Goal: Task Accomplishment & Management: Complete application form

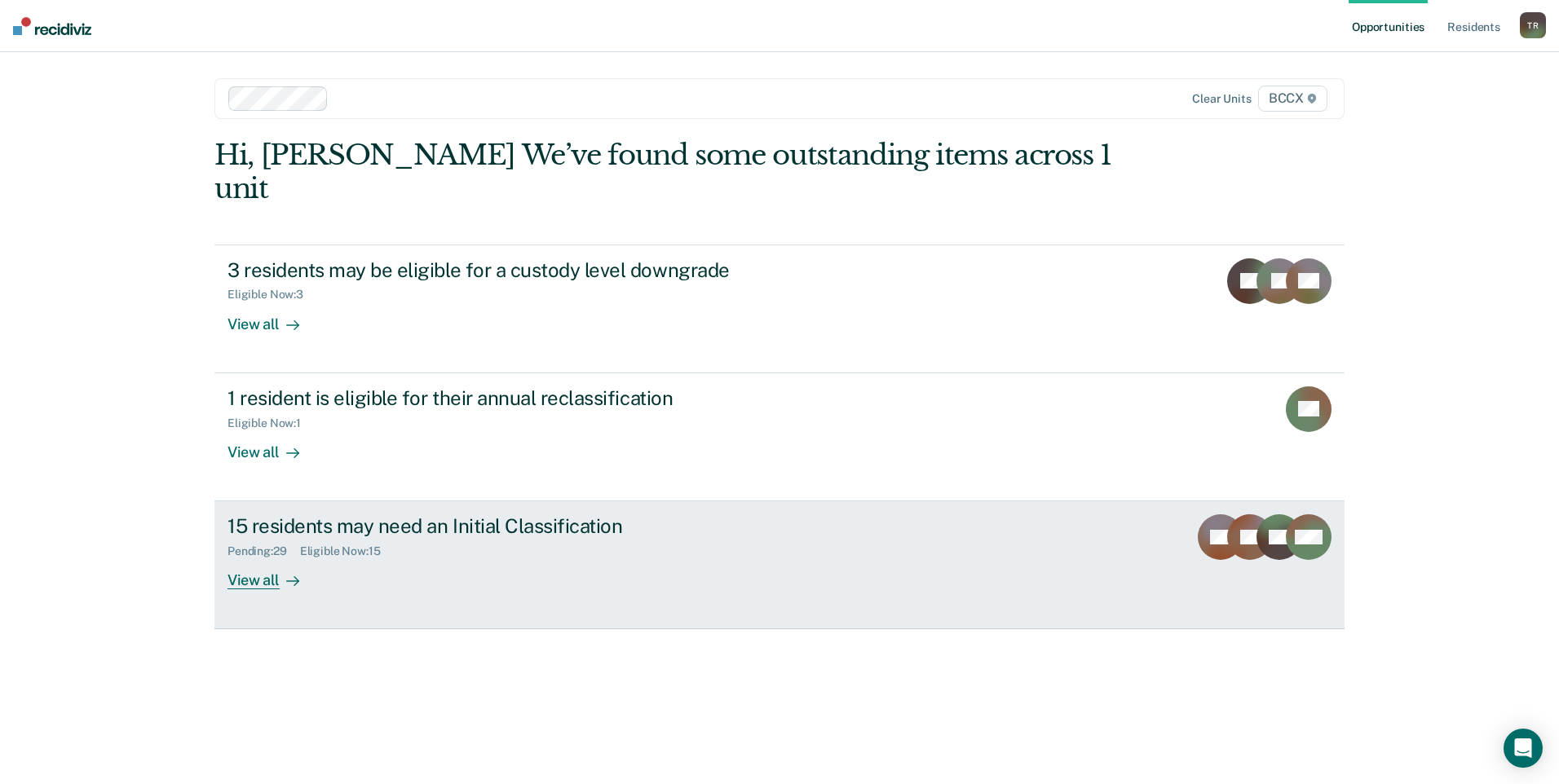
click at [275, 559] on div "View all" at bounding box center [273, 574] width 92 height 31
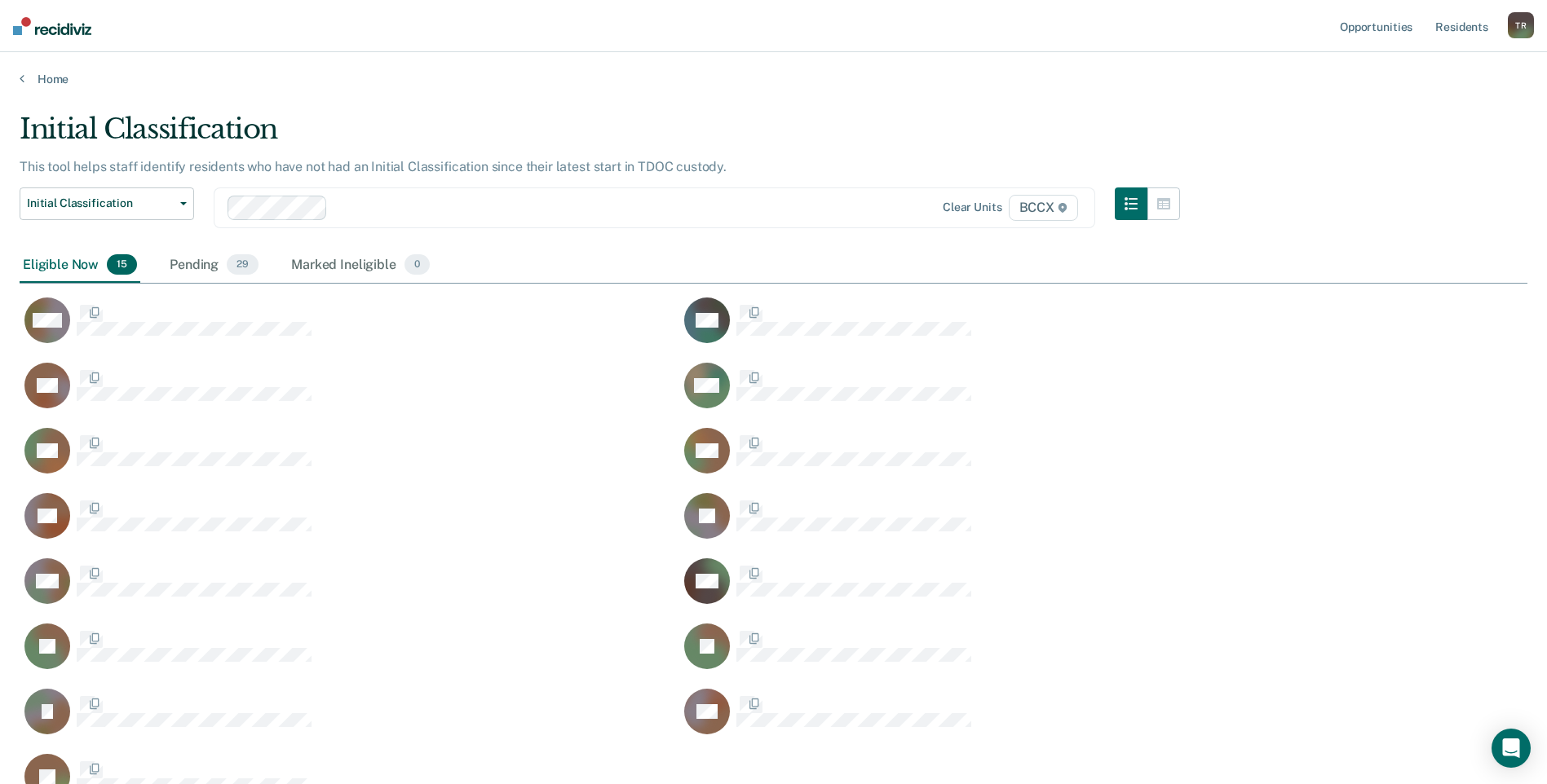
scroll to position [690, 1496]
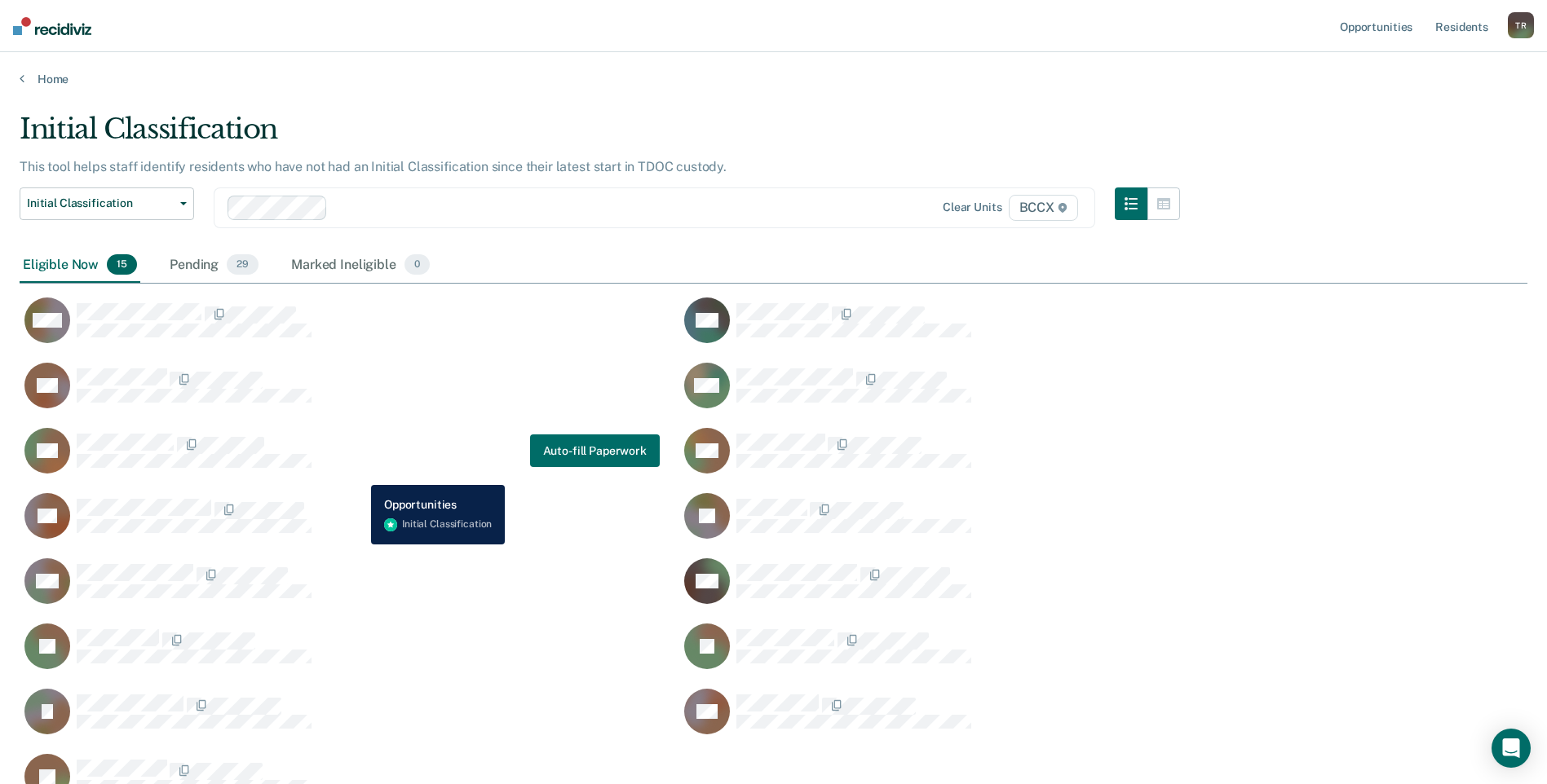
click at [359, 473] on div "RS Auto-fill Paperwork" at bounding box center [340, 451] width 641 height 47
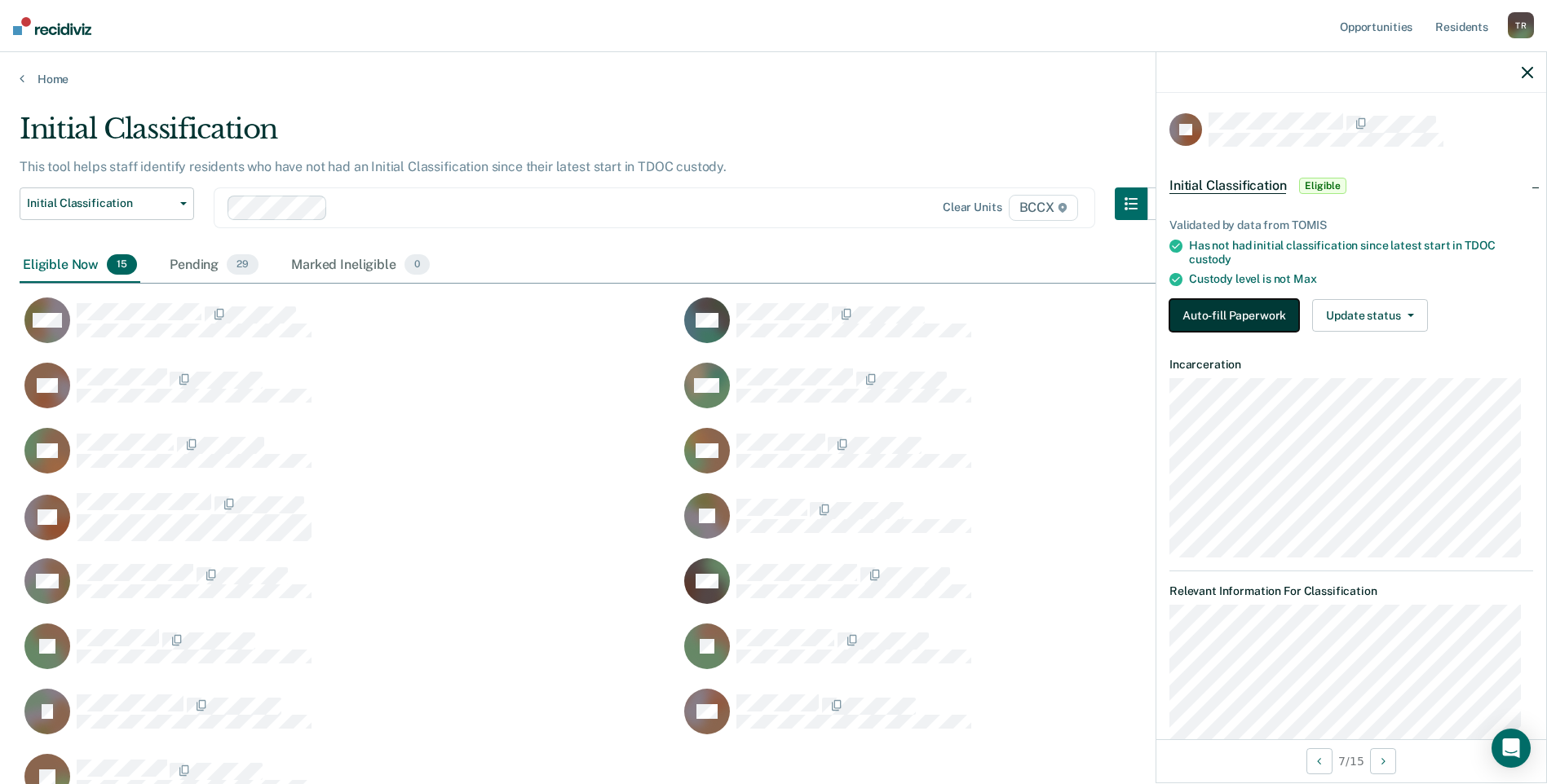
click at [1221, 307] on button "Auto-fill Paperwork" at bounding box center [1234, 315] width 130 height 32
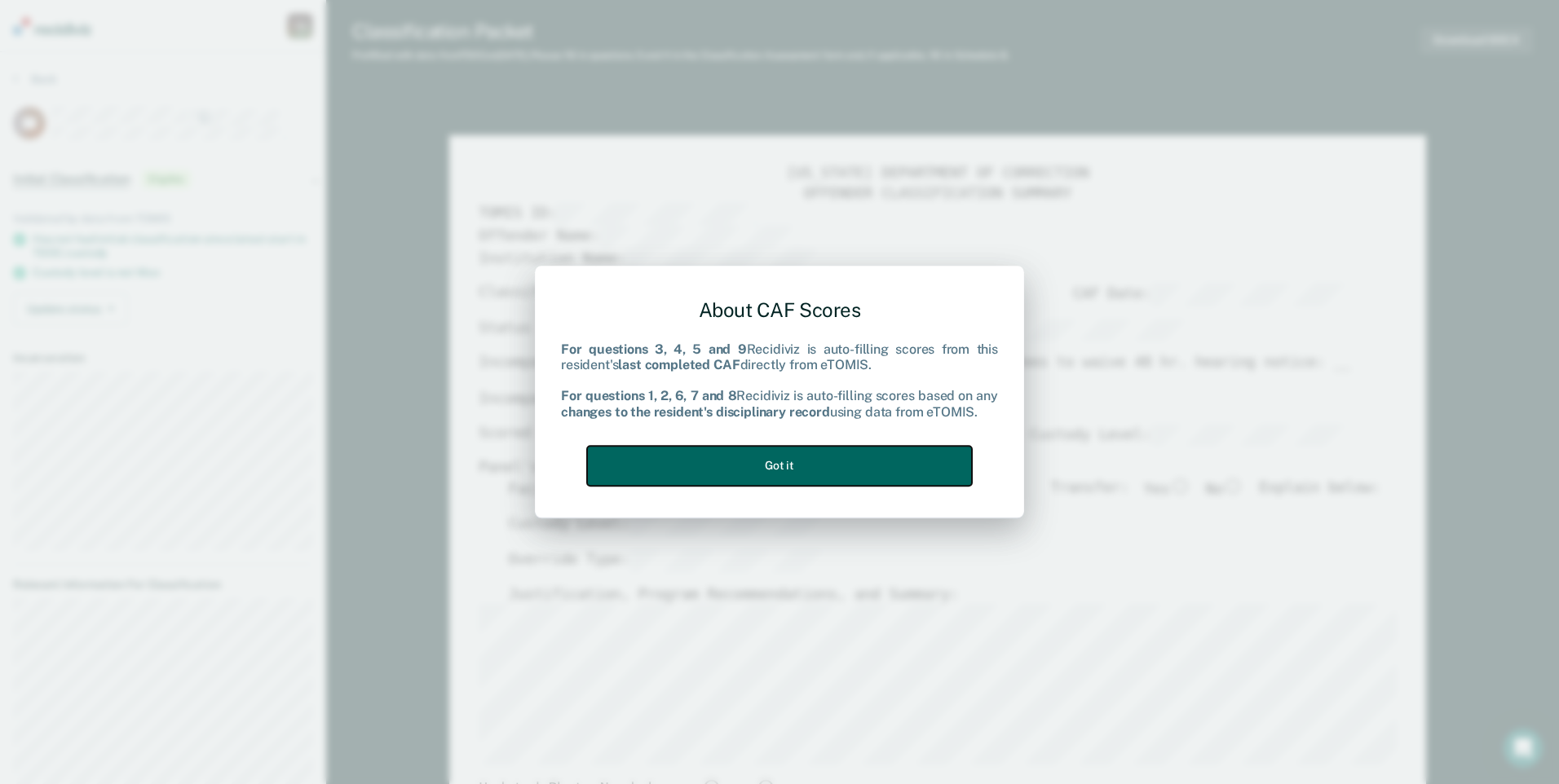
click at [896, 456] on button "Got it" at bounding box center [780, 465] width 385 height 40
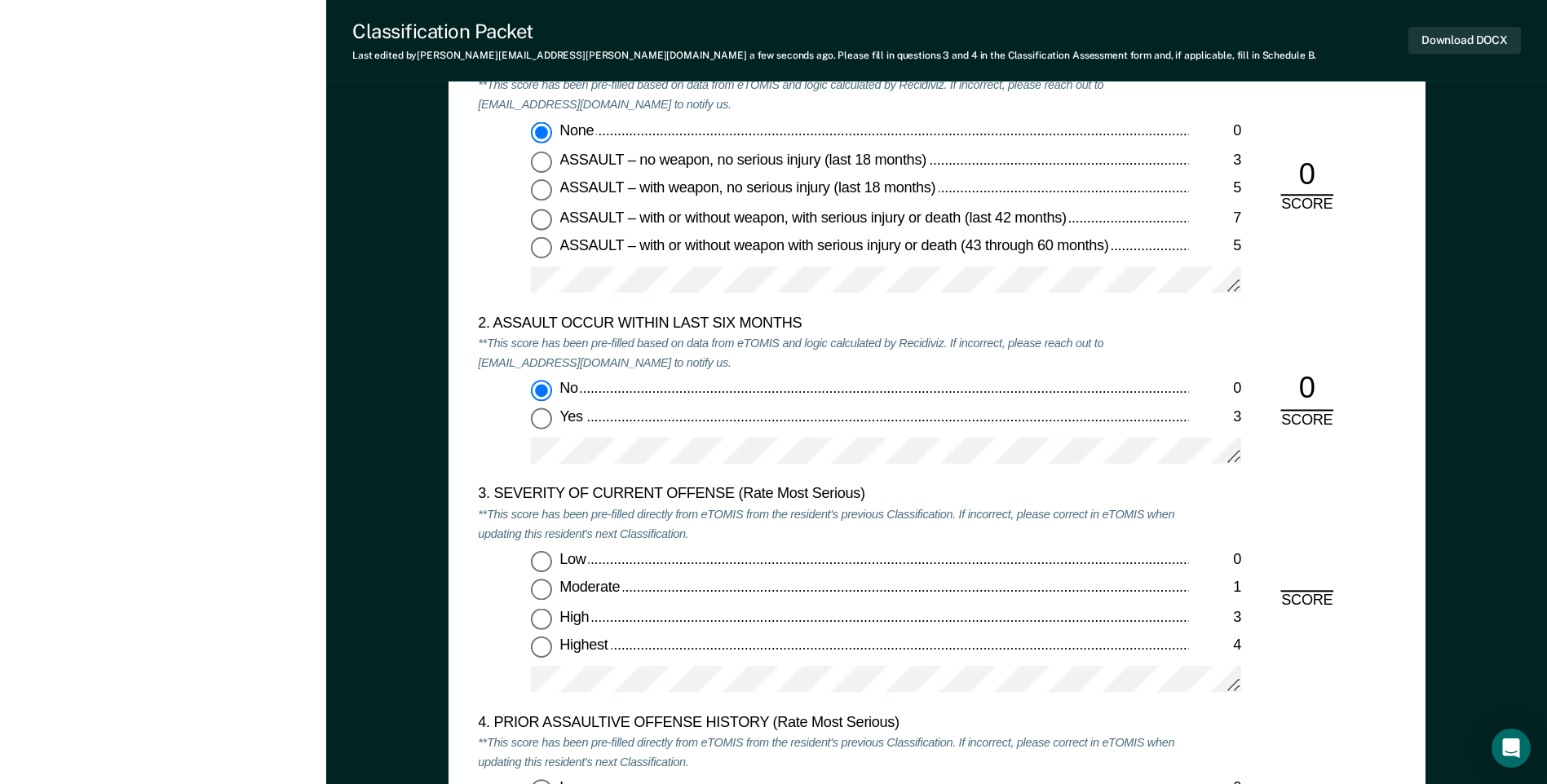
scroll to position [1957, 0]
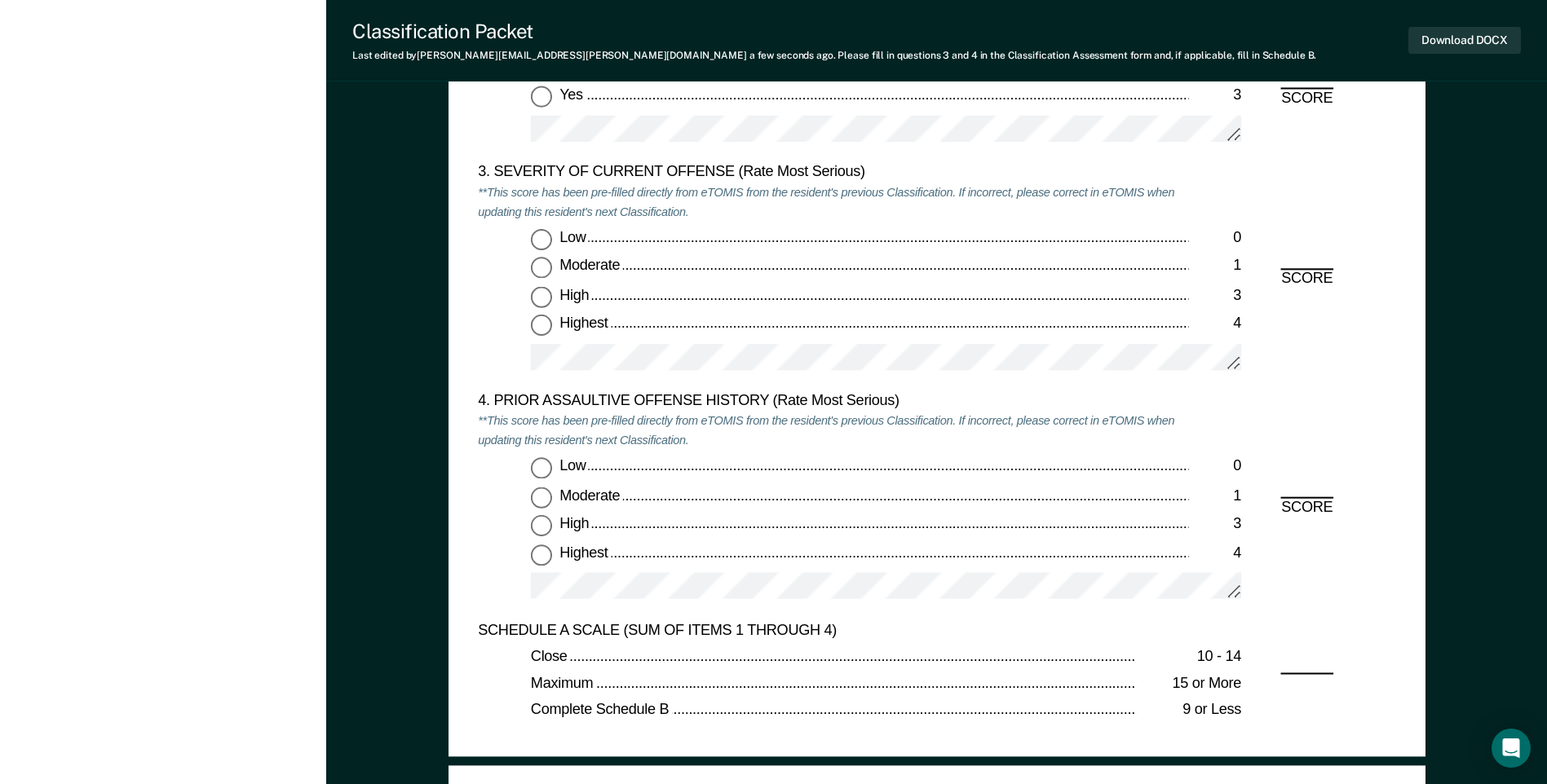
click at [542, 302] on input "High 3" at bounding box center [541, 298] width 22 height 22
type textarea "x"
radio input "true"
click at [540, 553] on input "Highest 4" at bounding box center [541, 555] width 22 height 22
type textarea "x"
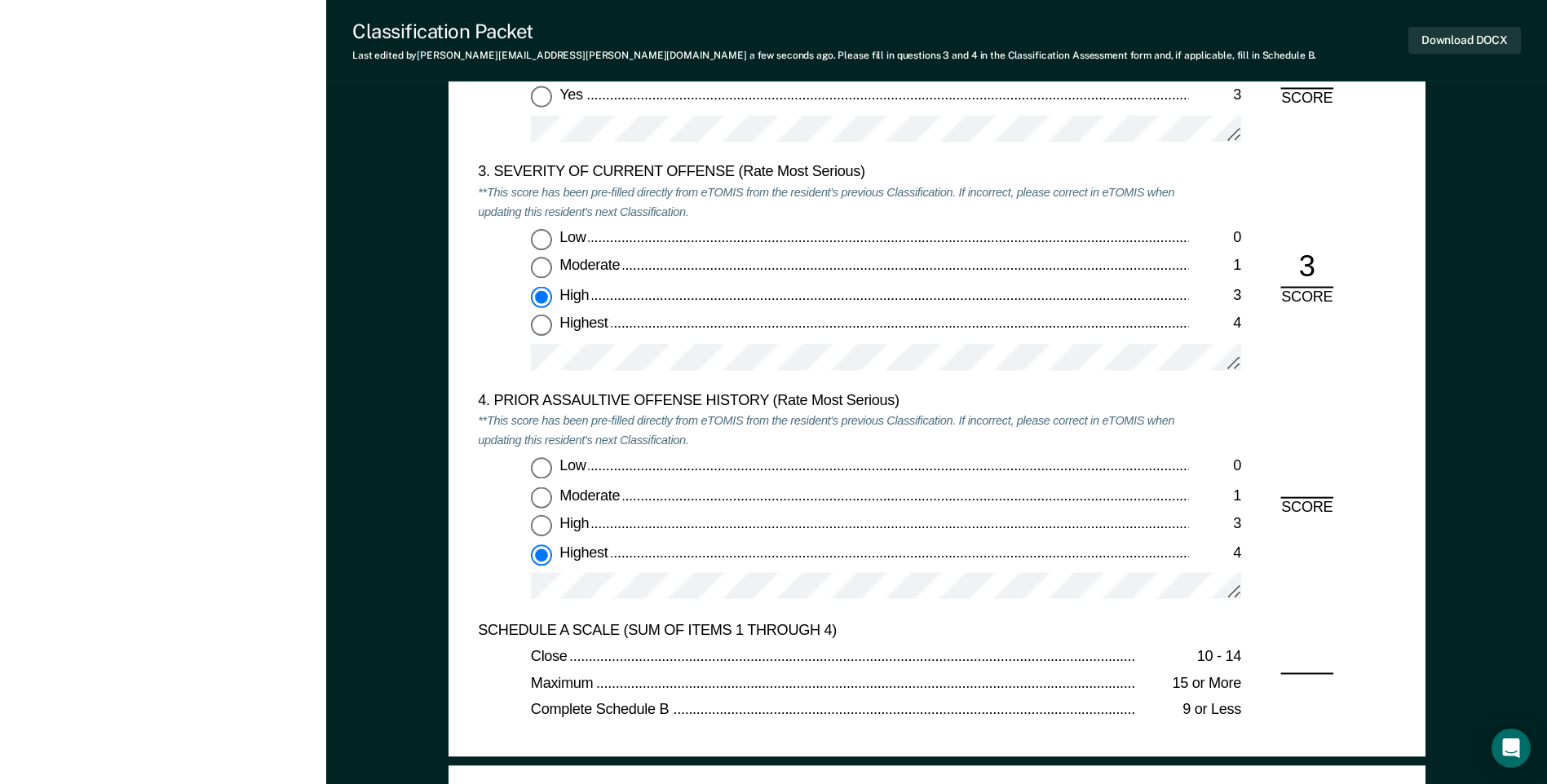
radio input "true"
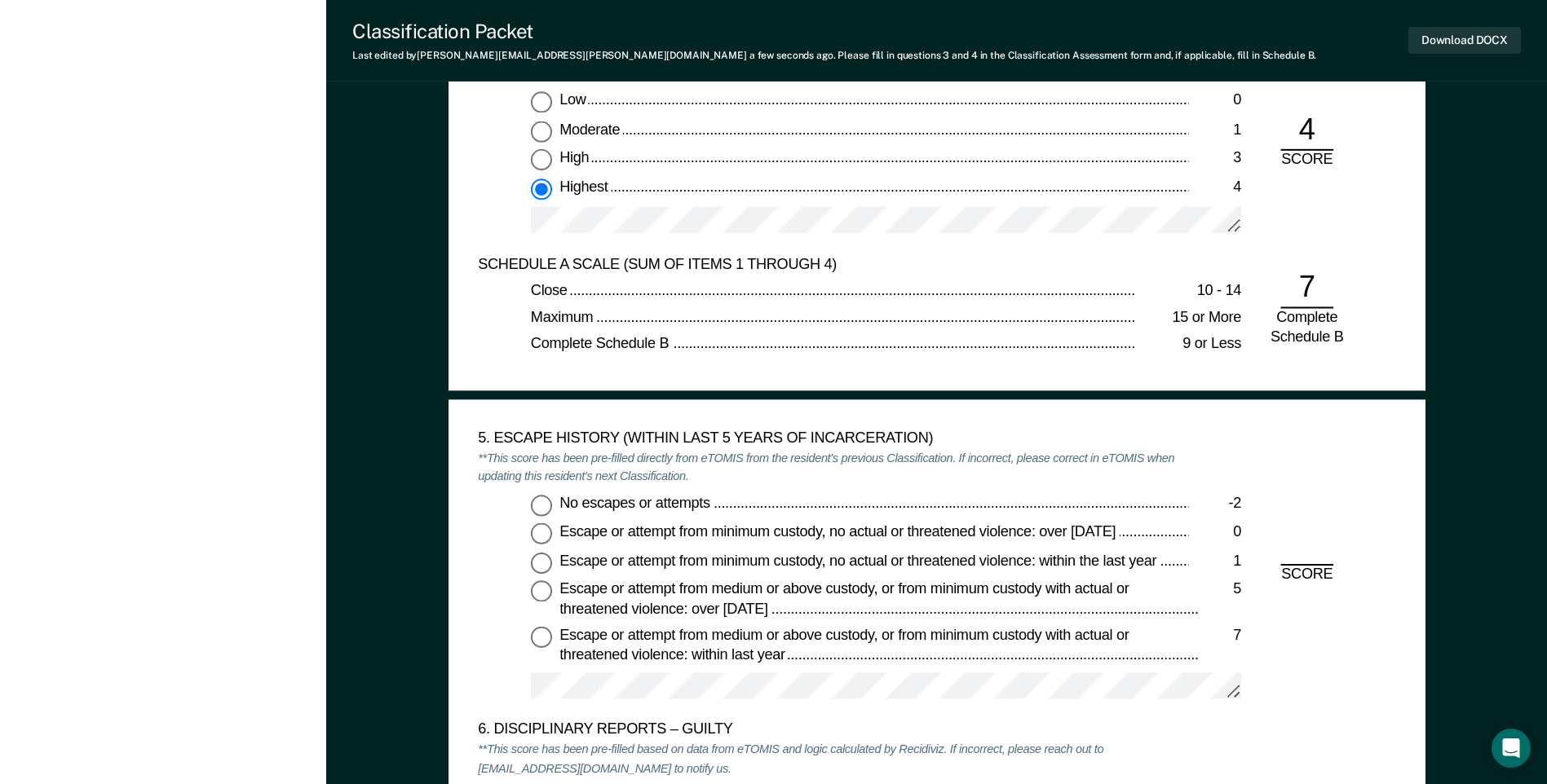
scroll to position [2364, 0]
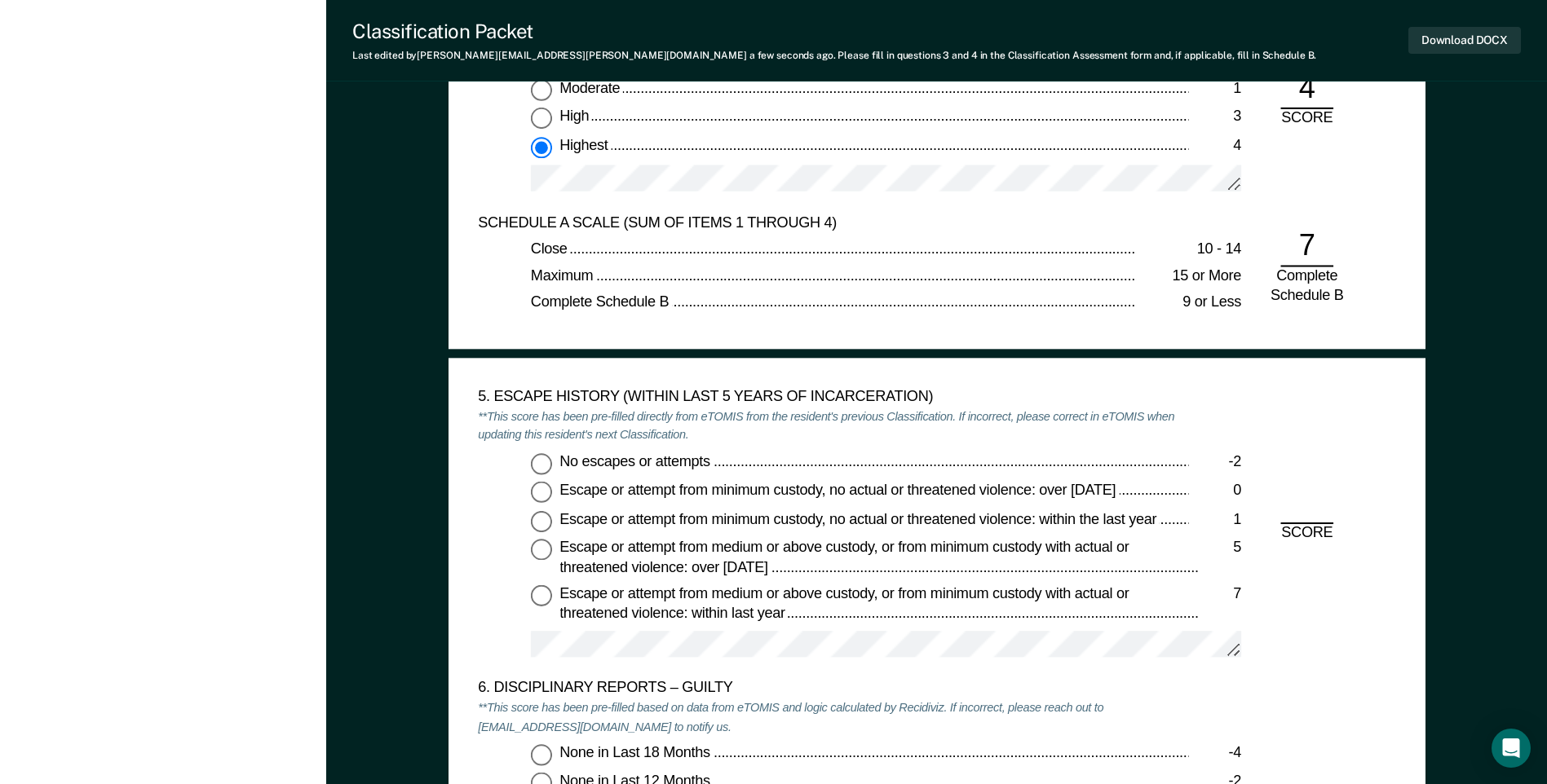
click at [542, 470] on input "No escapes or attempts -2" at bounding box center [541, 464] width 22 height 22
type textarea "x"
radio input "true"
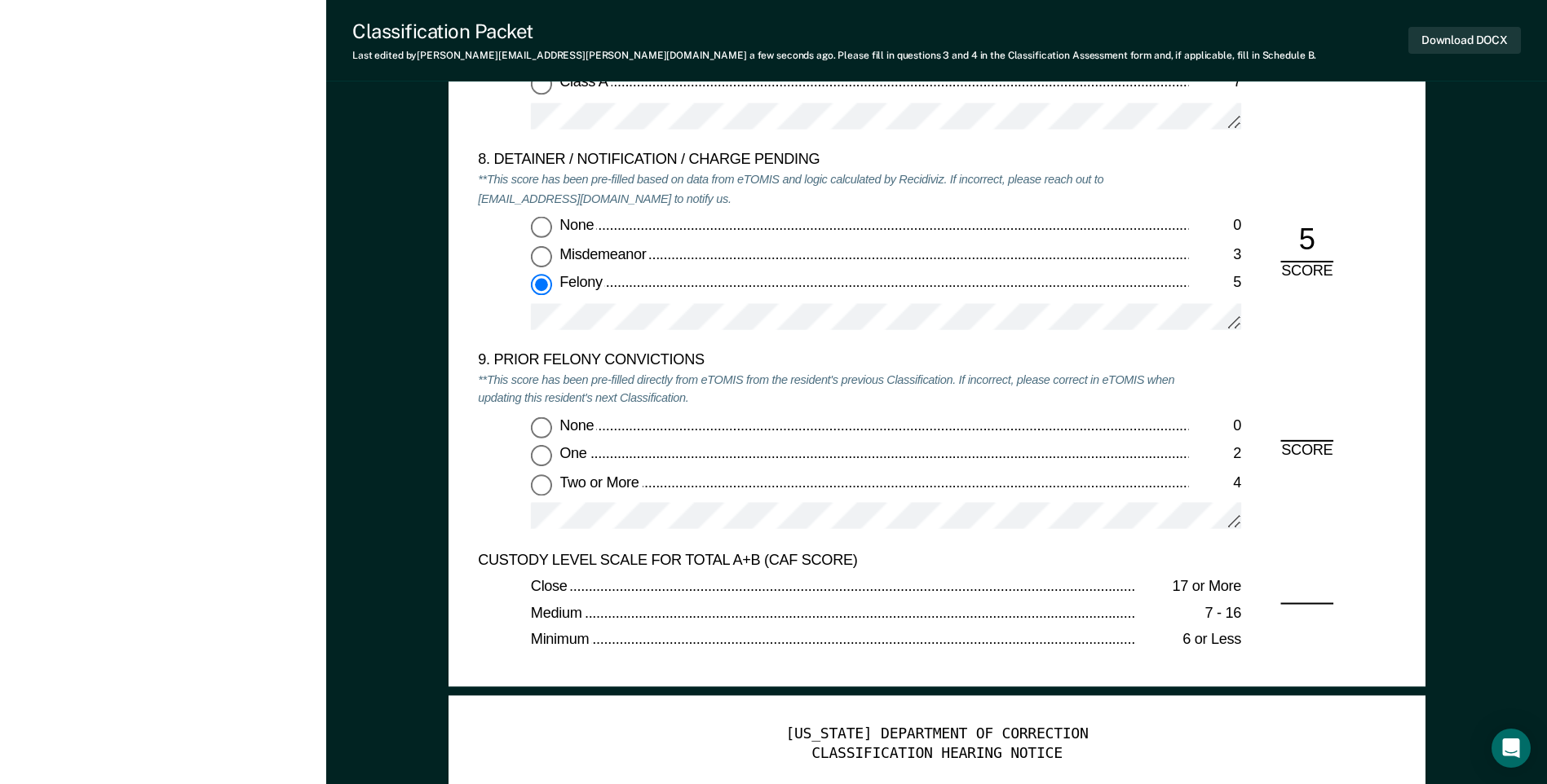
scroll to position [3424, 0]
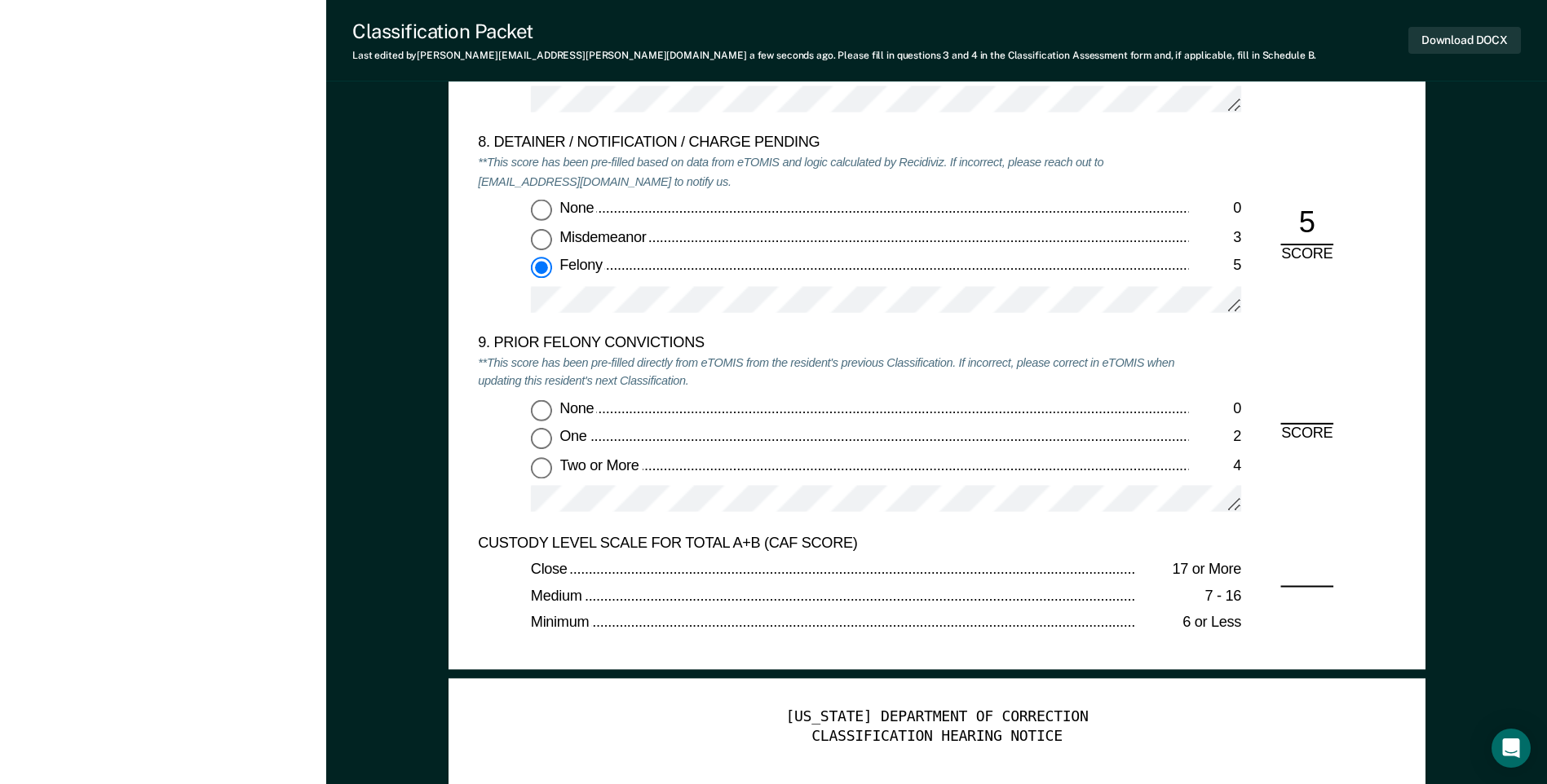
click at [542, 477] on input "Two or More 4" at bounding box center [541, 468] width 22 height 22
type textarea "x"
radio input "true"
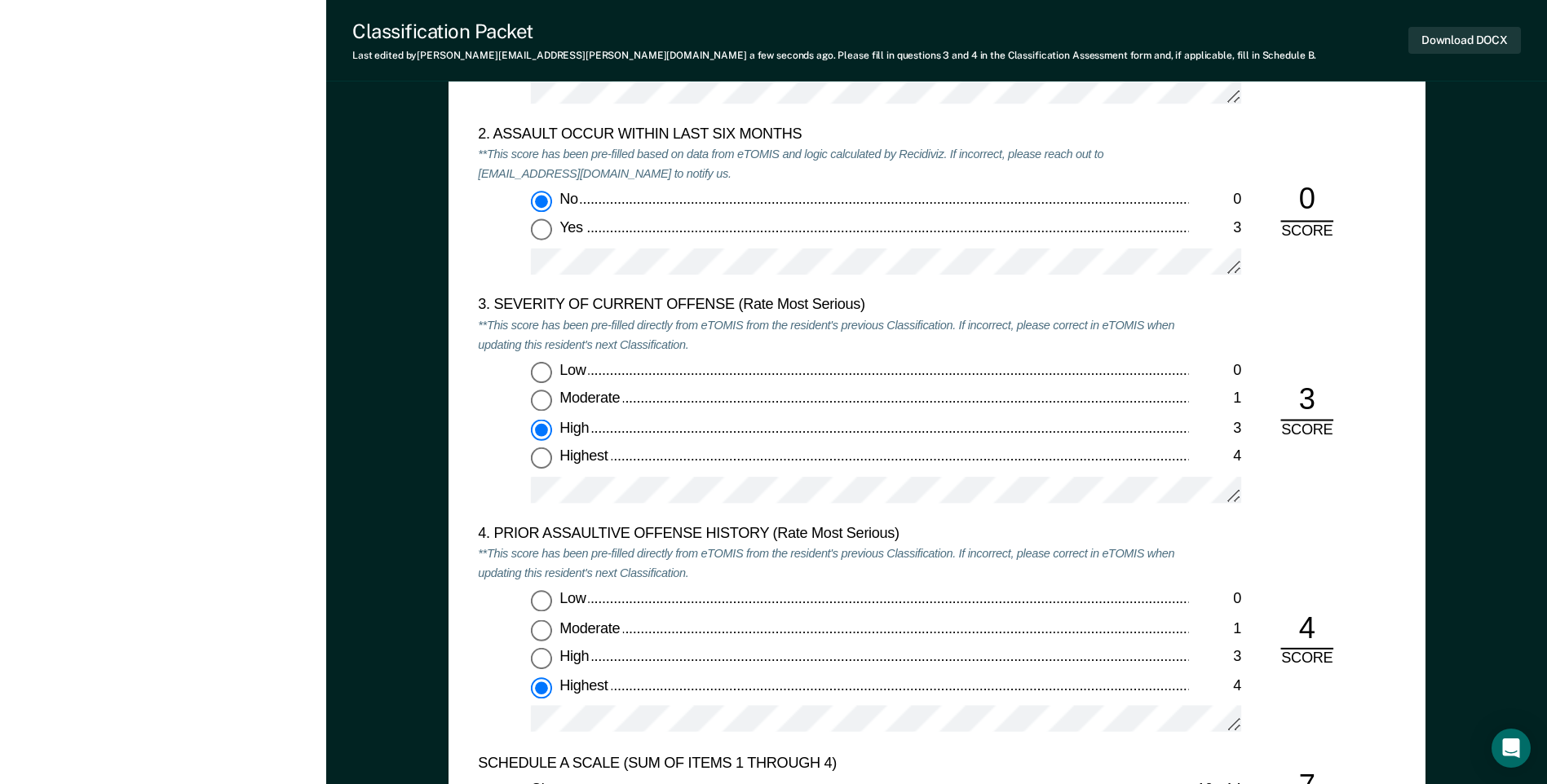
scroll to position [1793, 0]
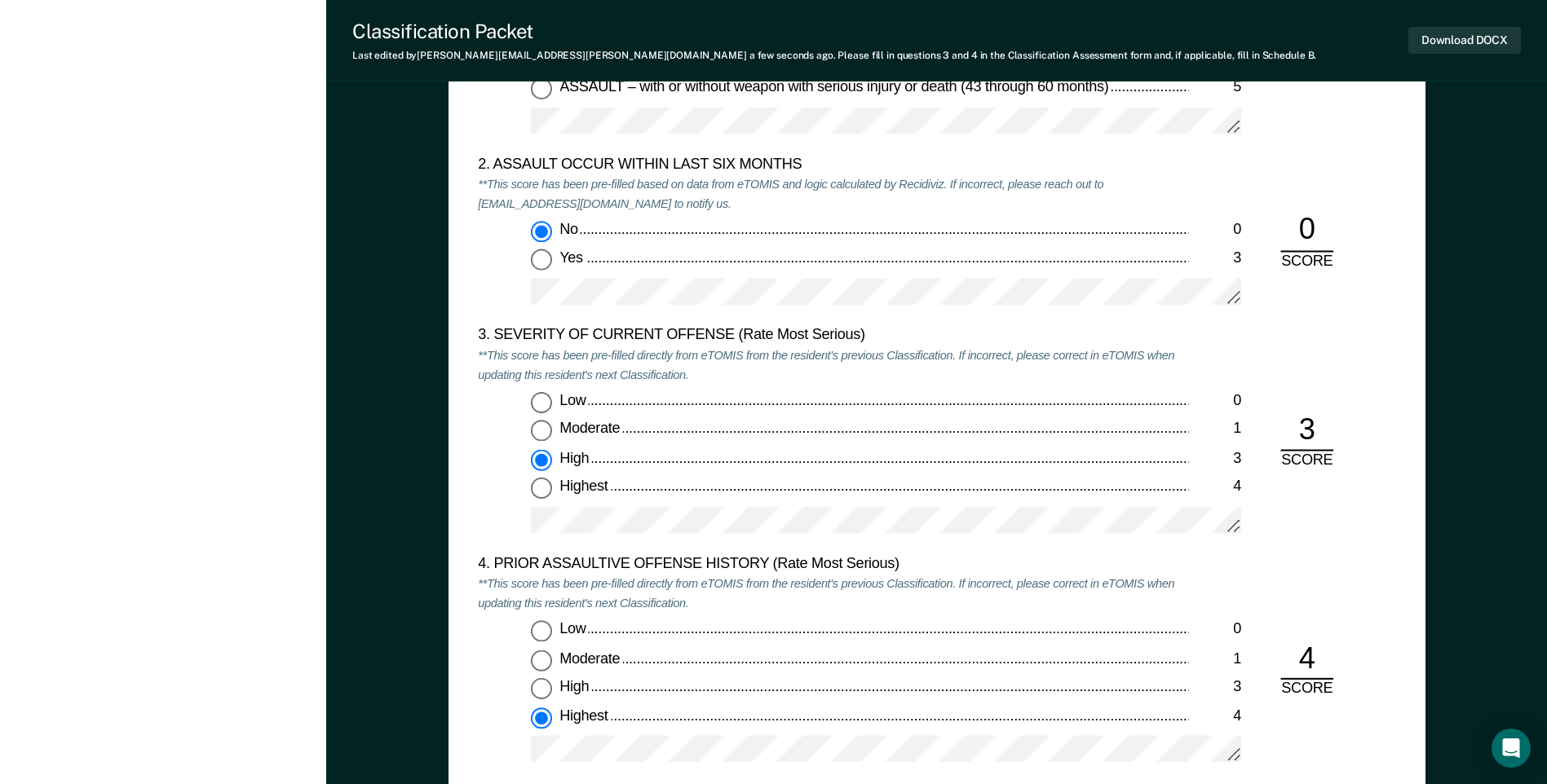
click at [545, 432] on input "Moderate 1" at bounding box center [541, 432] width 22 height 22
type textarea "x"
radio input "true"
radio input "false"
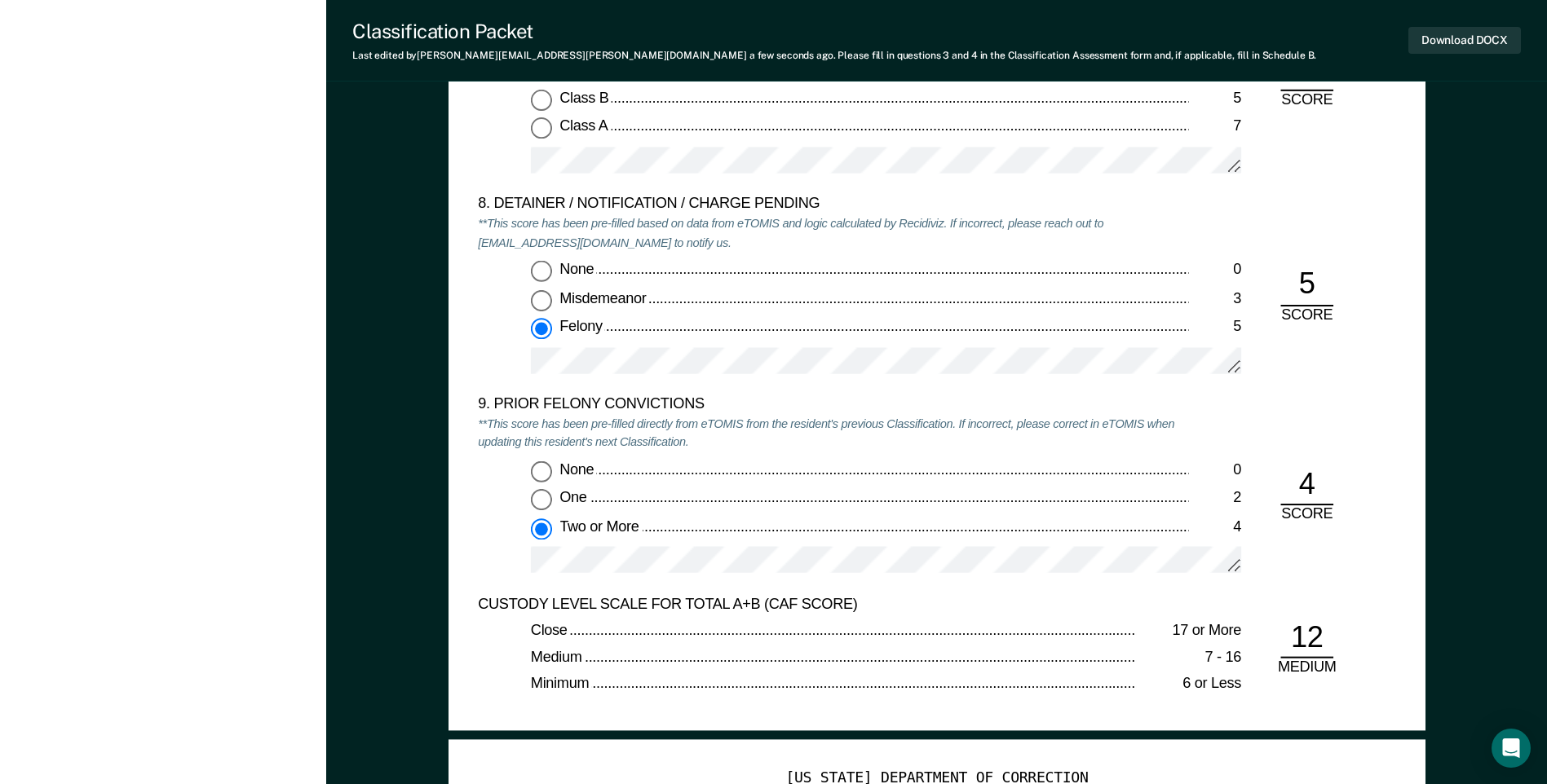
scroll to position [3587, 0]
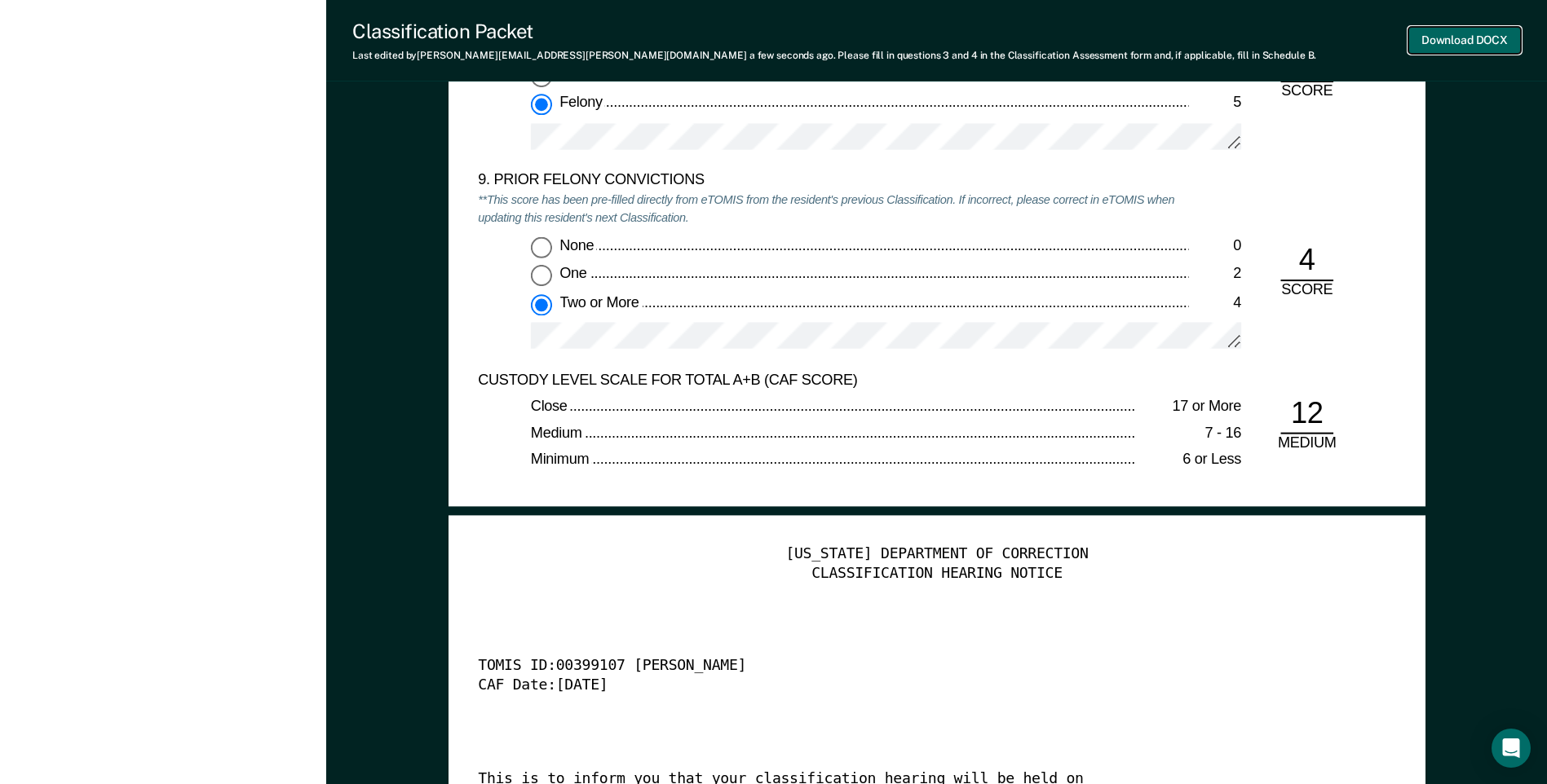
click at [1436, 43] on button "Download DOCX" at bounding box center [1464, 39] width 112 height 27
click at [1068, 466] on div "Minimum" at bounding box center [833, 461] width 605 height 20
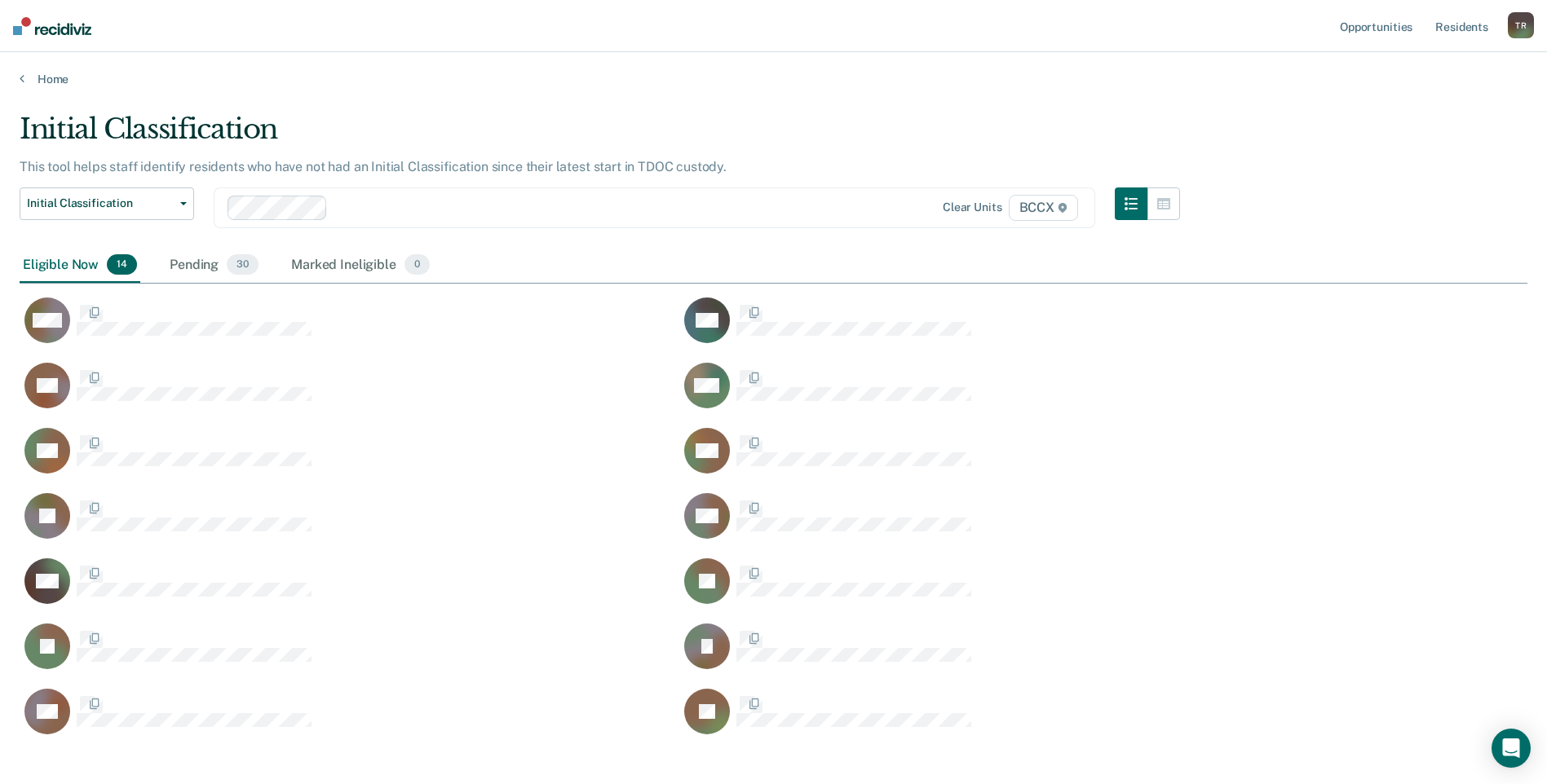
scroll to position [625, 1496]
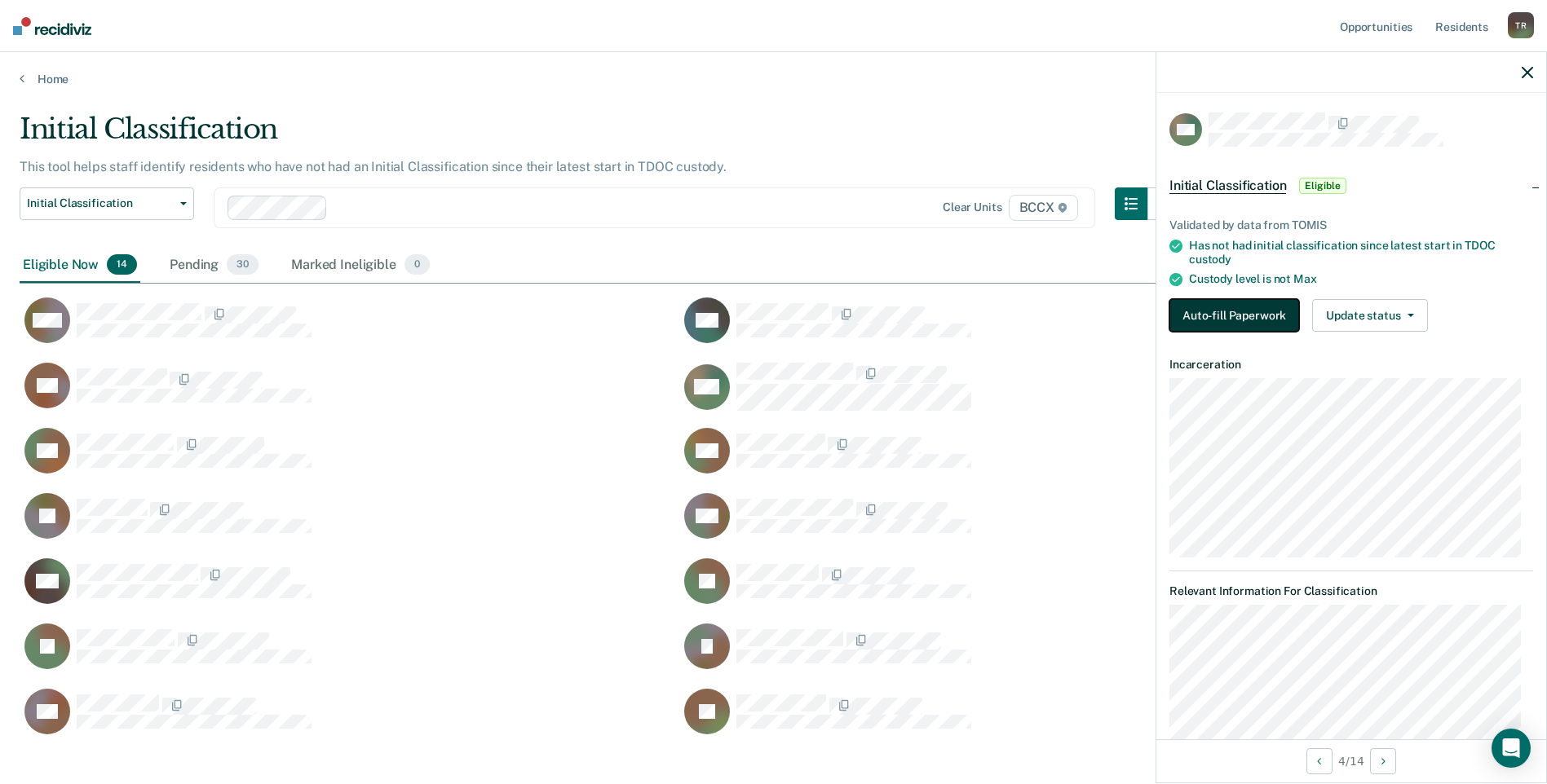
click at [1192, 316] on button "Auto-fill Paperwork" at bounding box center [1234, 315] width 130 height 32
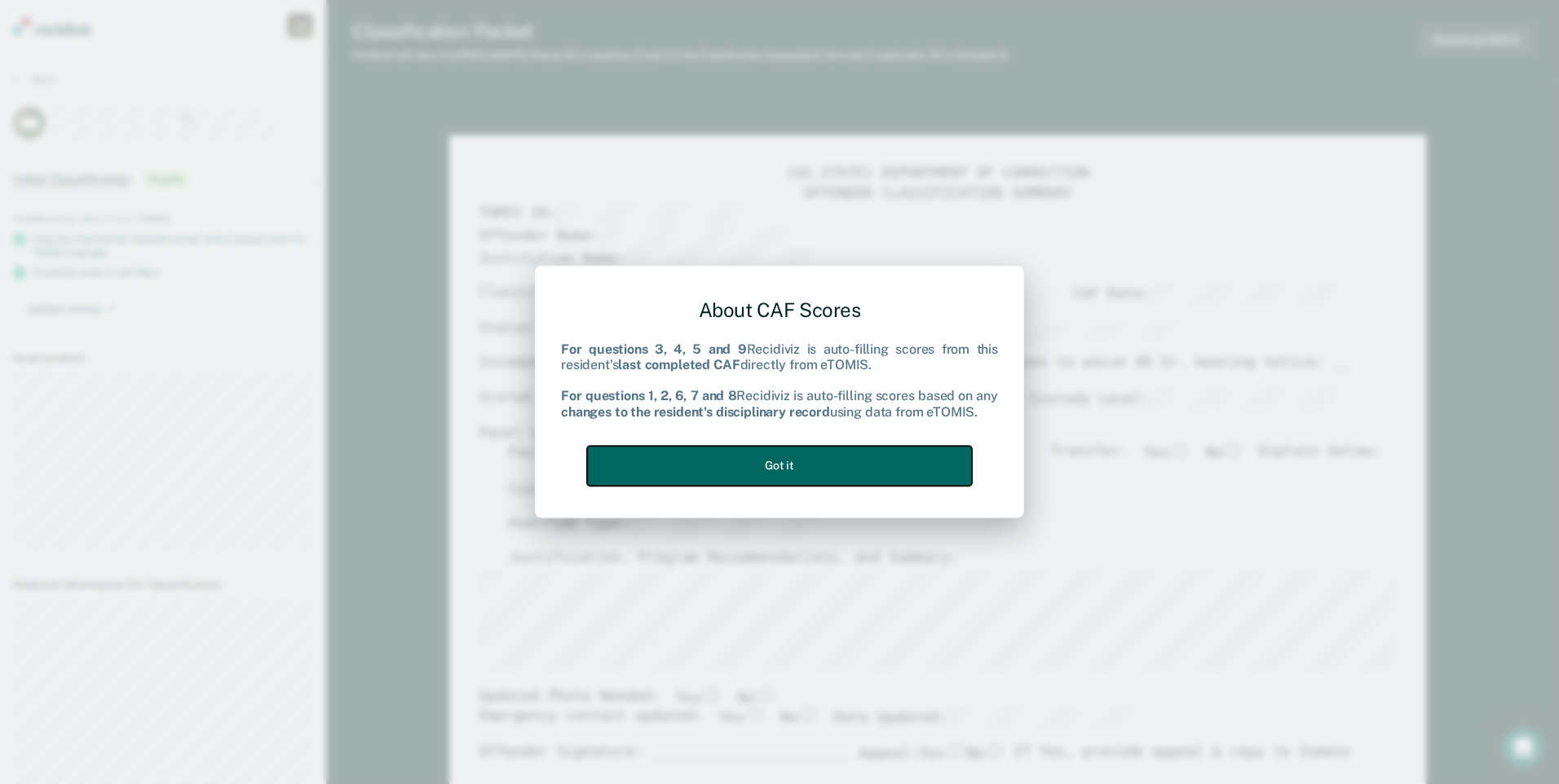
click at [772, 454] on button "Got it" at bounding box center [780, 465] width 385 height 40
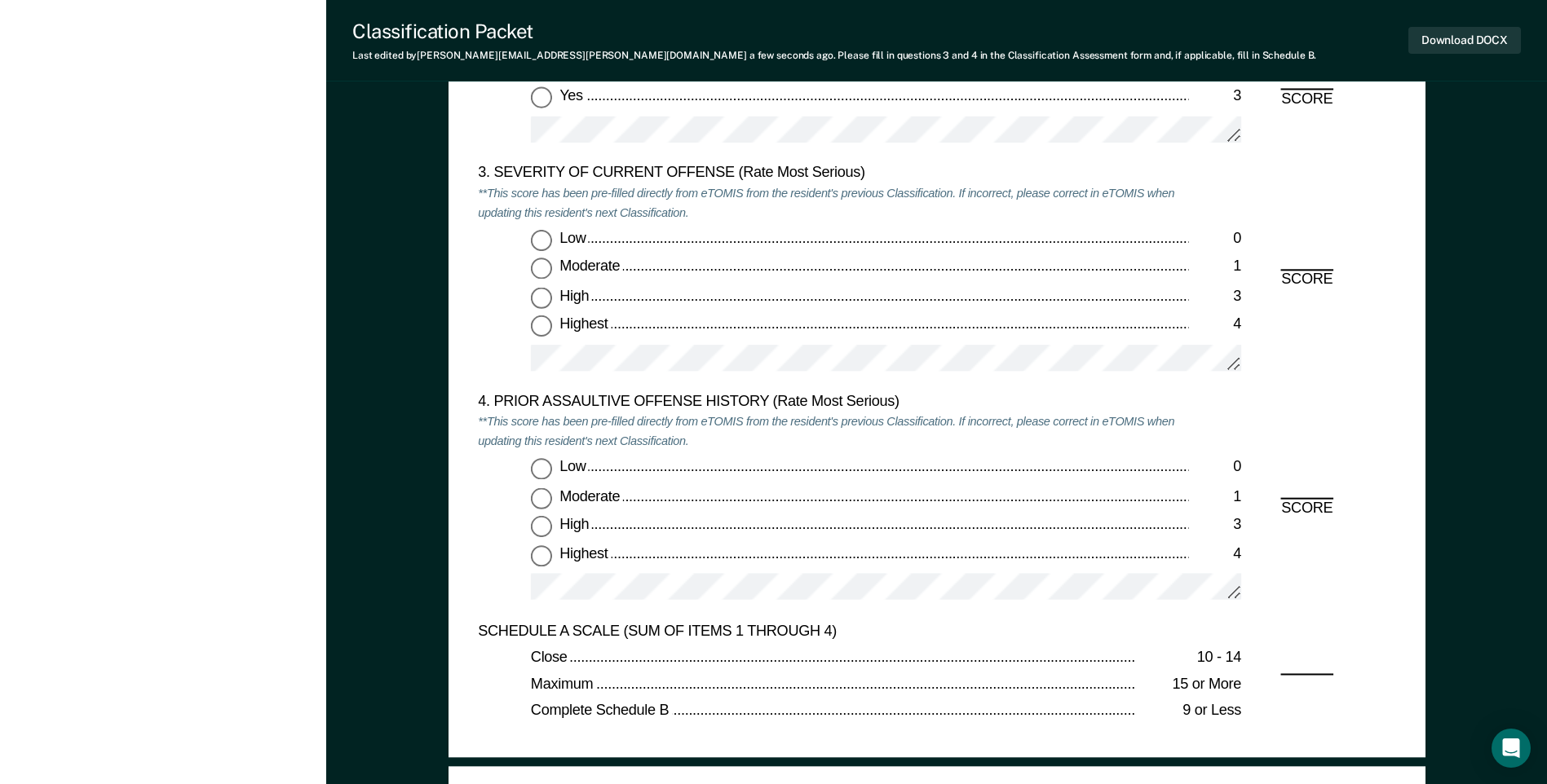
scroll to position [1957, 0]
click at [542, 269] on input "Moderate 1" at bounding box center [541, 269] width 22 height 22
type textarea "x"
radio input "true"
click at [550, 469] on input "Low 0" at bounding box center [541, 469] width 22 height 22
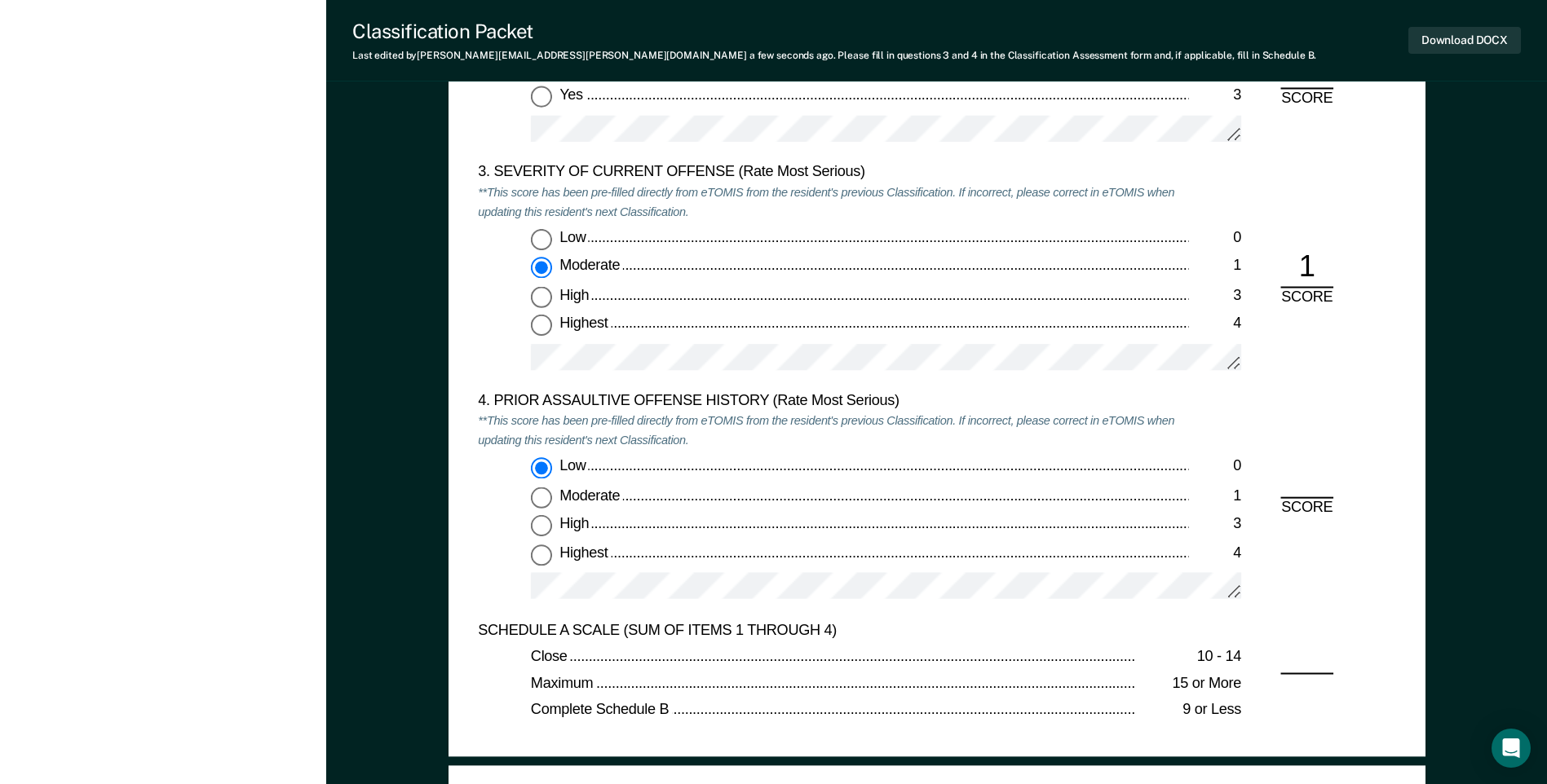
type textarea "x"
radio input "true"
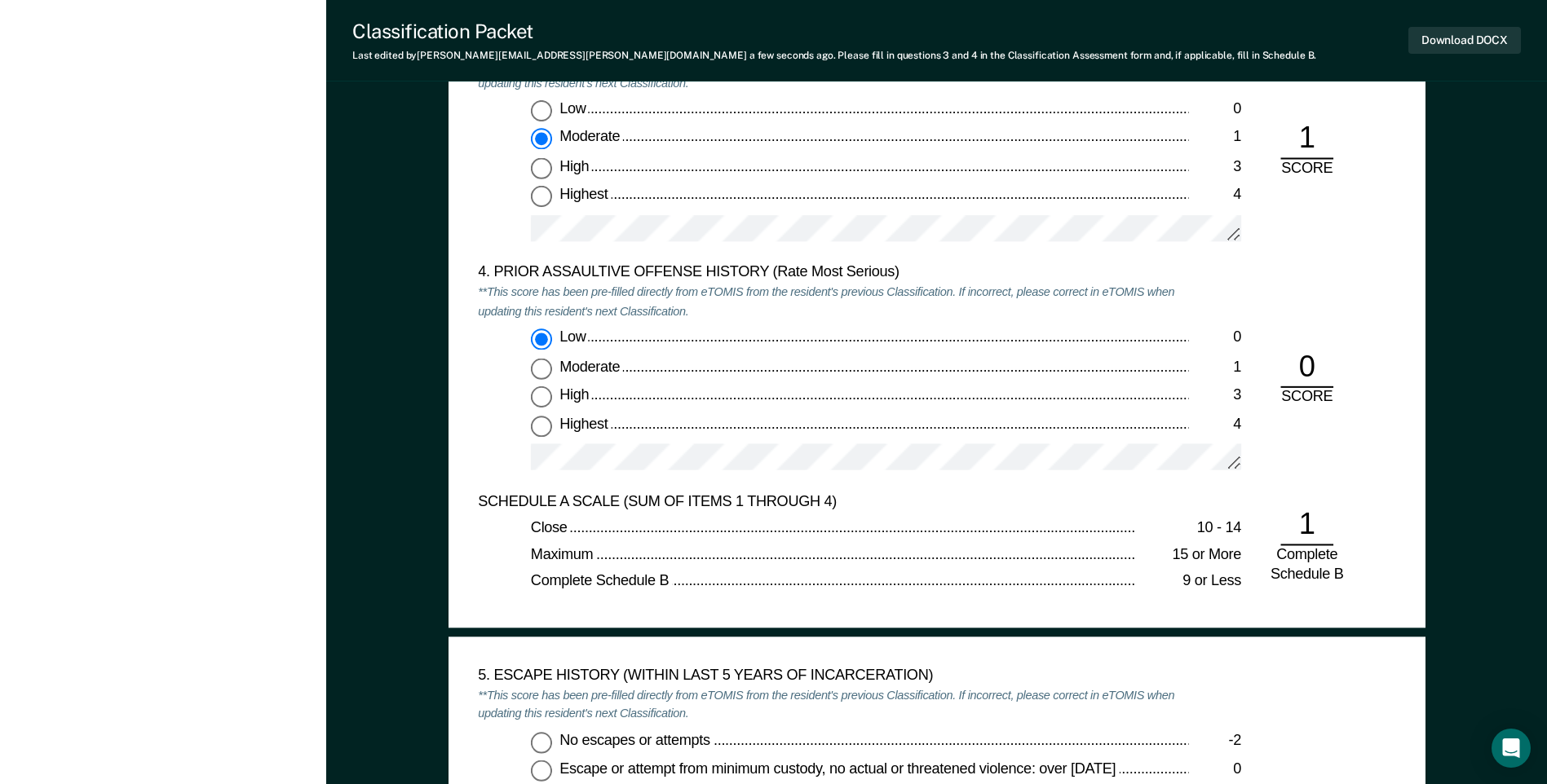
scroll to position [2445, 0]
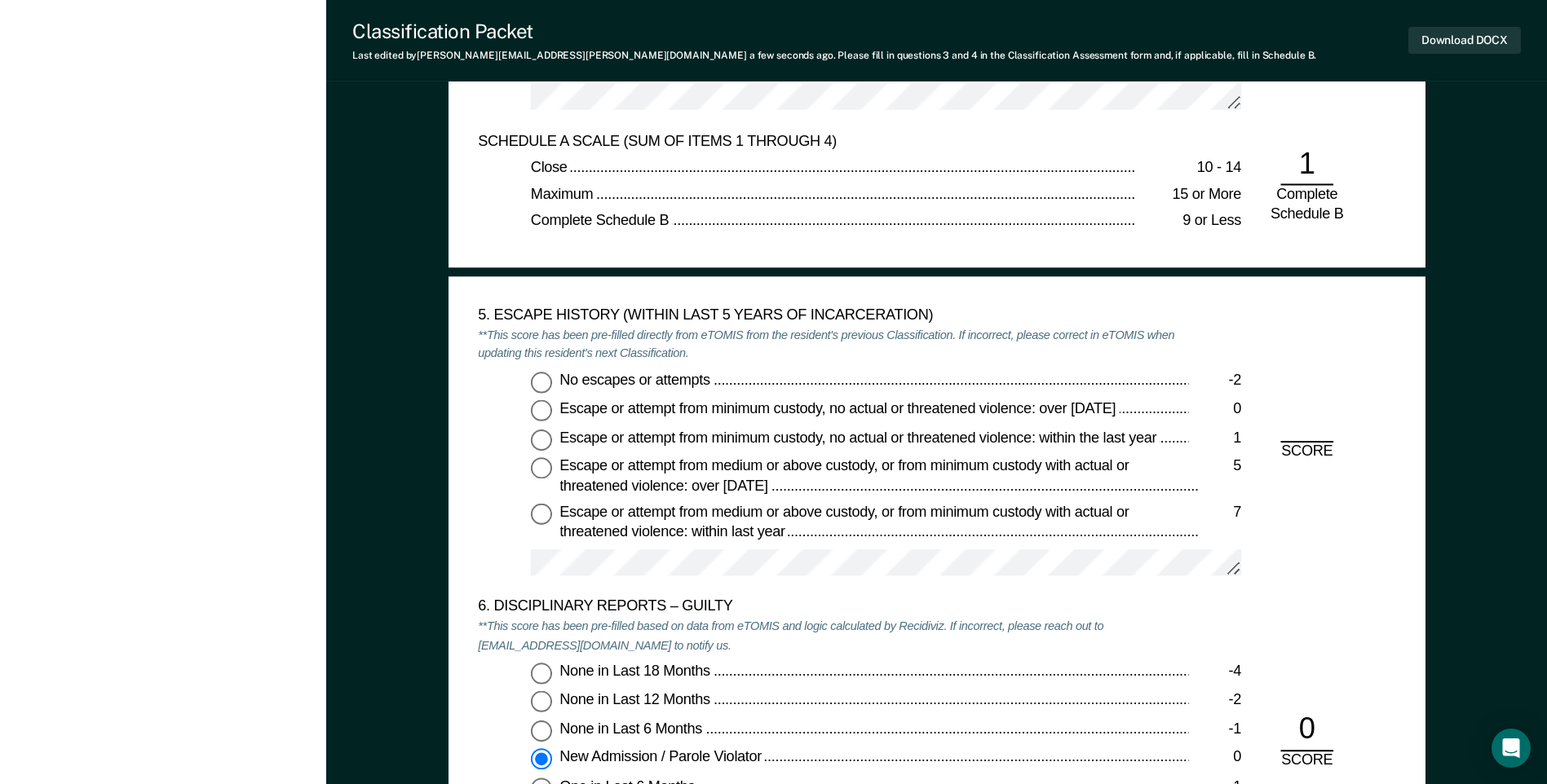
click at [548, 383] on input "No escapes or attempts -2" at bounding box center [541, 383] width 22 height 22
type textarea "x"
radio input "true"
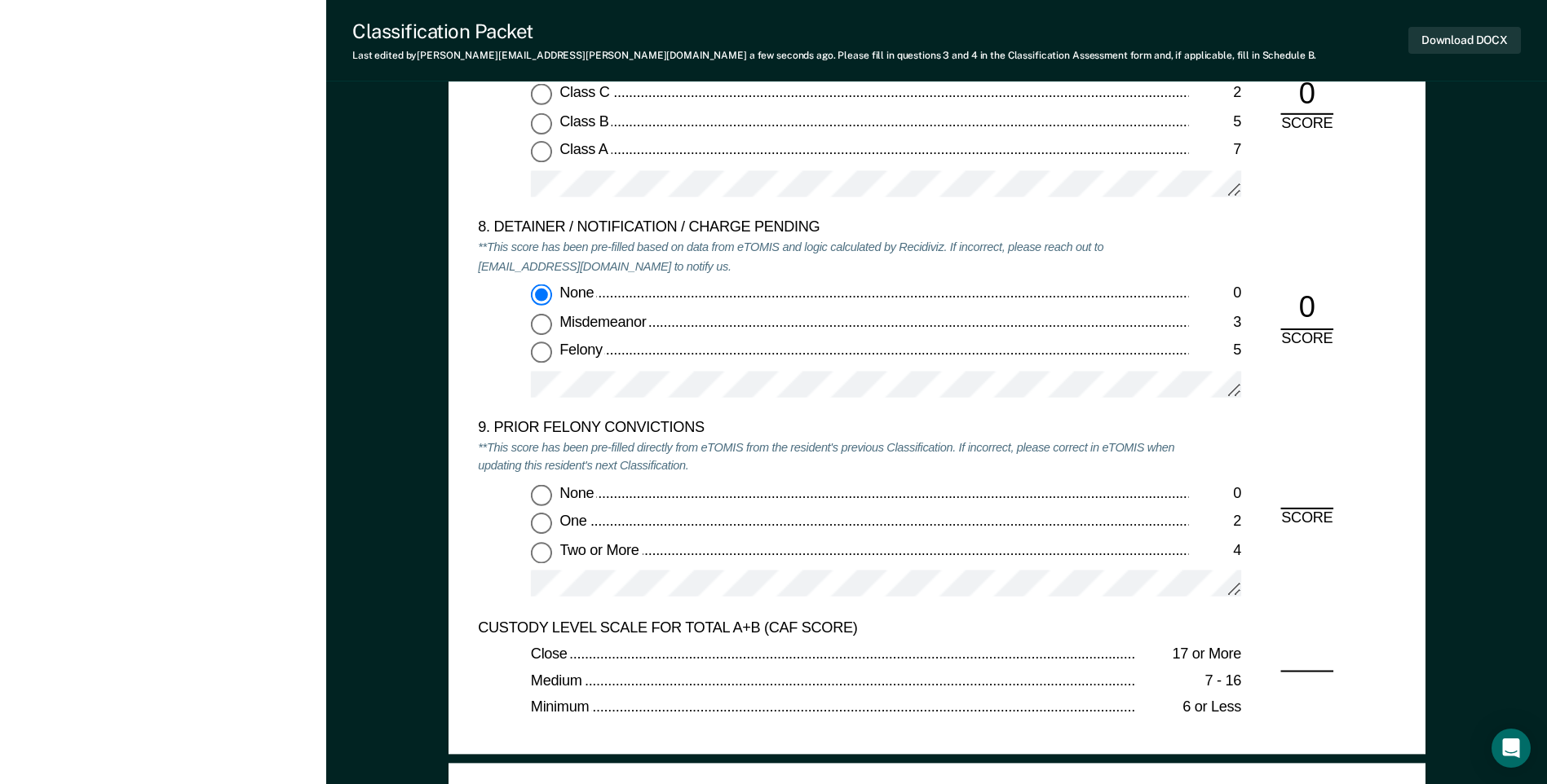
scroll to position [3343, 0]
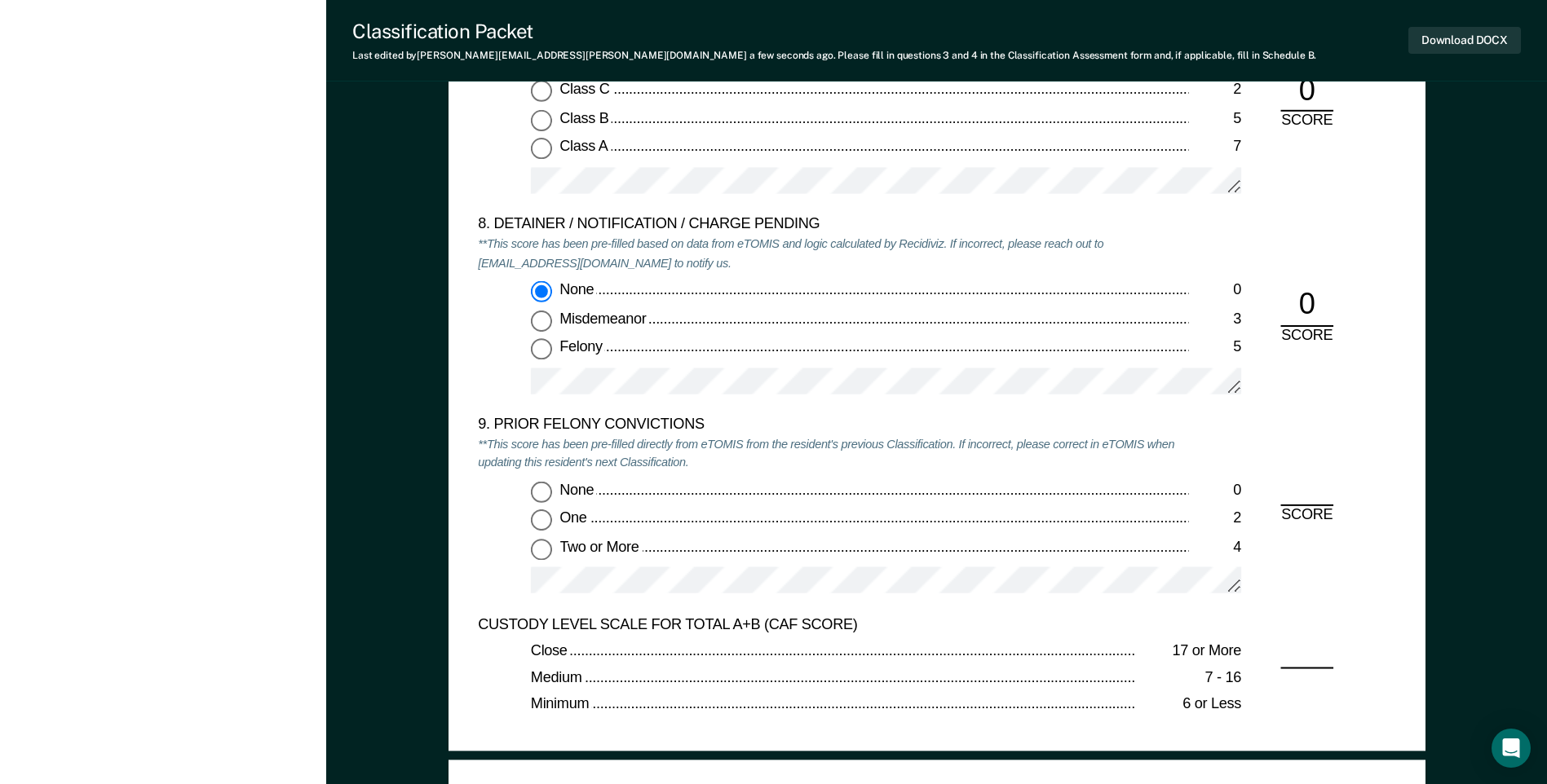
click at [551, 550] on input "Two or More 4" at bounding box center [541, 550] width 22 height 22
type textarea "x"
radio input "true"
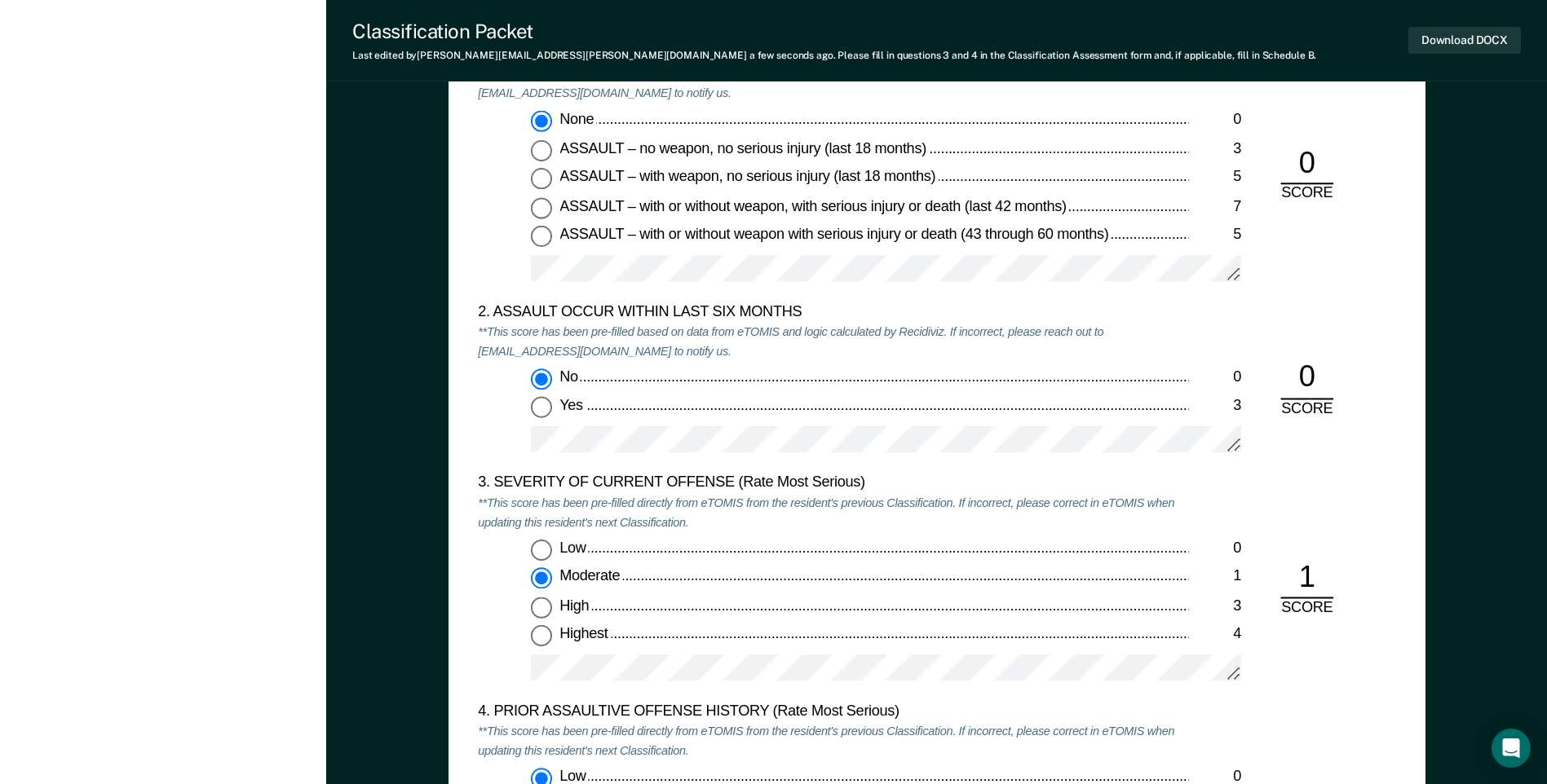
scroll to position [1630, 0]
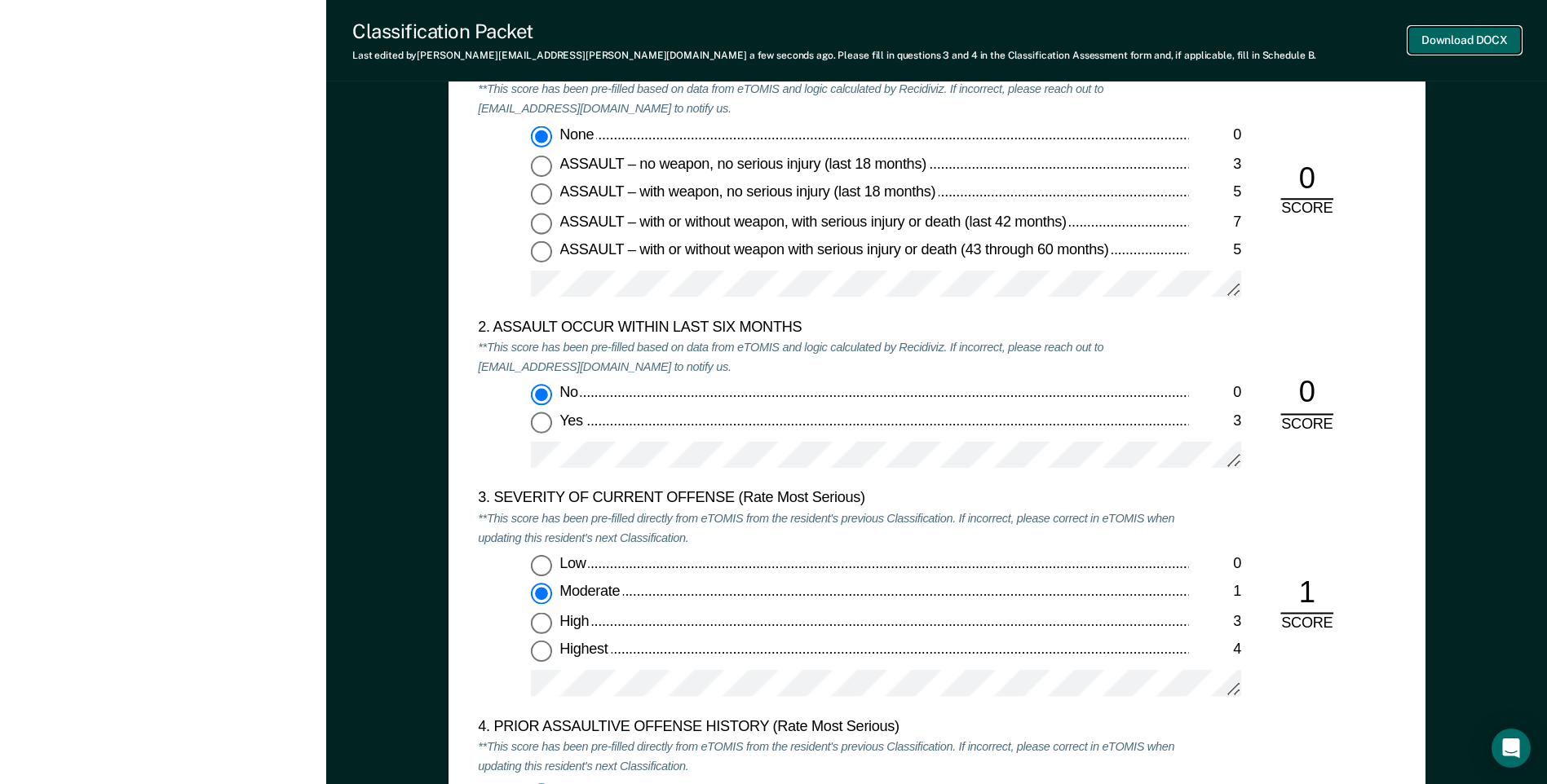
click at [1451, 47] on button "Download DOCX" at bounding box center [1464, 39] width 112 height 27
click at [1152, 271] on div "None 0 ASSAULT – no weapon, no serious injury (last 18 months) 3 ASSAULT – with…" at bounding box center [834, 218] width 711 height 185
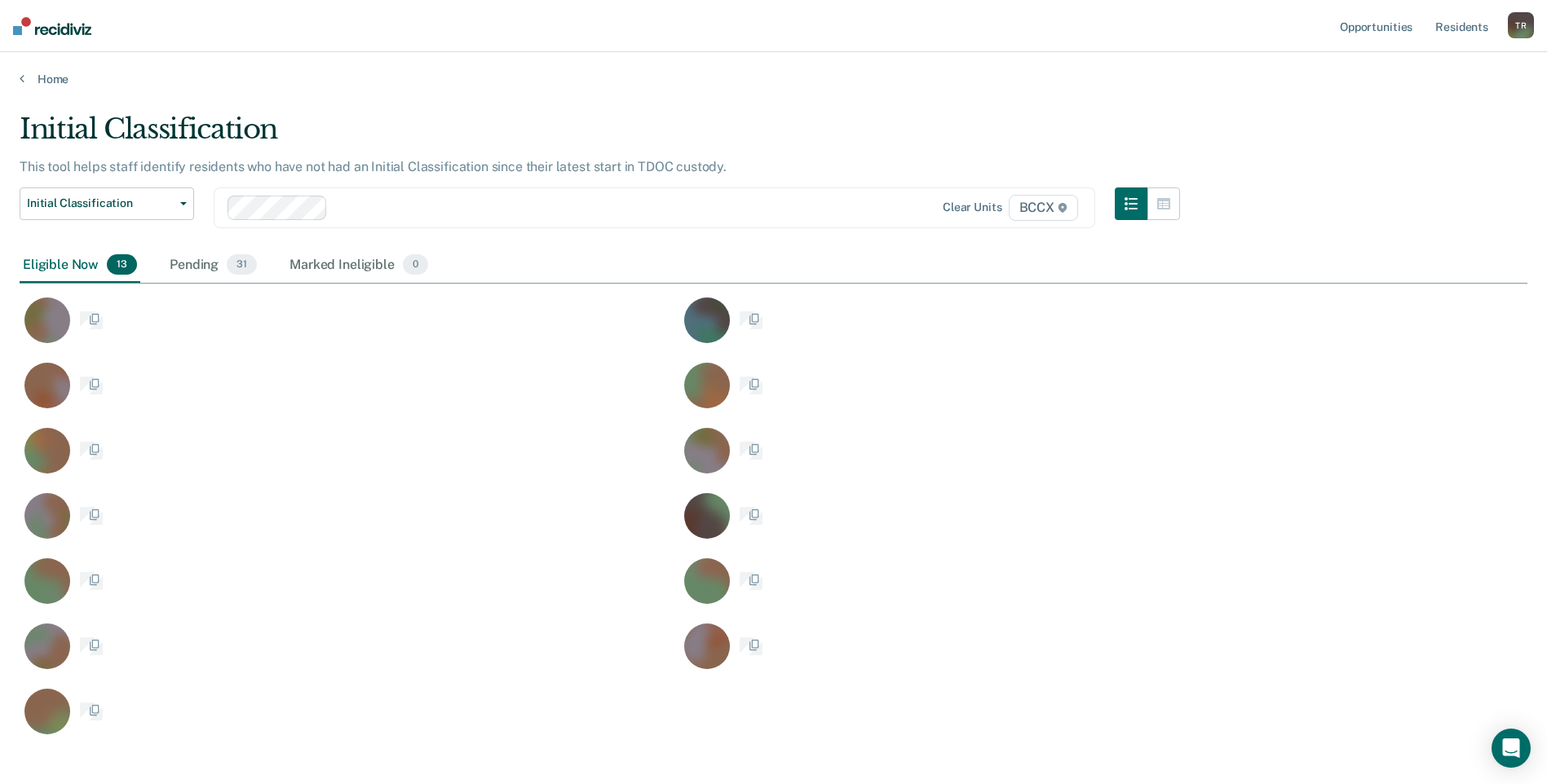
scroll to position [625, 1496]
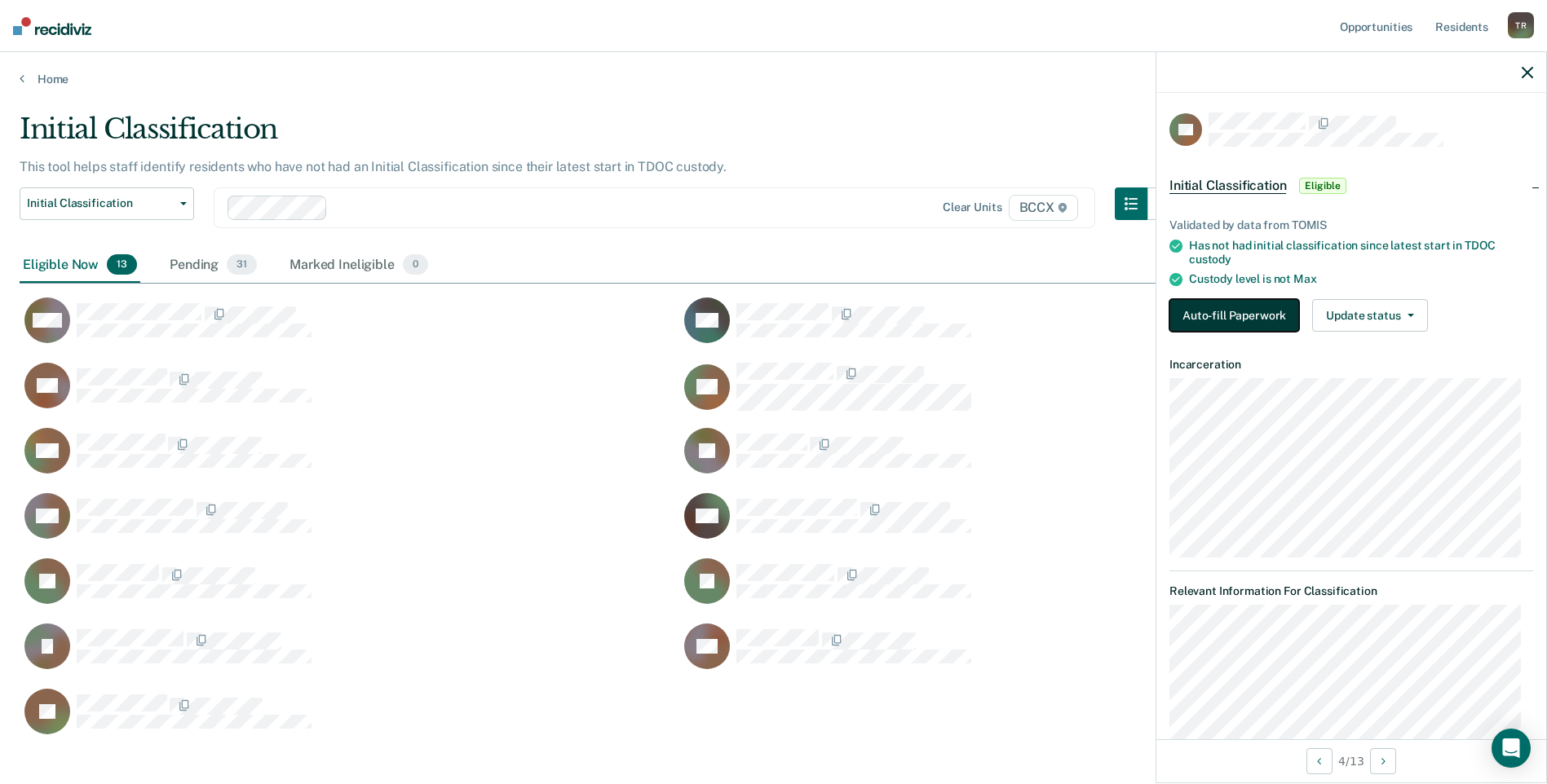
click at [1245, 314] on button "Auto-fill Paperwork" at bounding box center [1234, 315] width 130 height 32
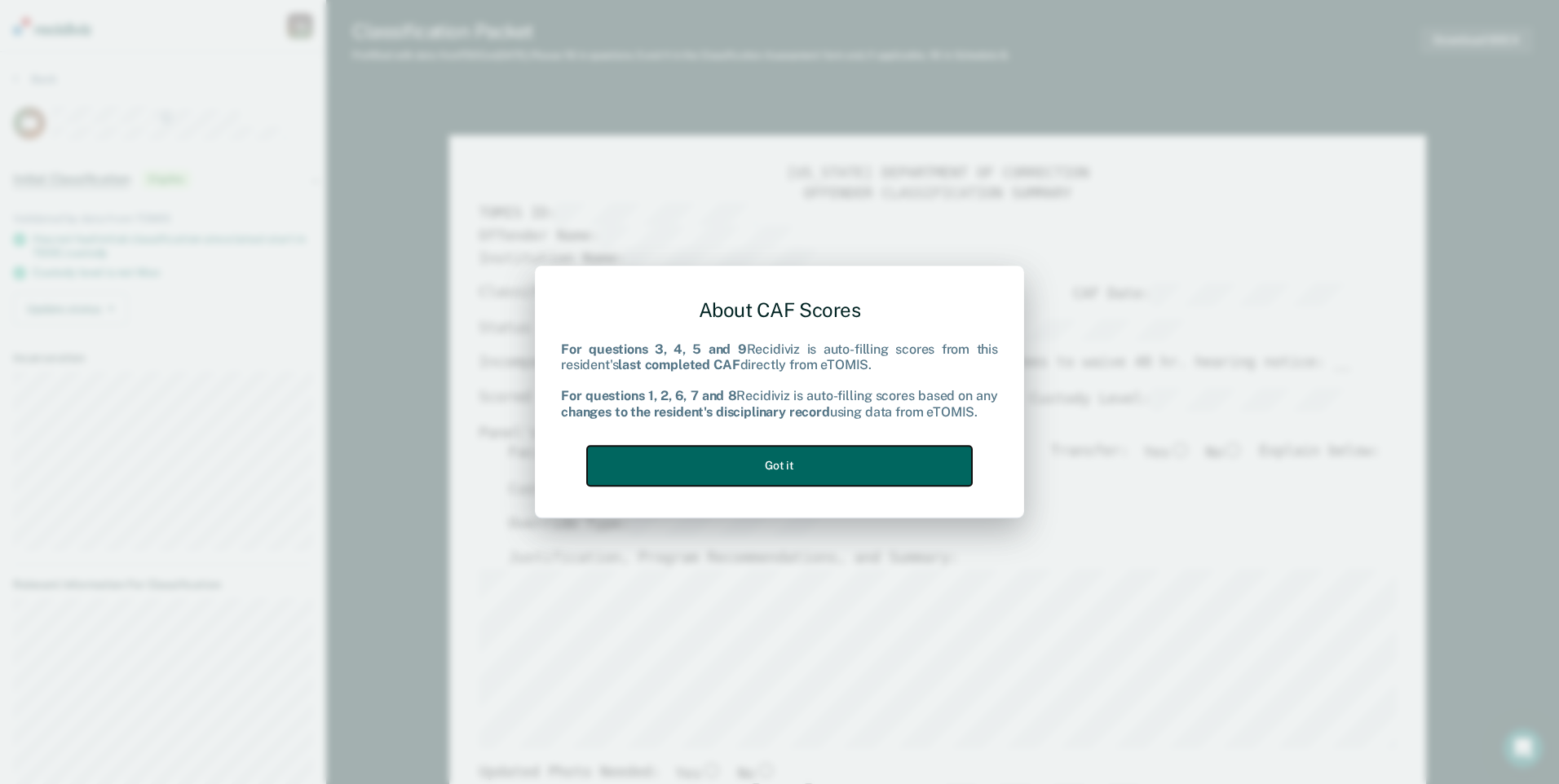
click at [910, 466] on button "Got it" at bounding box center [780, 465] width 385 height 40
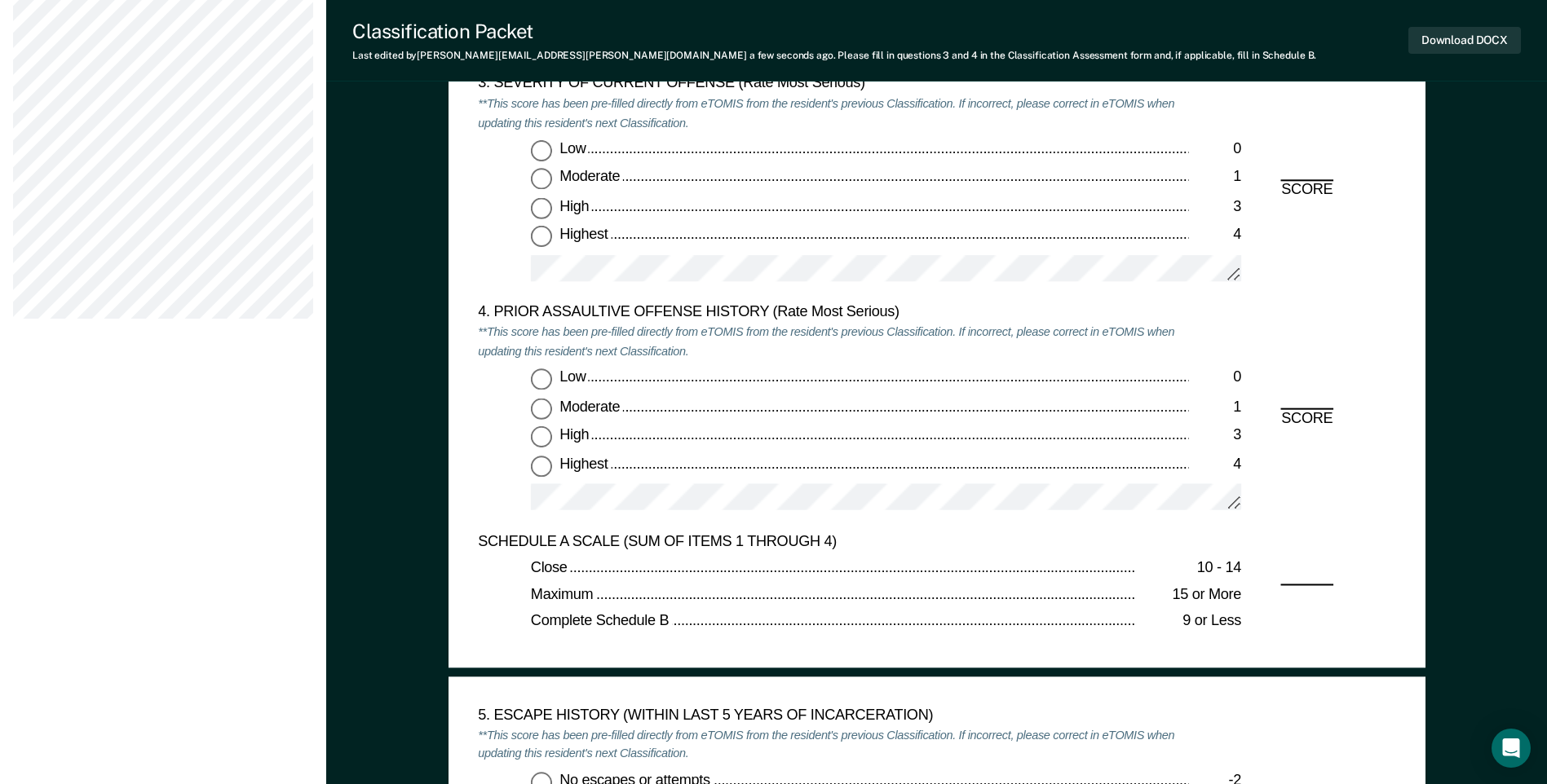
scroll to position [1957, 0]
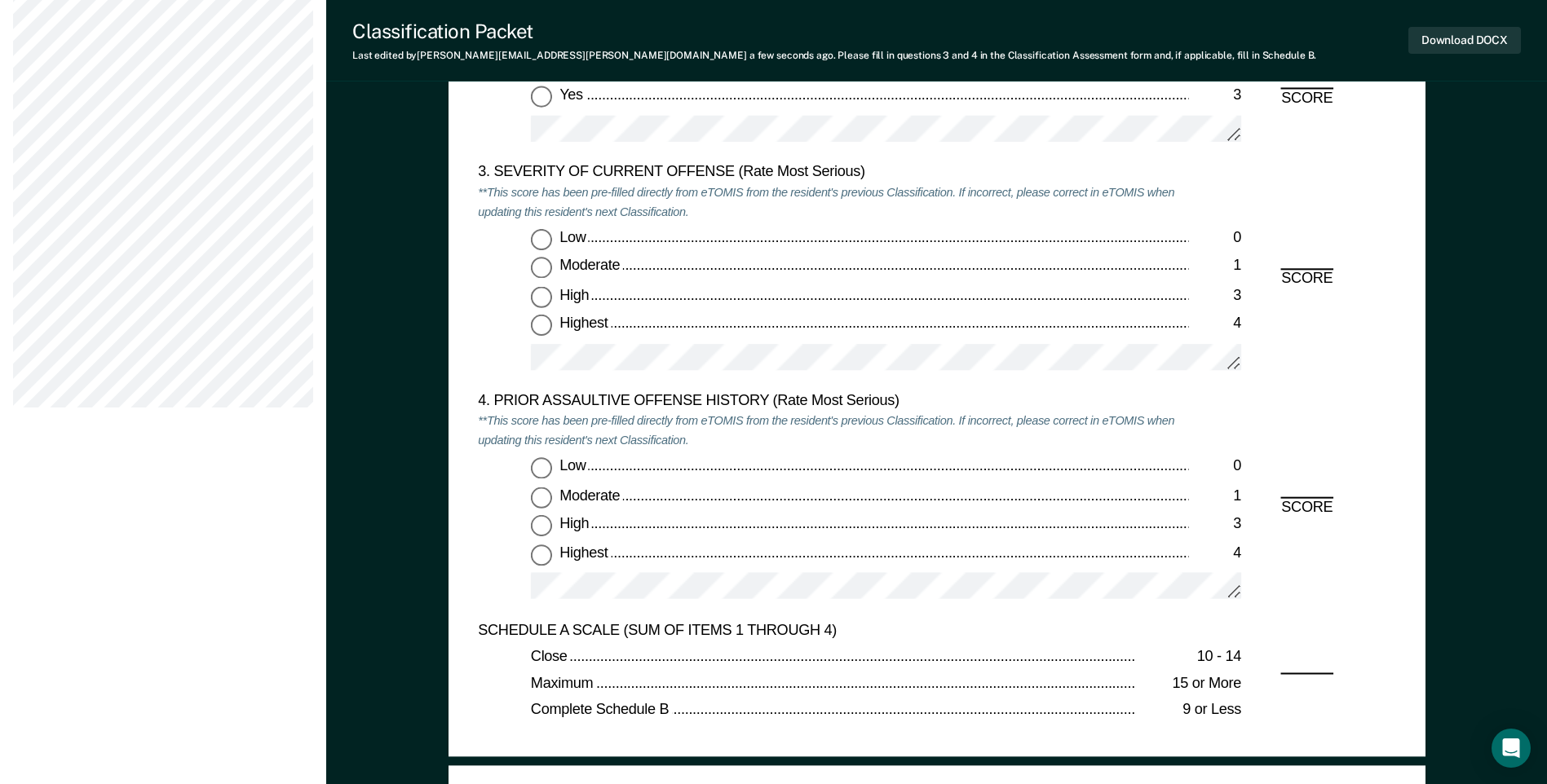
click at [547, 267] on input "Moderate 1" at bounding box center [541, 269] width 22 height 22
type textarea "x"
radio input "true"
click at [542, 463] on input "Low 0" at bounding box center [541, 469] width 22 height 22
type textarea "x"
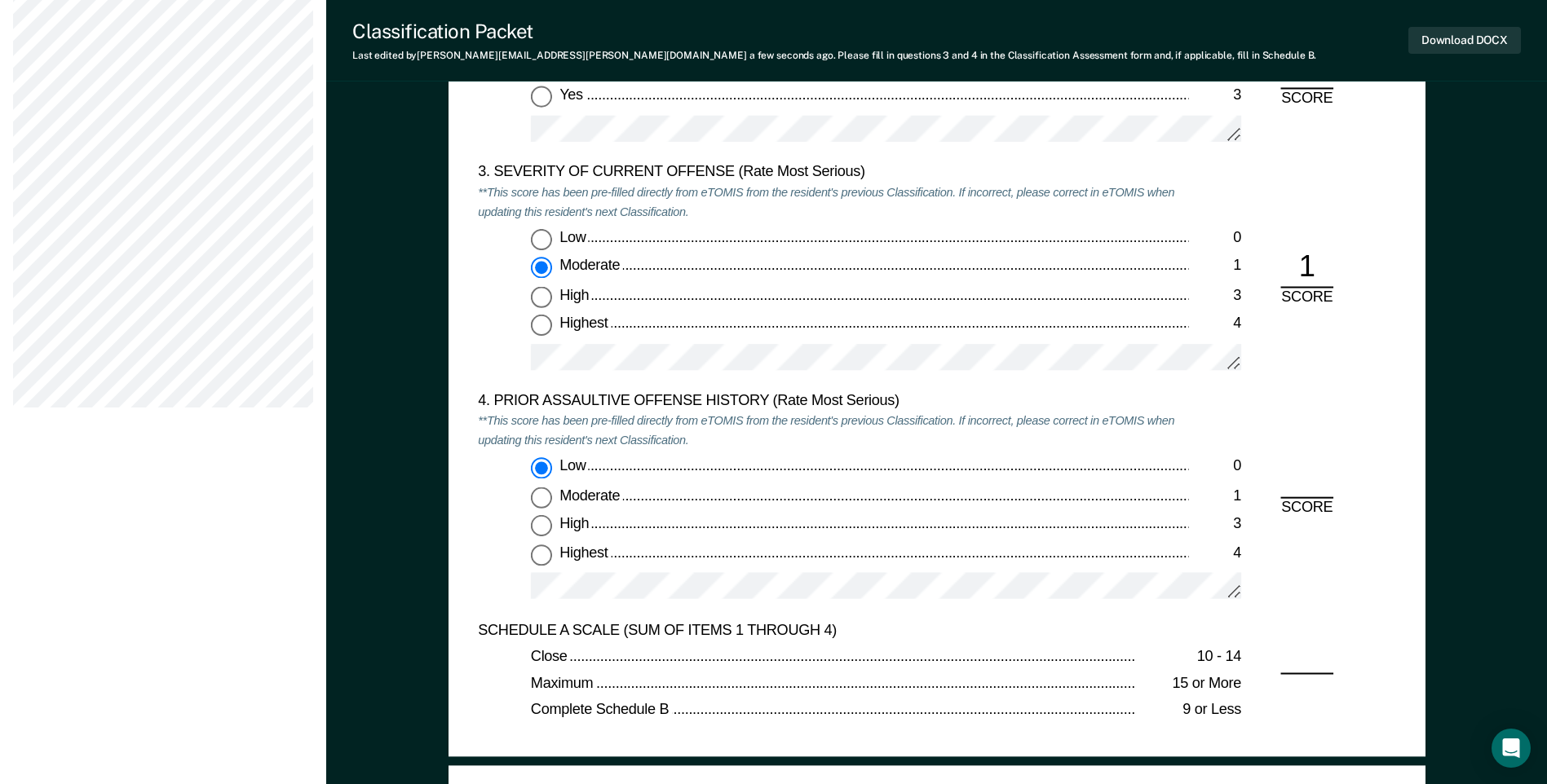
radio input "true"
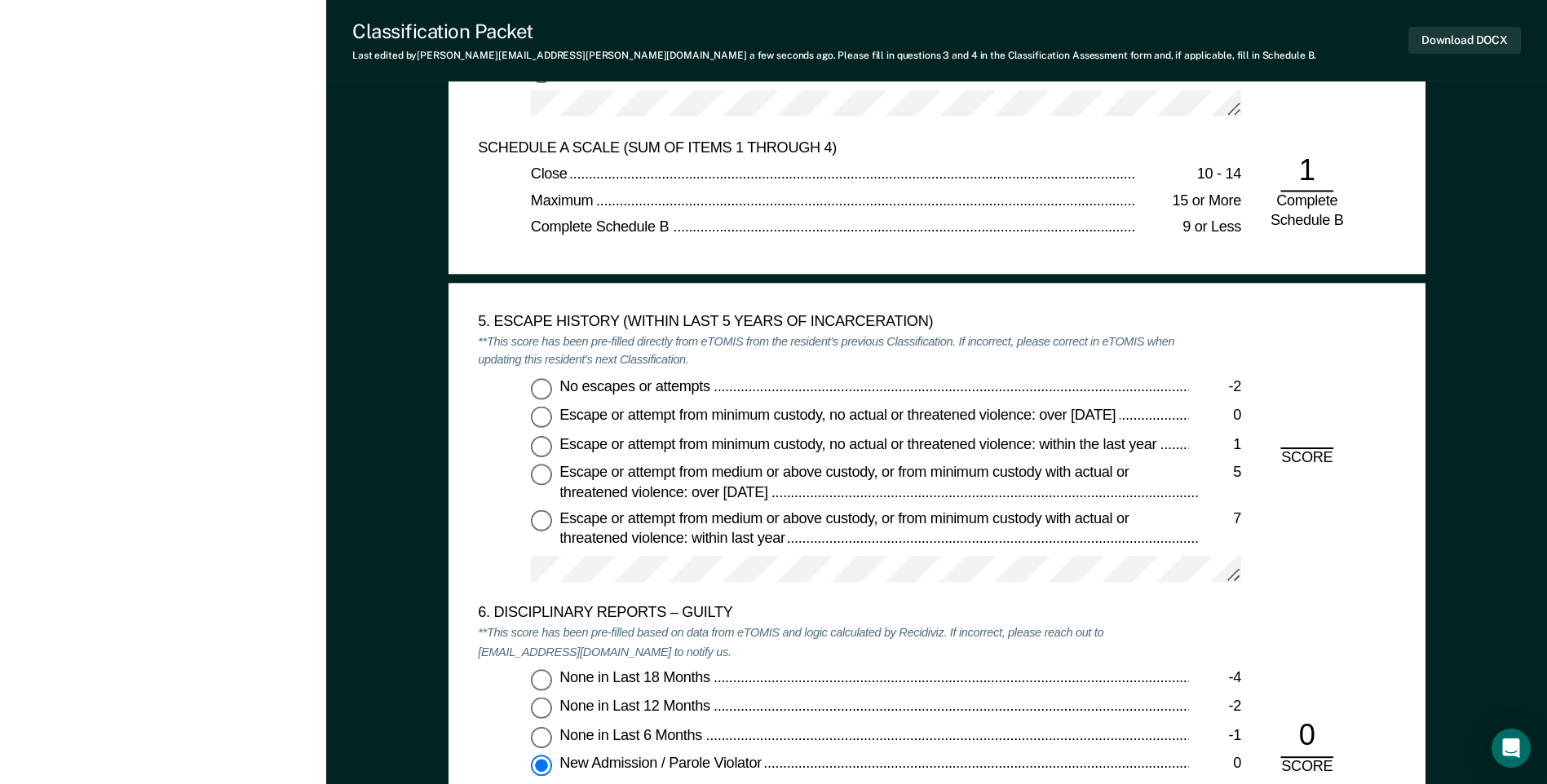
scroll to position [2445, 0]
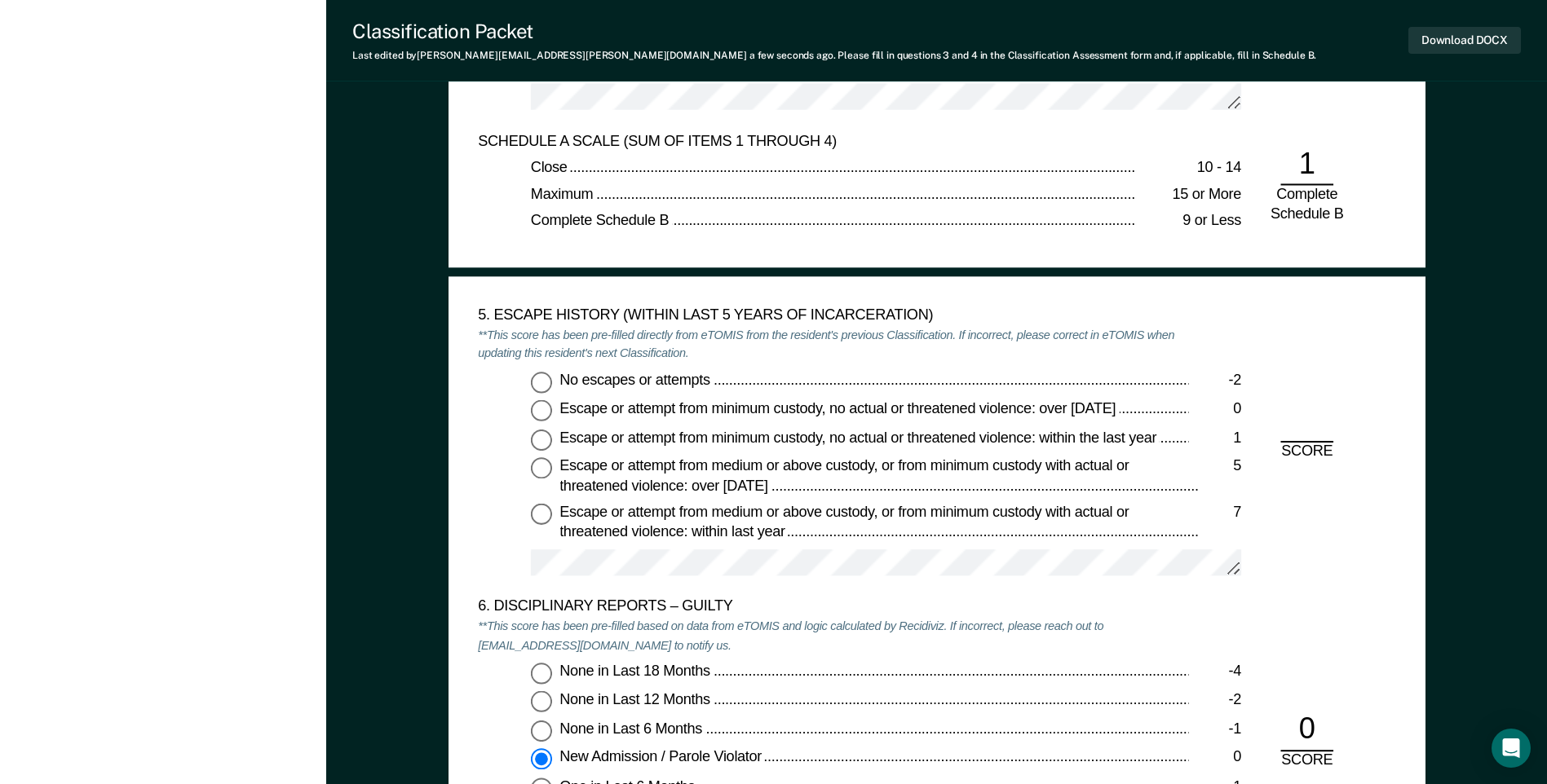
click at [540, 383] on input "No escapes or attempts -2" at bounding box center [541, 383] width 22 height 22
type textarea "x"
radio input "true"
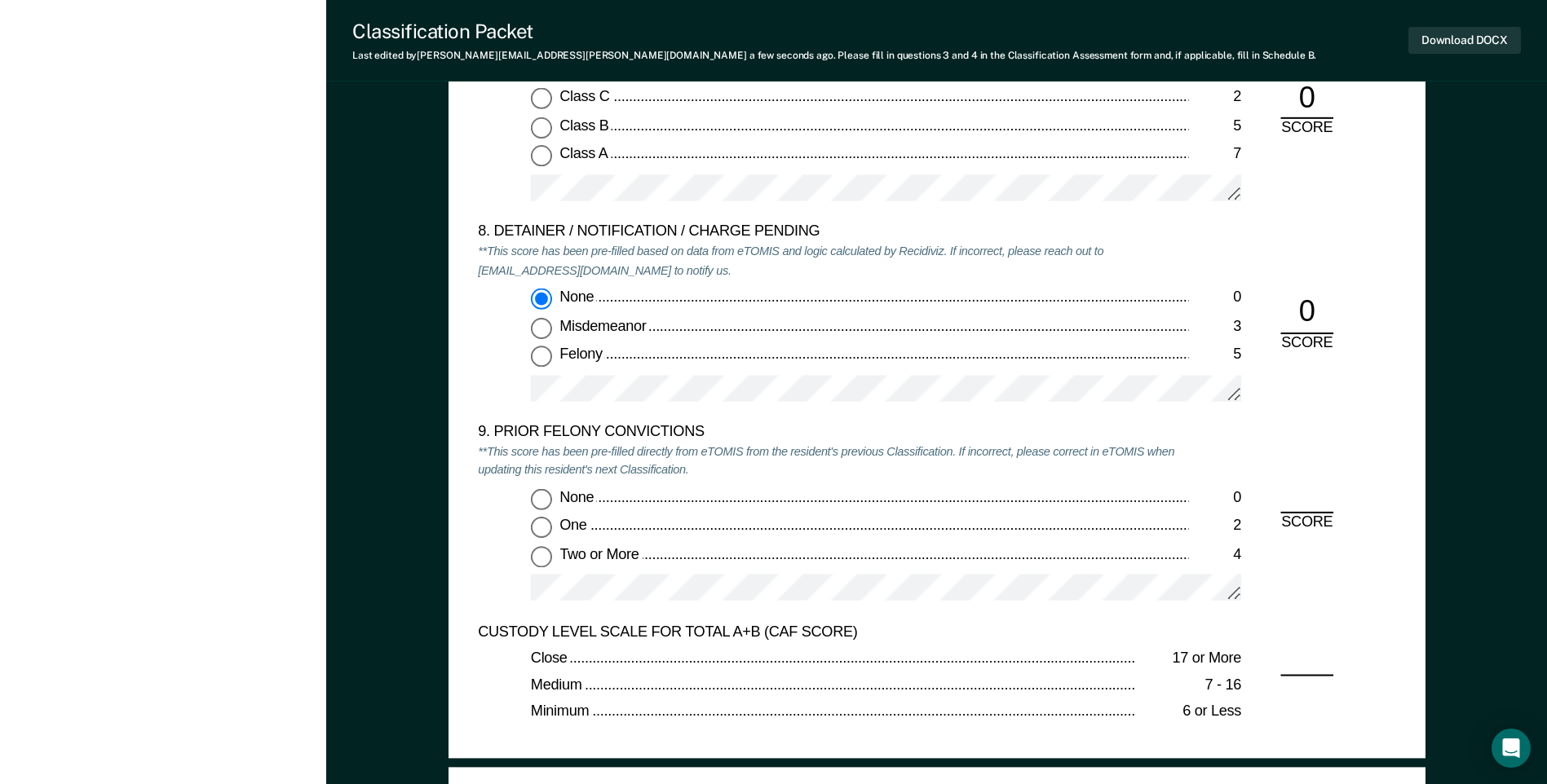
scroll to position [3343, 0]
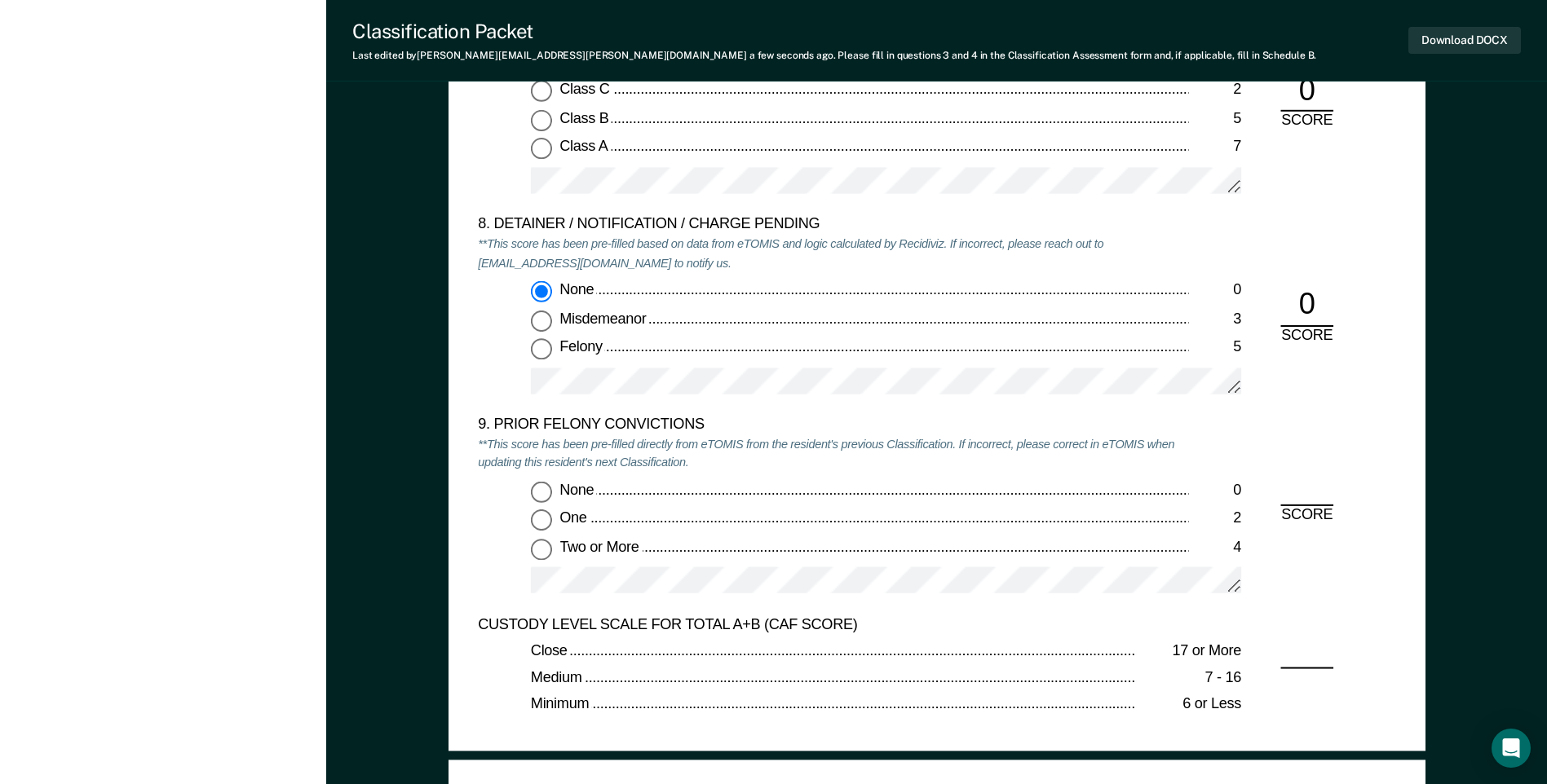
click at [540, 549] on input "Two or More 4" at bounding box center [541, 550] width 22 height 22
type textarea "x"
radio input "true"
click at [1434, 41] on button "Download DOCX" at bounding box center [1464, 39] width 112 height 27
click at [913, 312] on div "Misdemeanor" at bounding box center [873, 320] width 629 height 20
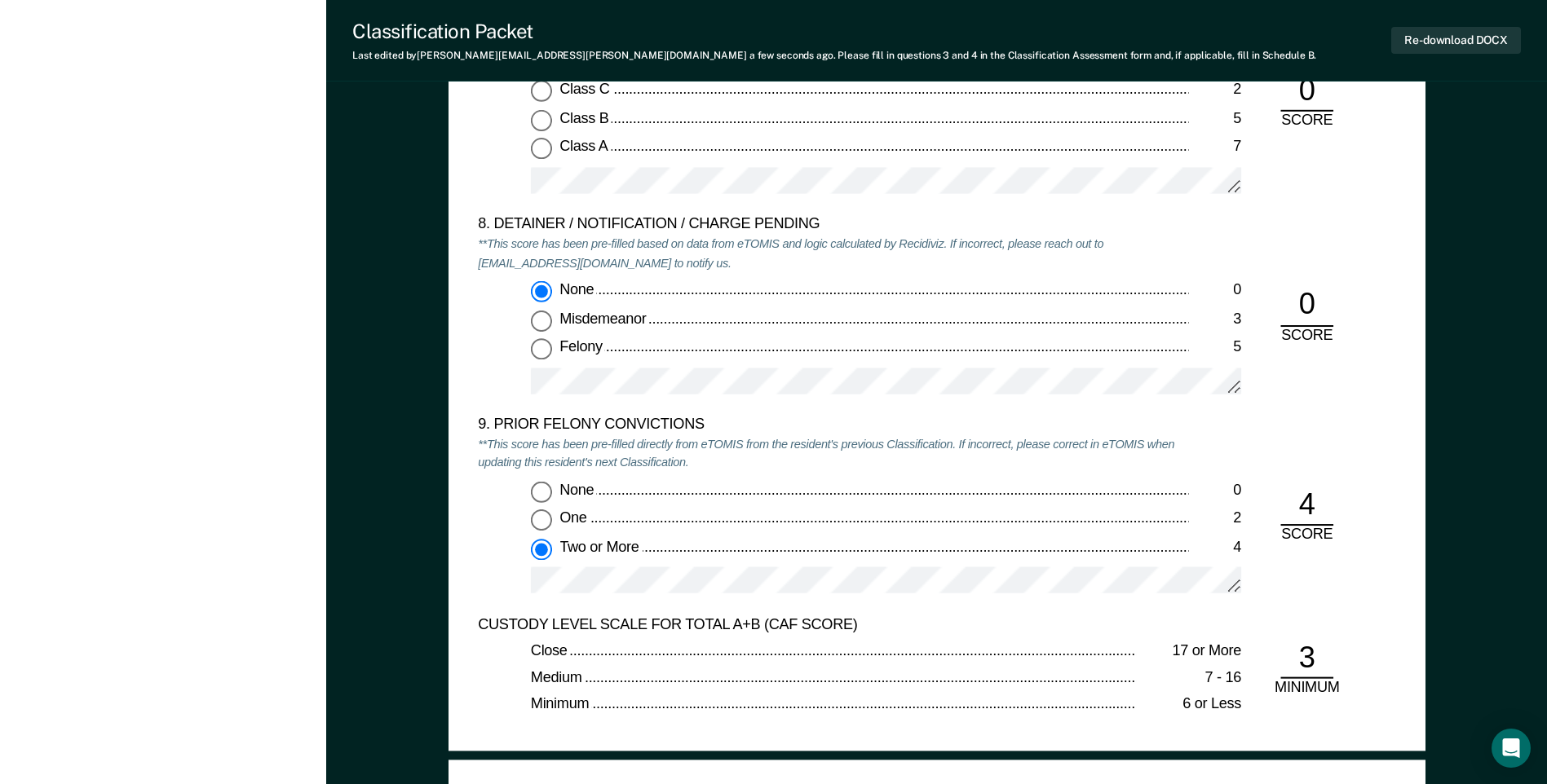
click at [552, 312] on input "Misdemeanor 3" at bounding box center [541, 321] width 22 height 22
type textarea "x"
radio input "false"
radio input "true"
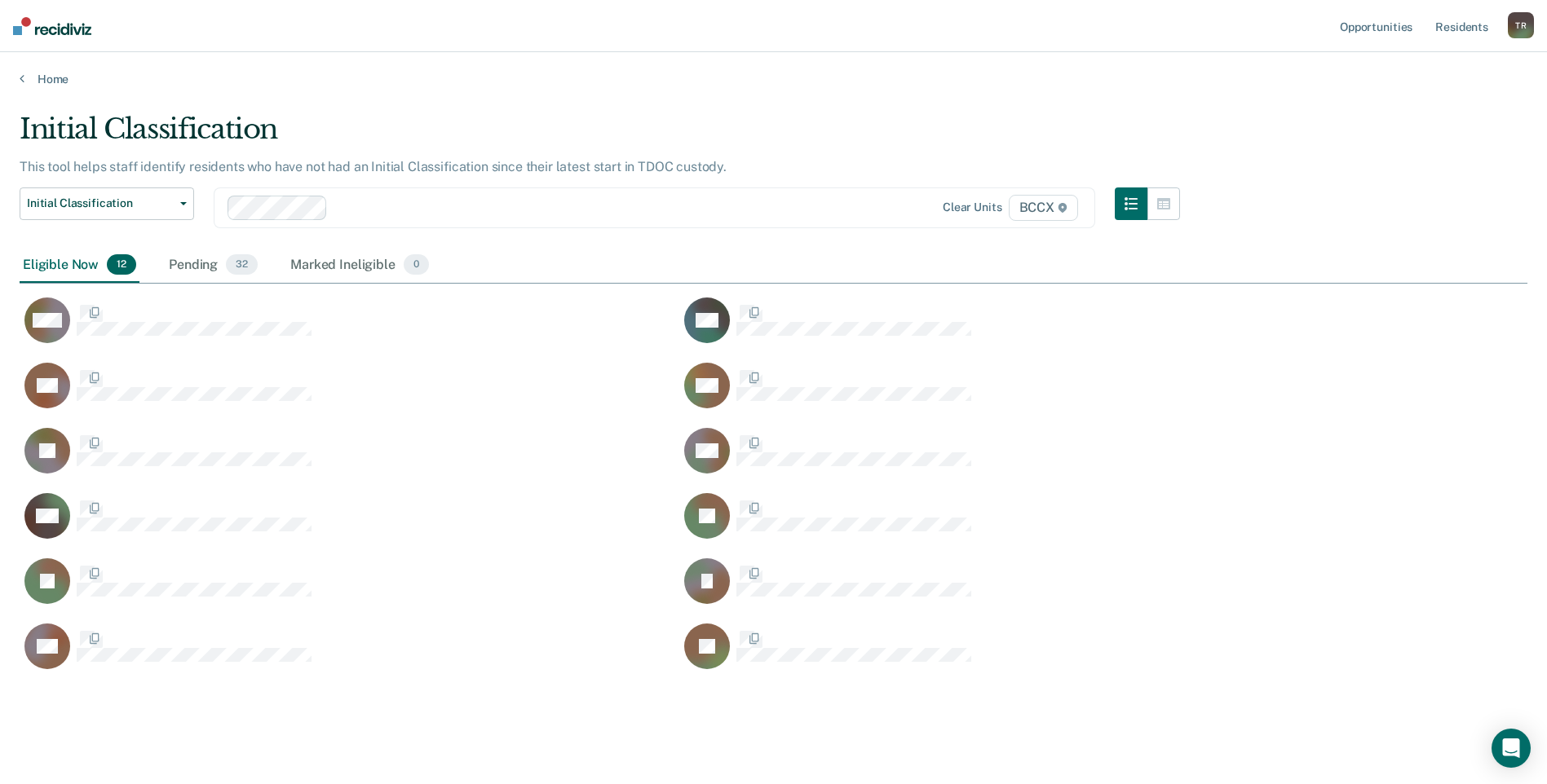
scroll to position [559, 1496]
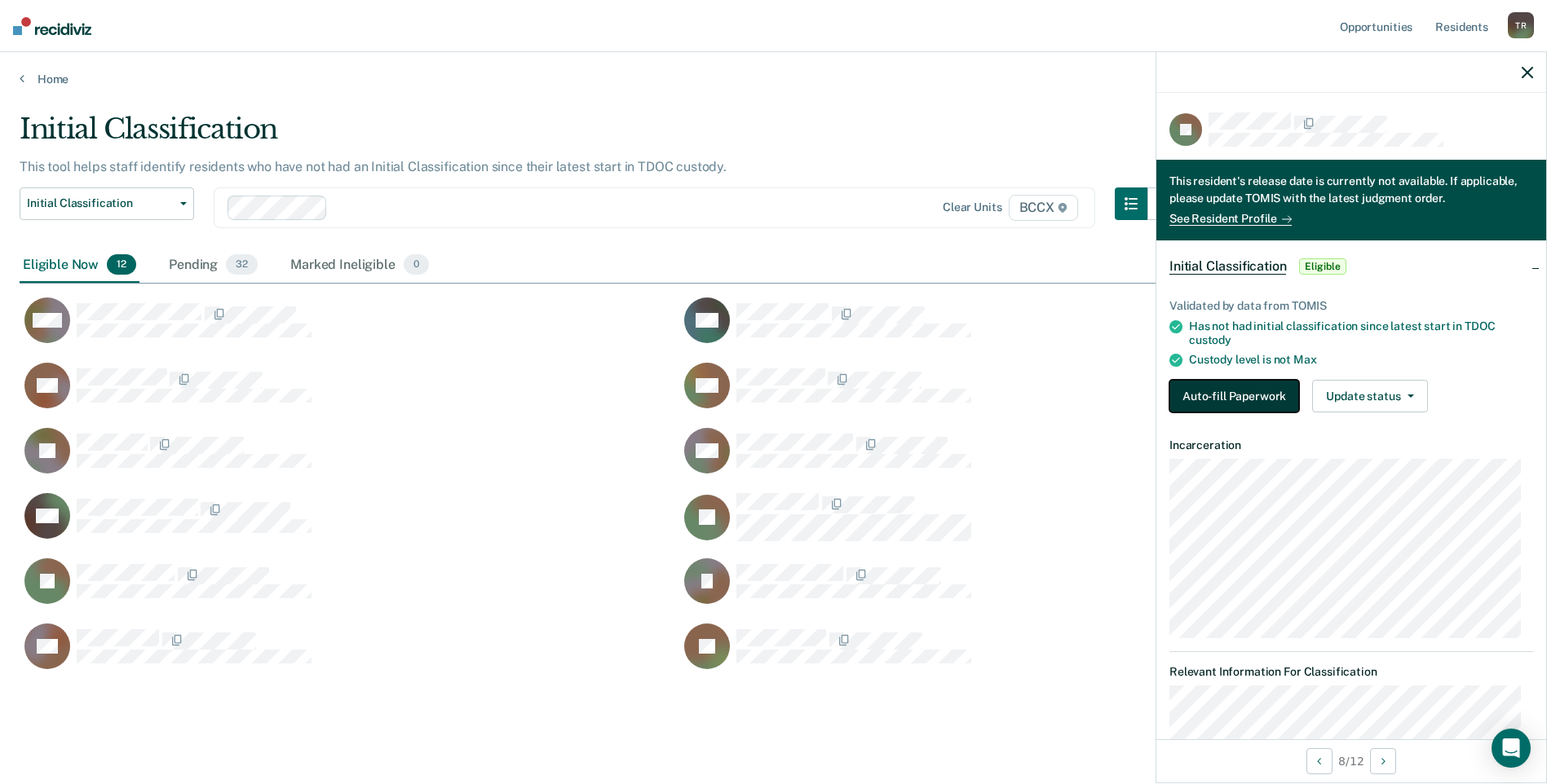
click at [1205, 388] on button "Auto-fill Paperwork" at bounding box center [1234, 395] width 130 height 32
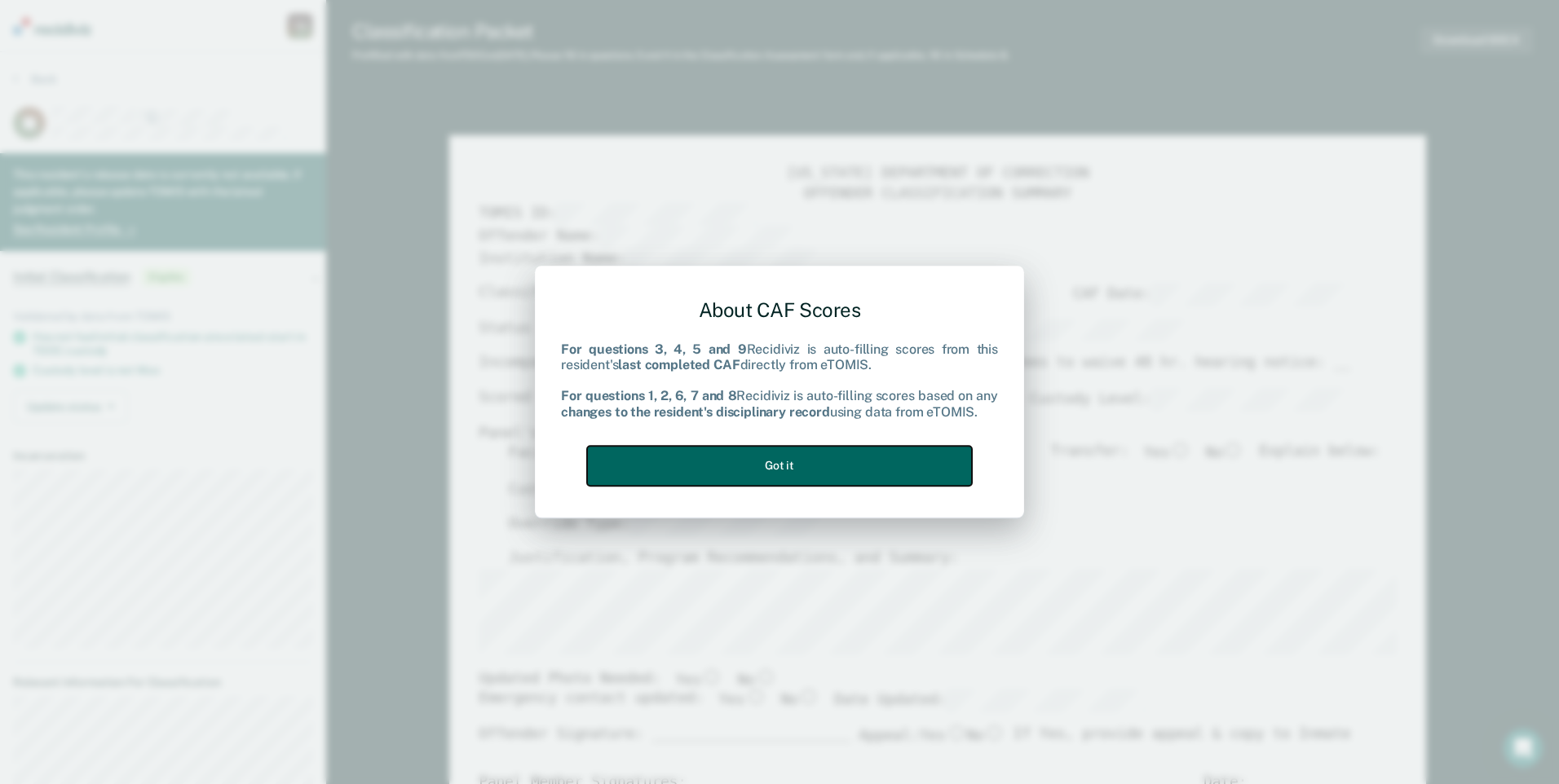
click at [888, 464] on button "Got it" at bounding box center [780, 465] width 385 height 40
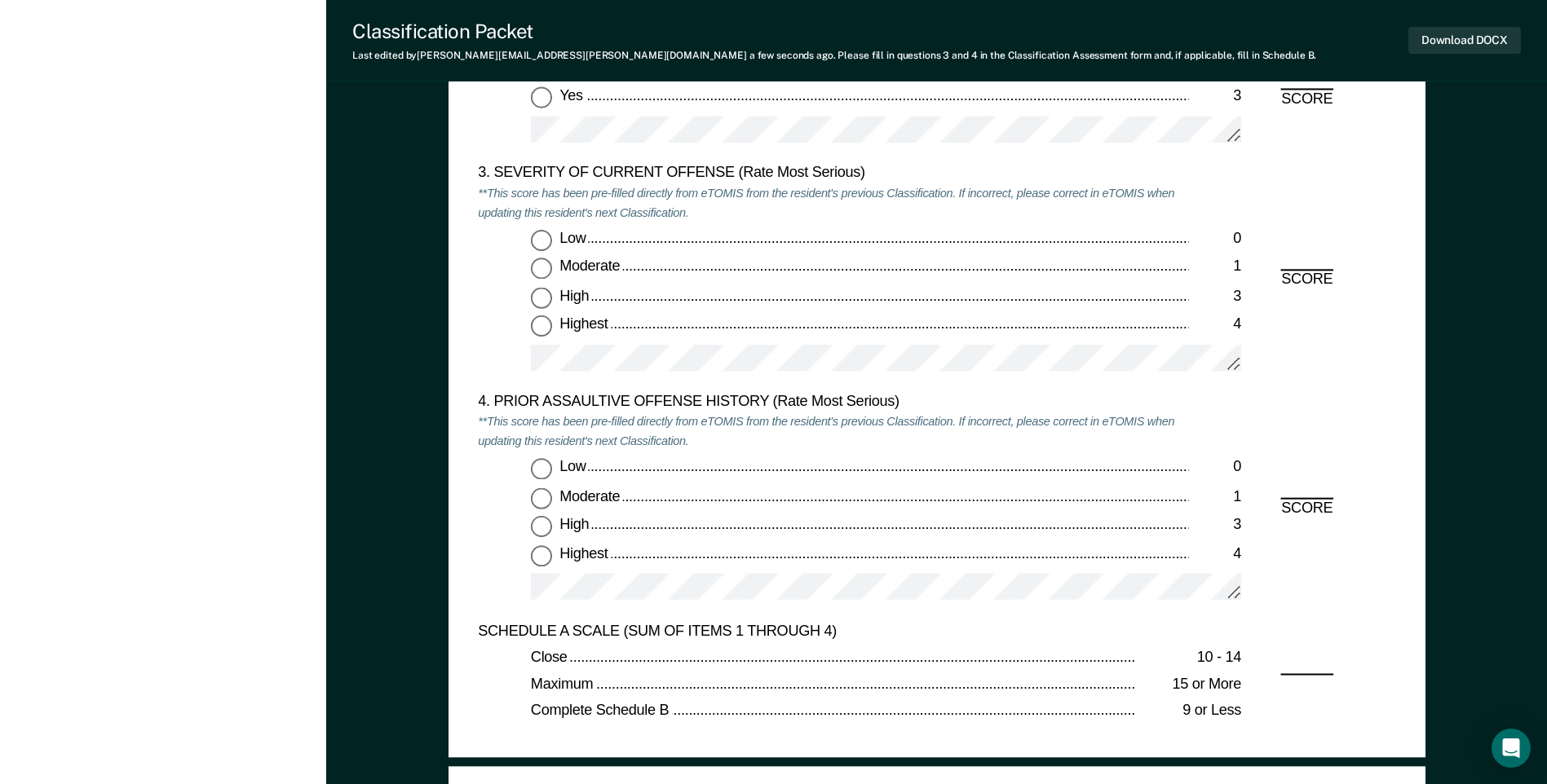
scroll to position [1957, 0]
drag, startPoint x: 549, startPoint y: 327, endPoint x: 554, endPoint y: 339, distance: 13.0
click at [547, 328] on input "Highest 4" at bounding box center [541, 327] width 22 height 22
type textarea "x"
radio input "true"
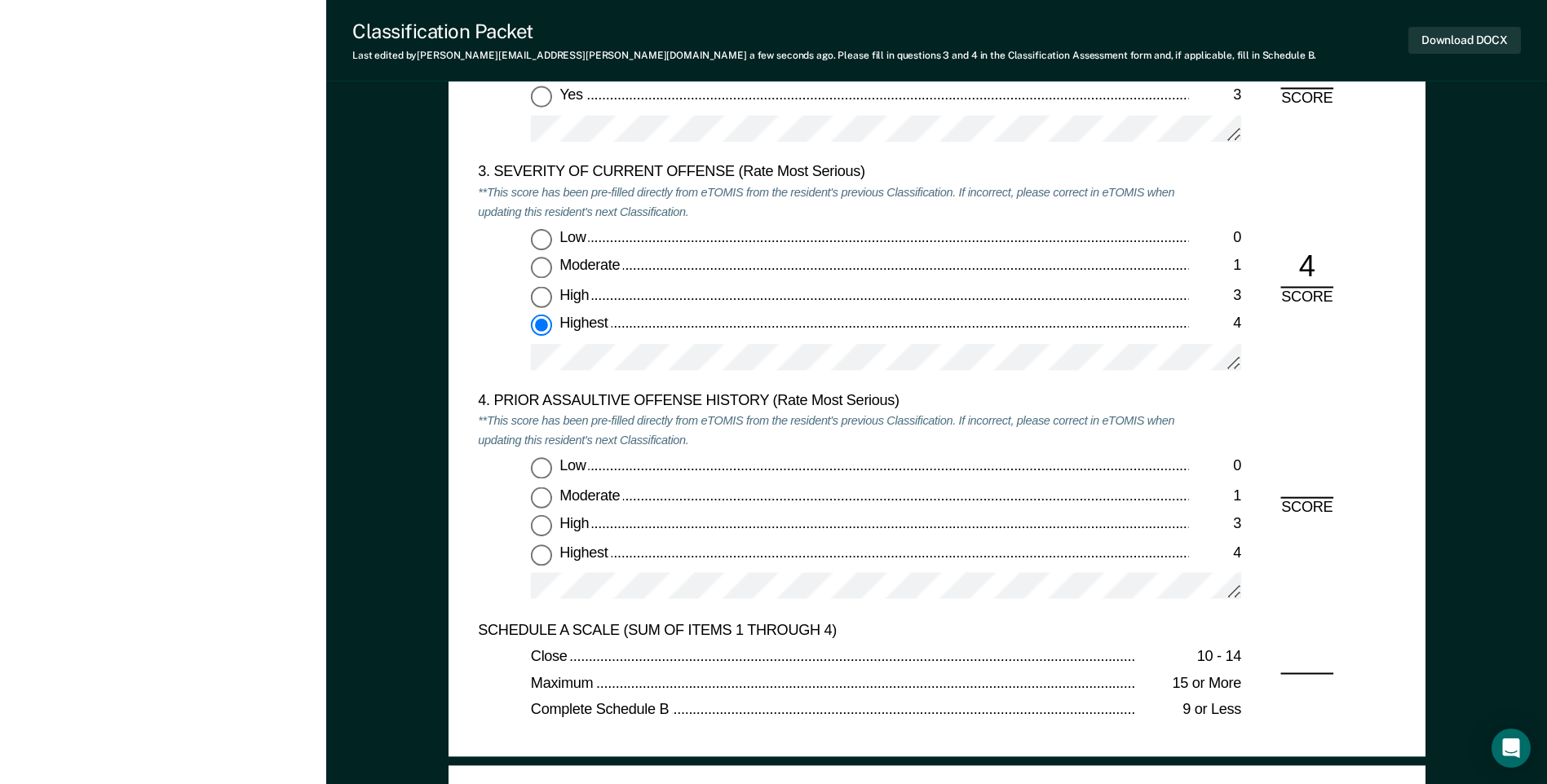
click at [545, 468] on input "Low 0" at bounding box center [541, 469] width 22 height 22
type textarea "x"
radio input "true"
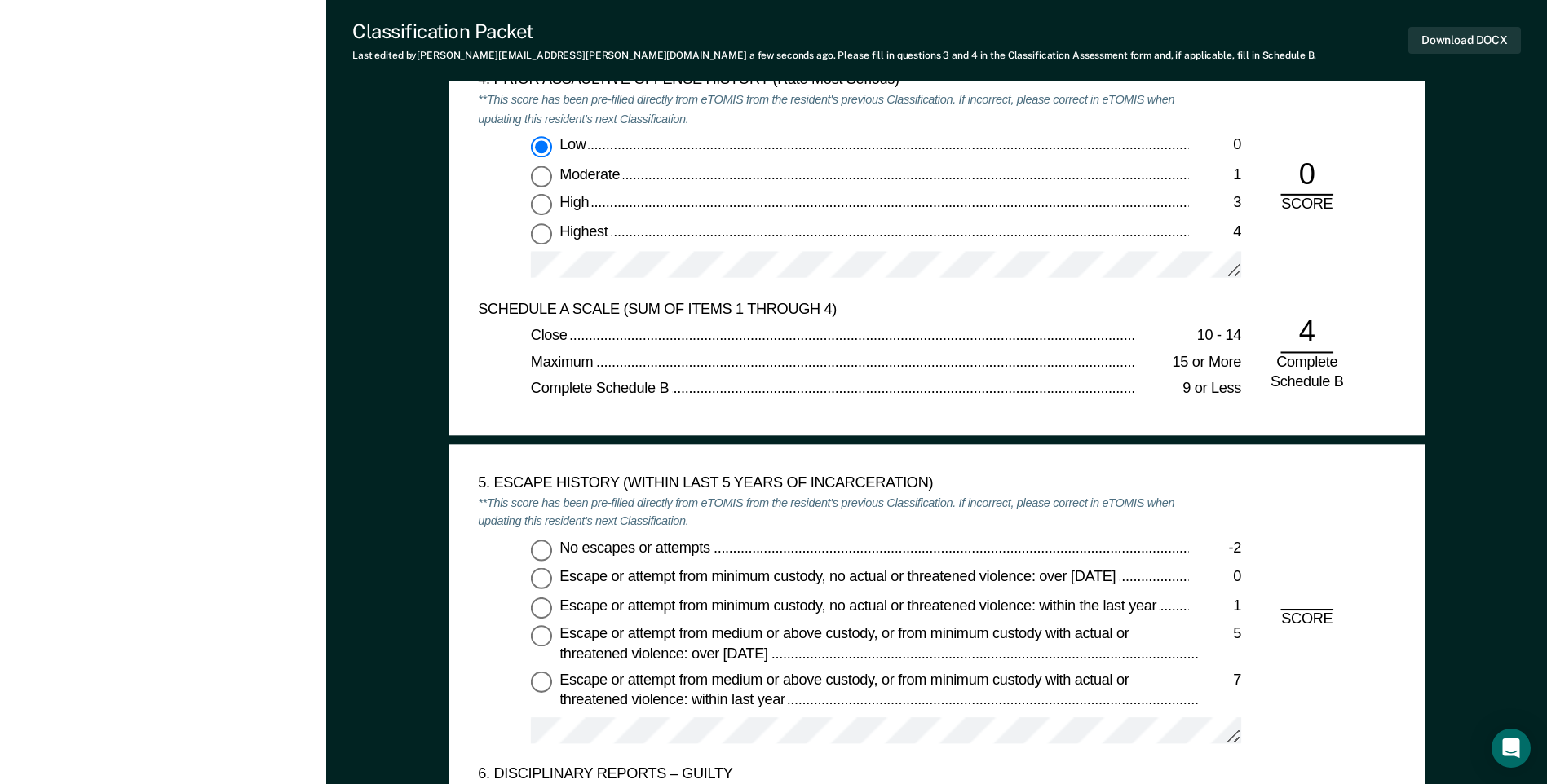
scroll to position [2364, 0]
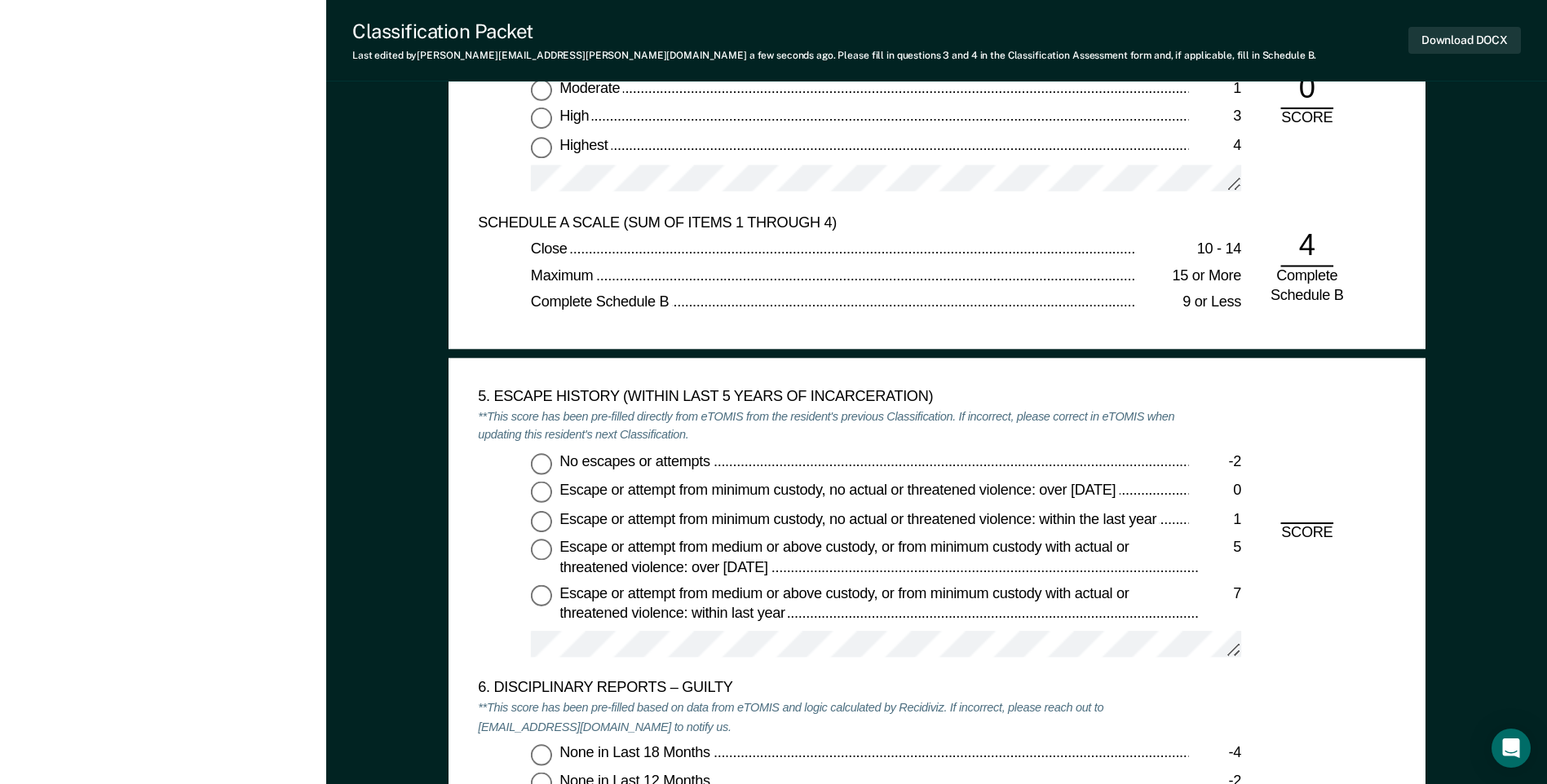
drag, startPoint x: 538, startPoint y: 463, endPoint x: 609, endPoint y: 484, distance: 74.0
click at [539, 463] on input "No escapes or attempts -2" at bounding box center [541, 464] width 22 height 22
type textarea "x"
radio input "true"
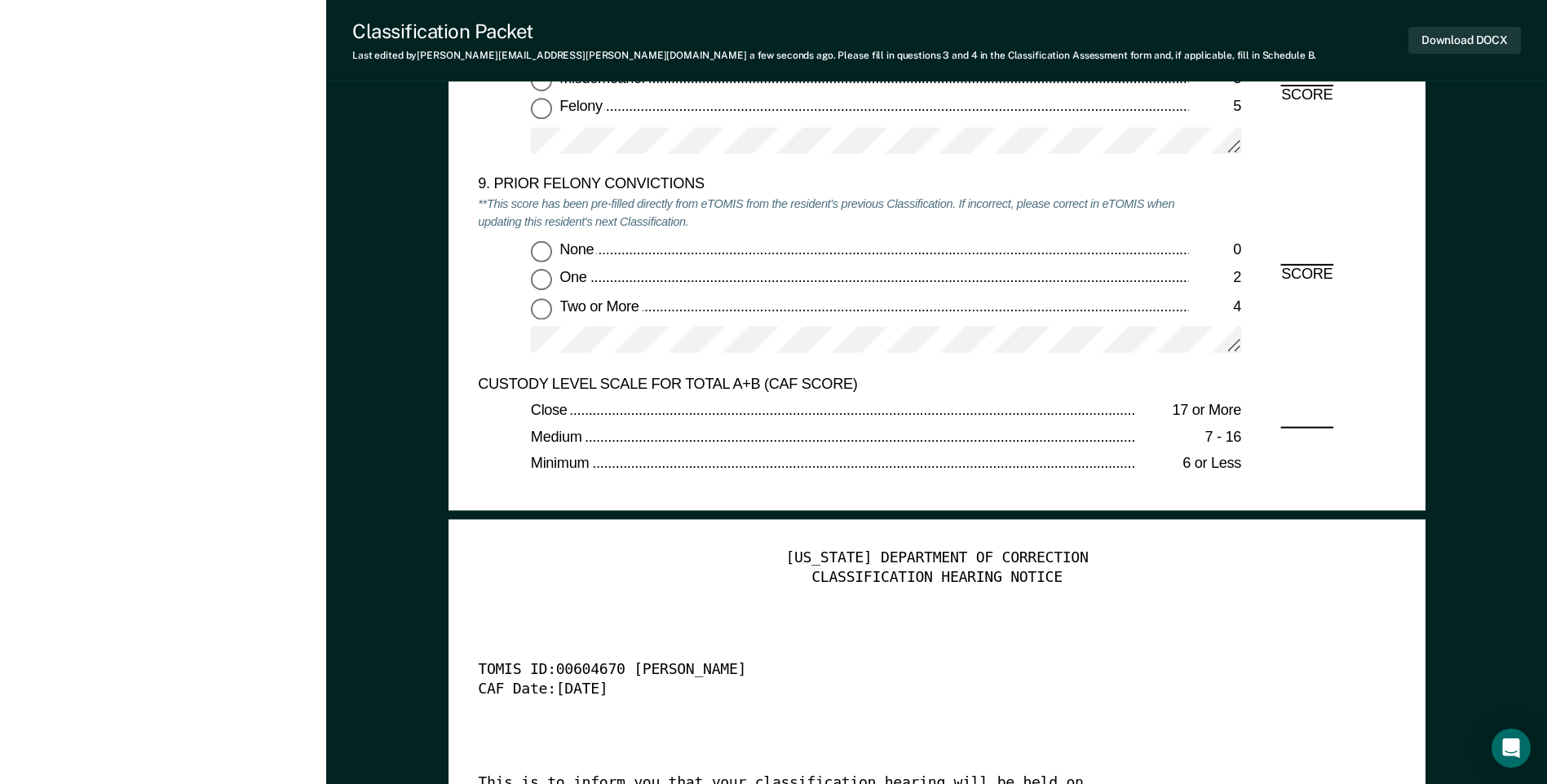
scroll to position [3587, 0]
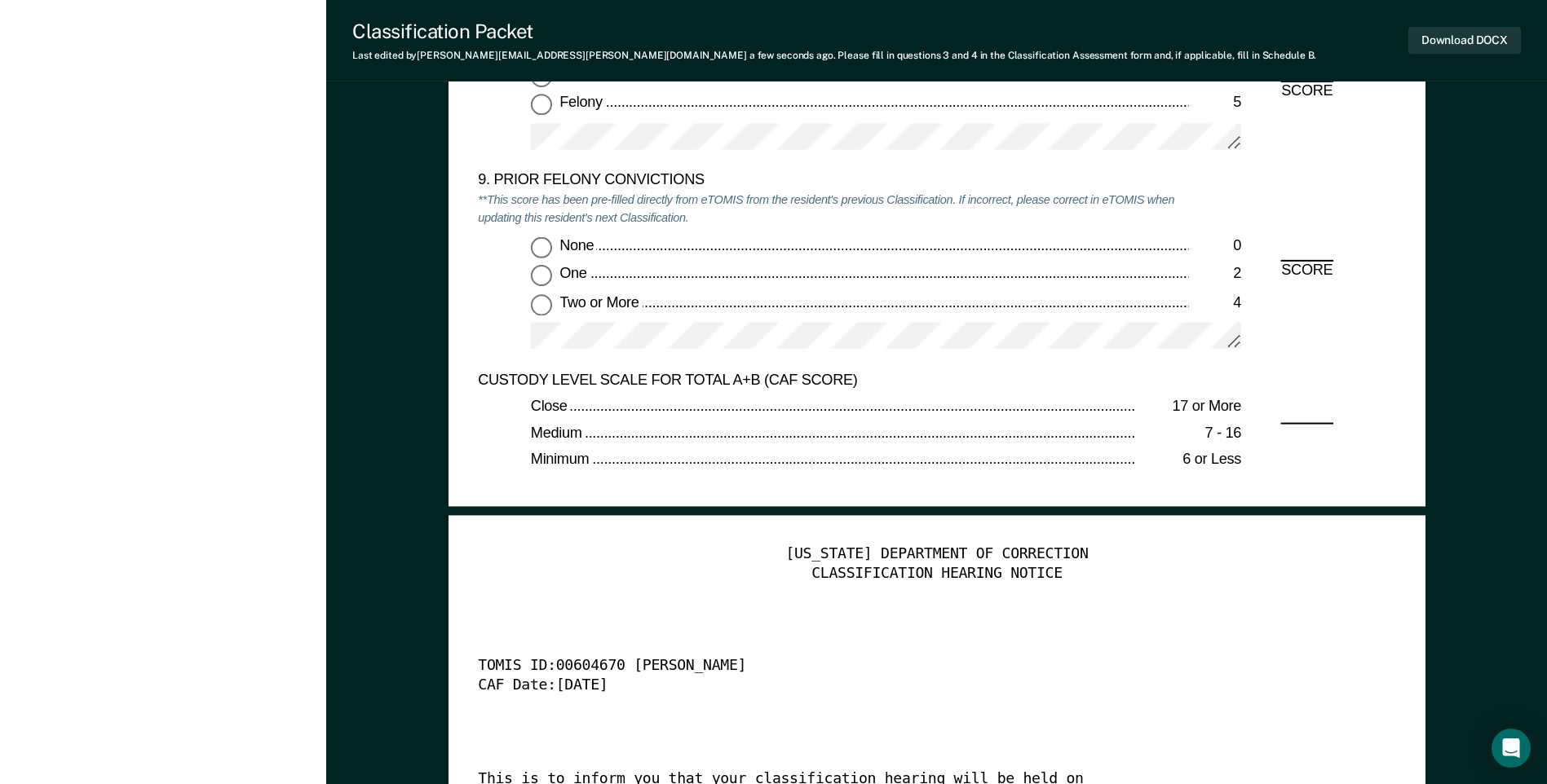
click at [546, 309] on input "Two or More 4" at bounding box center [541, 305] width 22 height 22
type textarea "x"
radio input "true"
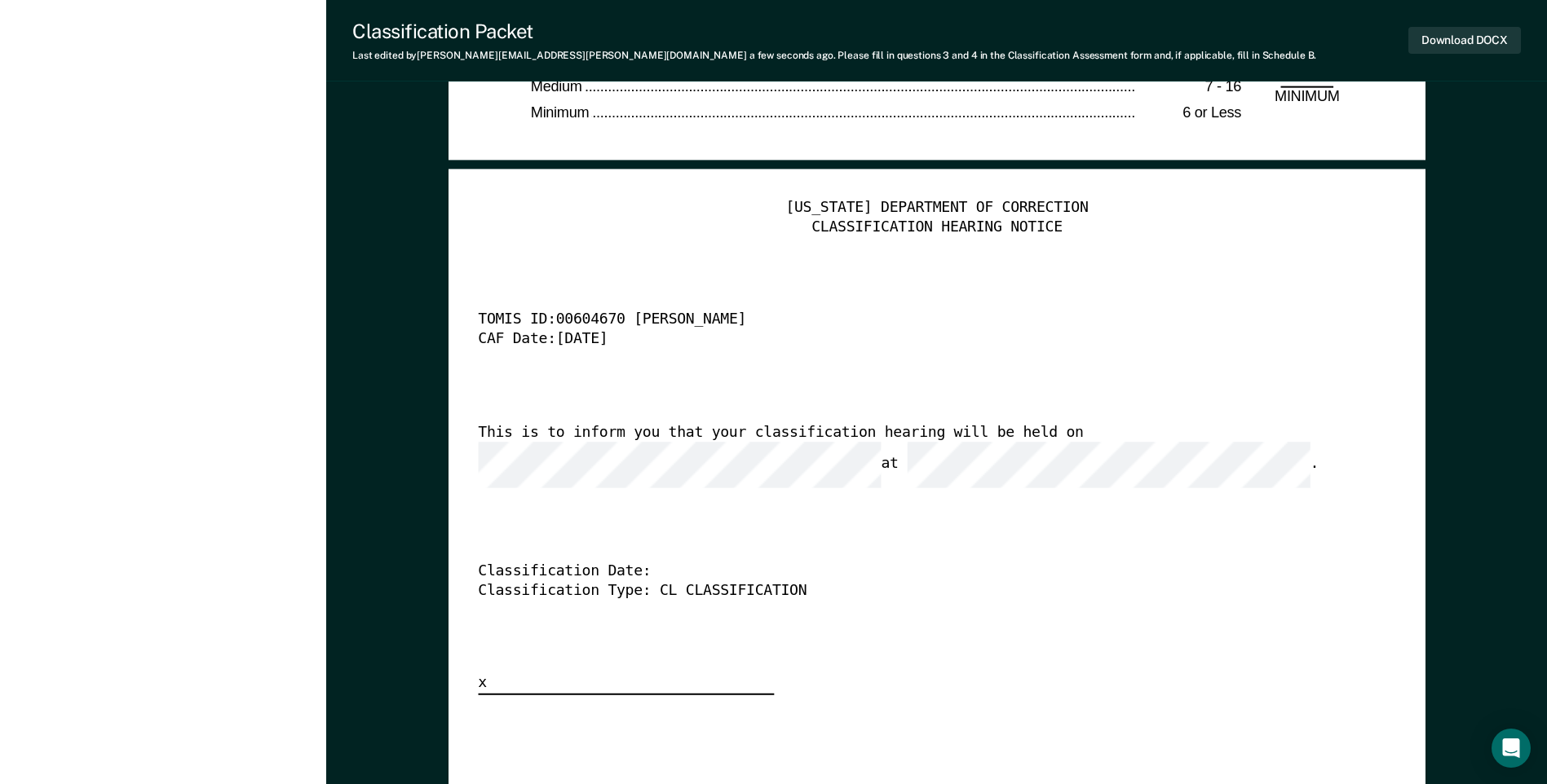
scroll to position [3750, 0]
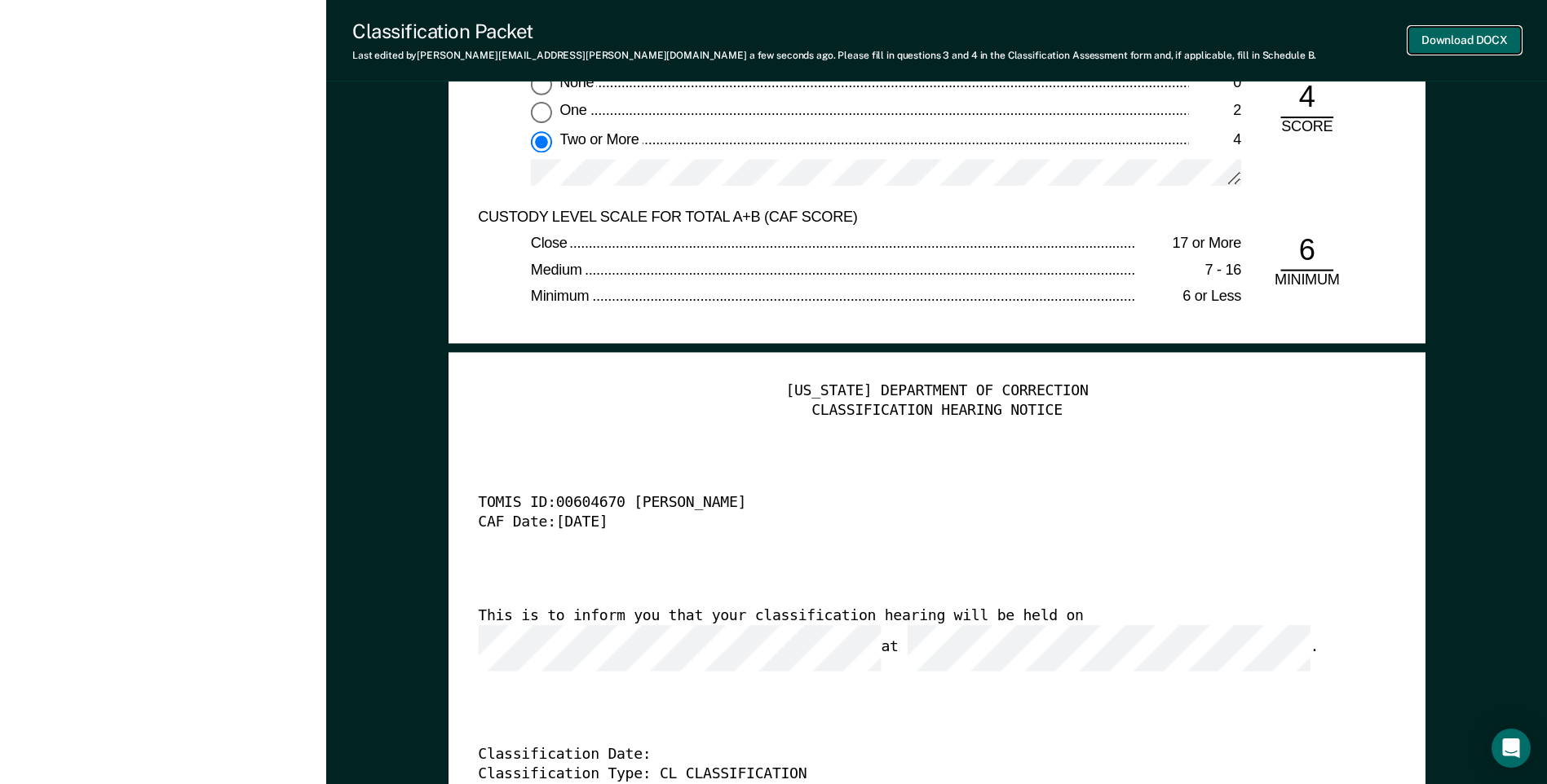
click at [1447, 40] on button "Download DOCX" at bounding box center [1464, 39] width 112 height 27
click at [1141, 432] on div "[US_STATE] DEPARTMENT OF CORRECTION CLASSIFICATION HEARING NOTICE TOMIS ID: 006…" at bounding box center [937, 630] width 917 height 497
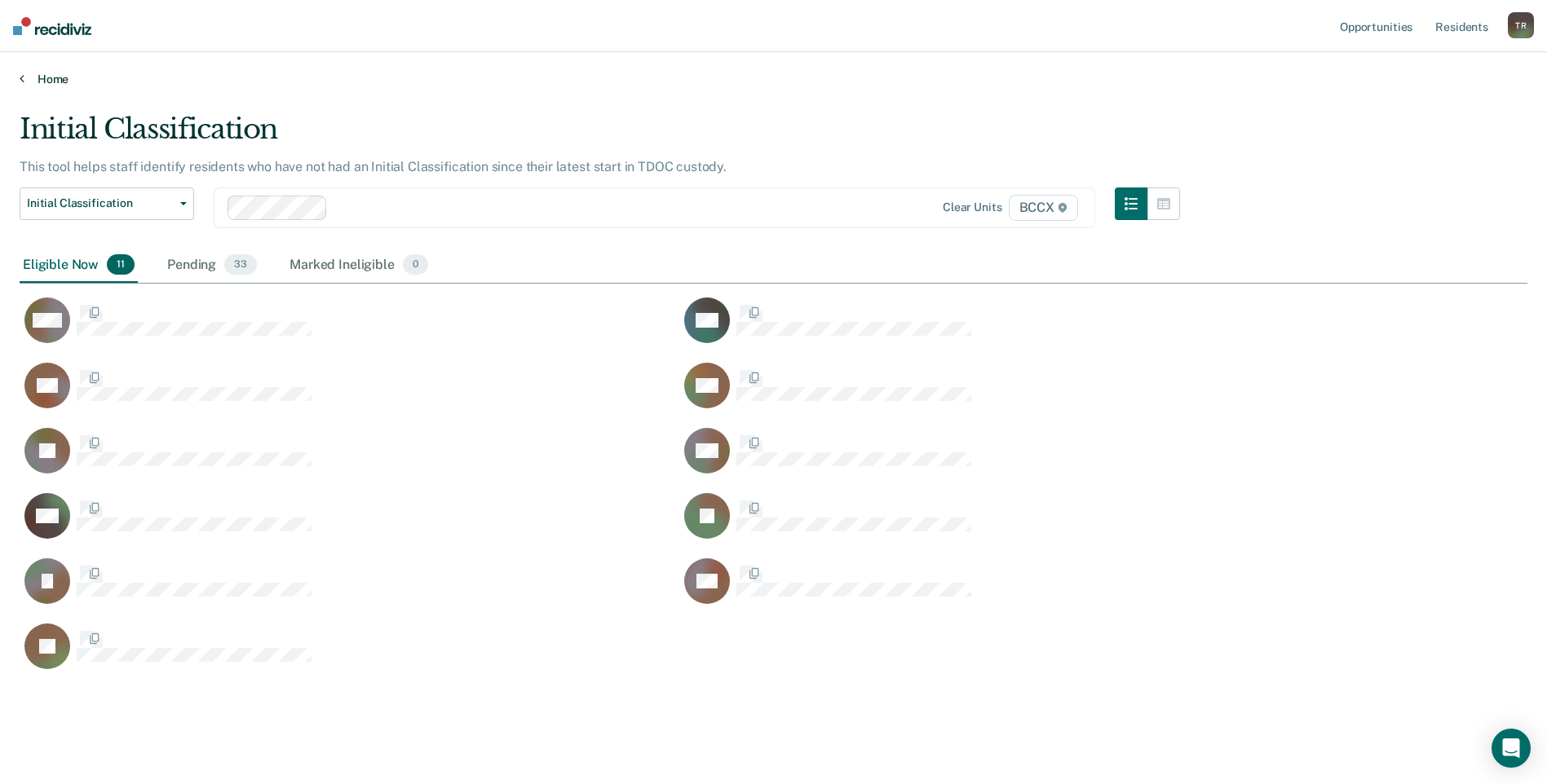
scroll to position [559, 1496]
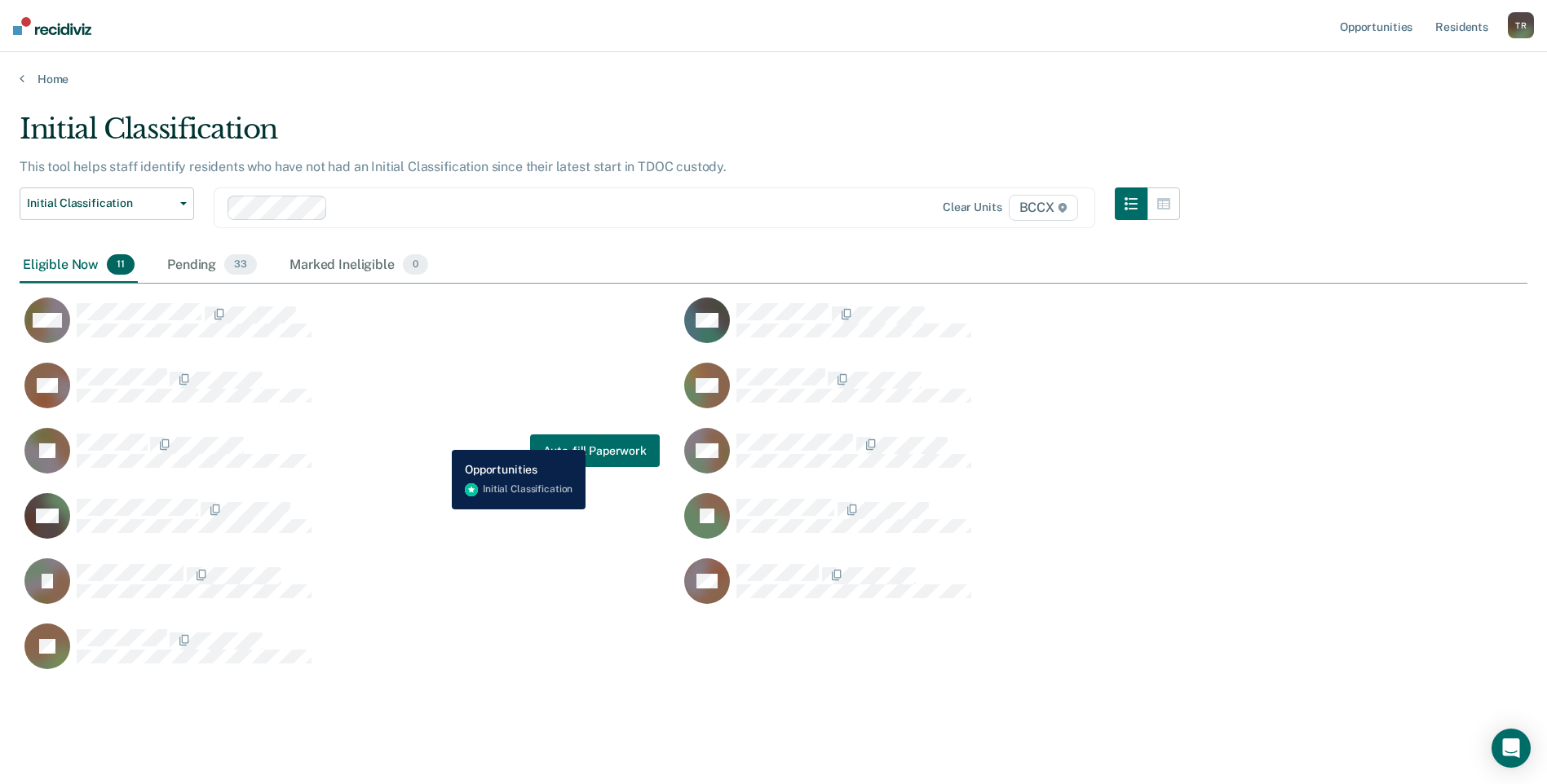
click at [440, 438] on div "JB Auto-fill Paperwork" at bounding box center [340, 451] width 641 height 47
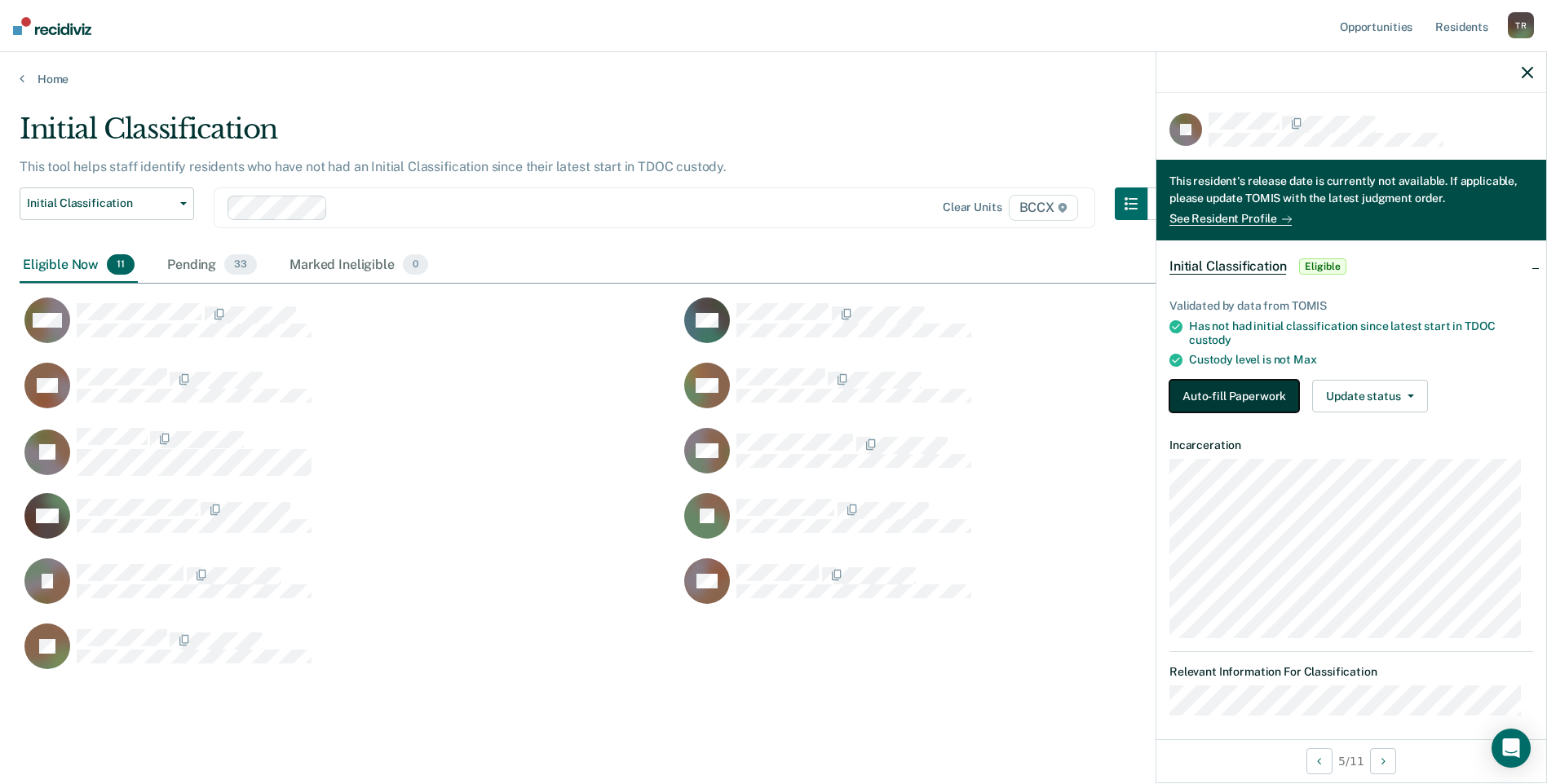
click at [1229, 406] on button "Auto-fill Paperwork" at bounding box center [1234, 395] width 130 height 32
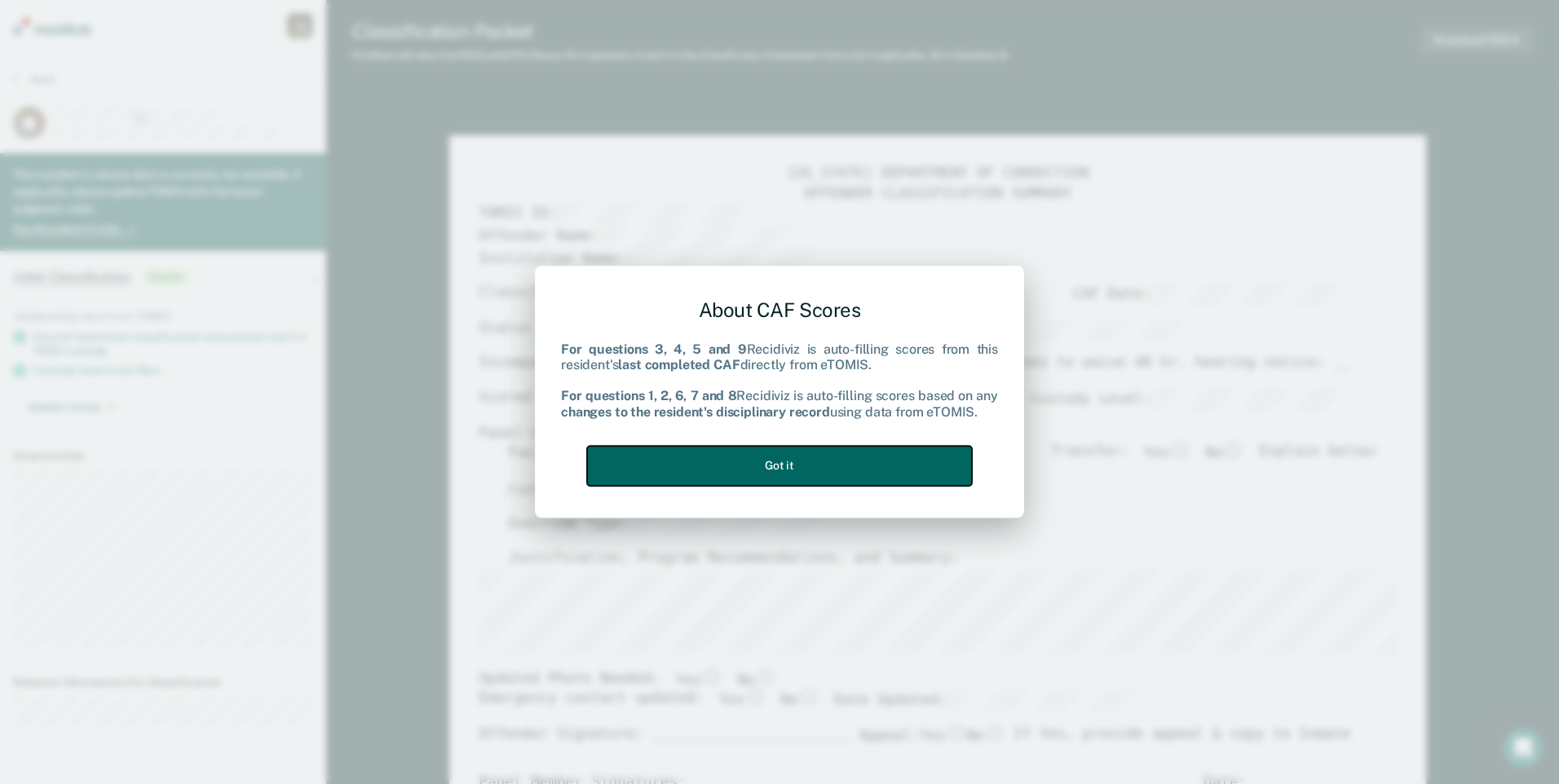
click at [842, 460] on button "Got it" at bounding box center [780, 465] width 385 height 40
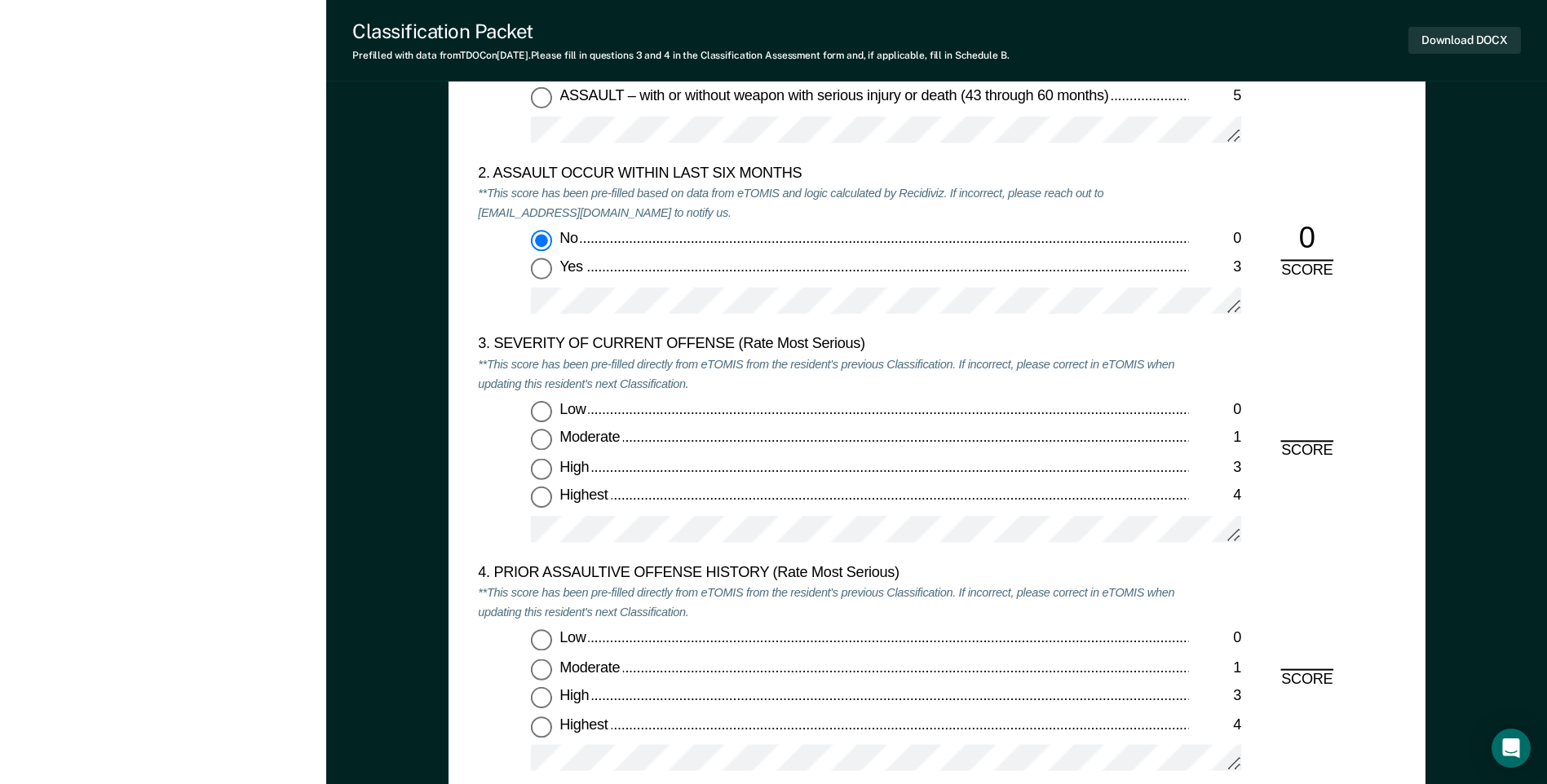
scroll to position [1793, 0]
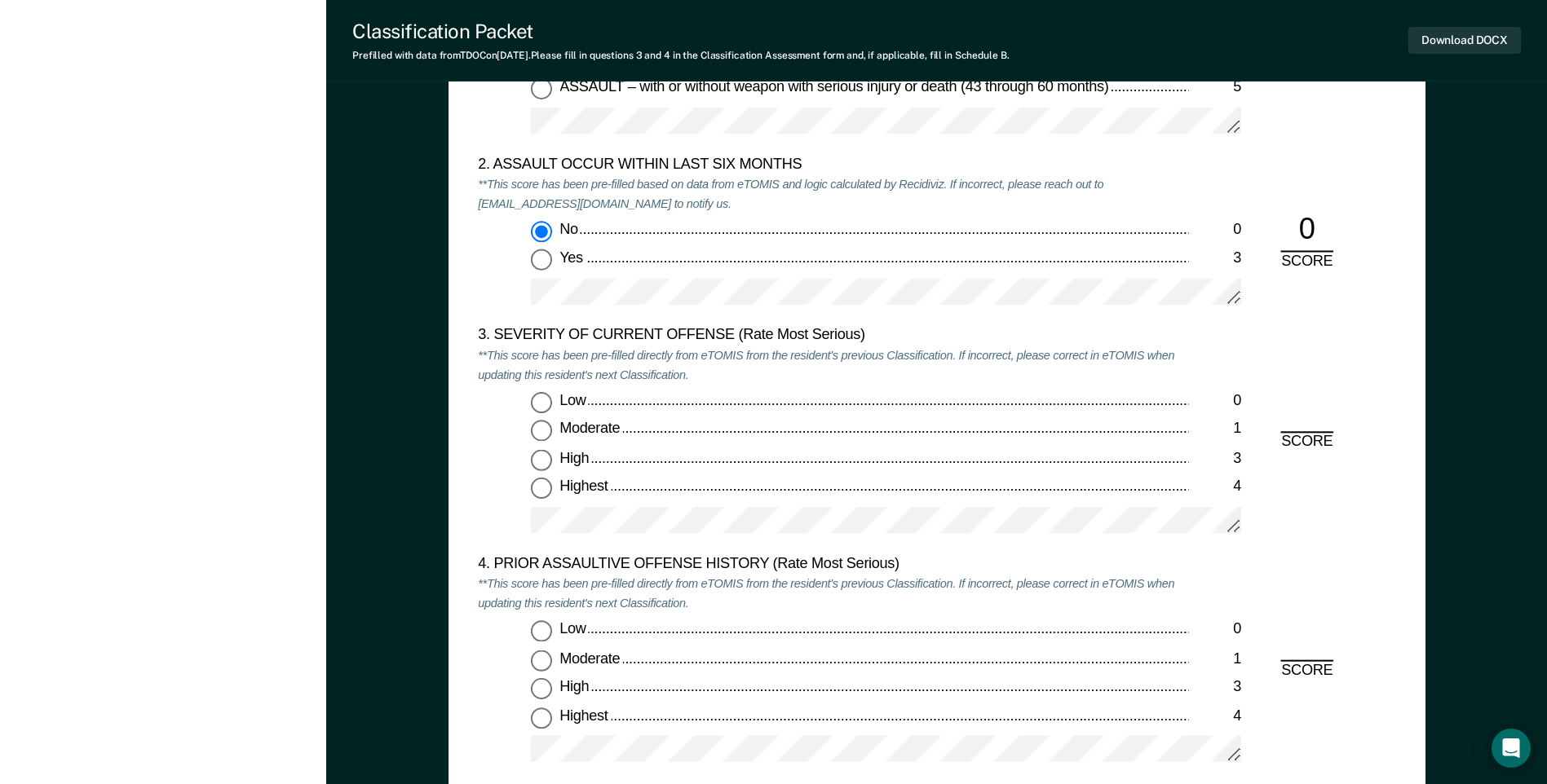
click at [540, 436] on input "Moderate 1" at bounding box center [541, 432] width 22 height 22
type textarea "x"
radio input "true"
click at [668, 507] on div "Low 0 Moderate 1 High 3 Highest 4" at bounding box center [834, 470] width 711 height 156
click at [537, 630] on input "Low 0" at bounding box center [541, 632] width 22 height 22
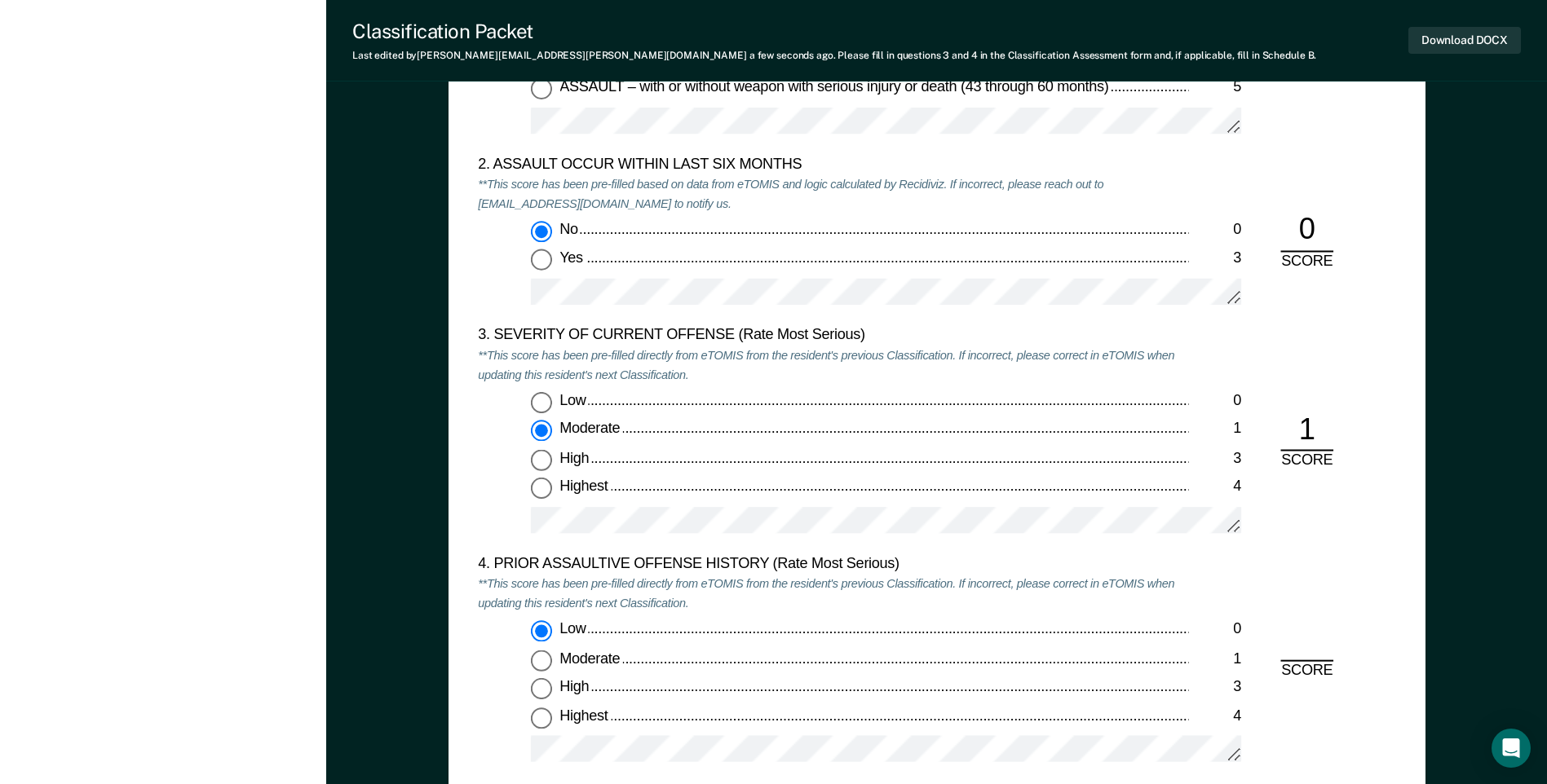
type textarea "x"
radio input "true"
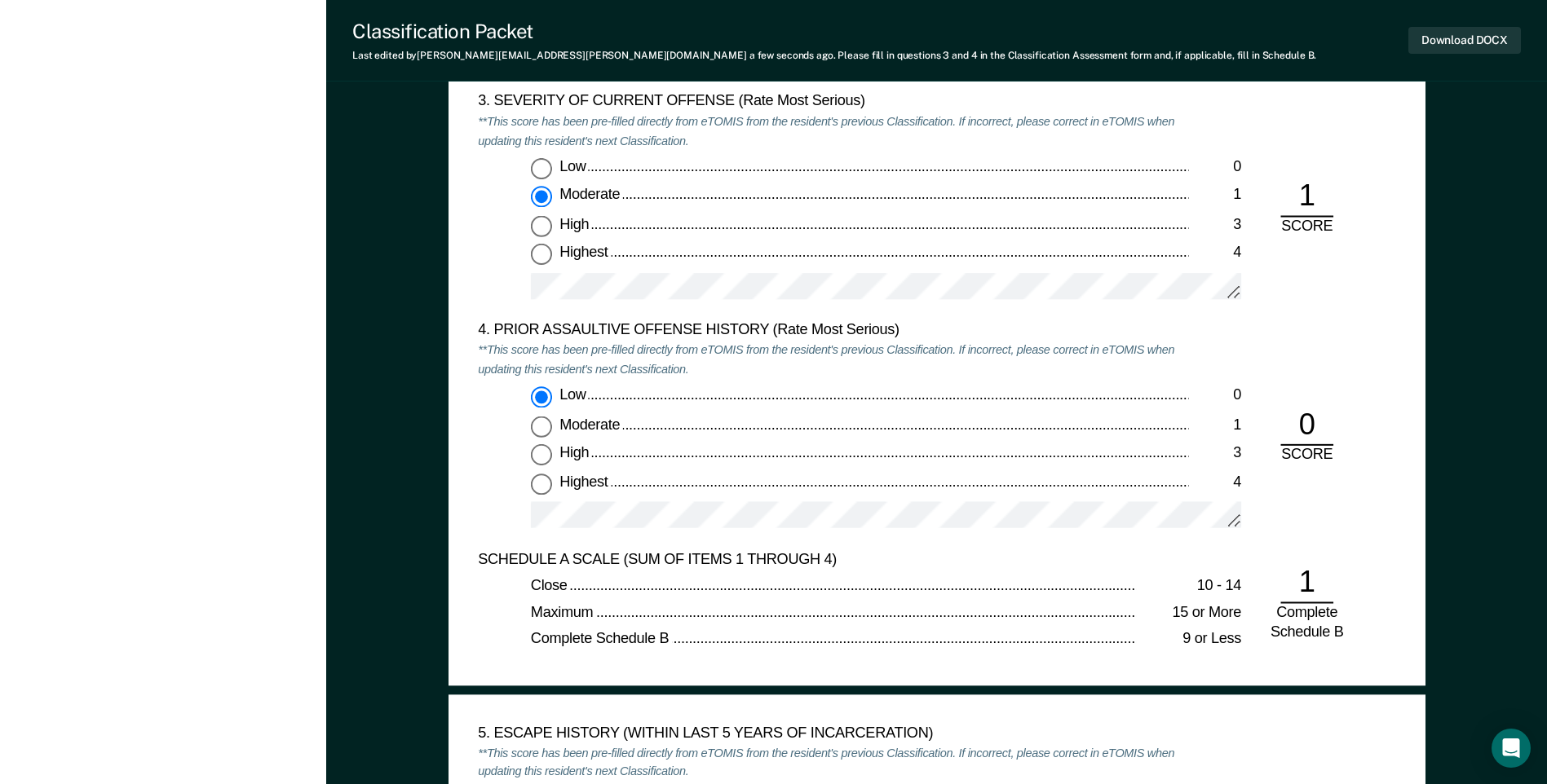
scroll to position [2282, 0]
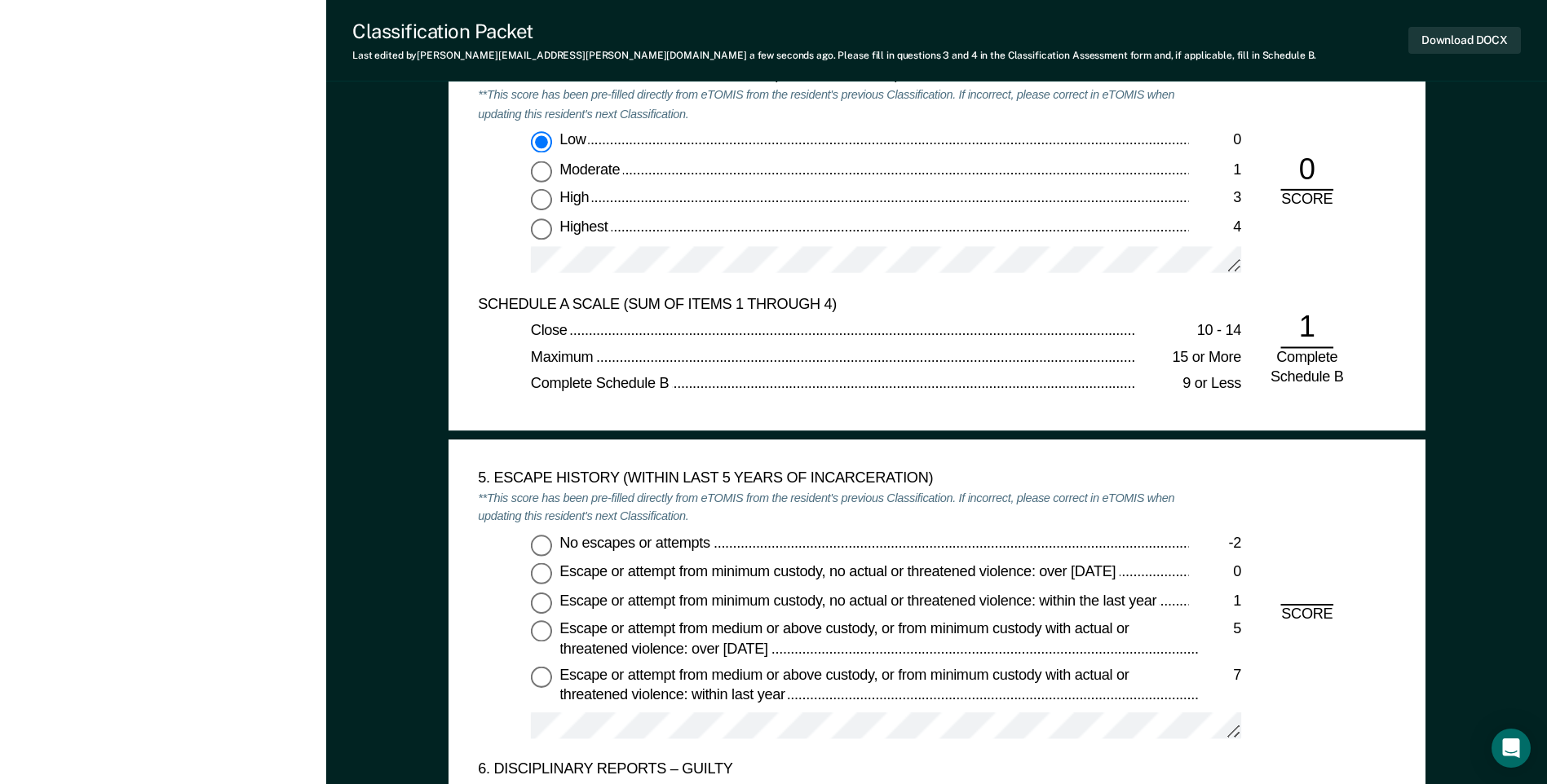
click at [540, 540] on input "No escapes or attempts -2" at bounding box center [541, 546] width 22 height 22
type textarea "x"
radio input "true"
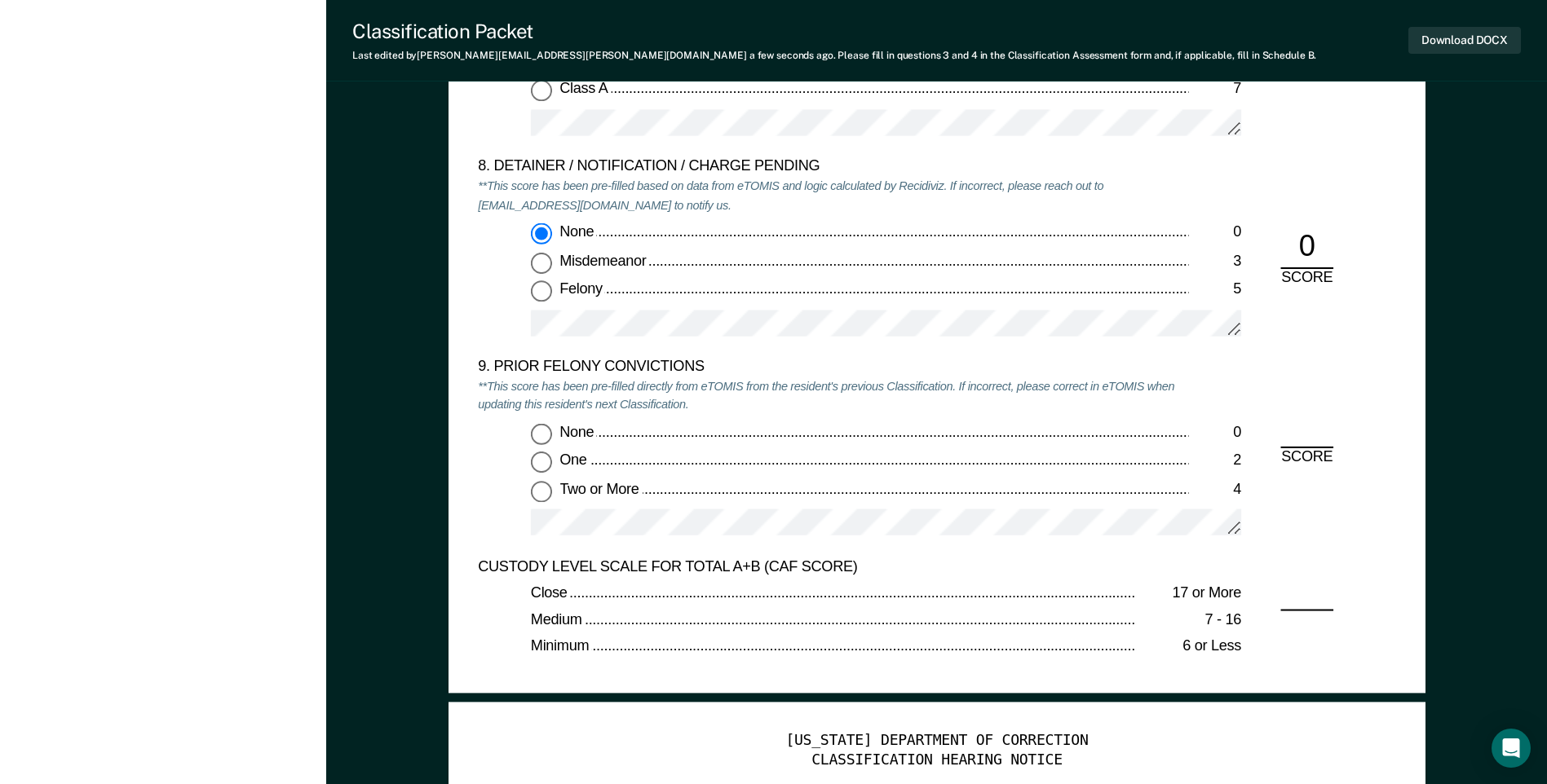
scroll to position [3424, 0]
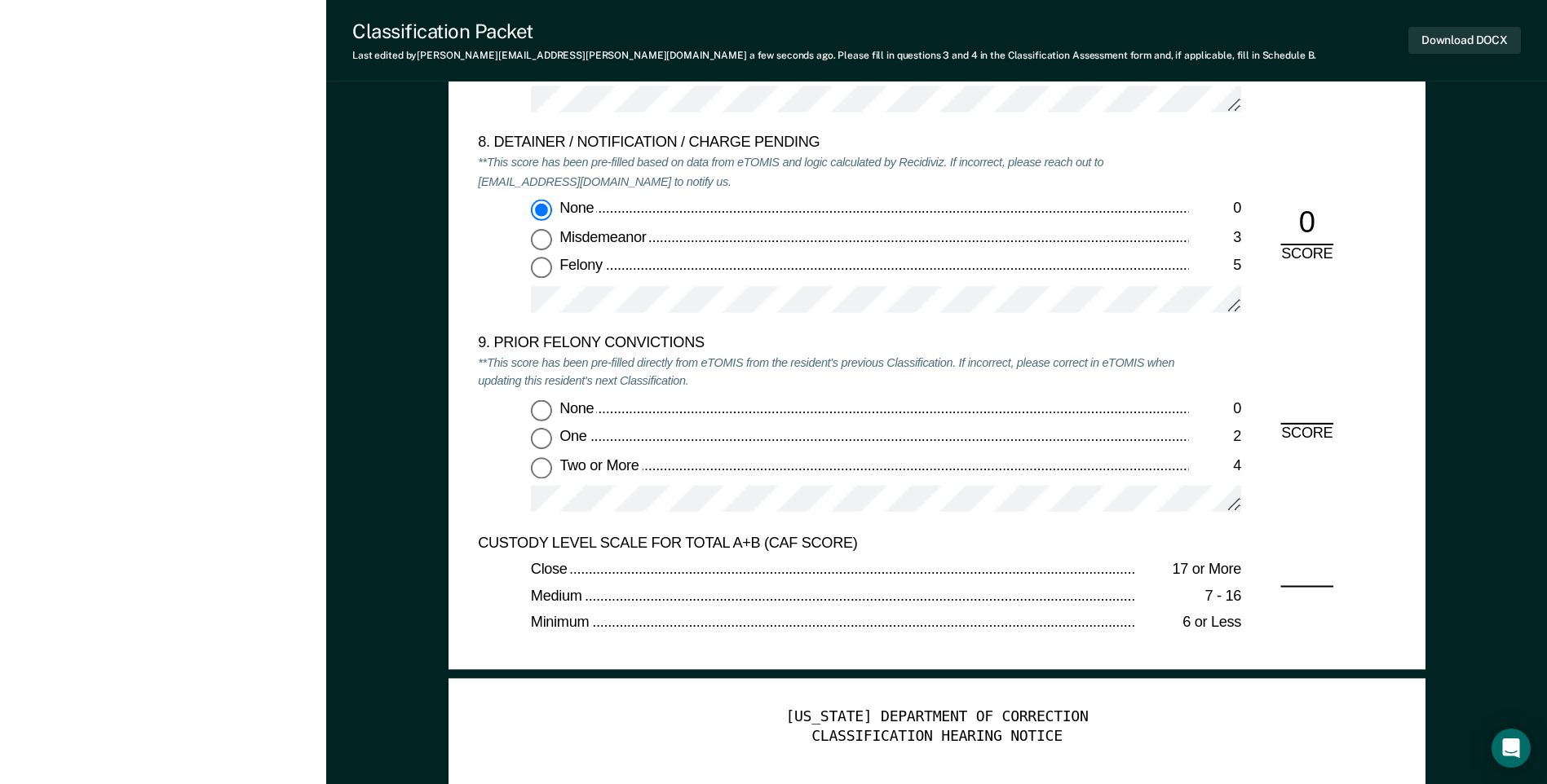
click at [543, 411] on input "None 0" at bounding box center [541, 410] width 22 height 22
type textarea "x"
radio input "true"
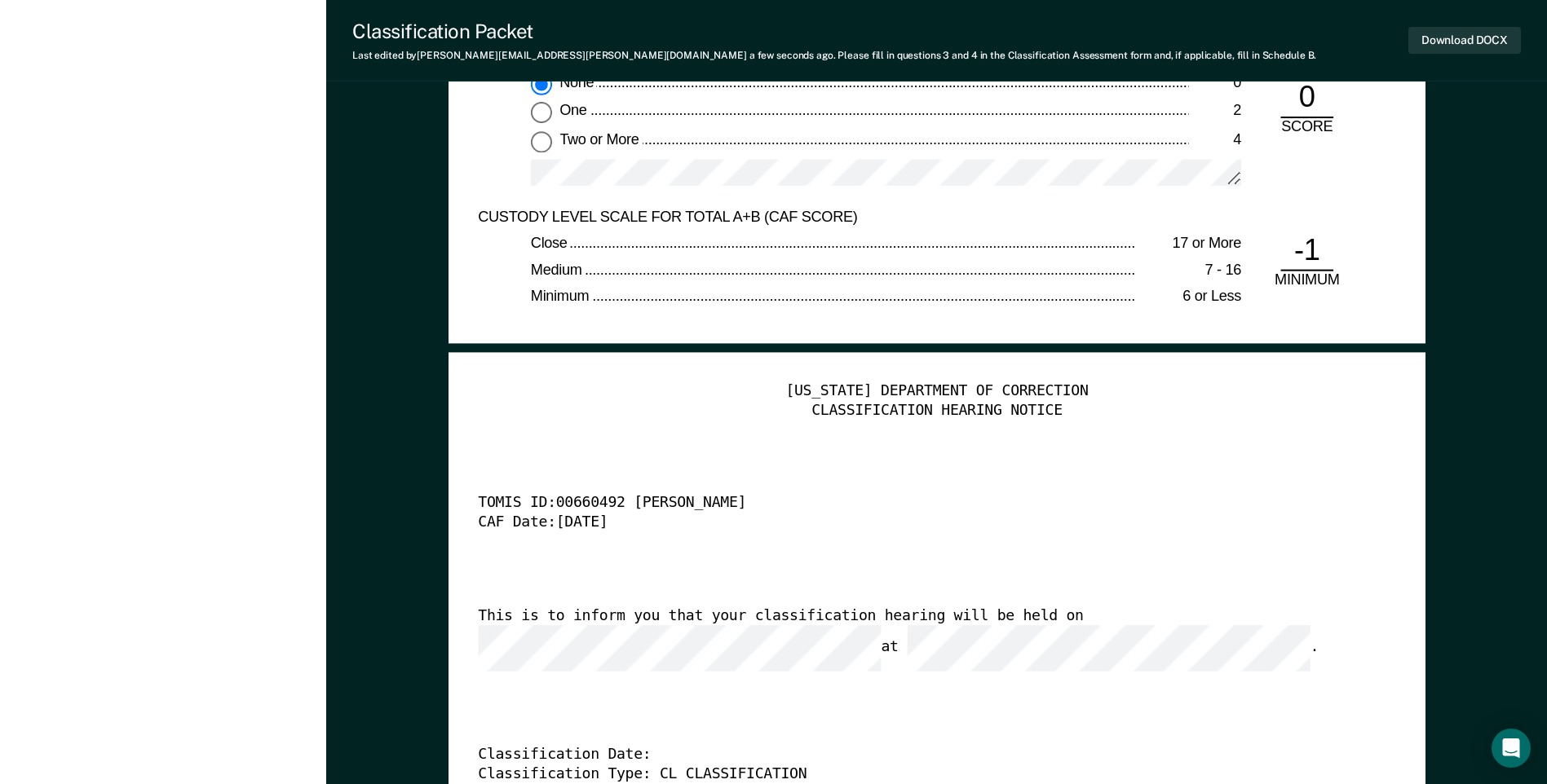
scroll to position [3995, 0]
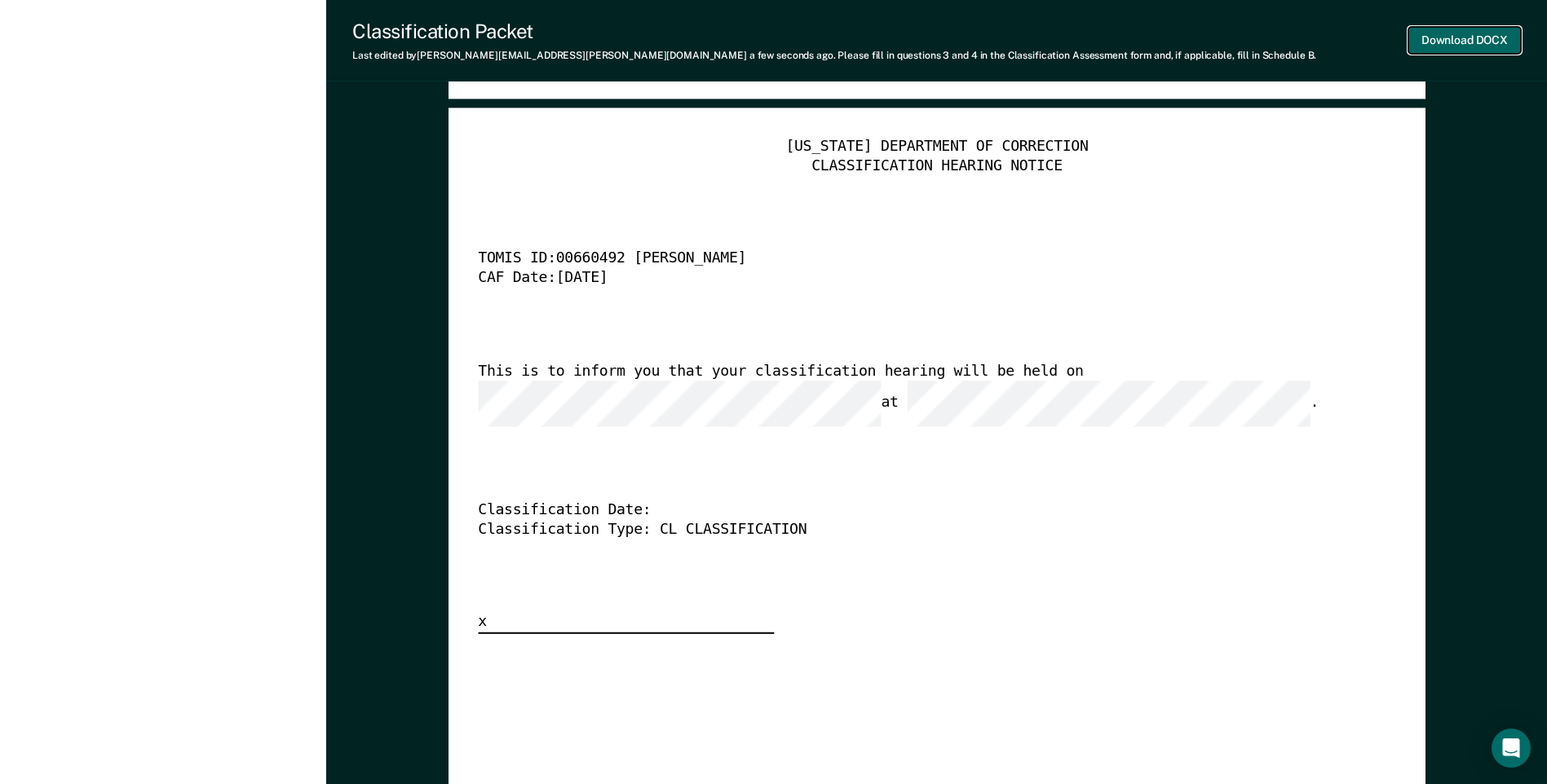
click at [1459, 40] on button "Download DOCX" at bounding box center [1464, 39] width 112 height 27
click at [1065, 177] on div "[US_STATE] DEPARTMENT OF CORRECTION CLASSIFICATION HEARING NOTICE TOMIS ID: 006…" at bounding box center [937, 385] width 917 height 497
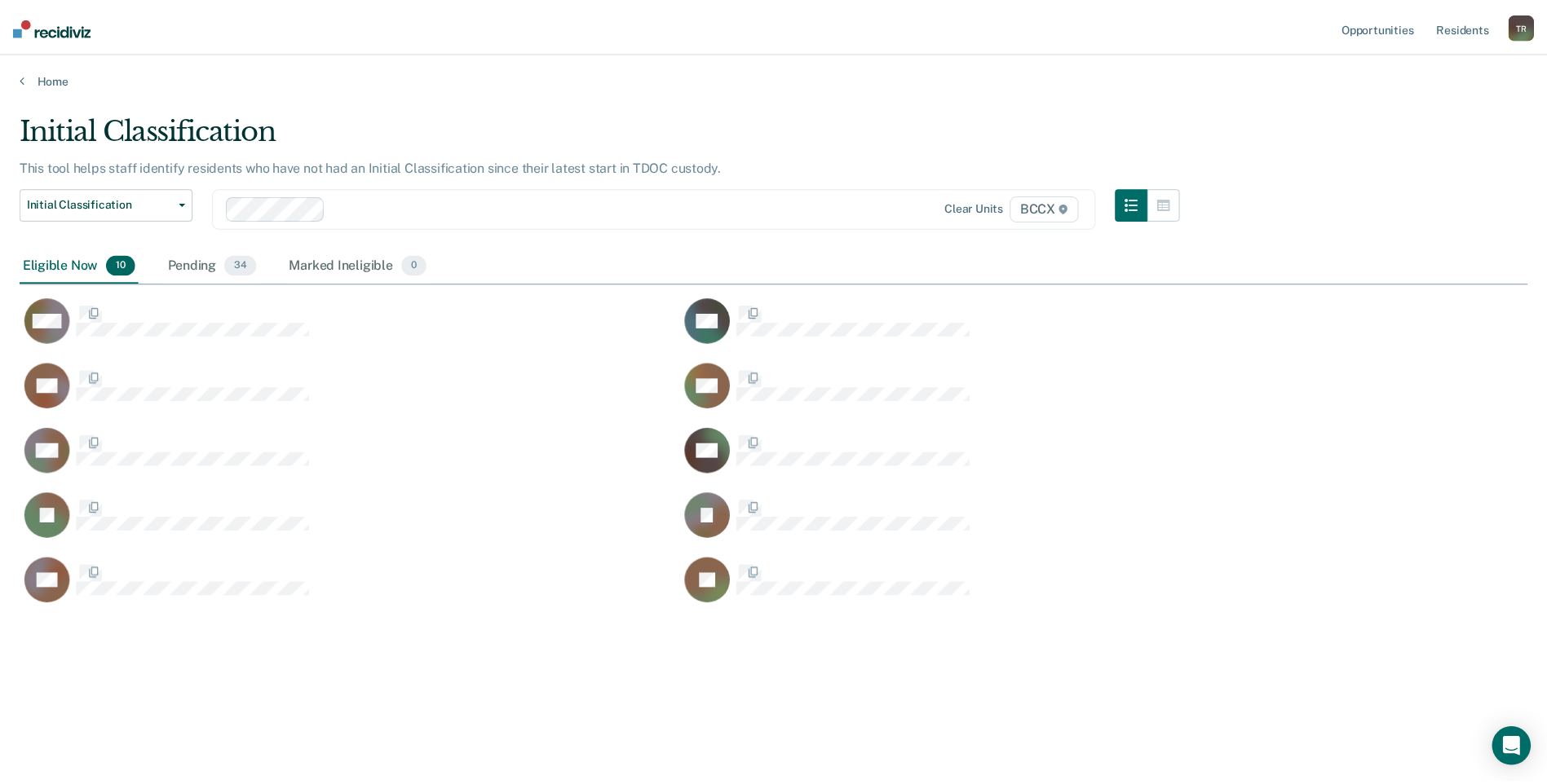
scroll to position [537, 1508]
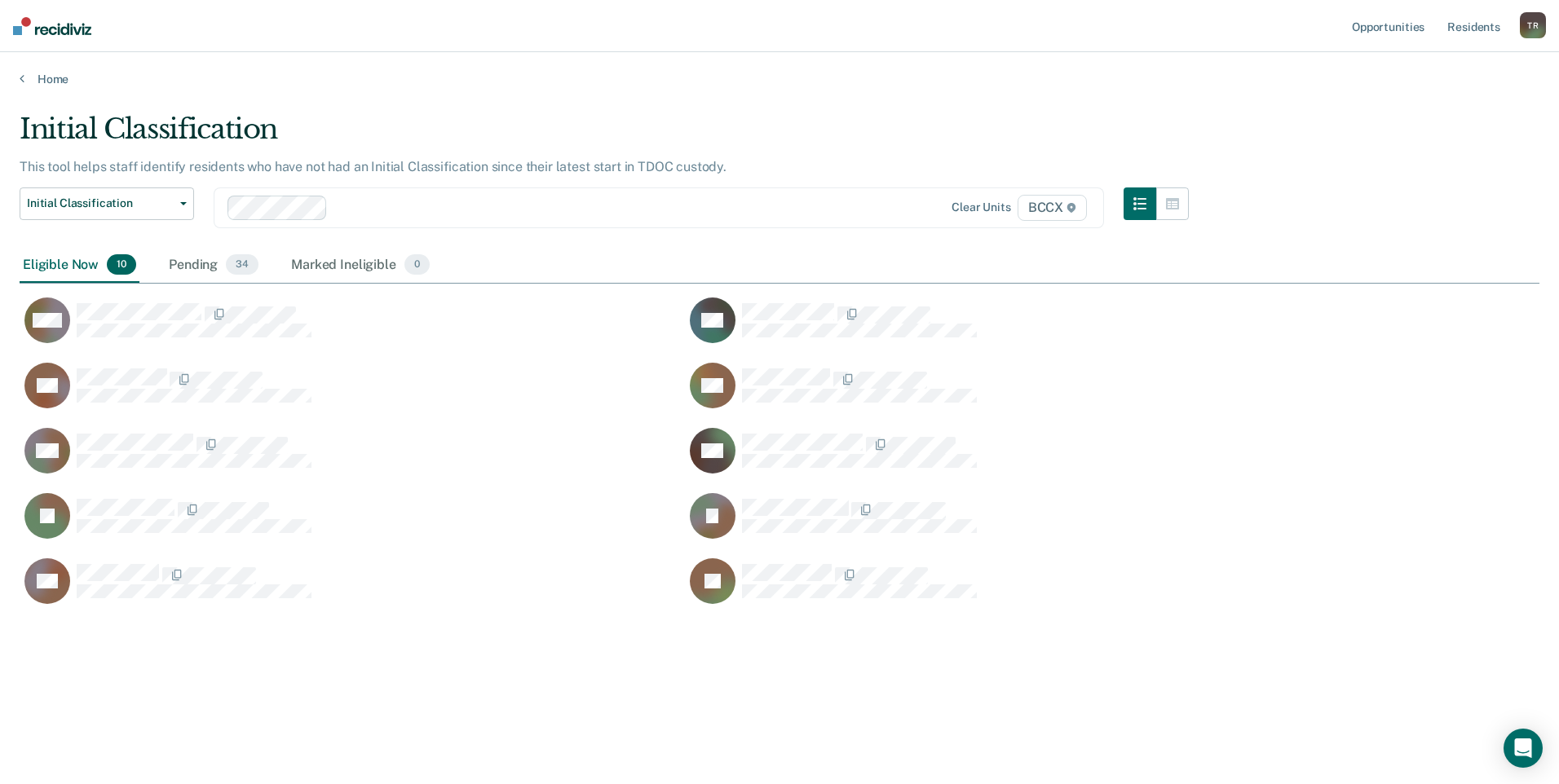
click at [611, 646] on div "Initial Classification This tool helps staff identify residents who have not ha…" at bounding box center [780, 387] width 1521 height 550
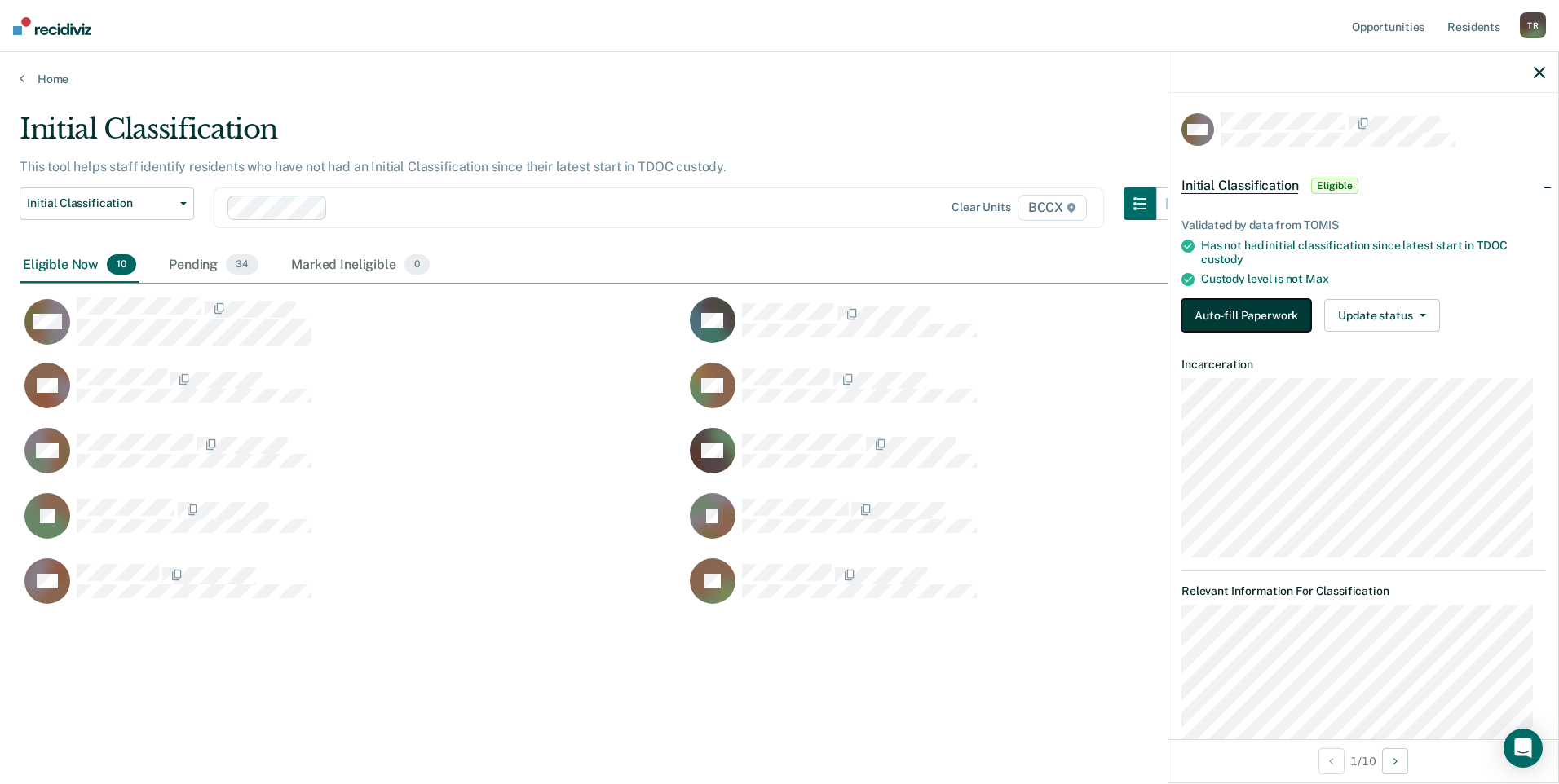
click at [1198, 311] on button "Auto-fill Paperwork" at bounding box center [1247, 315] width 130 height 32
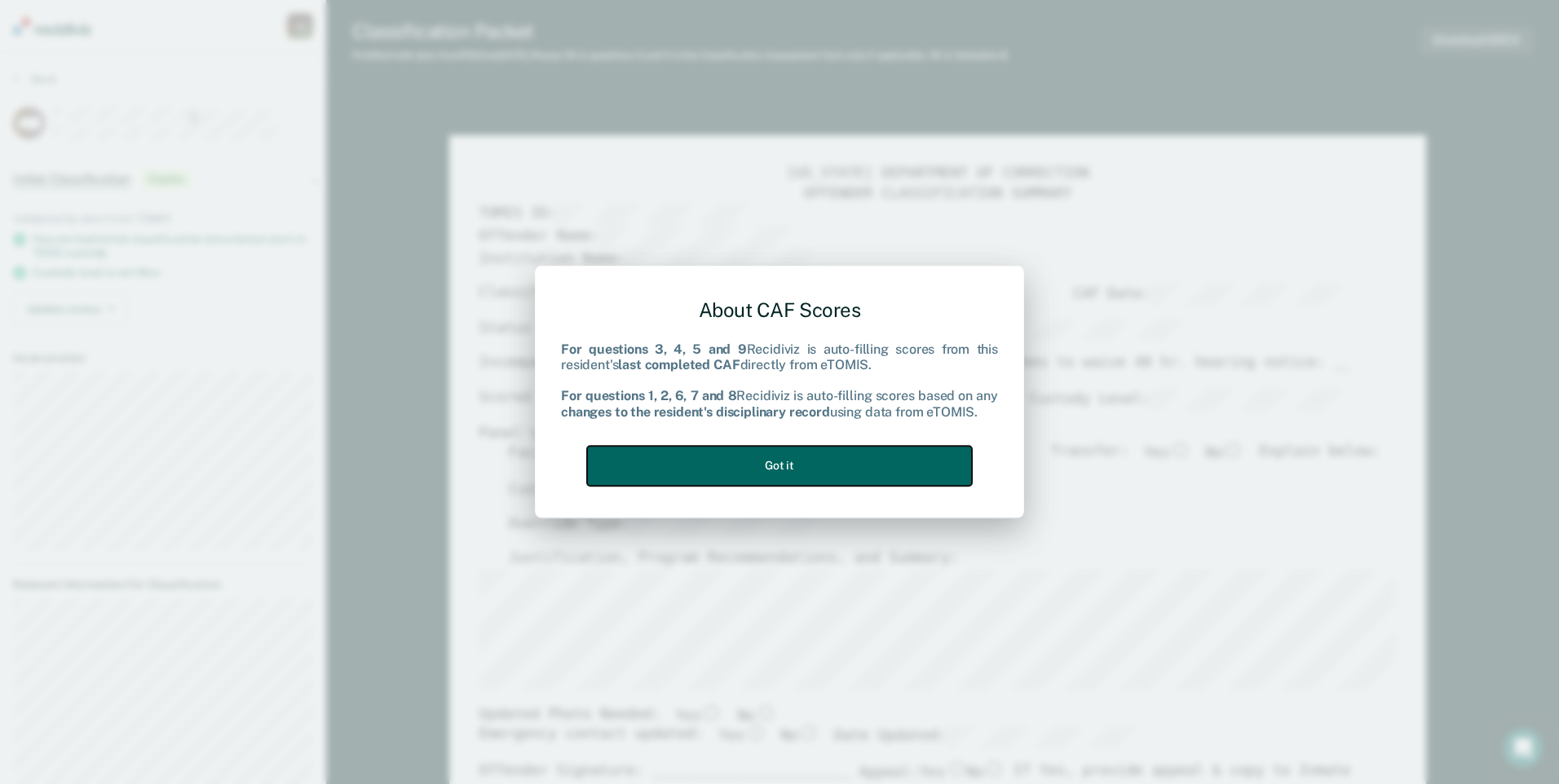
click at [867, 473] on button "Got it" at bounding box center [780, 465] width 385 height 40
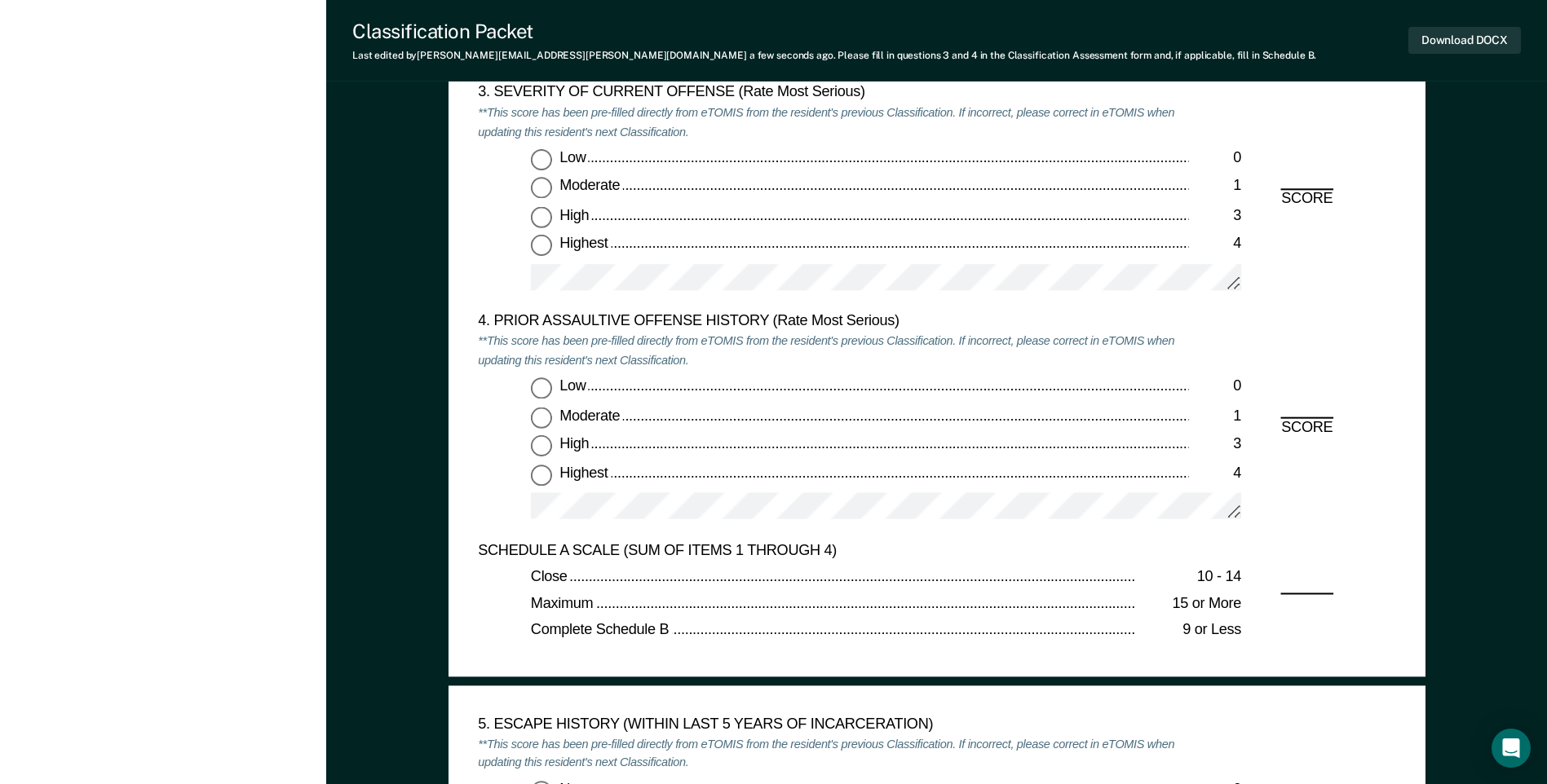
scroll to position [2038, 0]
click at [542, 158] on input "Low 0" at bounding box center [541, 158] width 22 height 22
type textarea "x"
radio input "true"
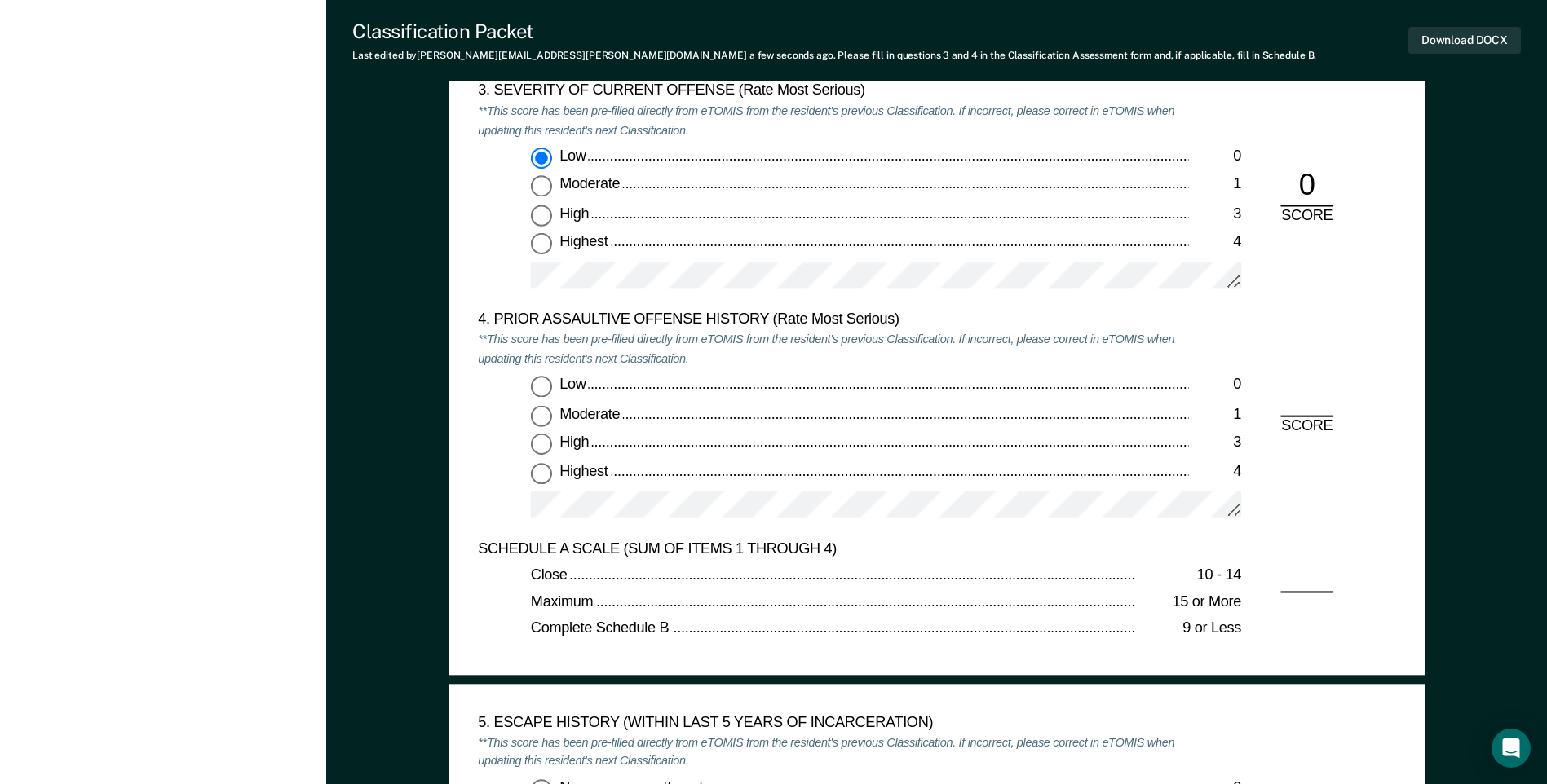
click at [552, 191] on input "Moderate 1" at bounding box center [541, 187] width 22 height 22
type textarea "x"
radio input "false"
radio input "true"
click at [549, 254] on input "Highest 4" at bounding box center [541, 245] width 22 height 22
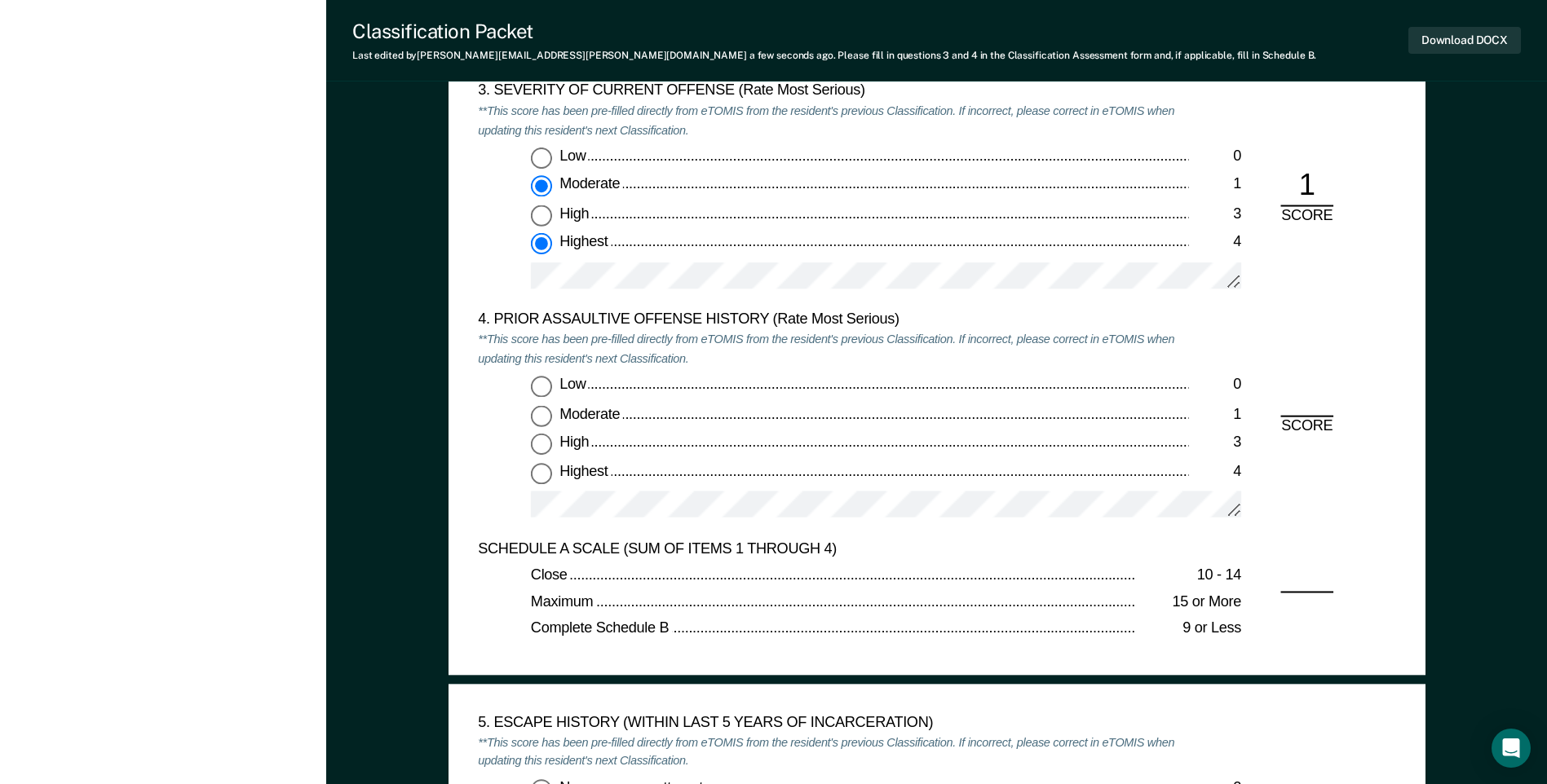
type textarea "x"
radio input "false"
radio input "true"
click at [537, 383] on input "Low 0" at bounding box center [541, 388] width 22 height 22
type textarea "x"
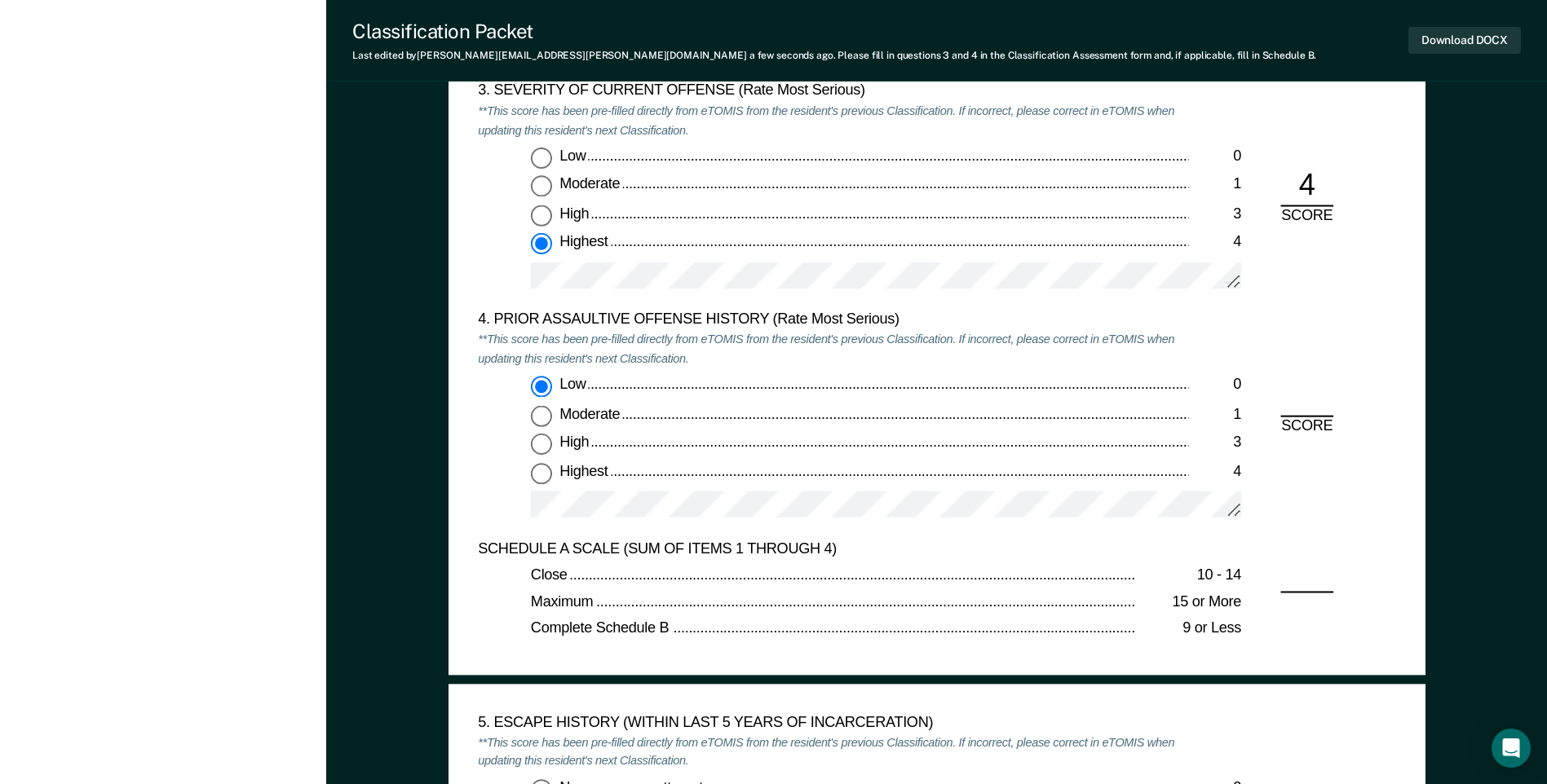
radio input "true"
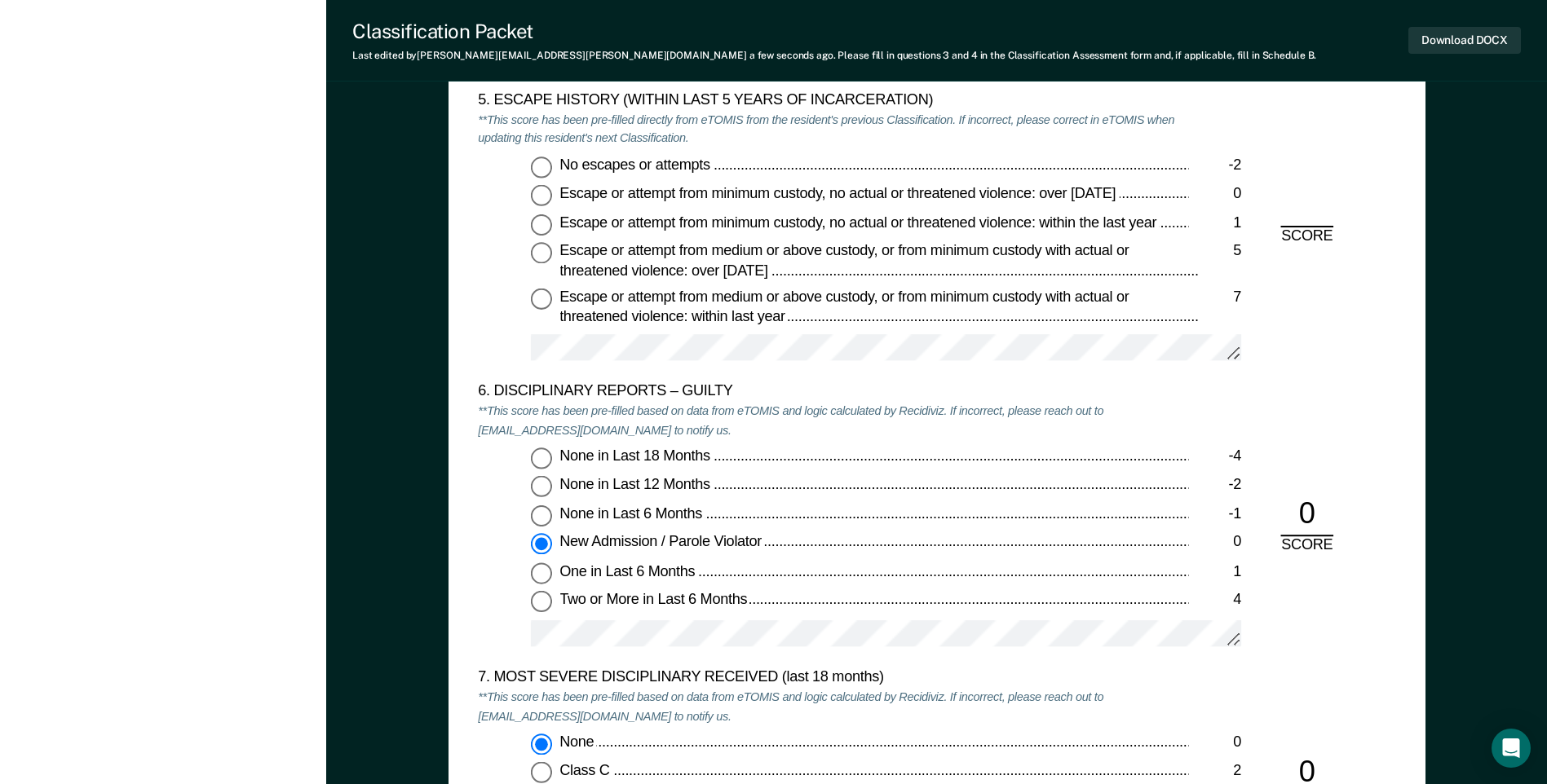
scroll to position [2690, 0]
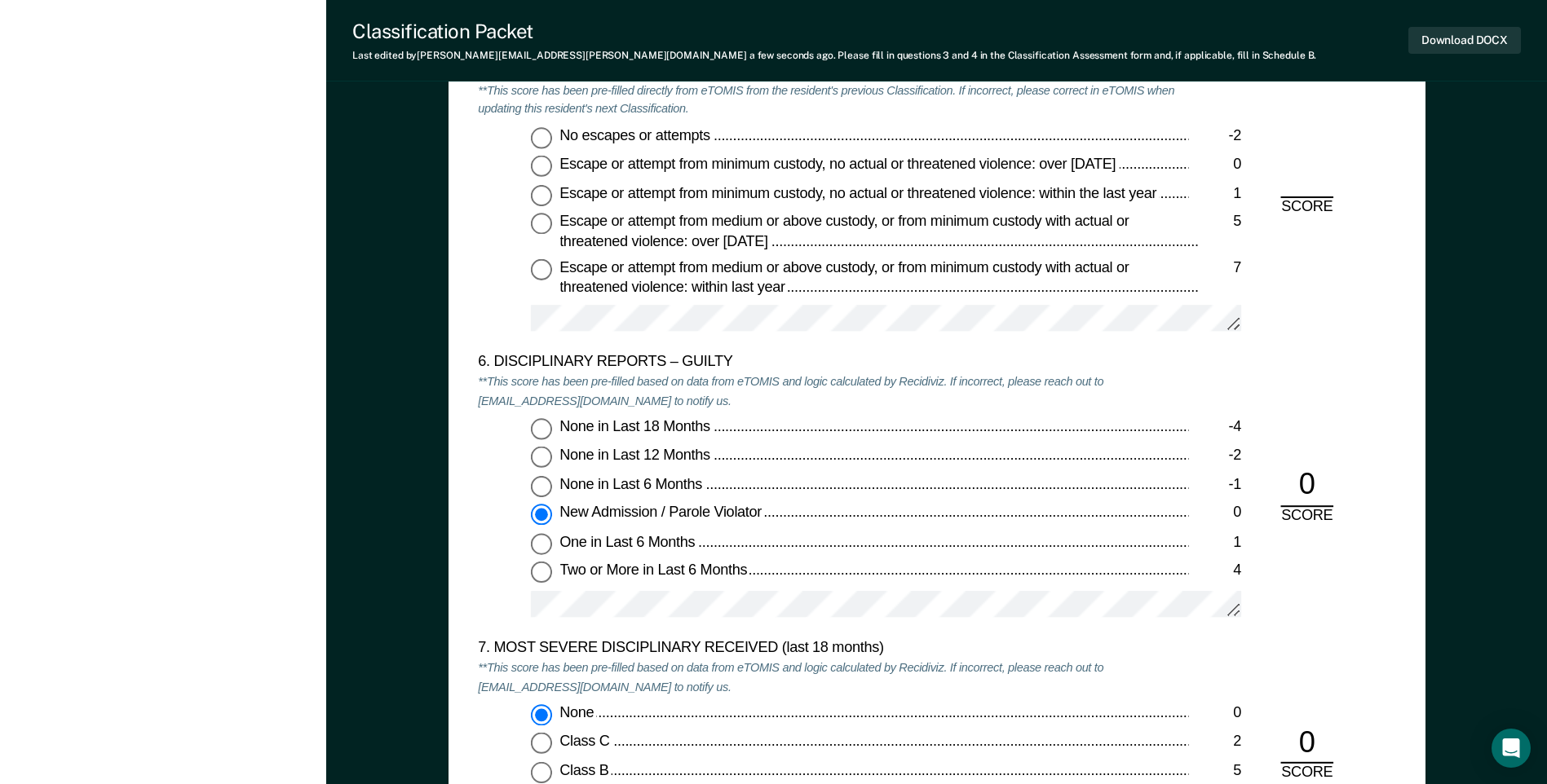
click at [543, 139] on input "No escapes or attempts -2" at bounding box center [541, 138] width 22 height 22
type textarea "x"
radio input "true"
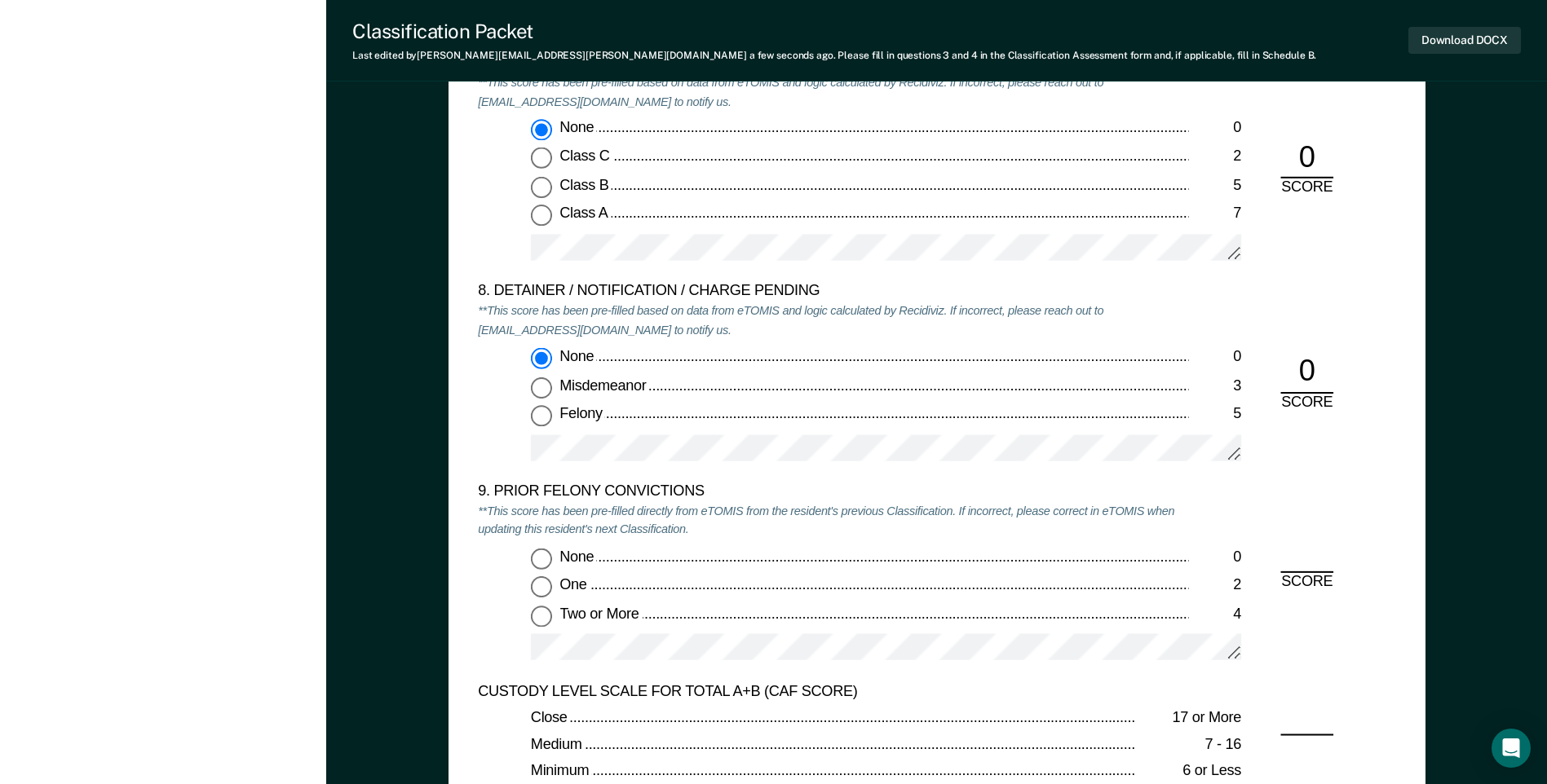
scroll to position [3424, 0]
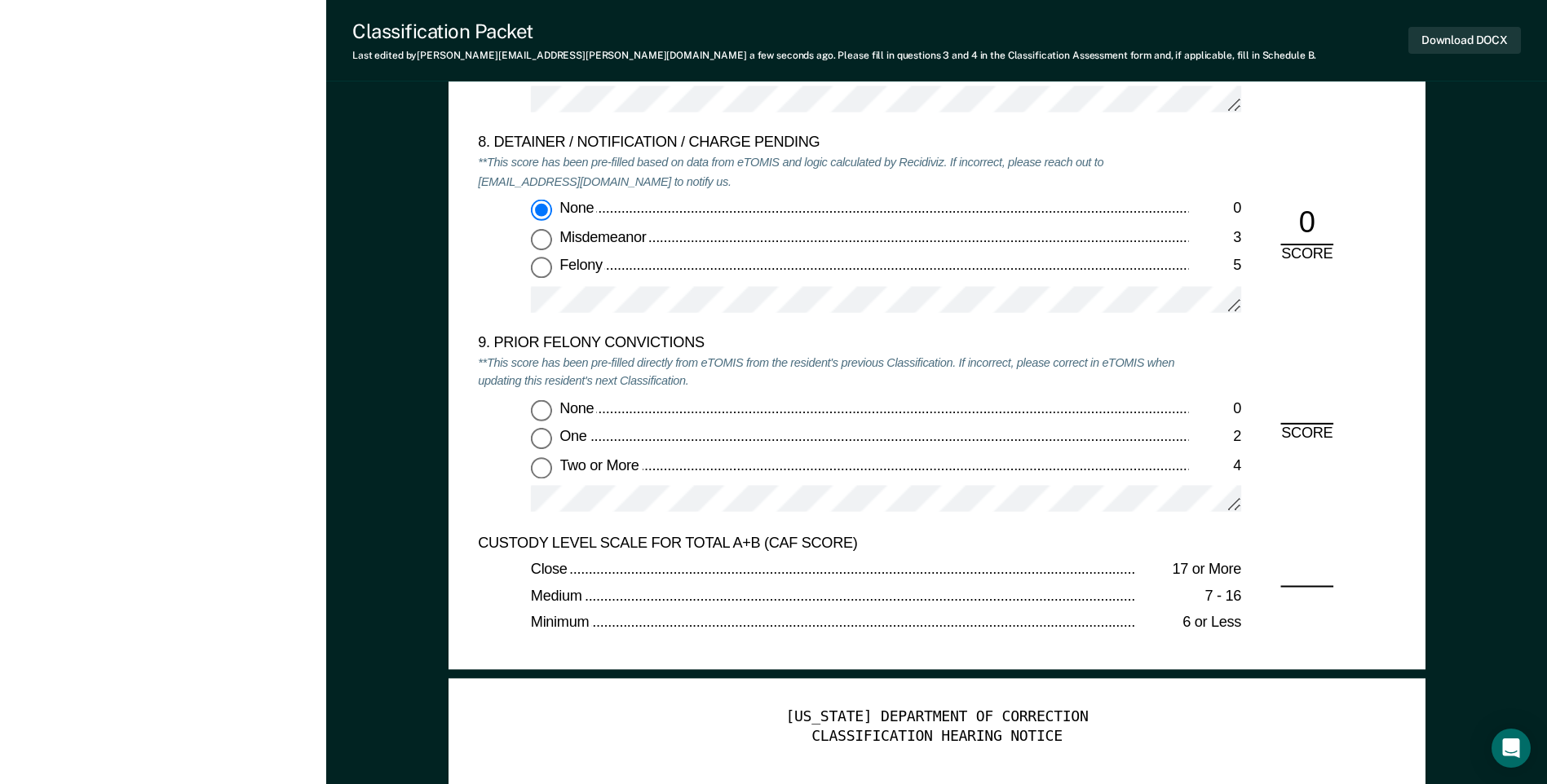
click at [547, 415] on input "None 0" at bounding box center [541, 410] width 22 height 22
type textarea "x"
radio input "true"
click at [1435, 49] on button "Download DOCX" at bounding box center [1464, 39] width 112 height 27
drag, startPoint x: 1075, startPoint y: 437, endPoint x: 931, endPoint y: 386, distance: 152.8
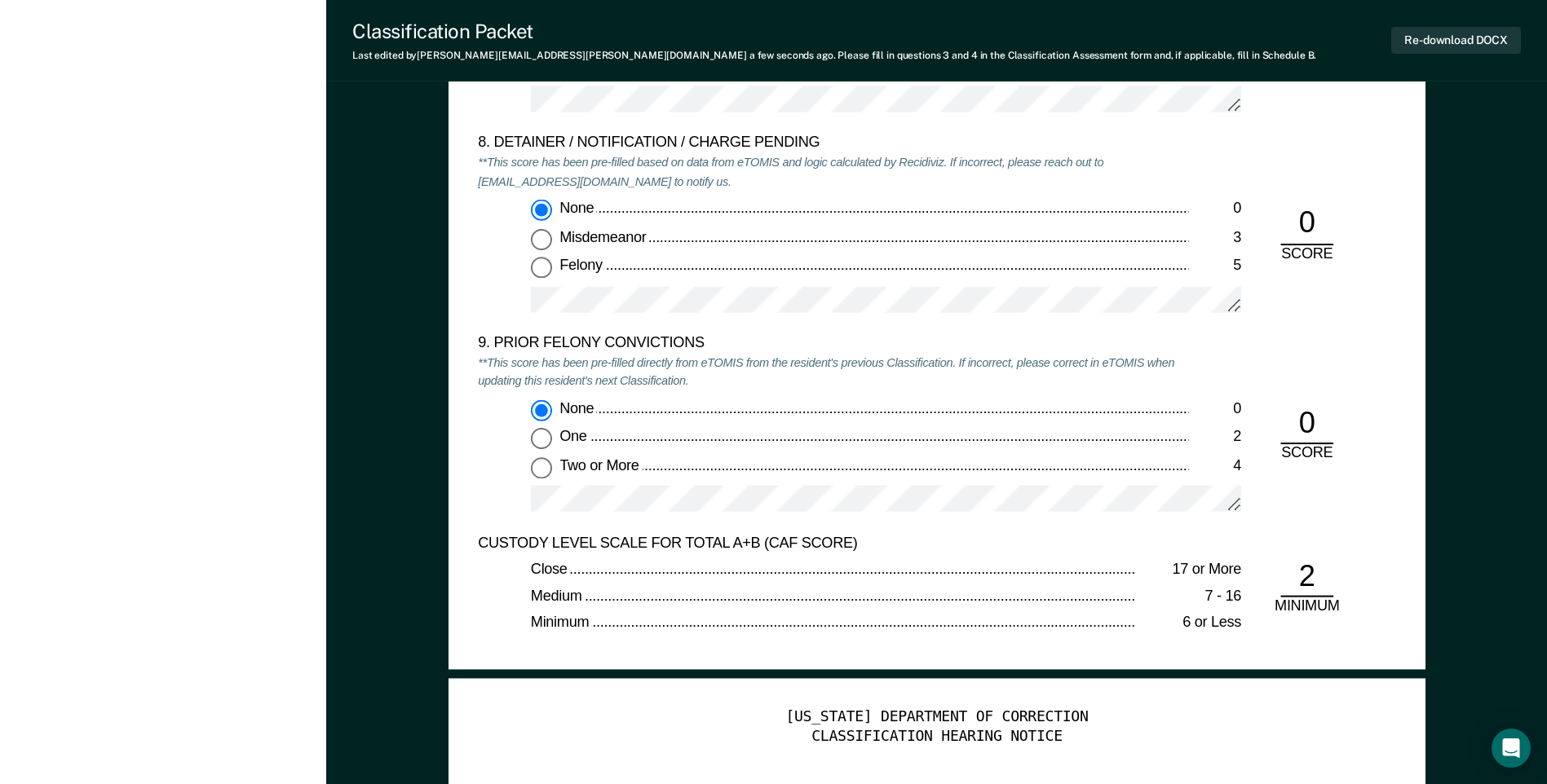
click at [1074, 437] on div "One" at bounding box center [873, 438] width 629 height 20
click at [552, 437] on input "One 2" at bounding box center [541, 439] width 22 height 22
type textarea "x"
radio input "false"
radio input "true"
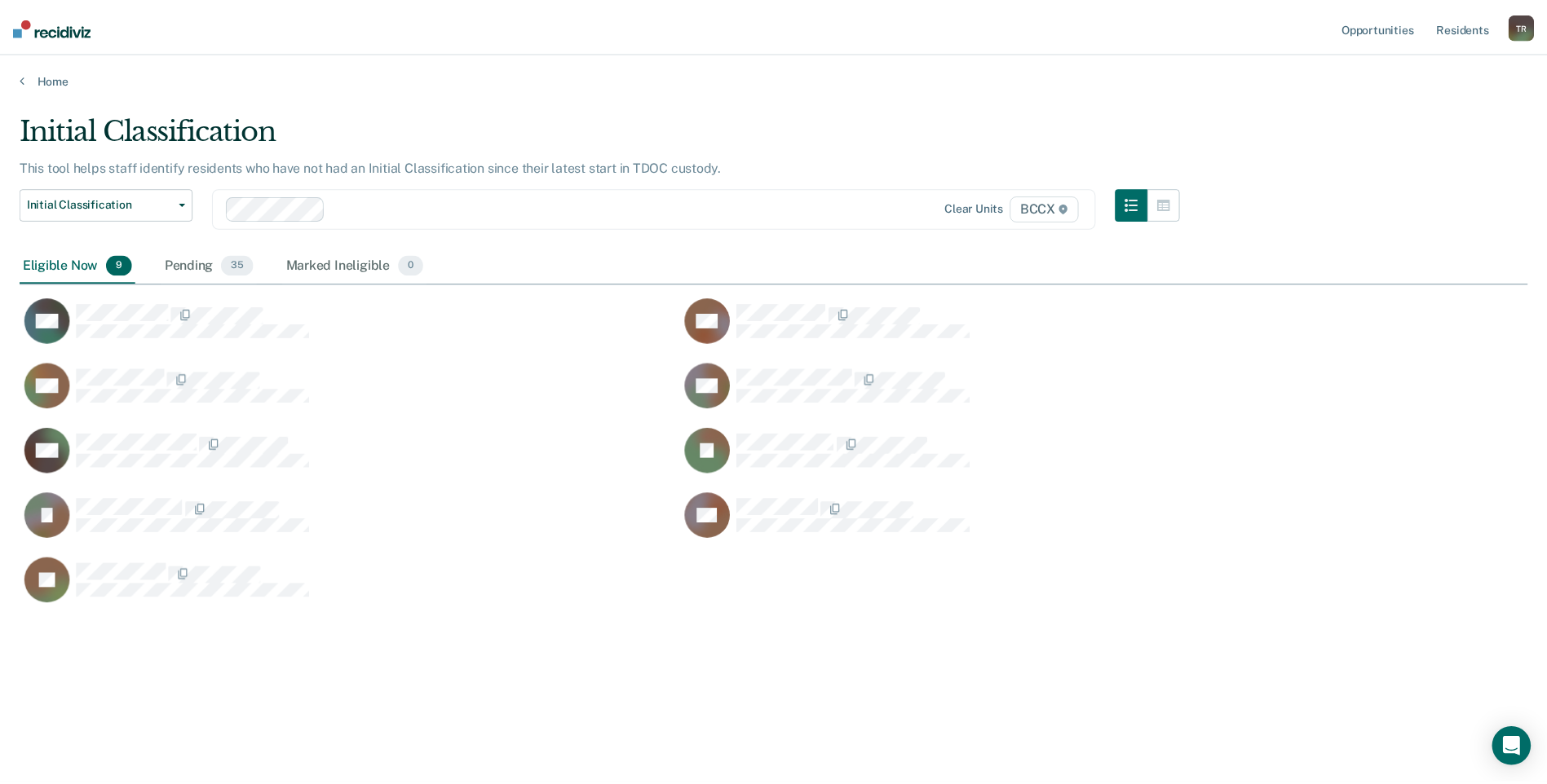
scroll to position [537, 1508]
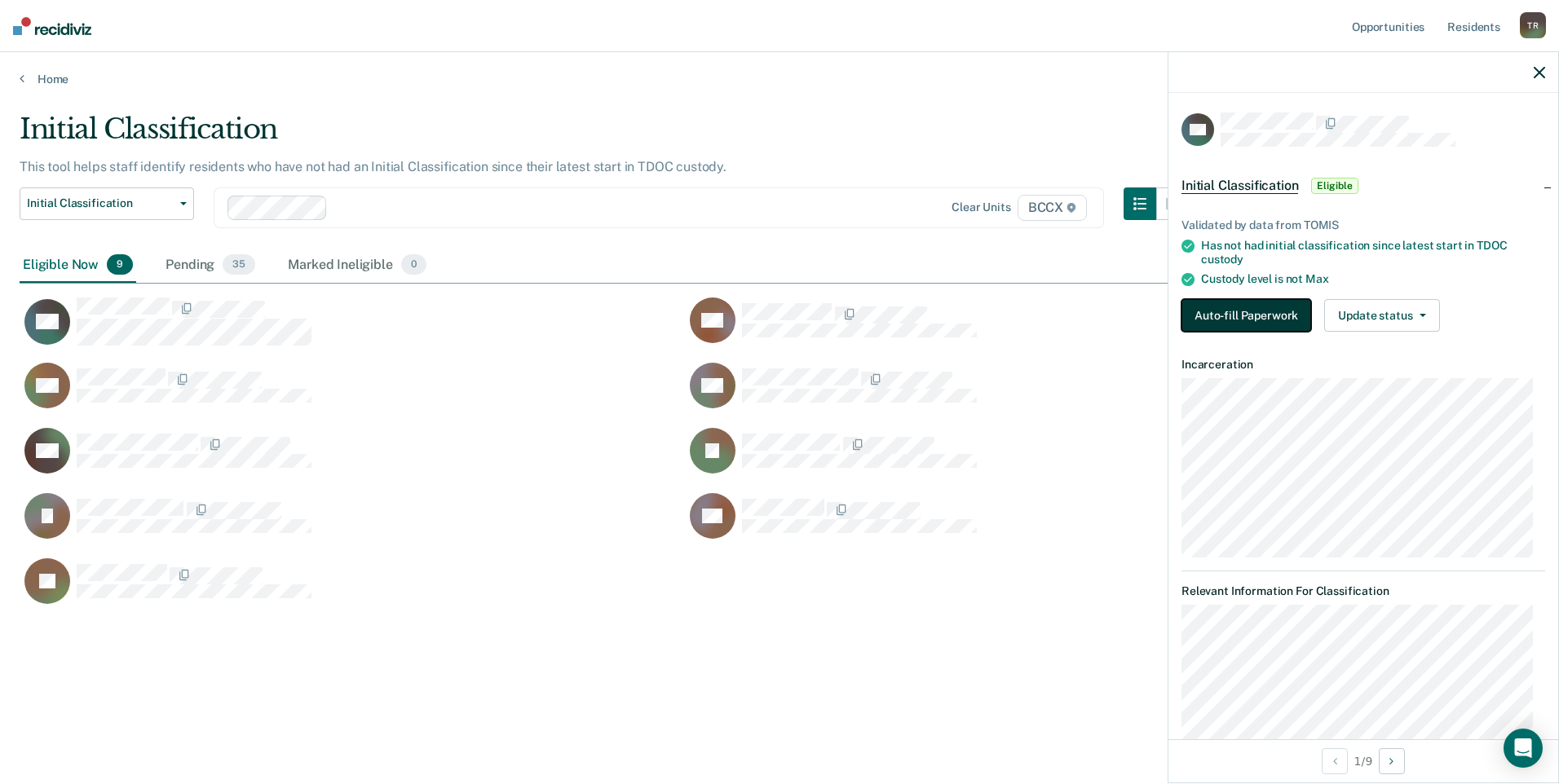
click at [1274, 313] on button "Auto-fill Paperwork" at bounding box center [1247, 315] width 130 height 32
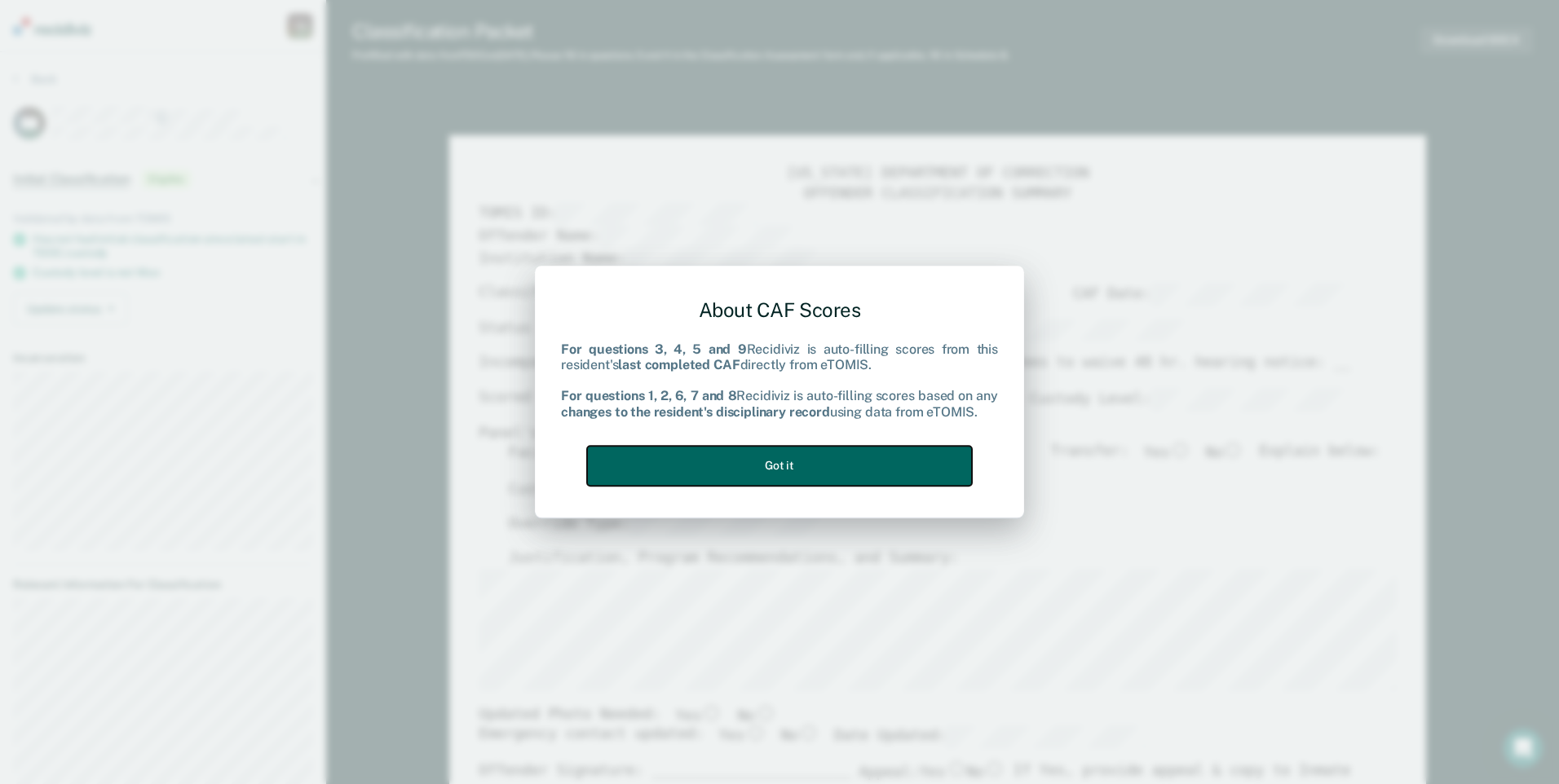
click at [906, 460] on button "Got it" at bounding box center [780, 465] width 385 height 40
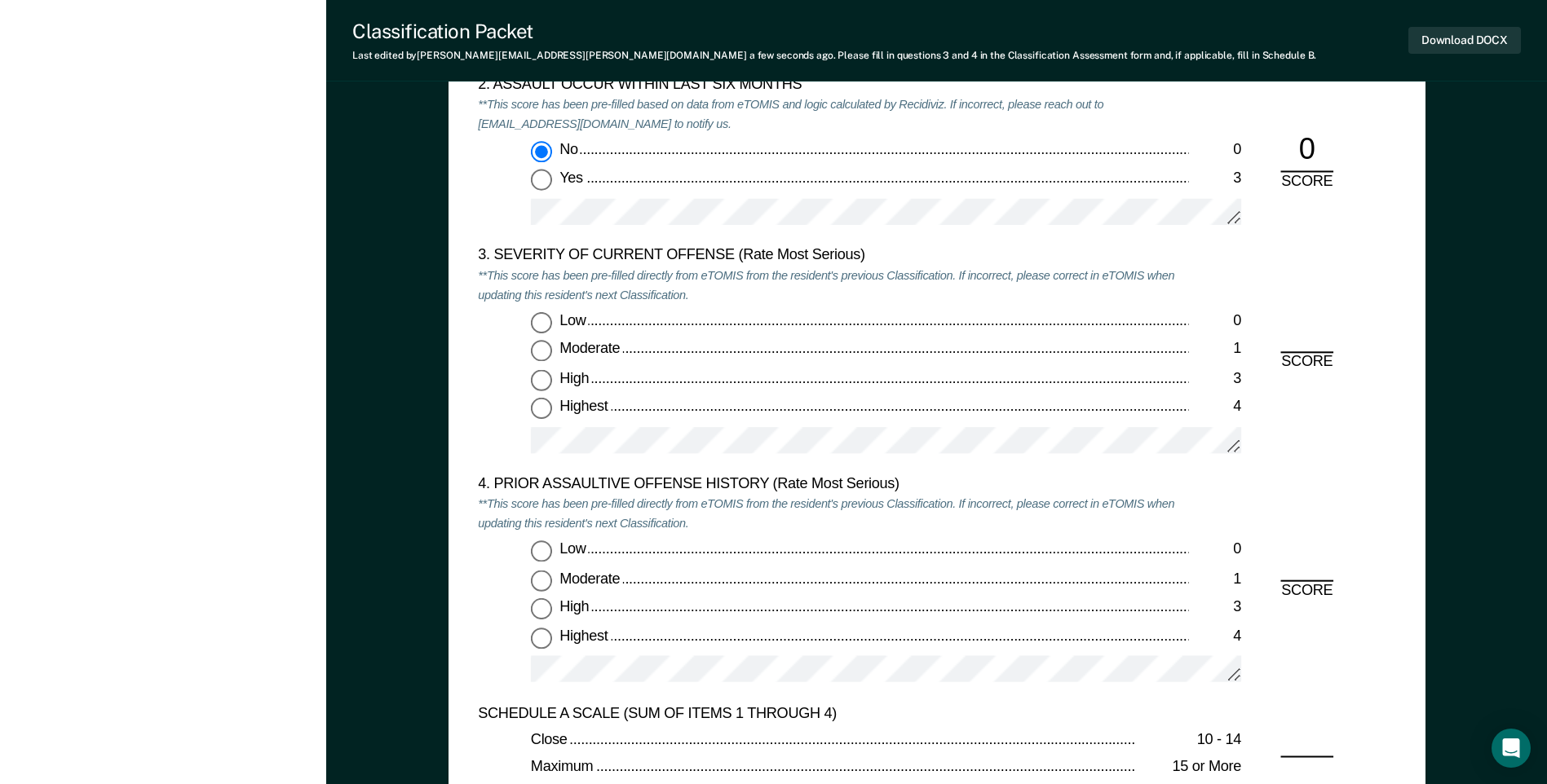
scroll to position [1875, 0]
click at [530, 379] on input "High 3" at bounding box center [541, 380] width 22 height 22
type textarea "x"
radio input "true"
click at [545, 540] on input "Low 0" at bounding box center [541, 551] width 22 height 22
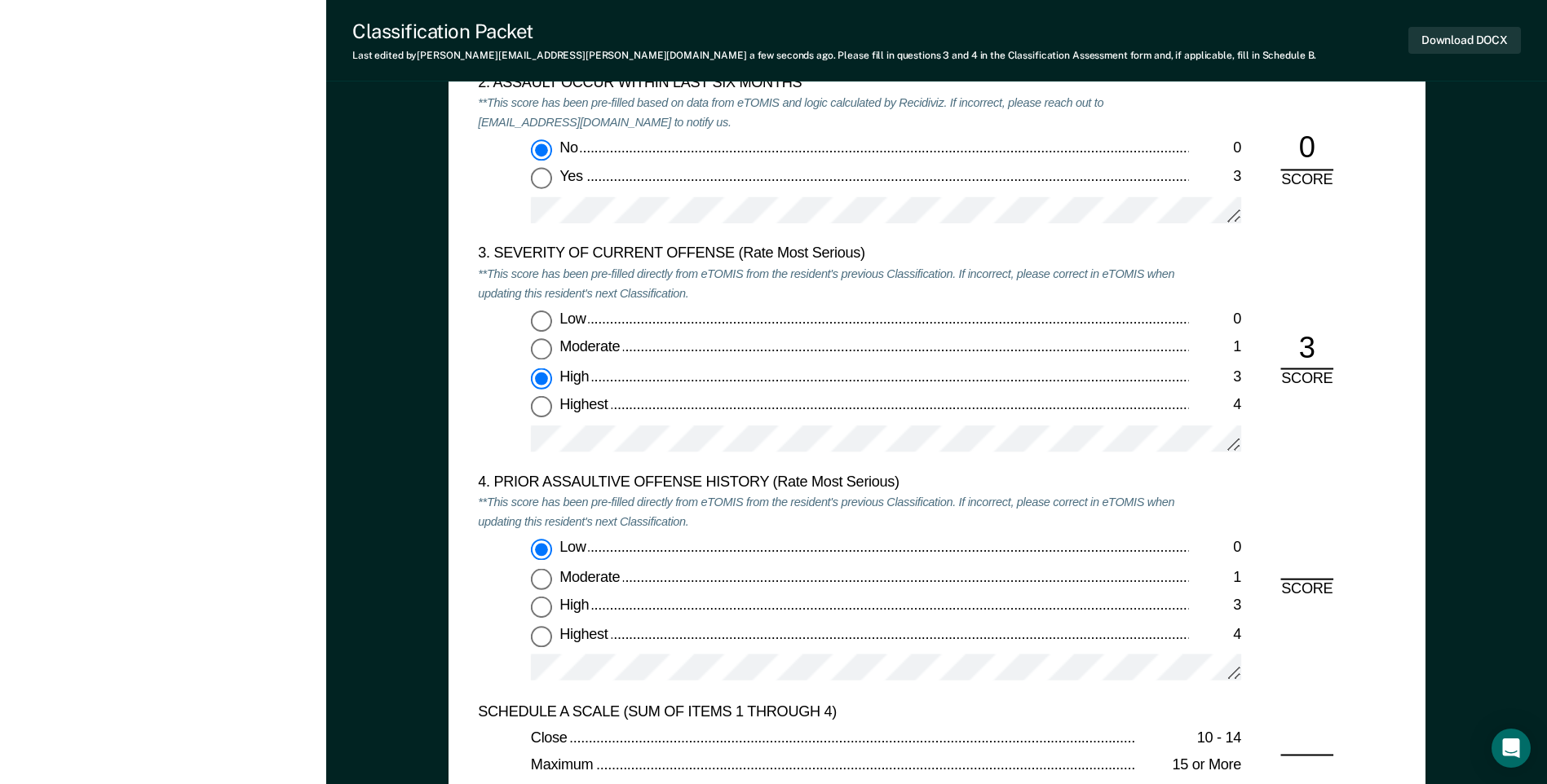
type textarea "x"
radio input "true"
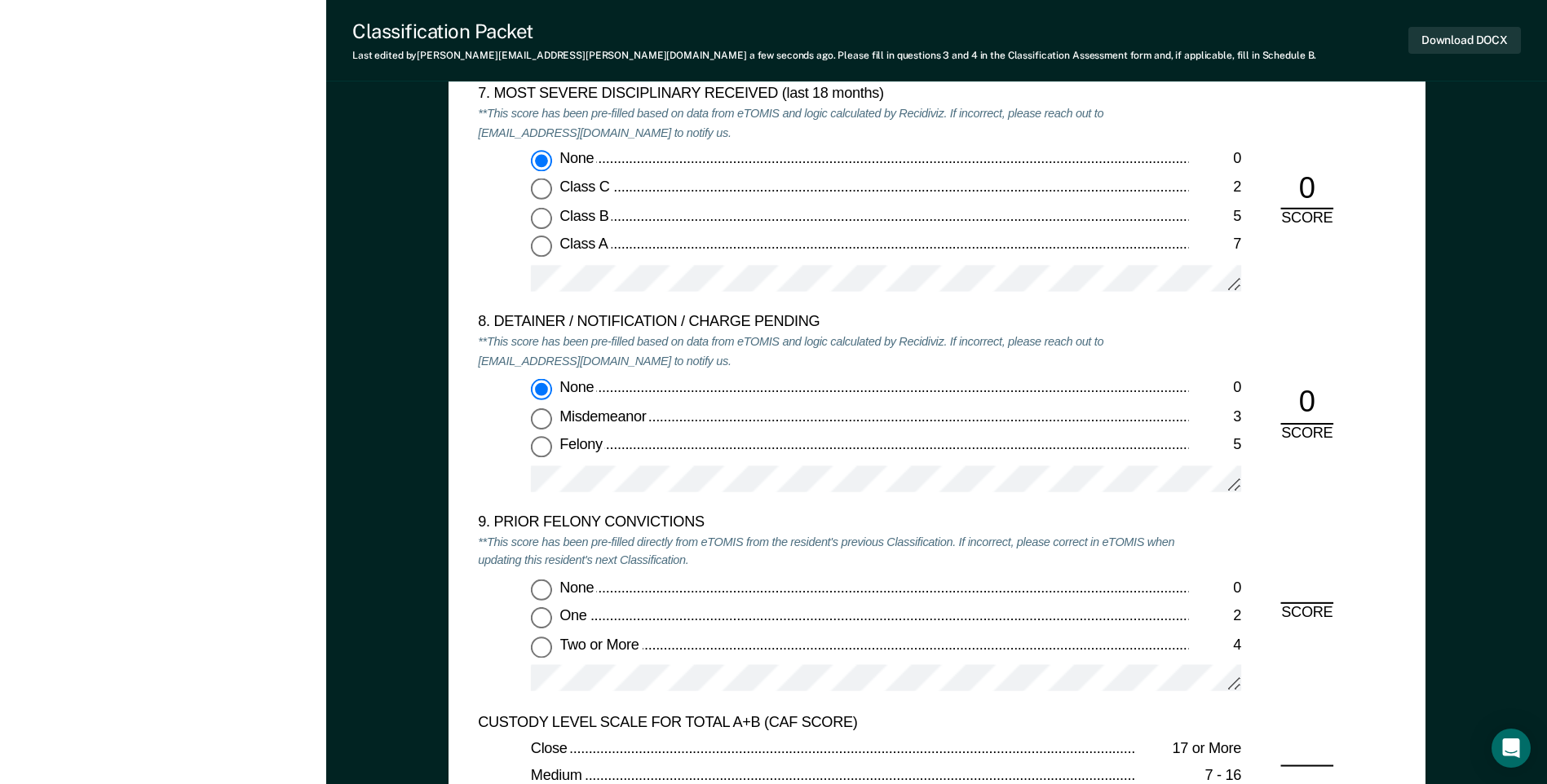
scroll to position [3343, 0]
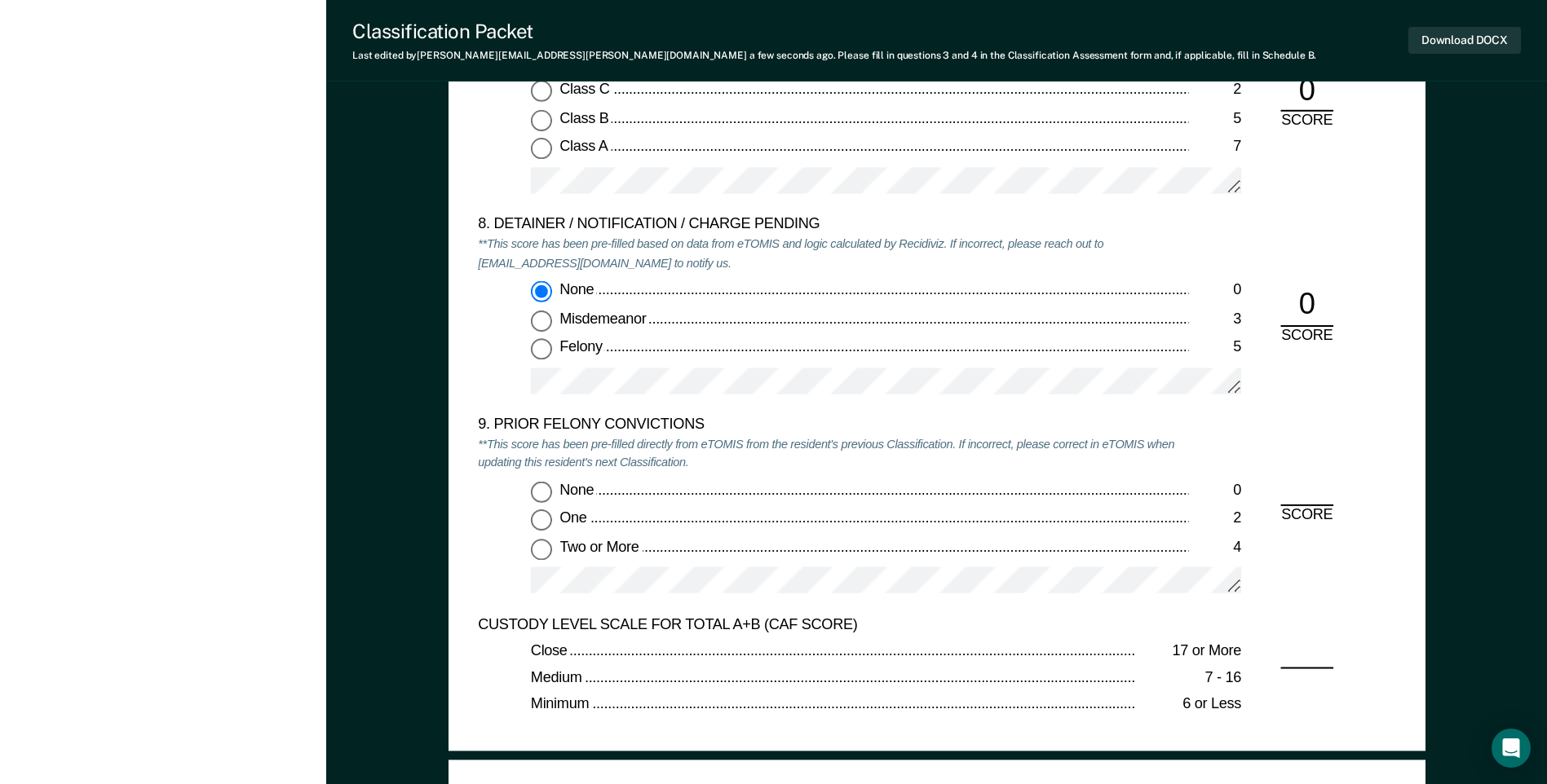
click at [547, 523] on input "One 2" at bounding box center [541, 520] width 22 height 22
type textarea "x"
radio input "true"
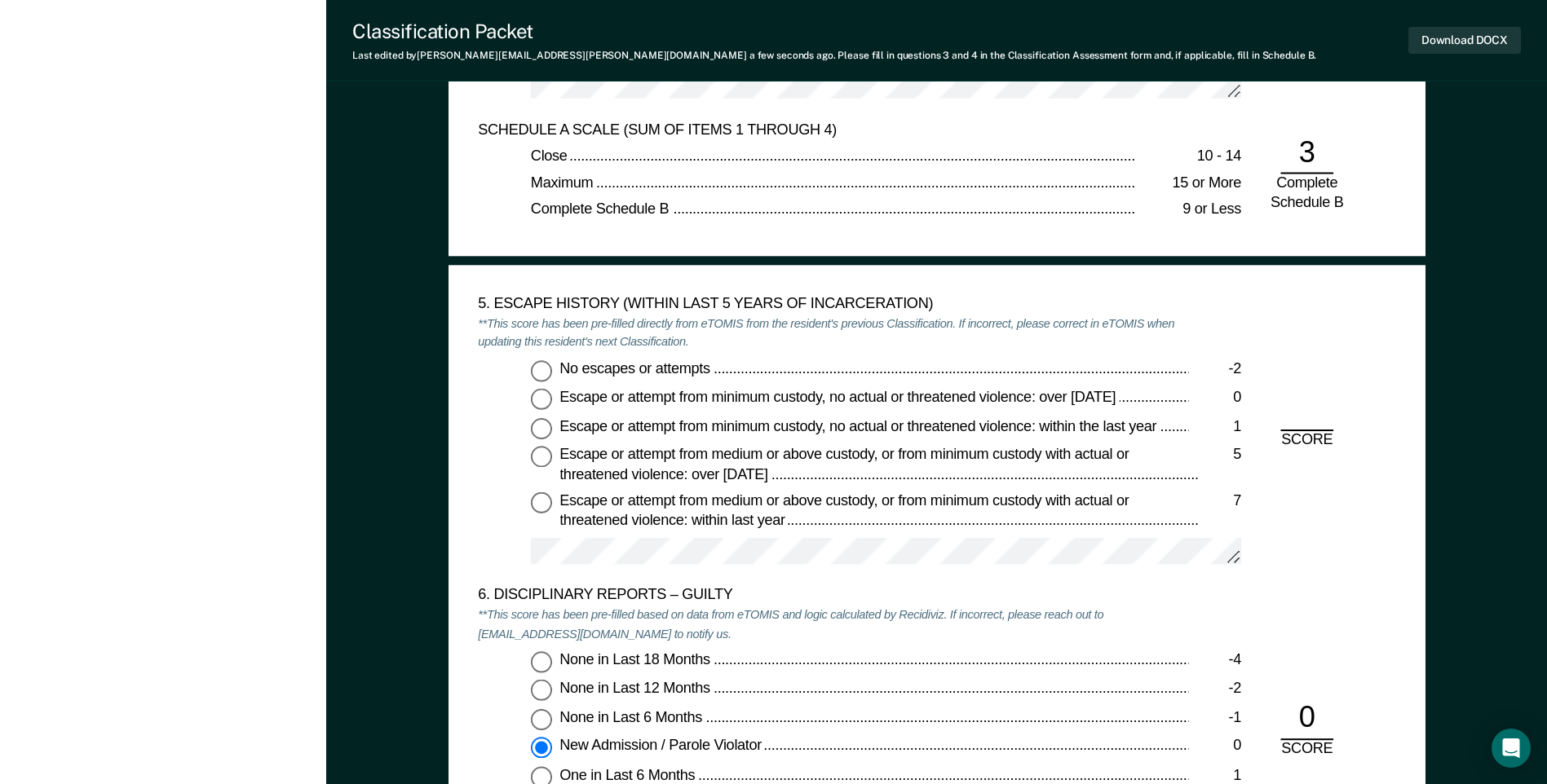
scroll to position [2445, 0]
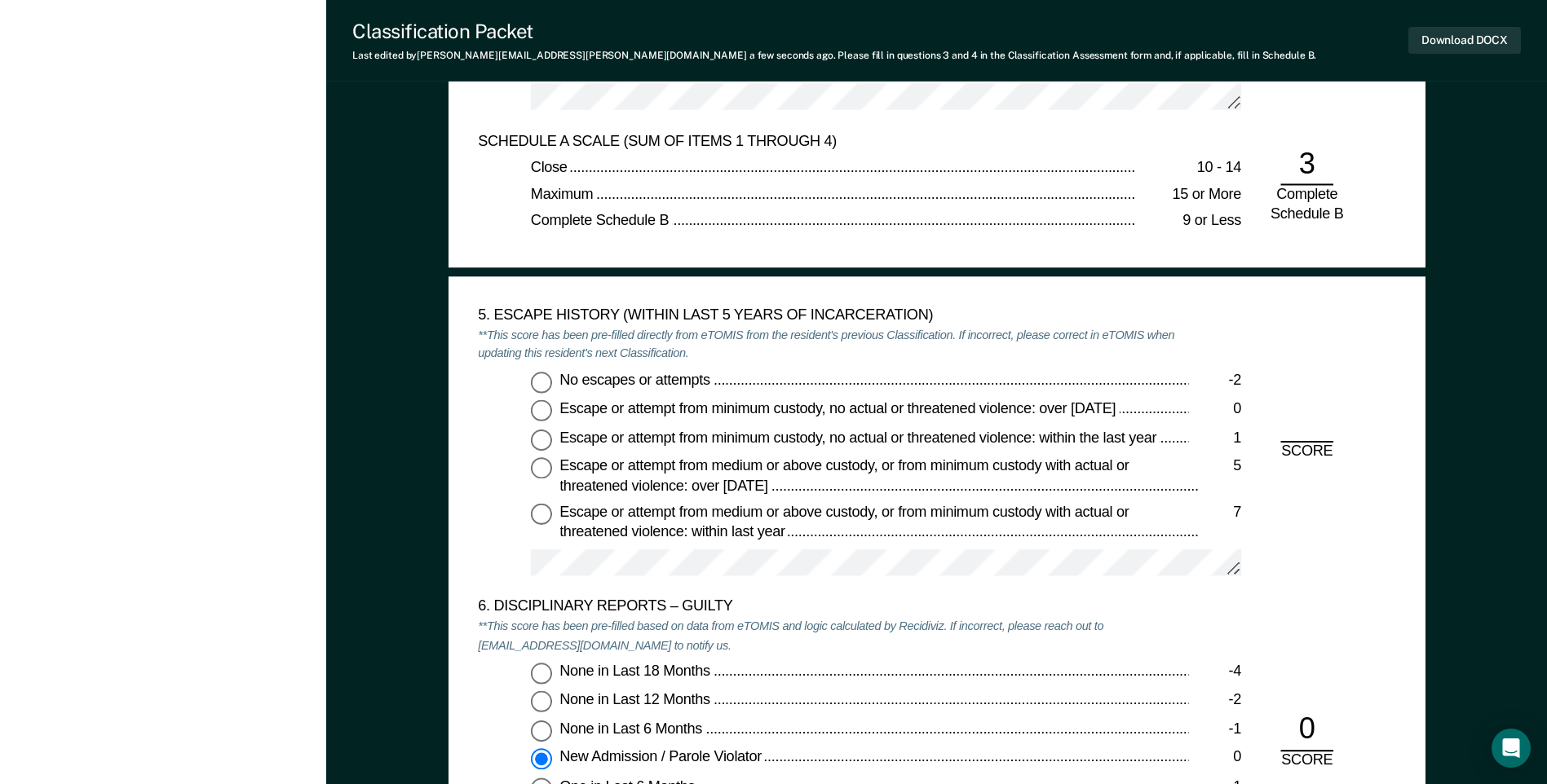
click at [542, 385] on input "No escapes or attempts -2" at bounding box center [541, 383] width 22 height 22
type textarea "x"
radio input "true"
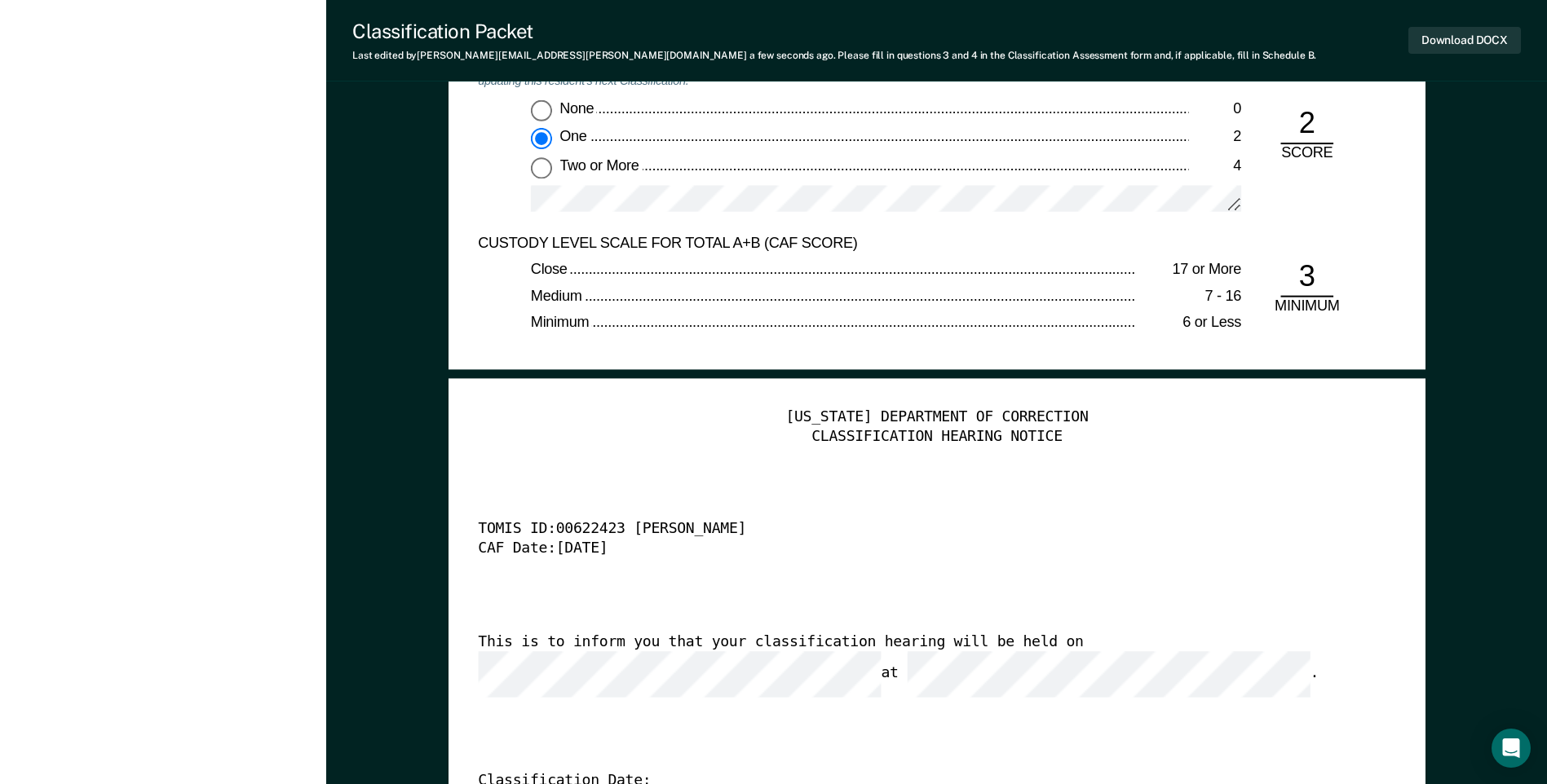
scroll to position [3505, 0]
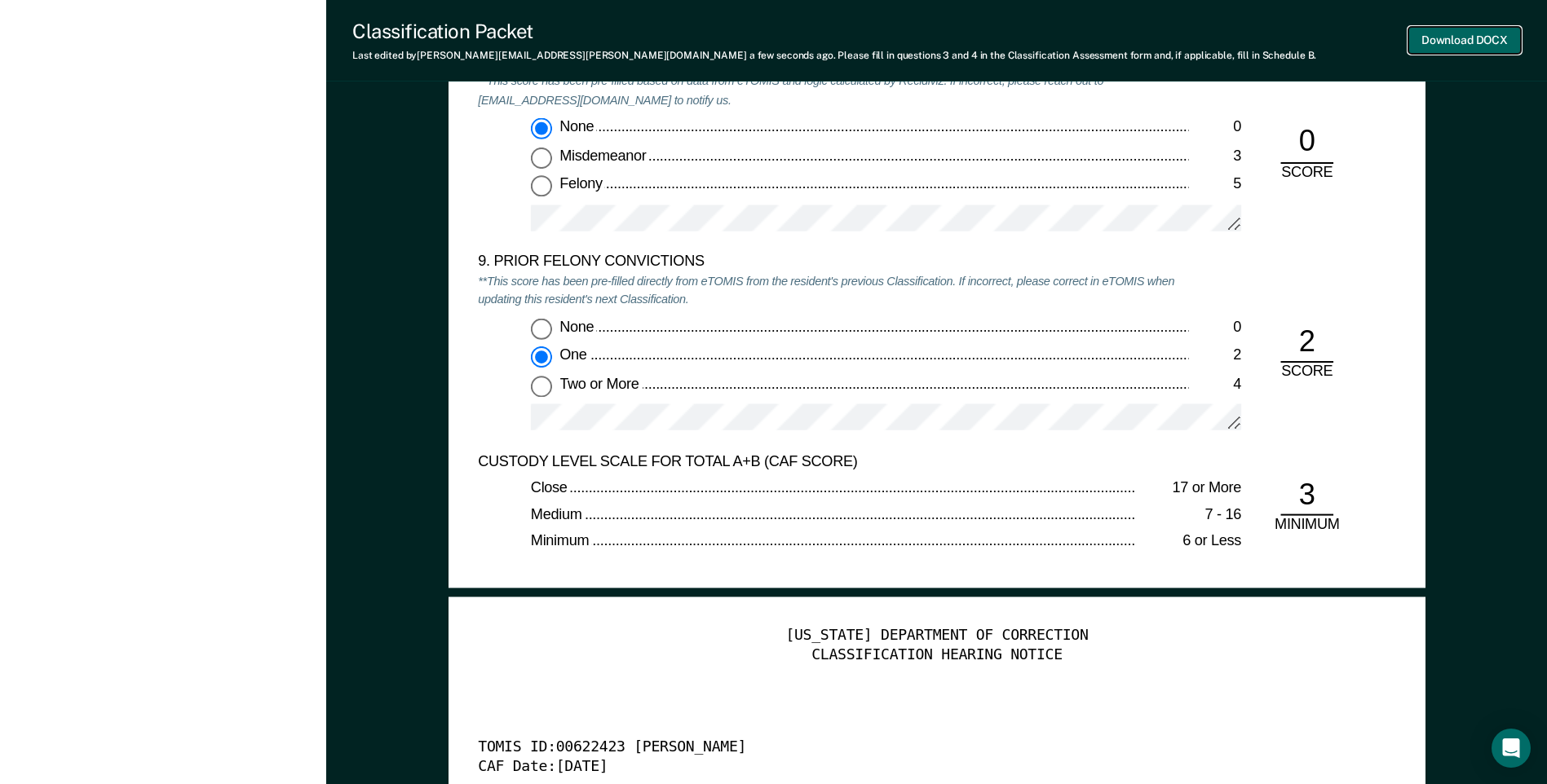
click at [1437, 45] on button "Download DOCX" at bounding box center [1464, 39] width 112 height 27
click at [886, 299] on div "9. PRIOR FELONY CONVICTIONS **This score has been pre-filled directly from eTOM…" at bounding box center [834, 352] width 711 height 200
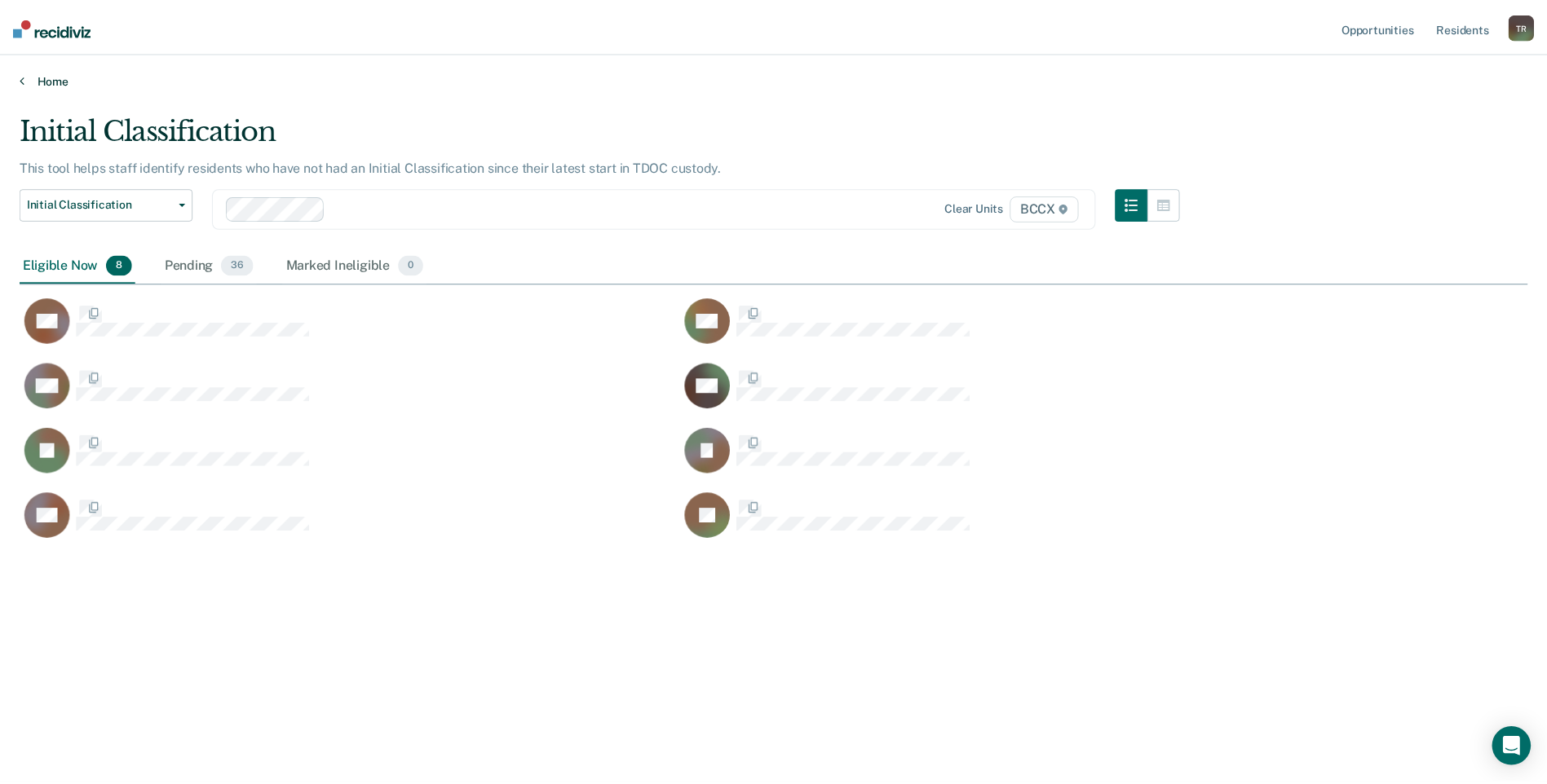
scroll to position [537, 1508]
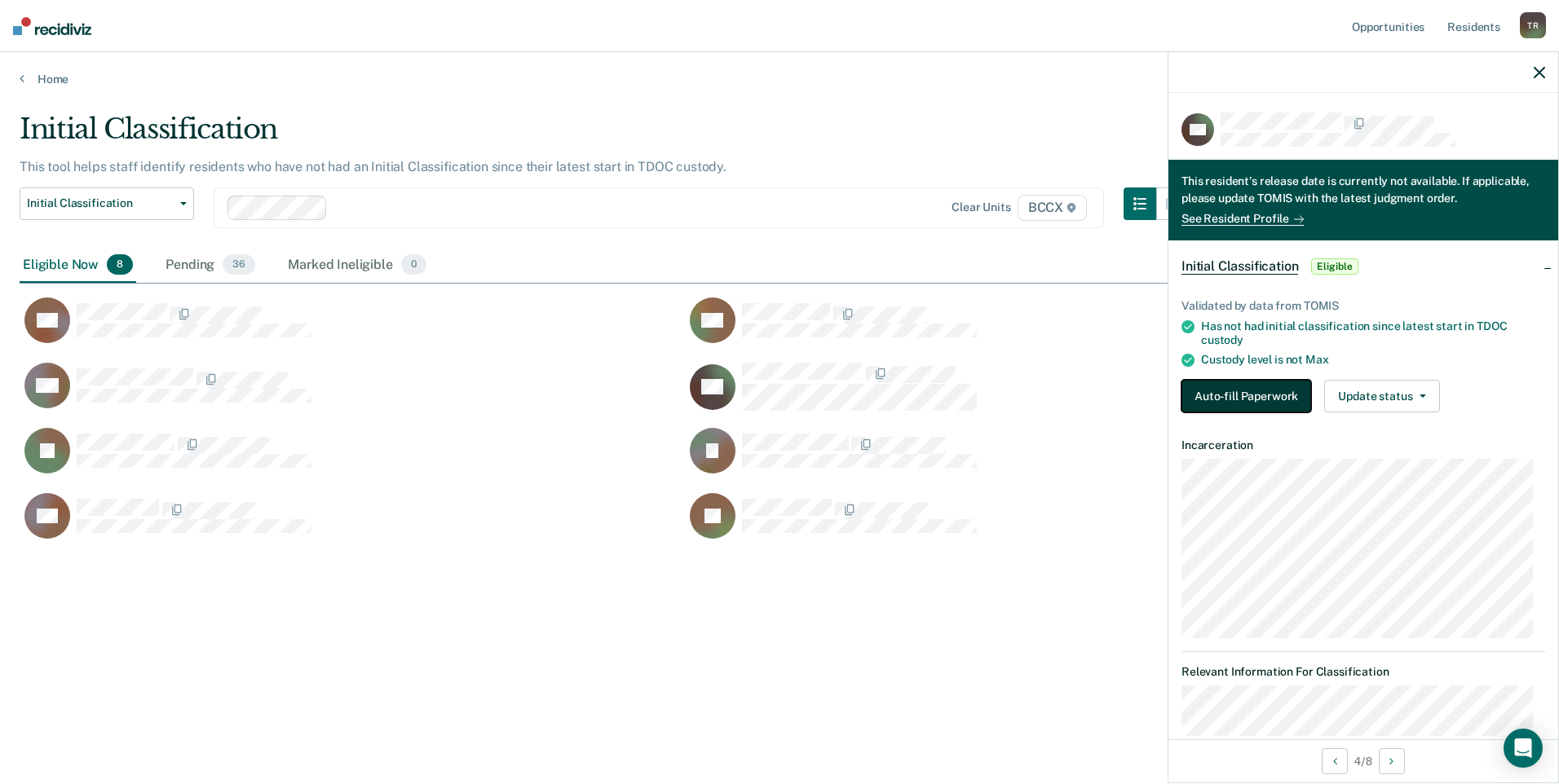
click at [1208, 392] on button "Auto-fill Paperwork" at bounding box center [1247, 395] width 130 height 32
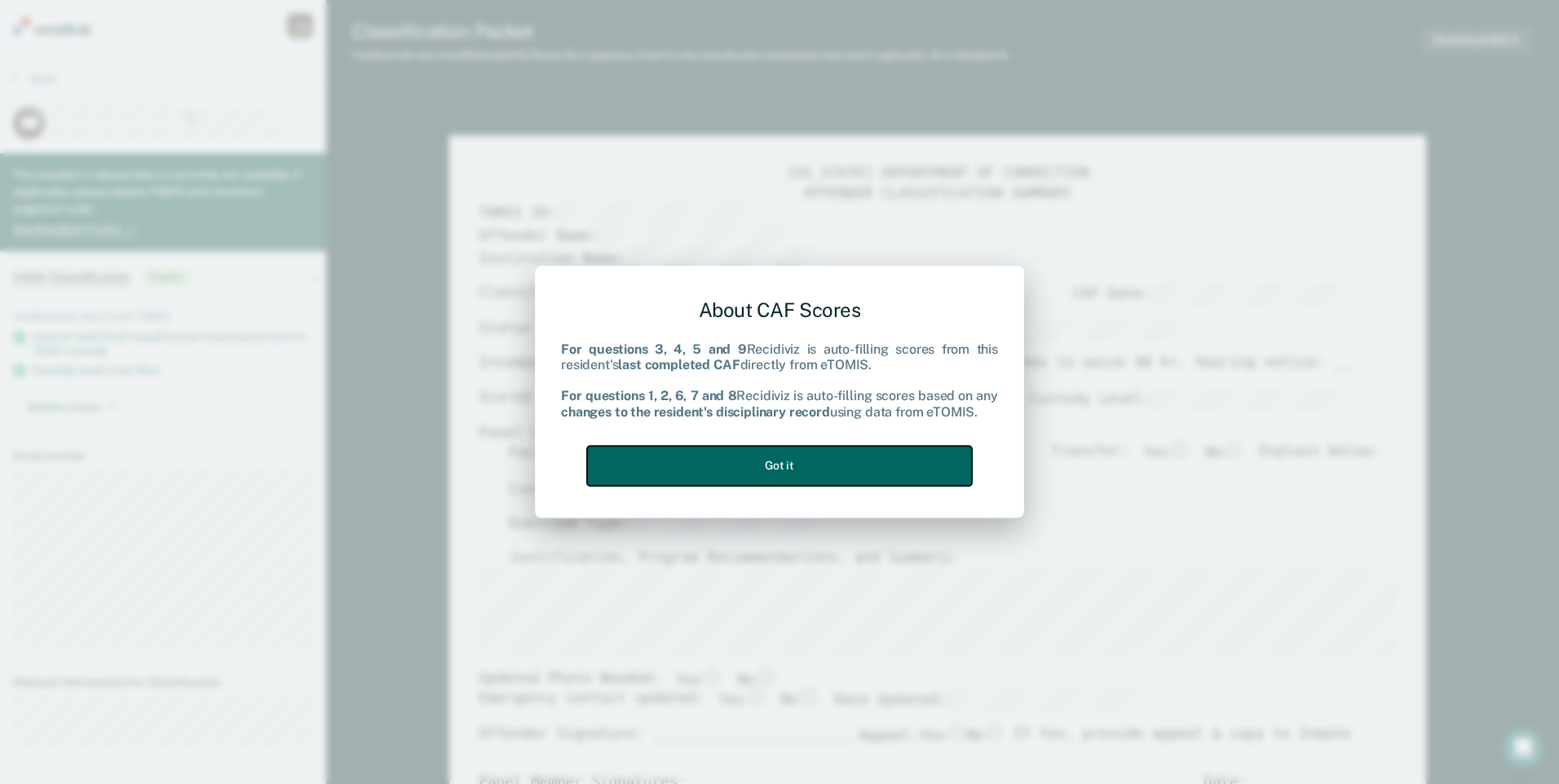
click at [876, 463] on button "Got it" at bounding box center [780, 465] width 385 height 40
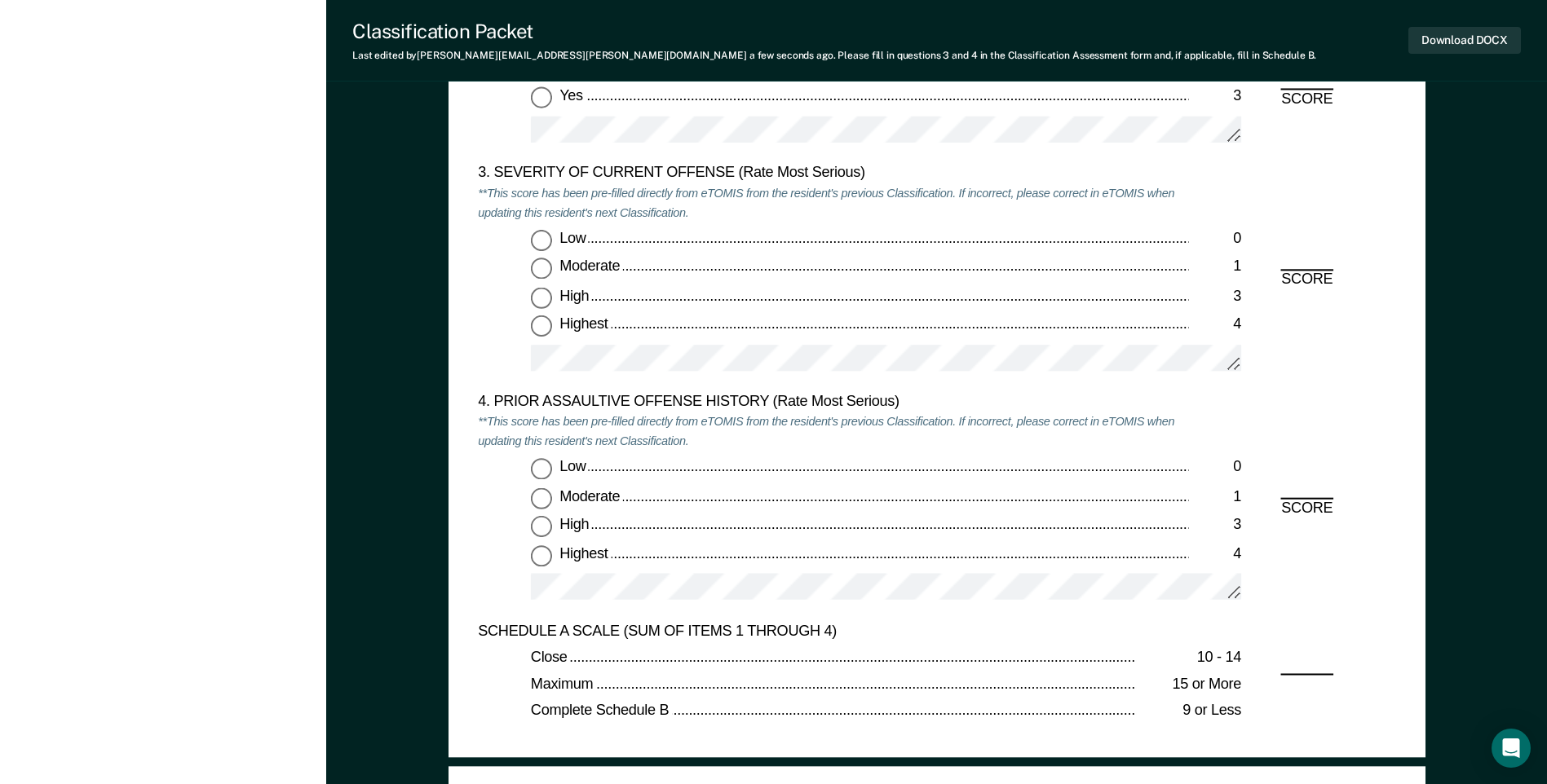
scroll to position [1957, 0]
click at [547, 331] on input "Highest 4" at bounding box center [541, 327] width 22 height 22
type textarea "x"
radio input "true"
click at [549, 463] on input "Low 0" at bounding box center [541, 469] width 22 height 22
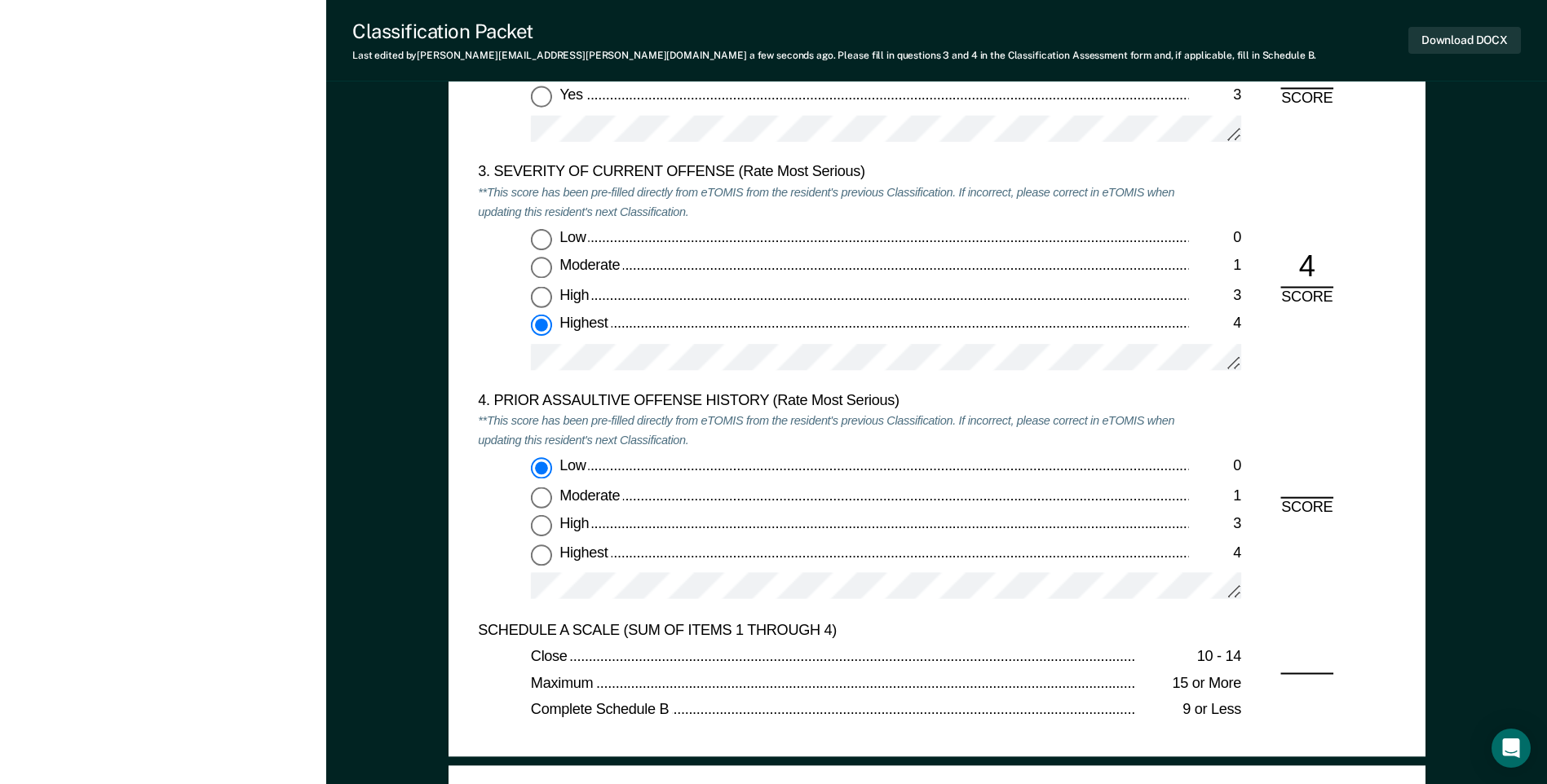
type textarea "x"
radio input "true"
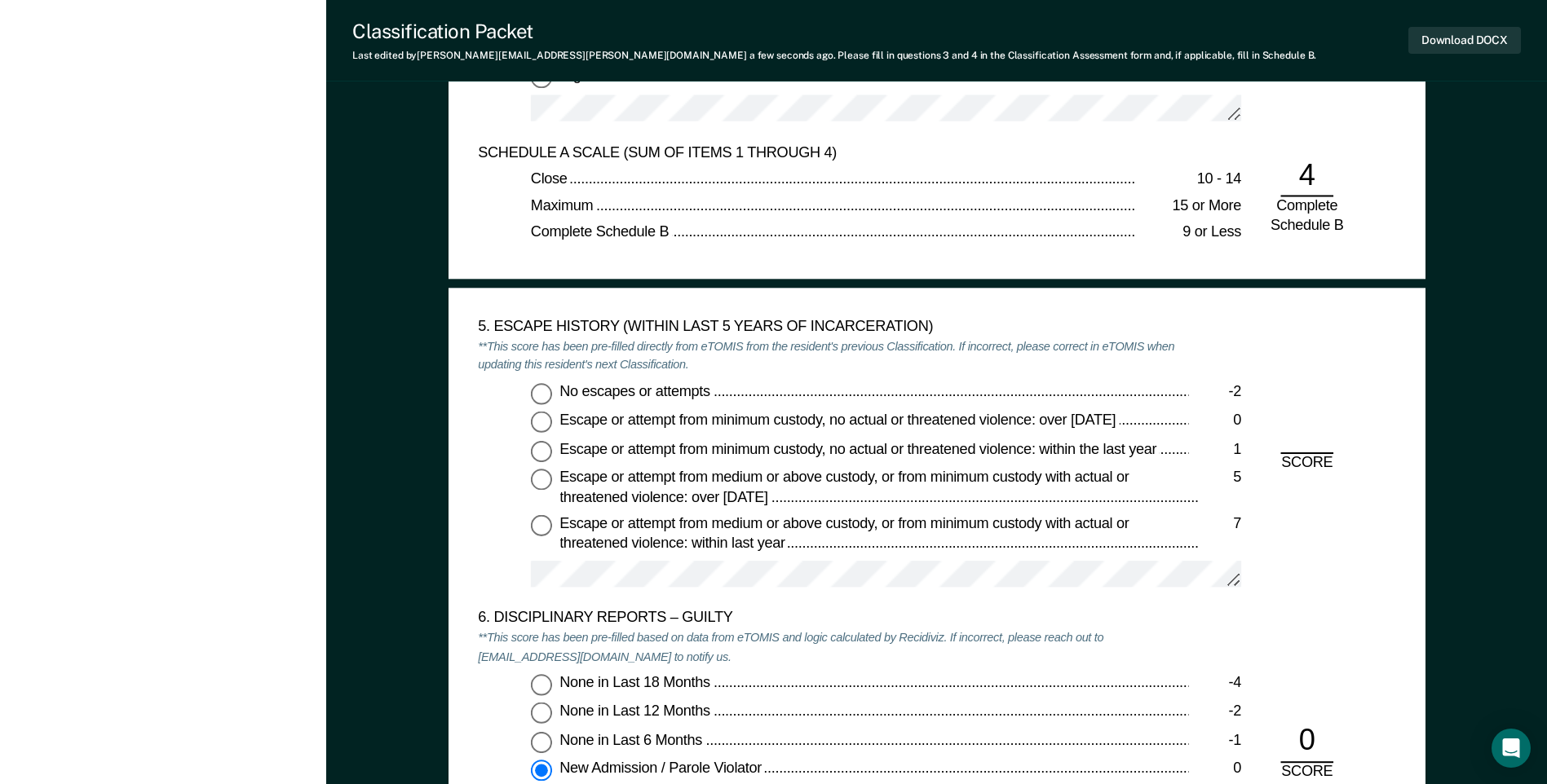
scroll to position [2445, 0]
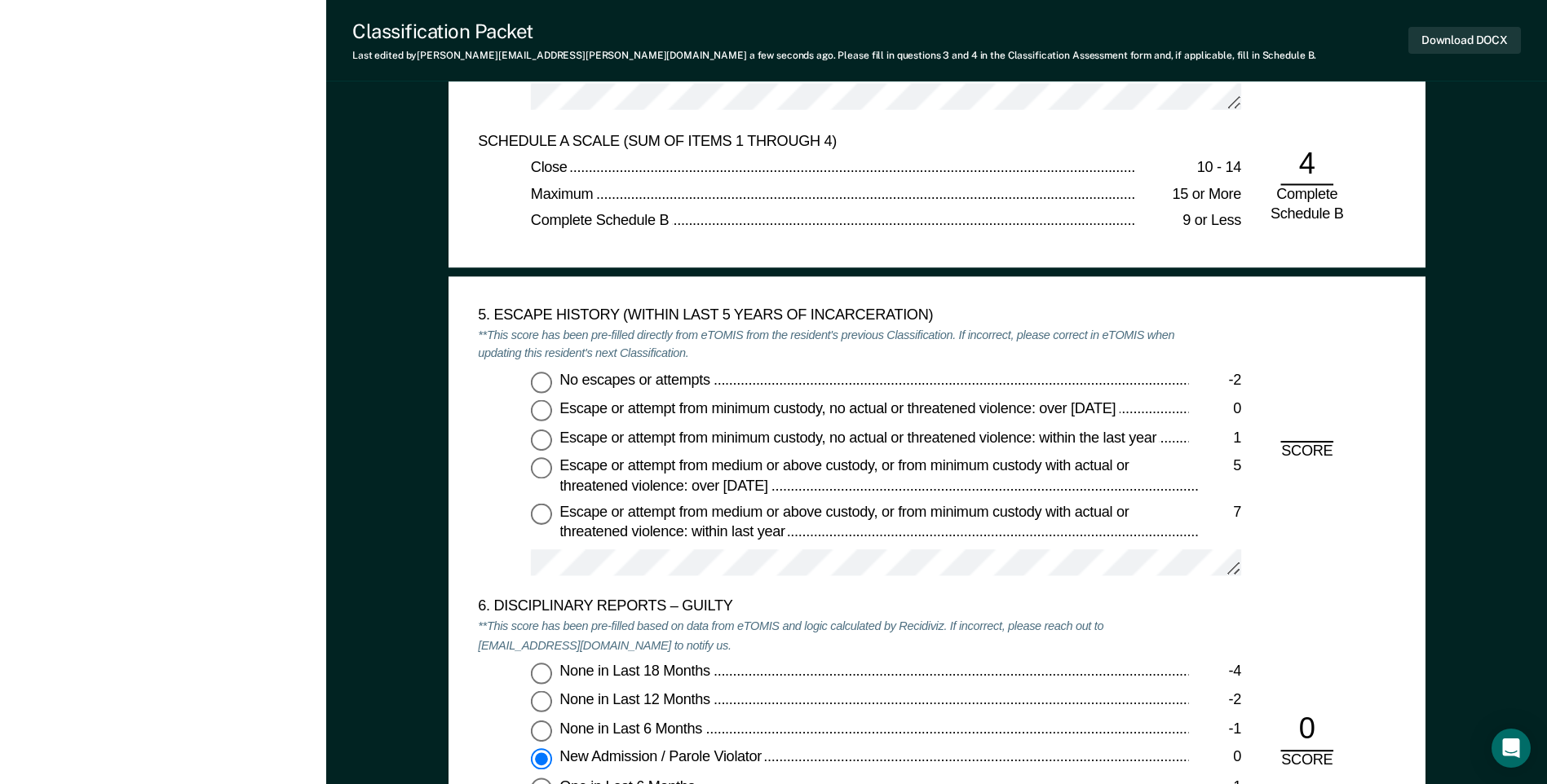
drag, startPoint x: 543, startPoint y: 382, endPoint x: 564, endPoint y: 388, distance: 21.8
click at [544, 382] on input "No escapes or attempts -2" at bounding box center [541, 383] width 22 height 22
type textarea "x"
radio input "true"
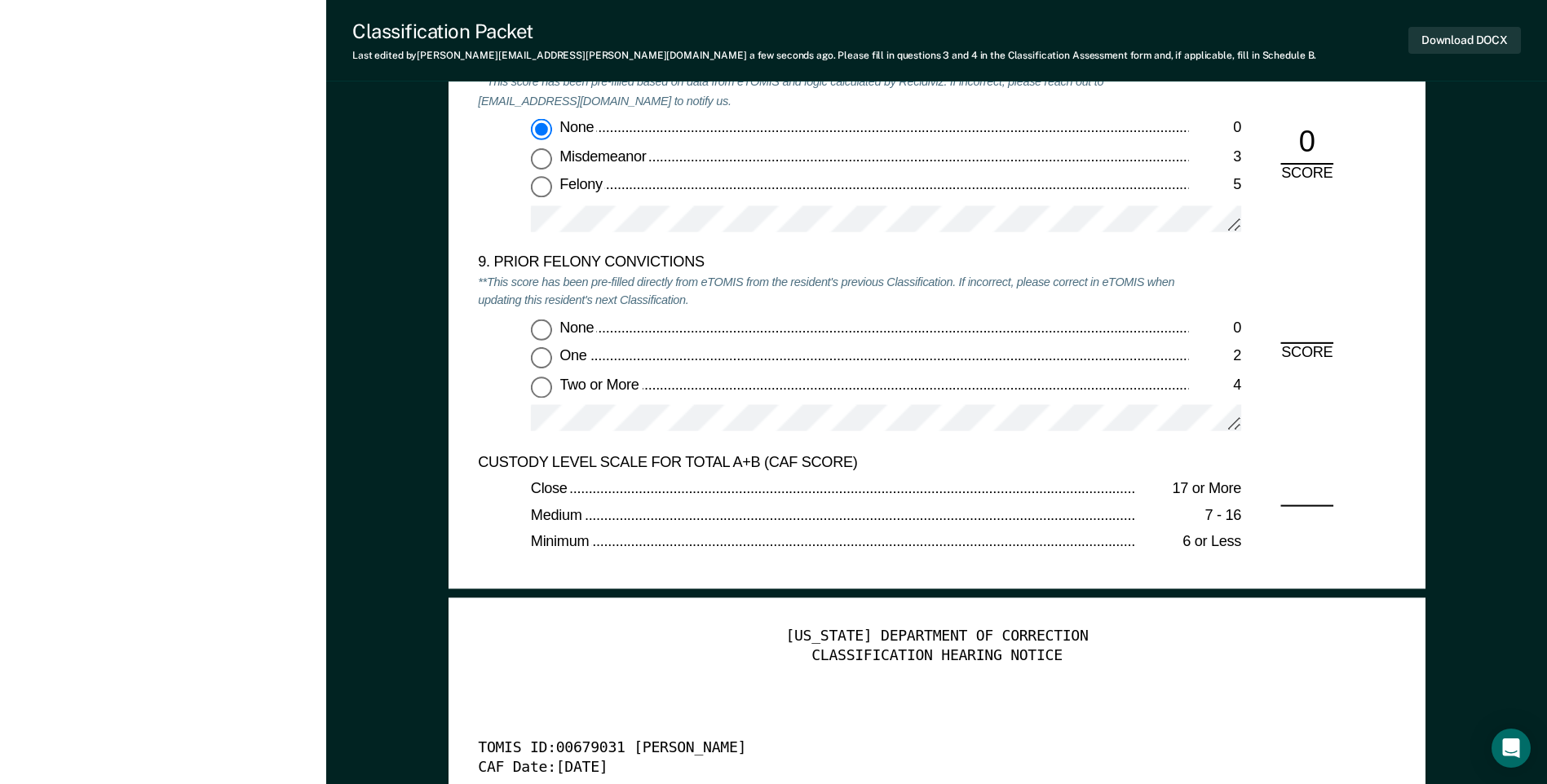
scroll to position [3505, 0]
click at [546, 332] on input "None 0" at bounding box center [541, 329] width 22 height 22
type textarea "x"
radio input "true"
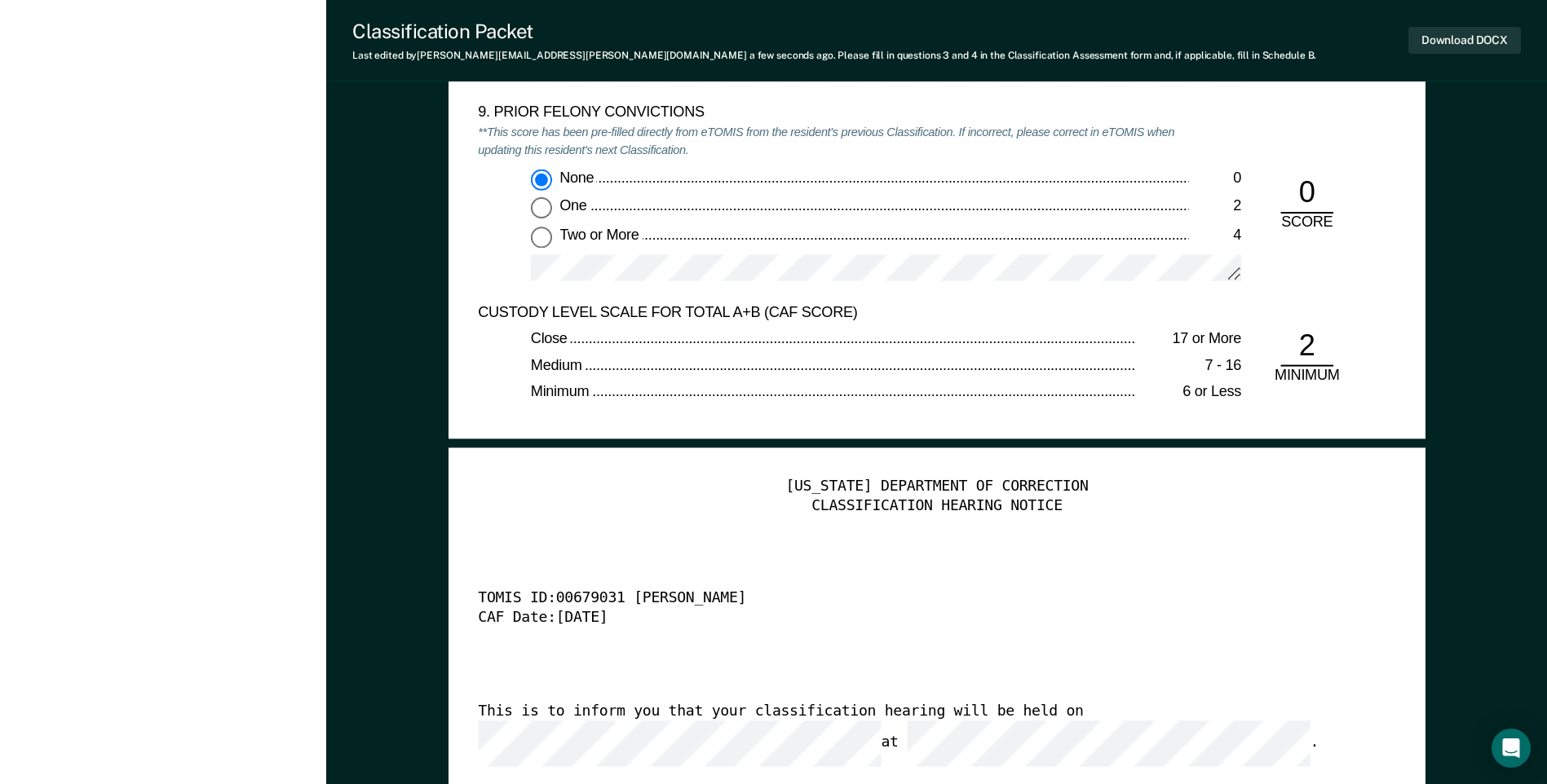
scroll to position [3587, 0]
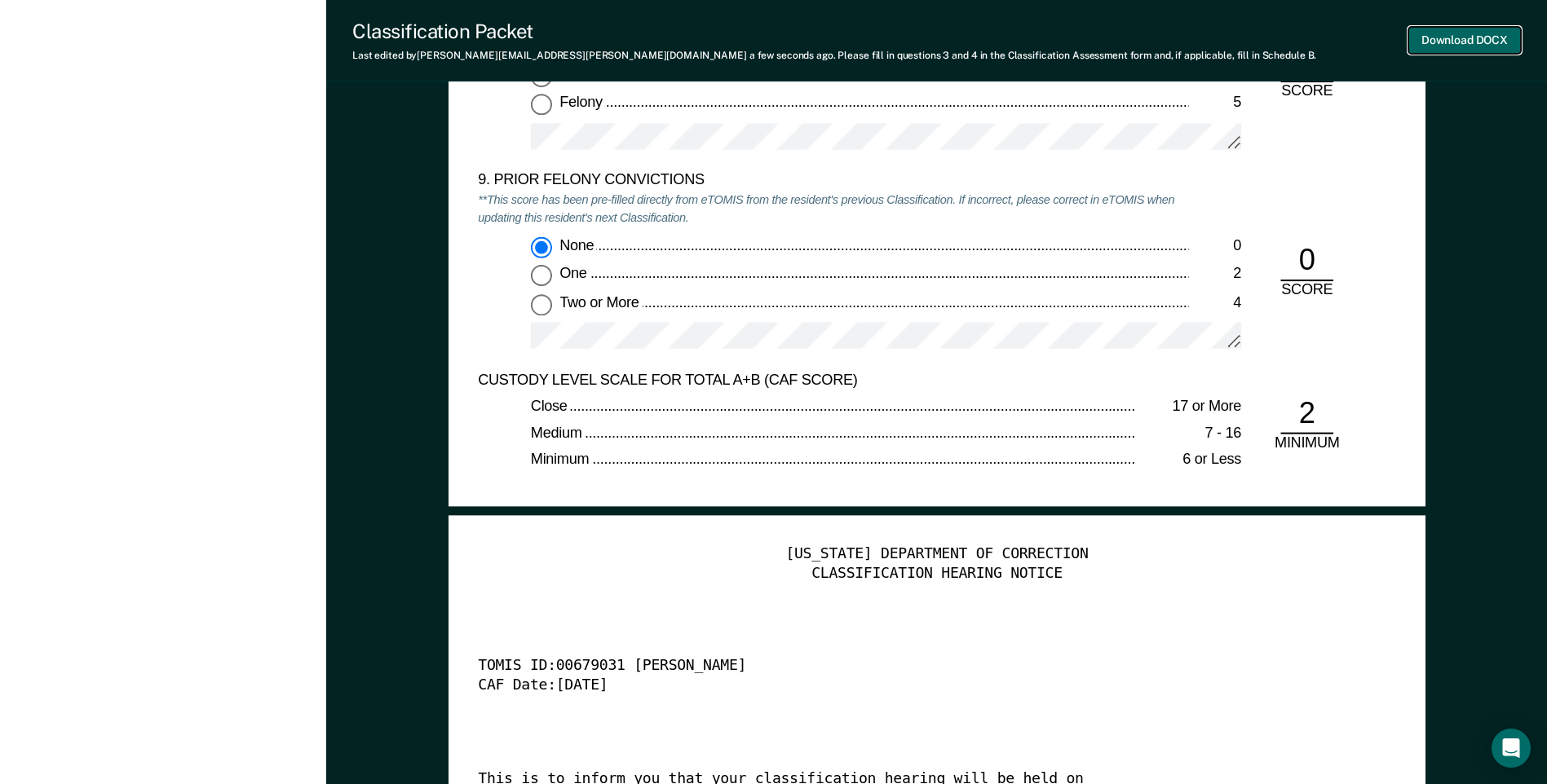
click at [1427, 46] on button "Download DOCX" at bounding box center [1464, 39] width 112 height 27
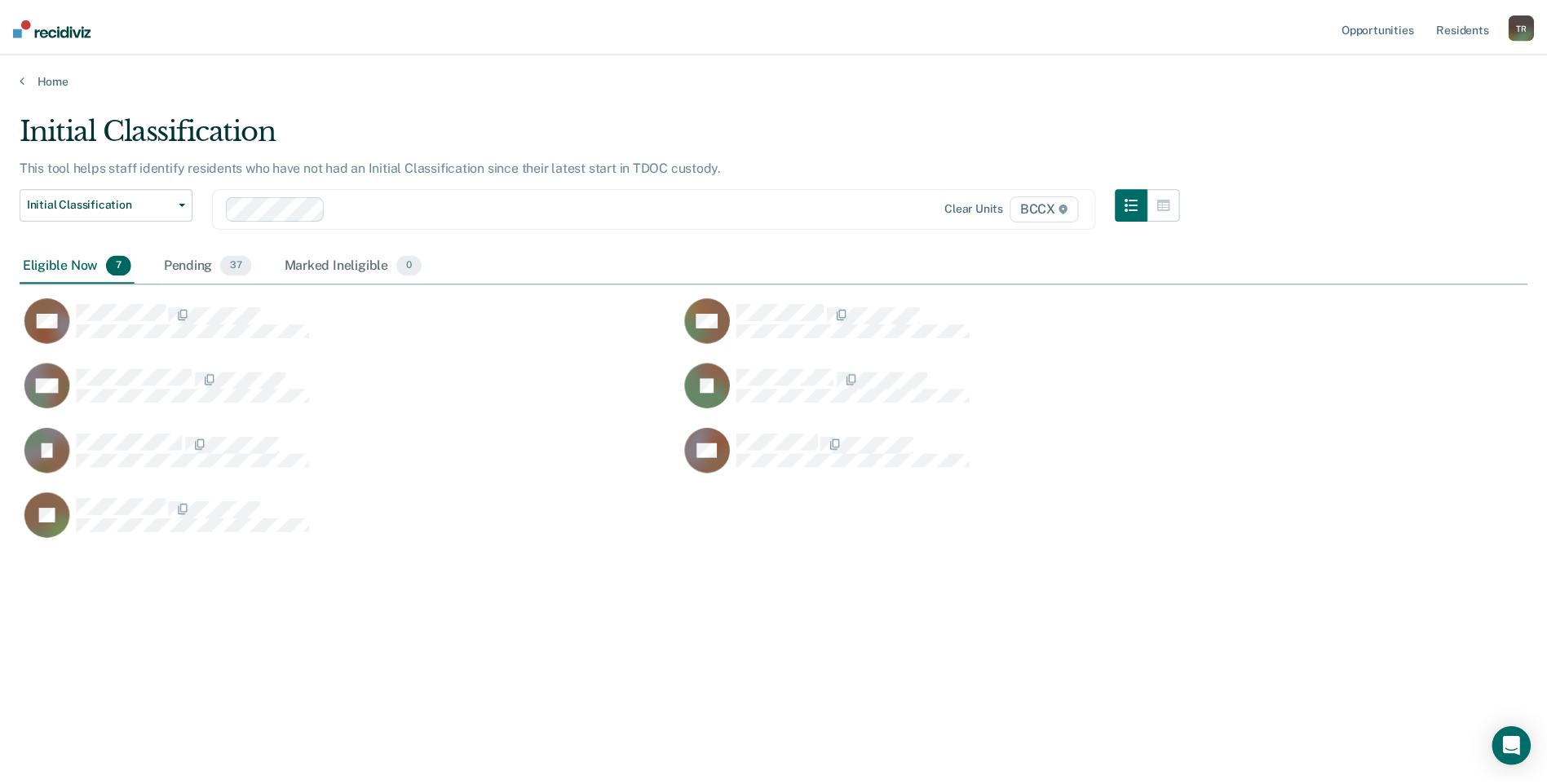
scroll to position [537, 1508]
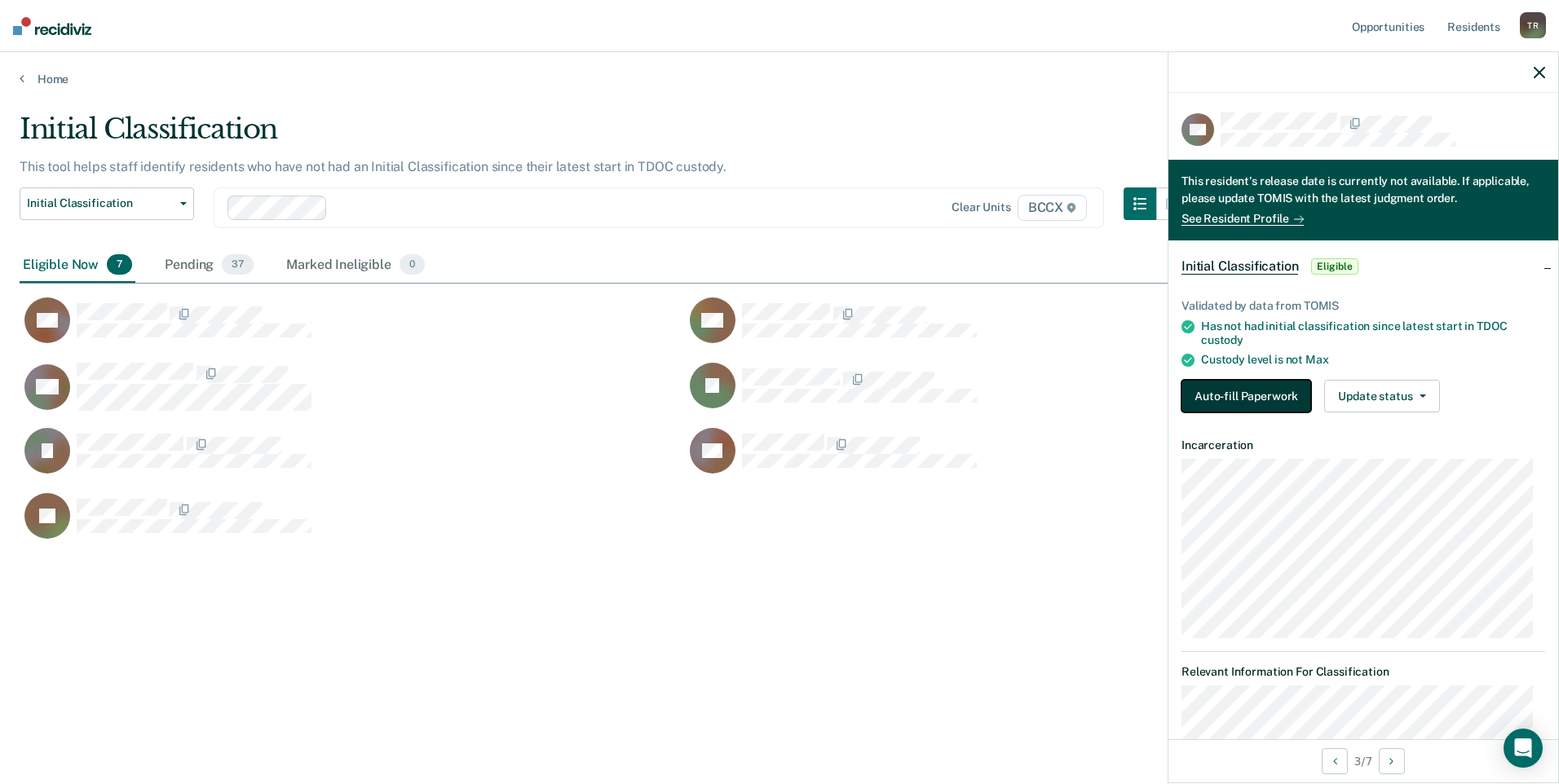
click at [1244, 389] on button "Auto-fill Paperwork" at bounding box center [1247, 395] width 130 height 32
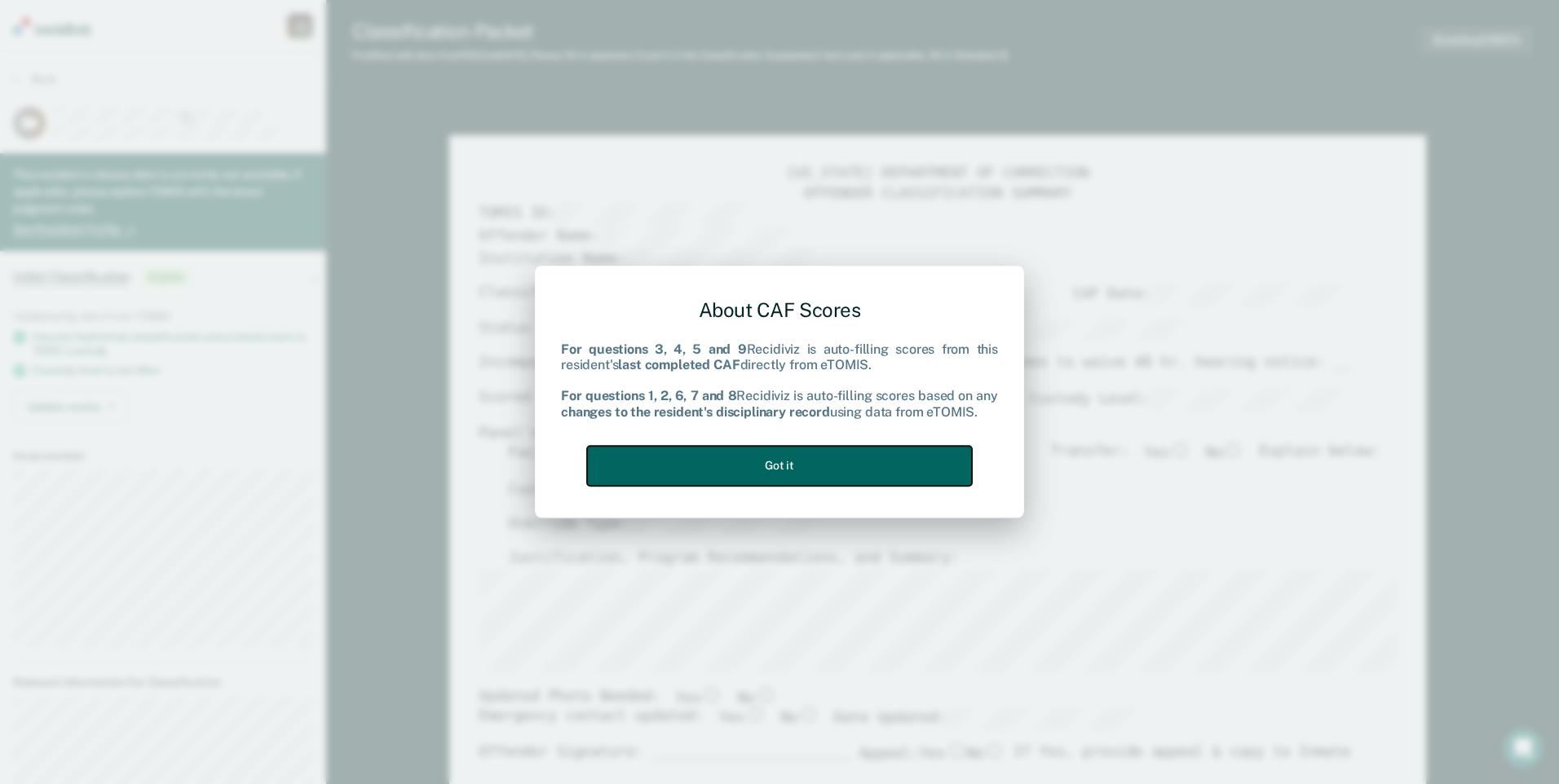
click at [907, 459] on button "Got it" at bounding box center [780, 465] width 385 height 40
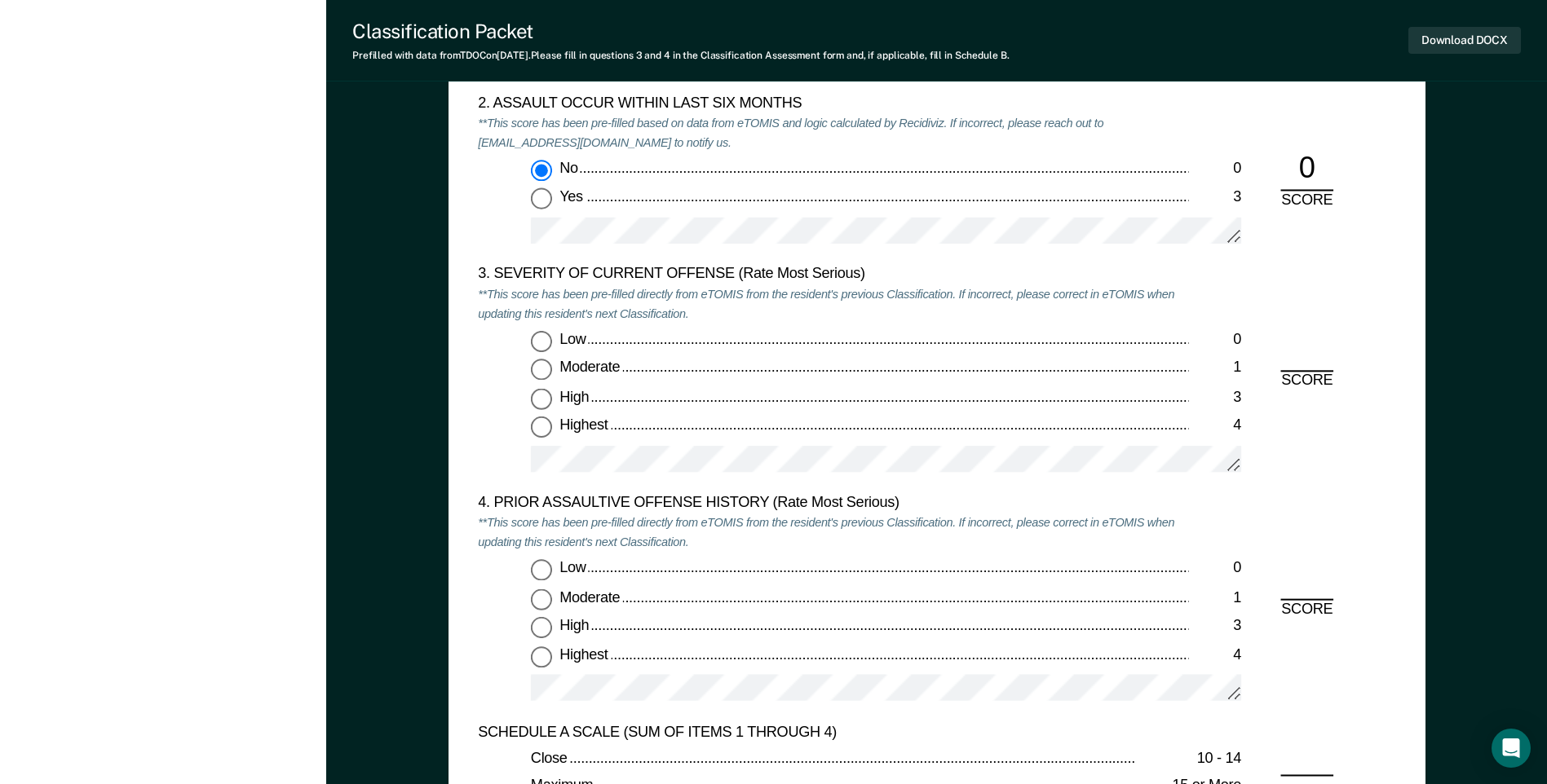
scroll to position [1875, 0]
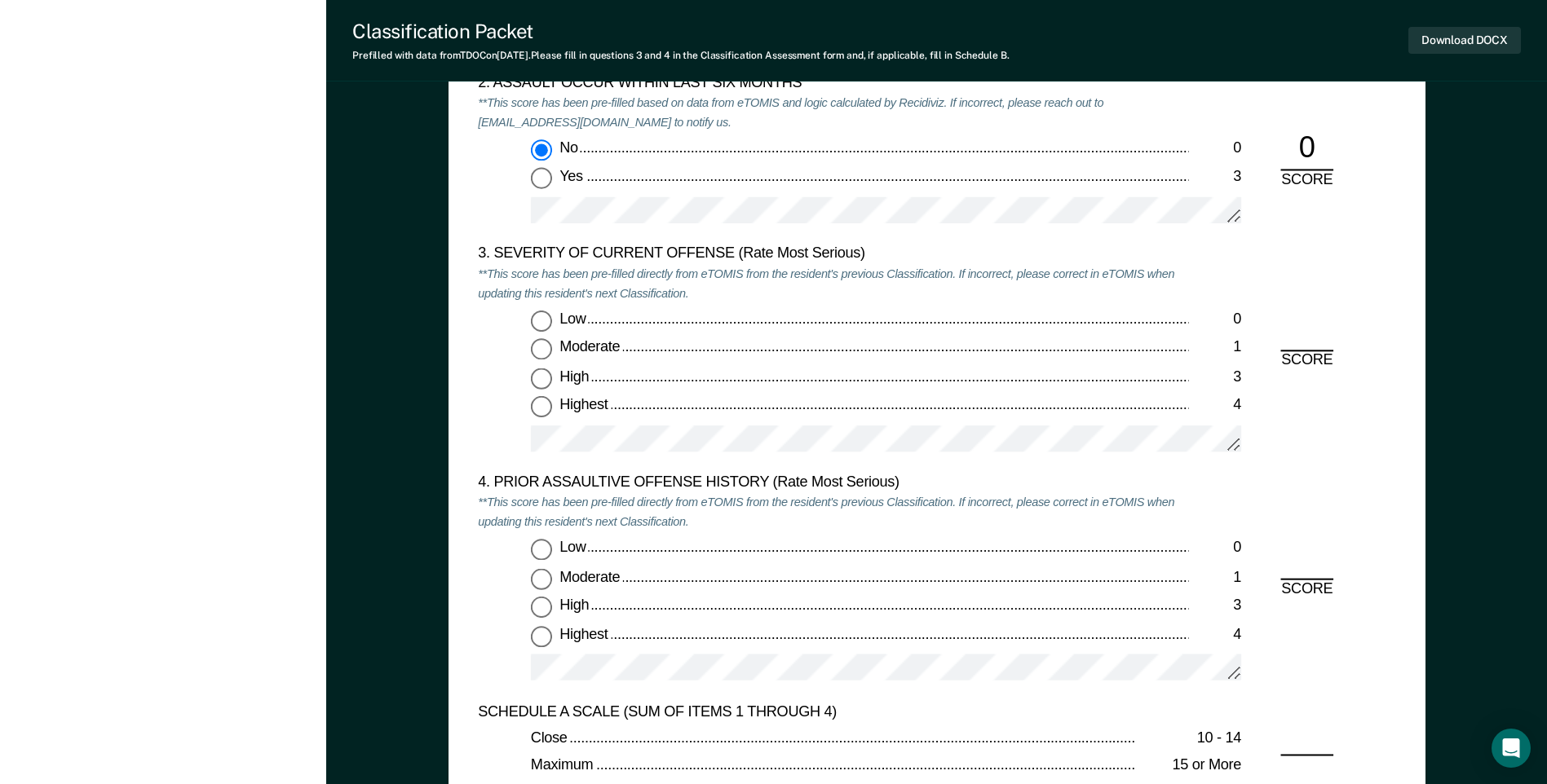
click at [540, 352] on input "Moderate 1" at bounding box center [541, 350] width 22 height 22
type textarea "x"
radio input "true"
click at [548, 638] on input "Highest 4" at bounding box center [541, 636] width 22 height 22
type textarea "x"
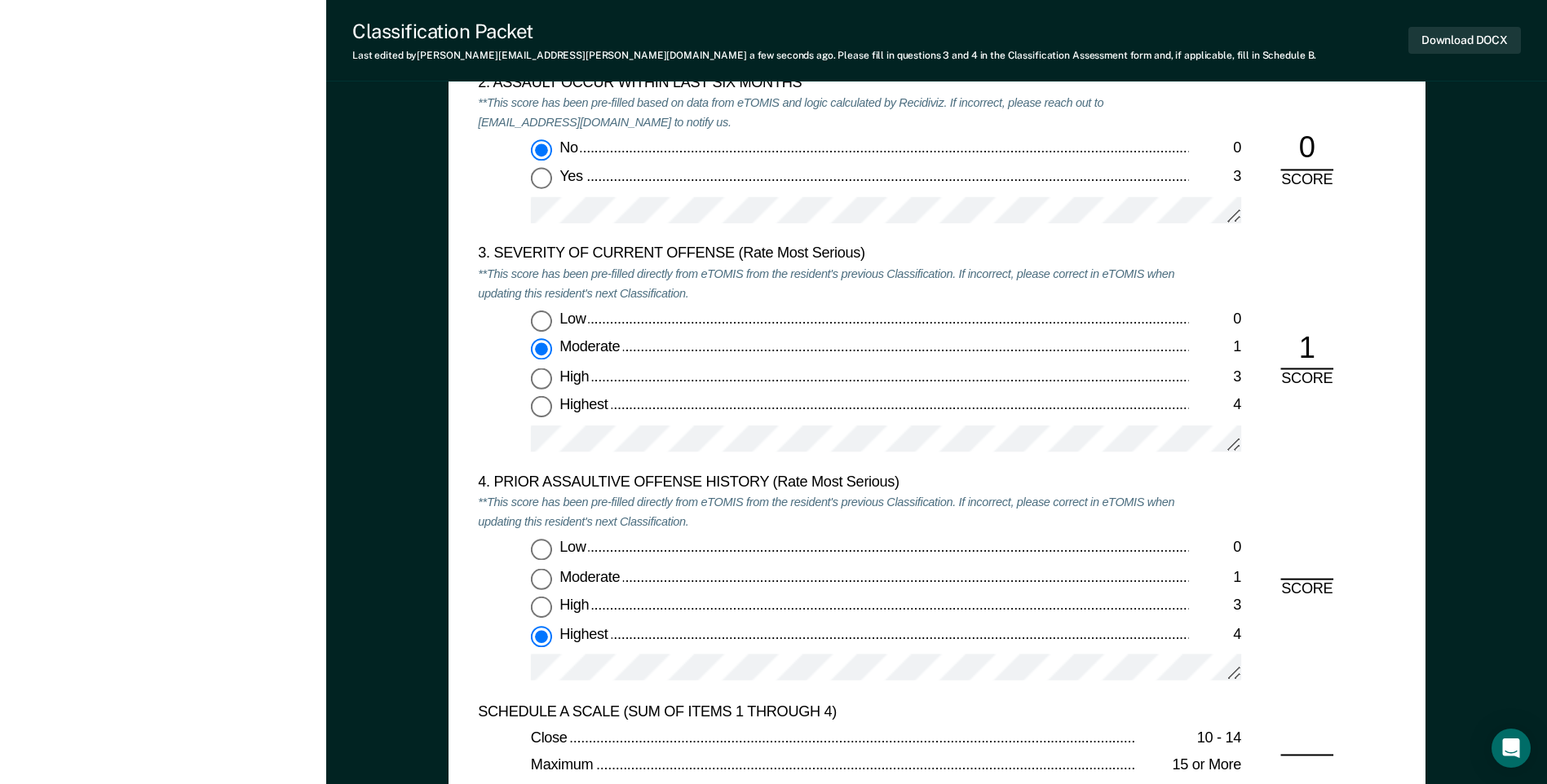
radio input "true"
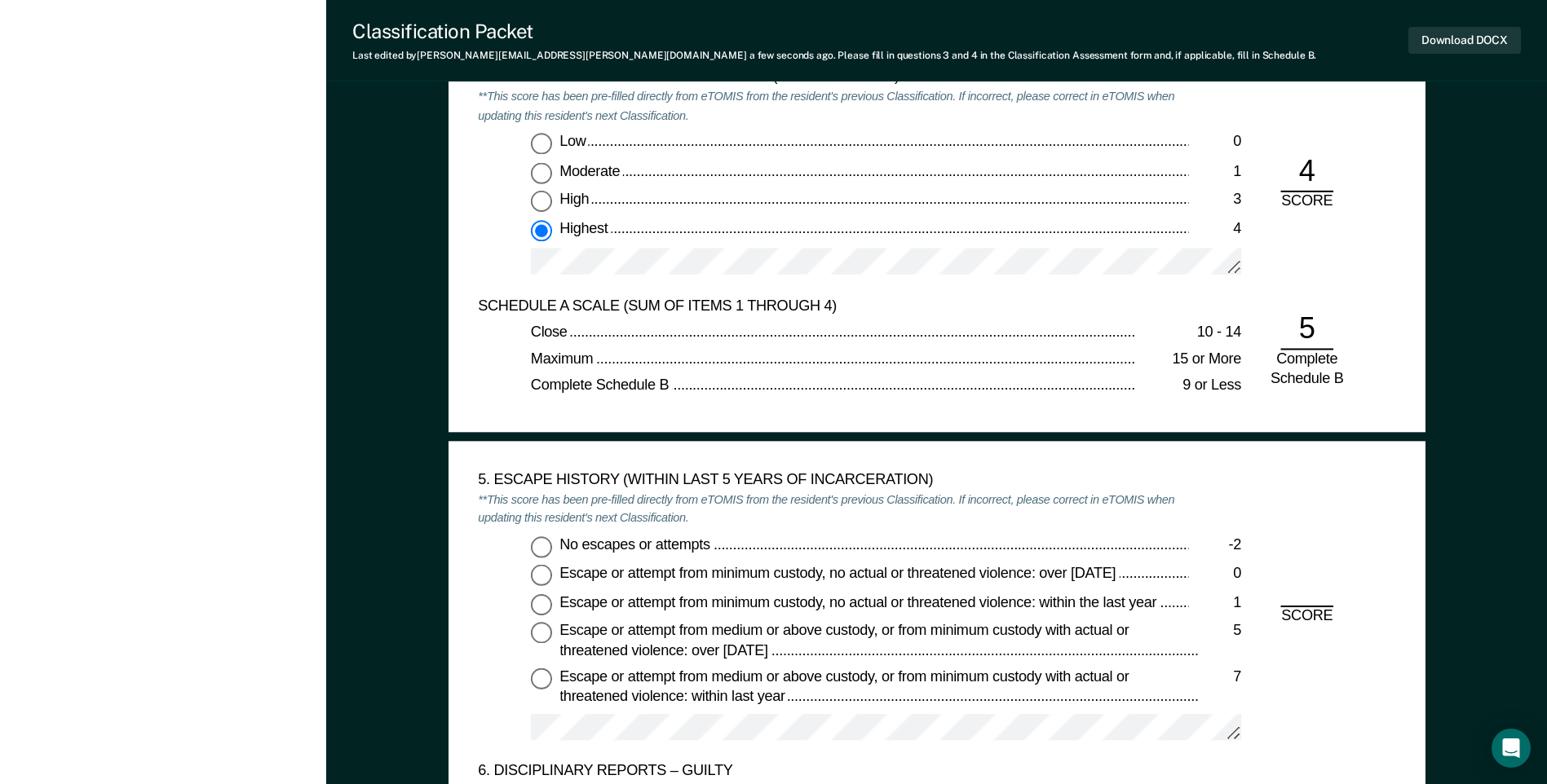
scroll to position [2282, 0]
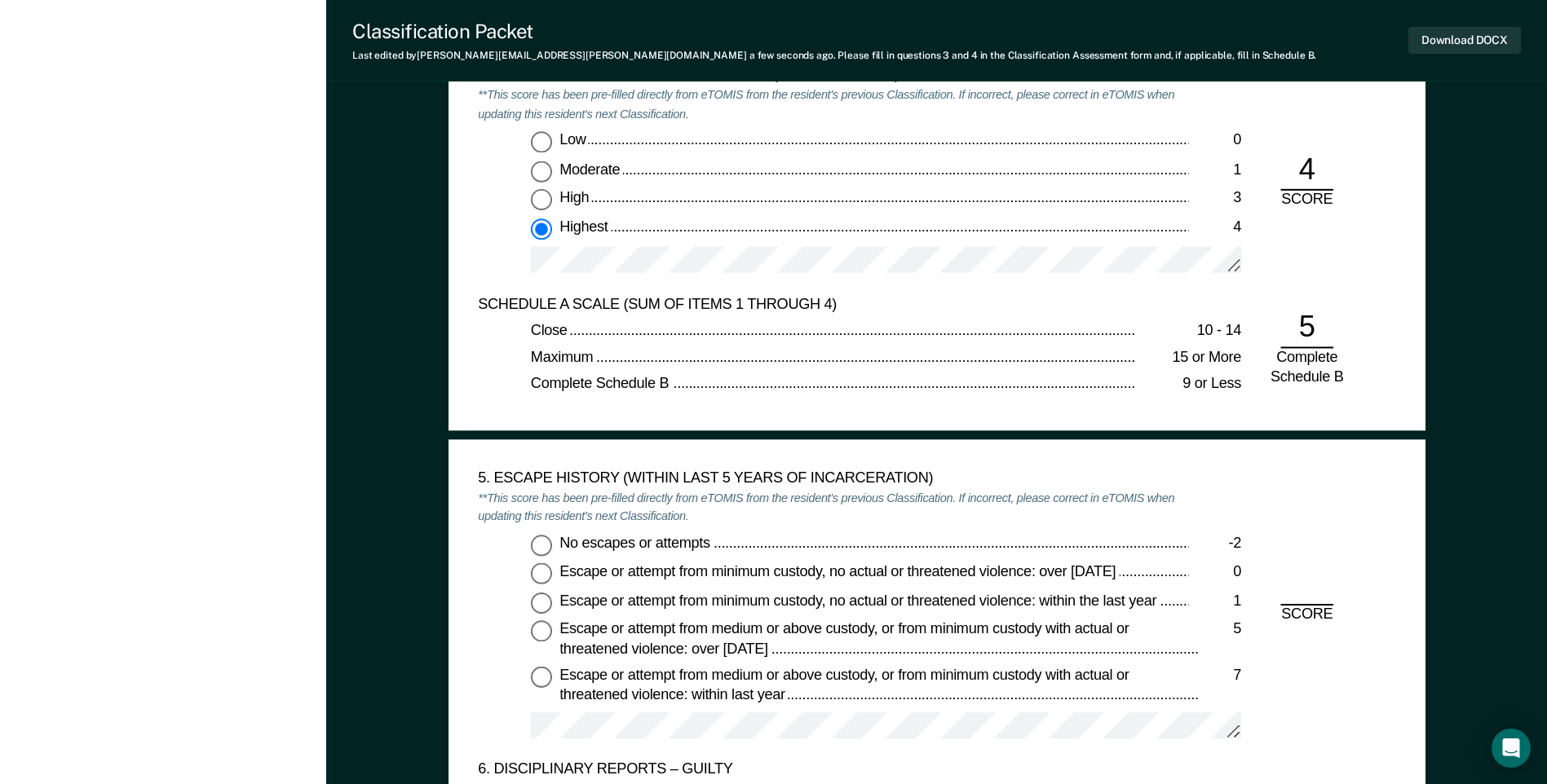
click at [535, 542] on input "No escapes or attempts -2" at bounding box center [541, 546] width 22 height 22
type textarea "x"
radio input "true"
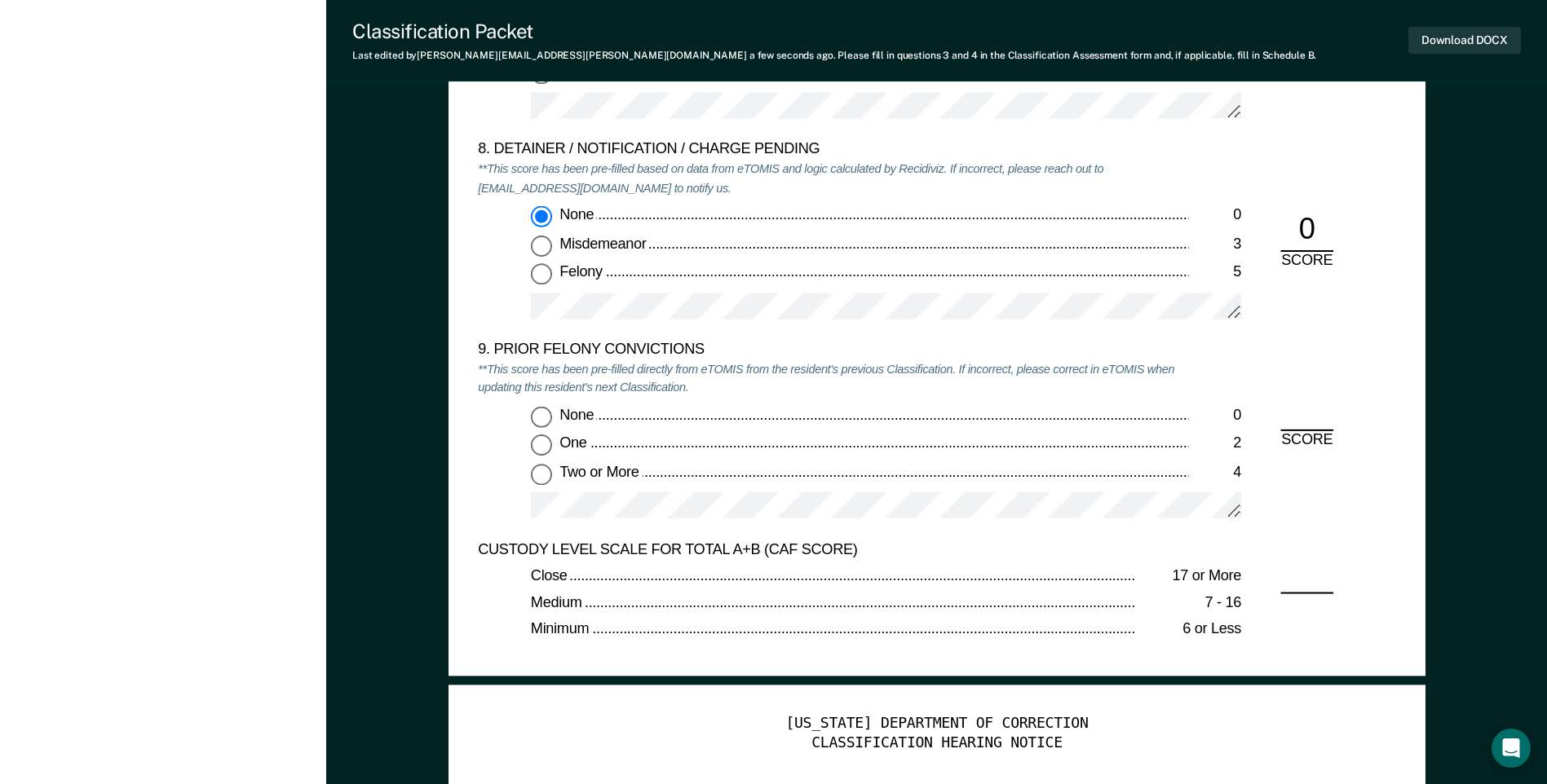
scroll to position [3424, 0]
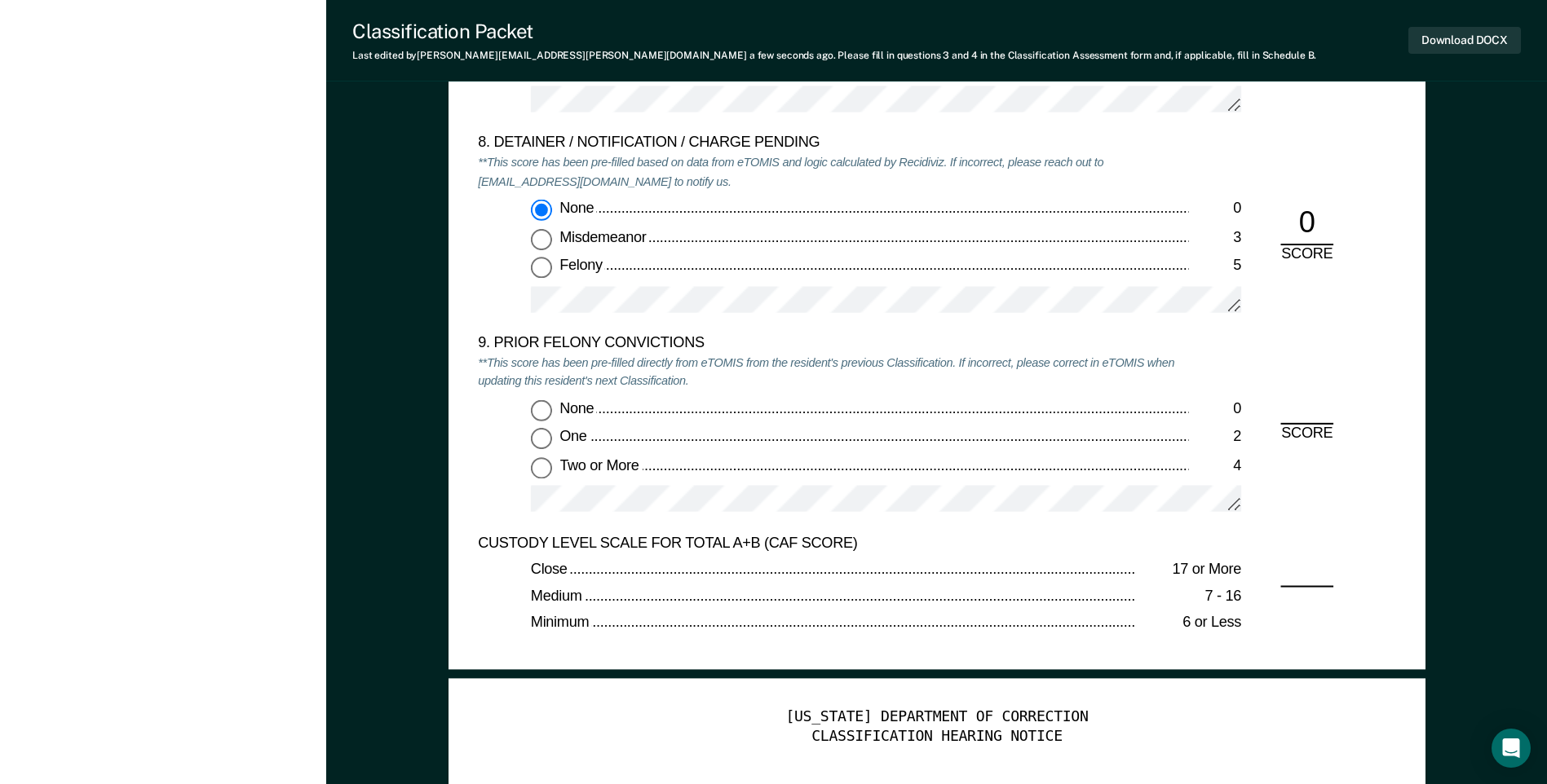
click at [535, 471] on input "Two or More 4" at bounding box center [541, 468] width 22 height 22
type textarea "x"
radio input "true"
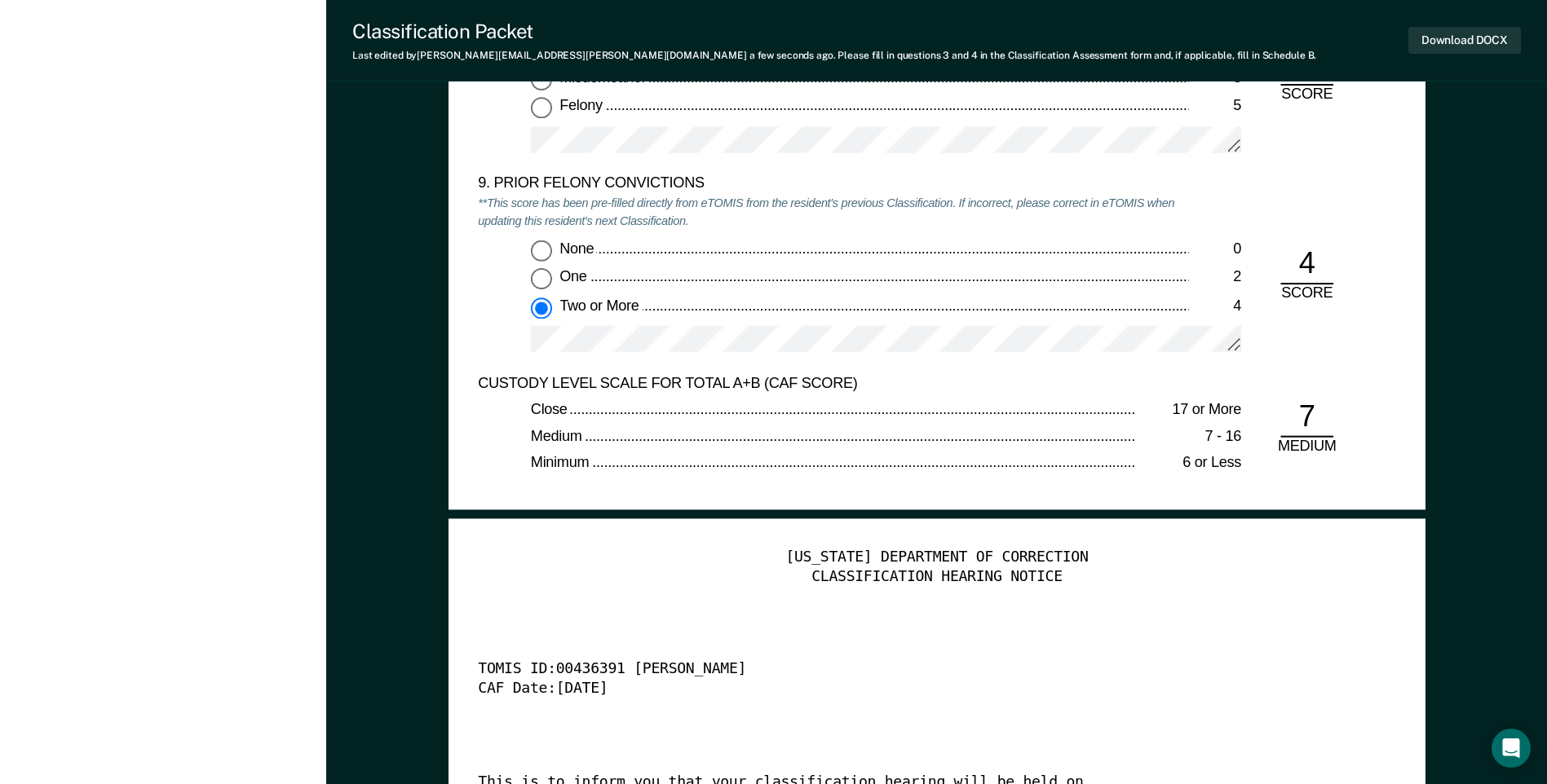
scroll to position [3831, 0]
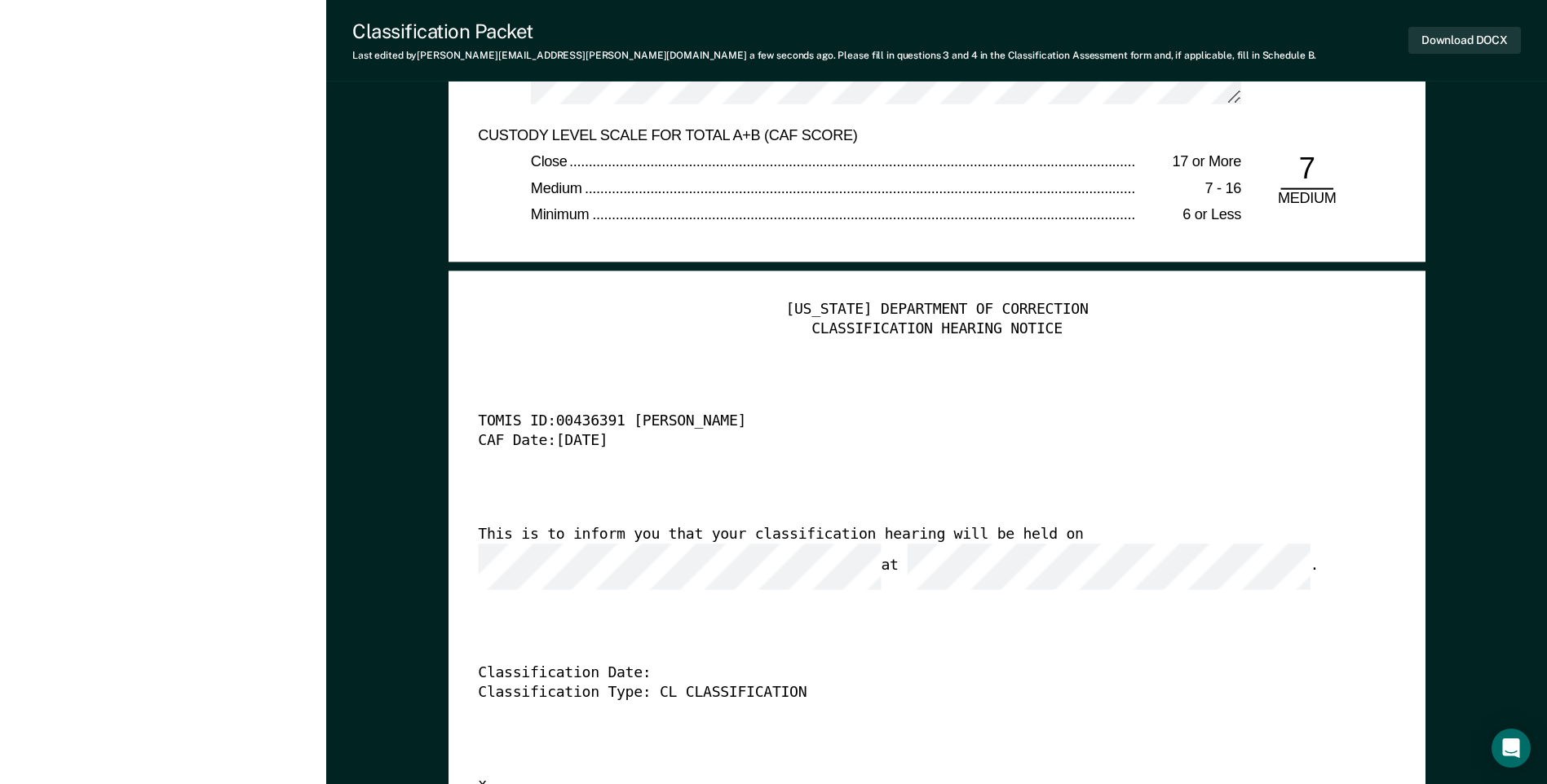
click at [575, 572] on div "[US_STATE] DEPARTMENT OF CORRECTION CLASSIFICATION HEARING NOTICE TOMIS ID: 004…" at bounding box center [937, 548] width 917 height 497
click at [1463, 42] on button "Download DOCX" at bounding box center [1464, 39] width 112 height 27
click at [1065, 350] on div "[US_STATE] DEPARTMENT OF CORRECTION CLASSIFICATION HEARING NOTICE TOMIS ID: 004…" at bounding box center [937, 548] width 917 height 497
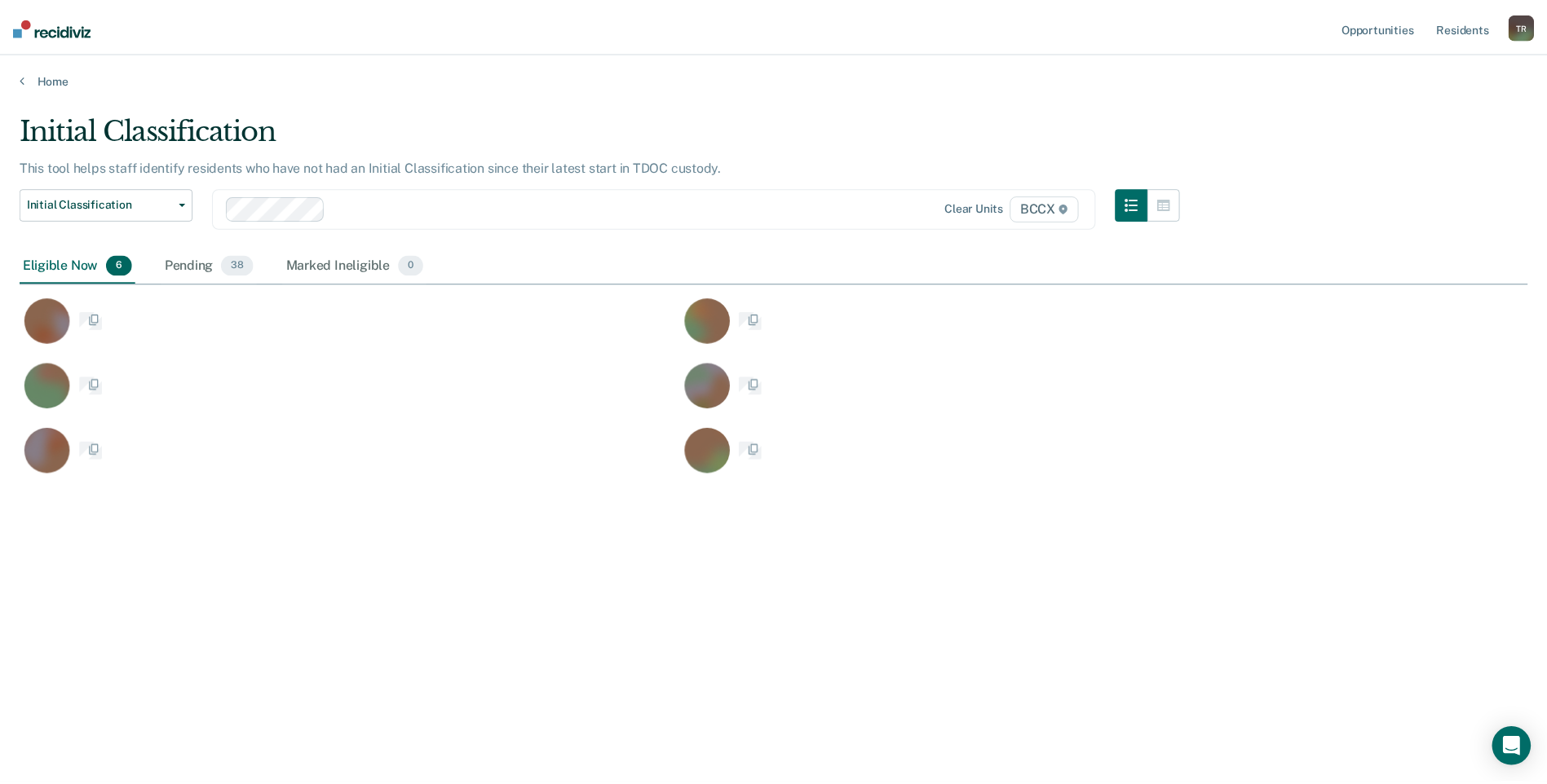
scroll to position [537, 1508]
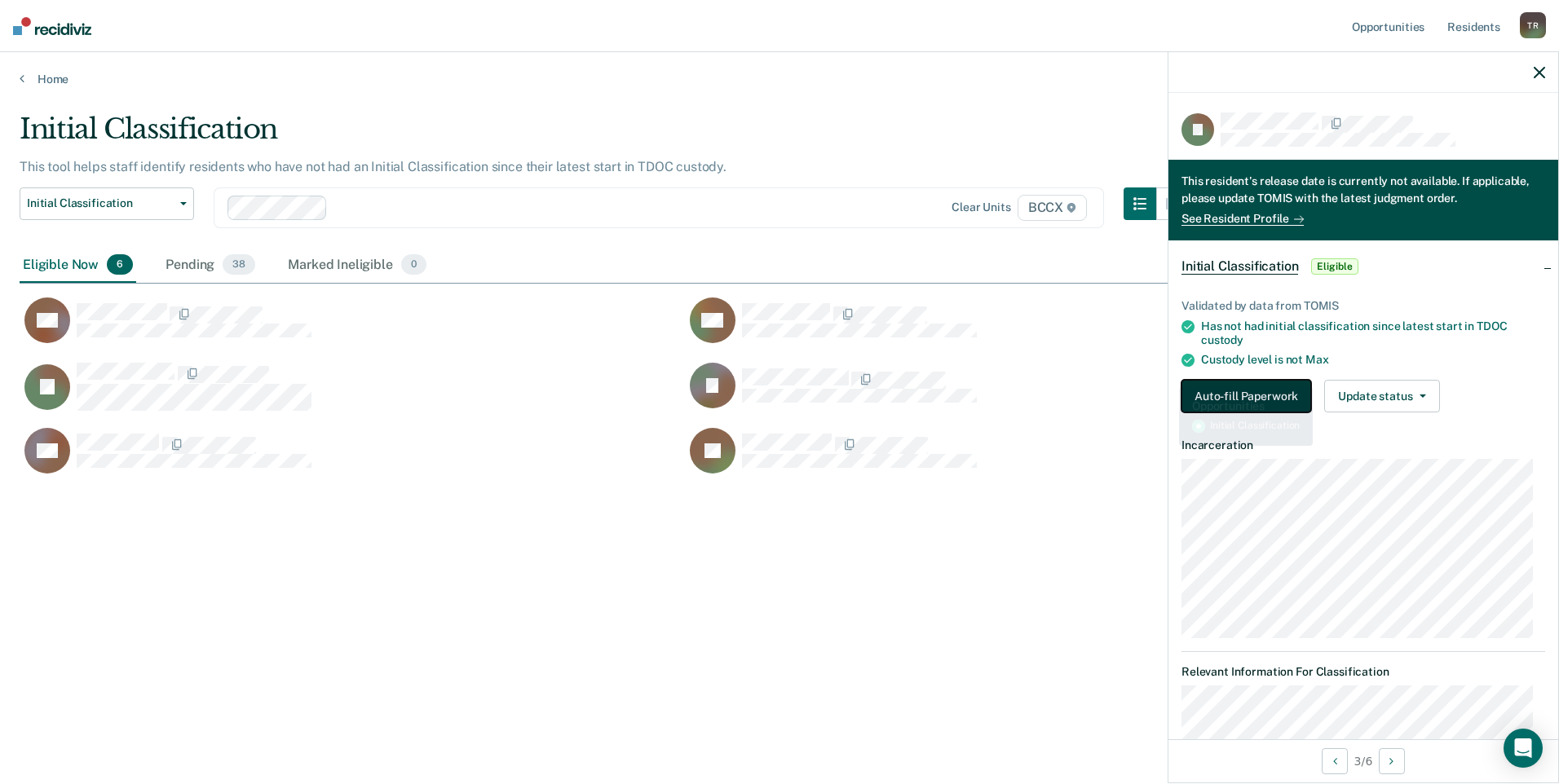
click at [1192, 382] on button "Auto-fill Paperwork" at bounding box center [1247, 395] width 130 height 32
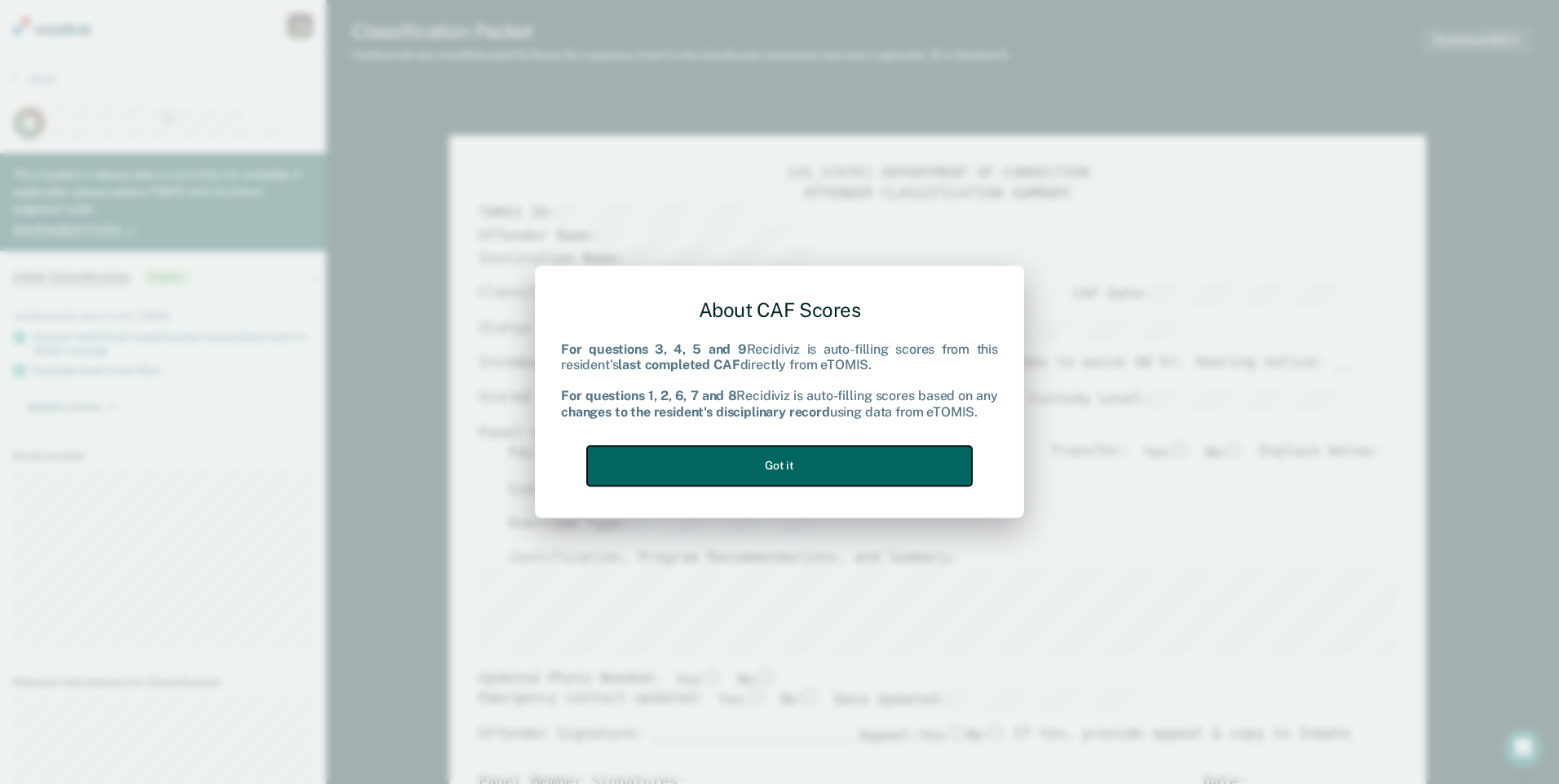
click at [945, 450] on button "Got it" at bounding box center [780, 465] width 385 height 40
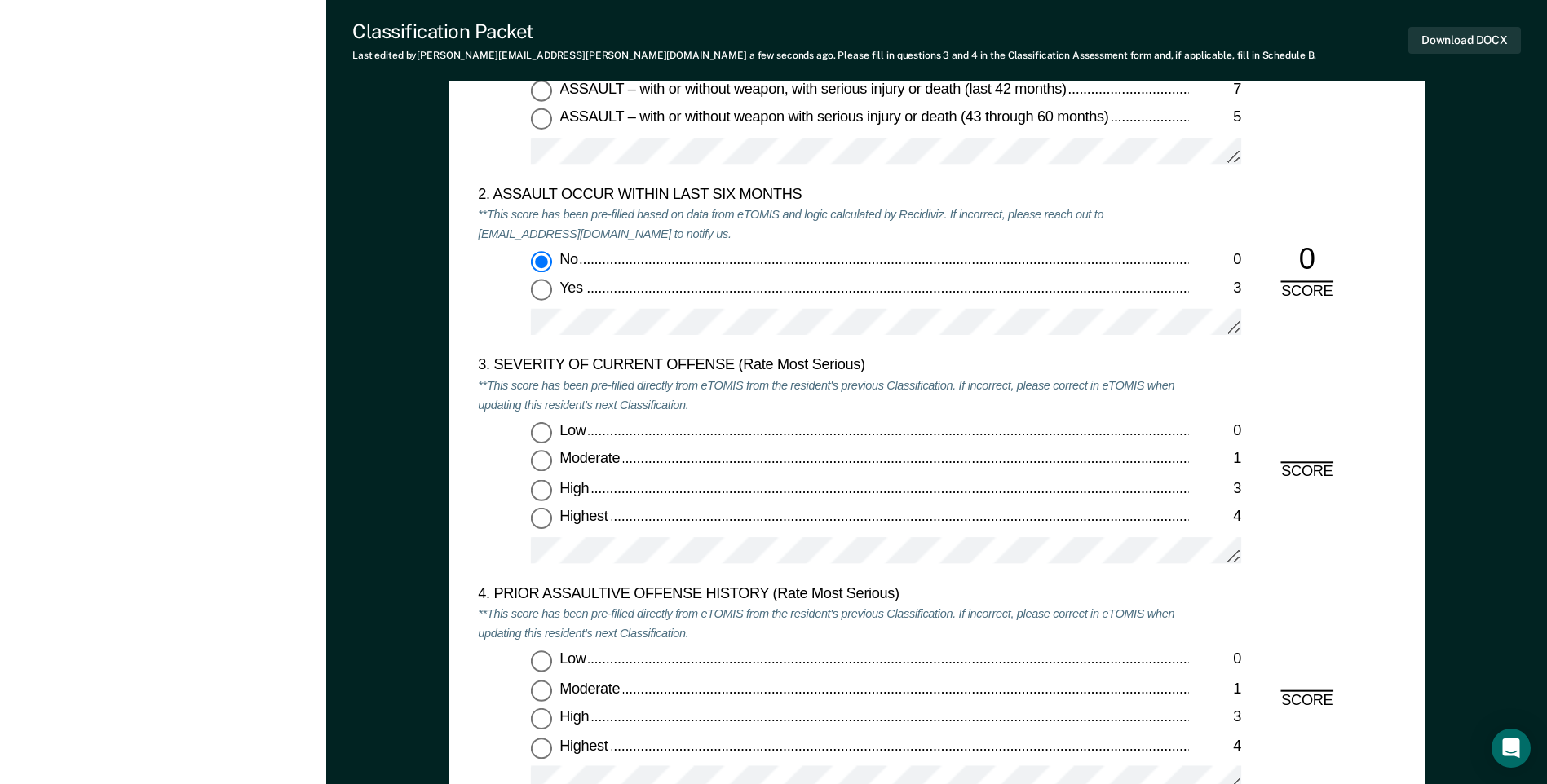
scroll to position [1957, 0]
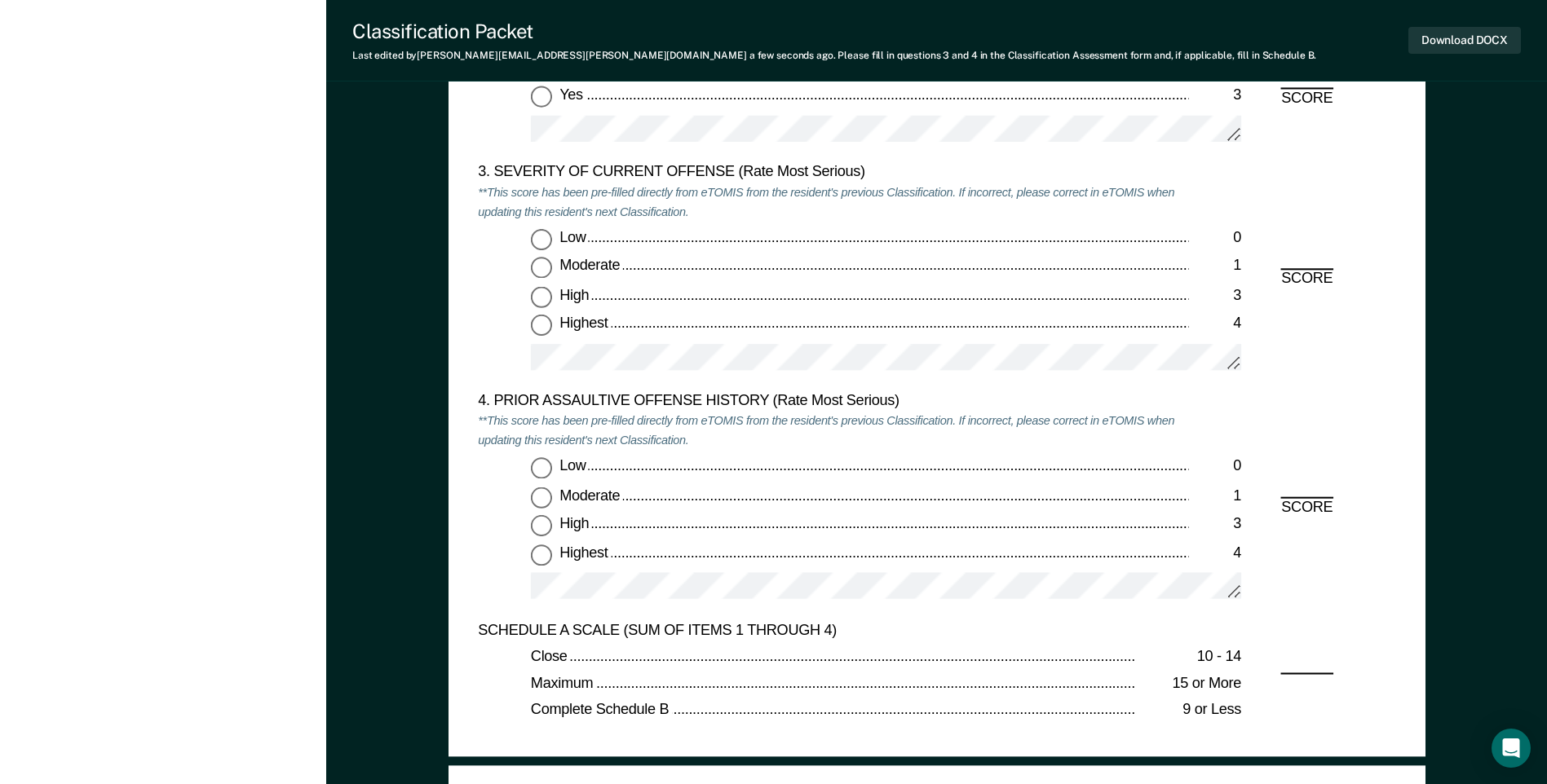
click at [542, 297] on input "High 3" at bounding box center [541, 298] width 22 height 22
type textarea "x"
radio input "true"
click at [540, 469] on input "Low 0" at bounding box center [541, 469] width 22 height 22
type textarea "x"
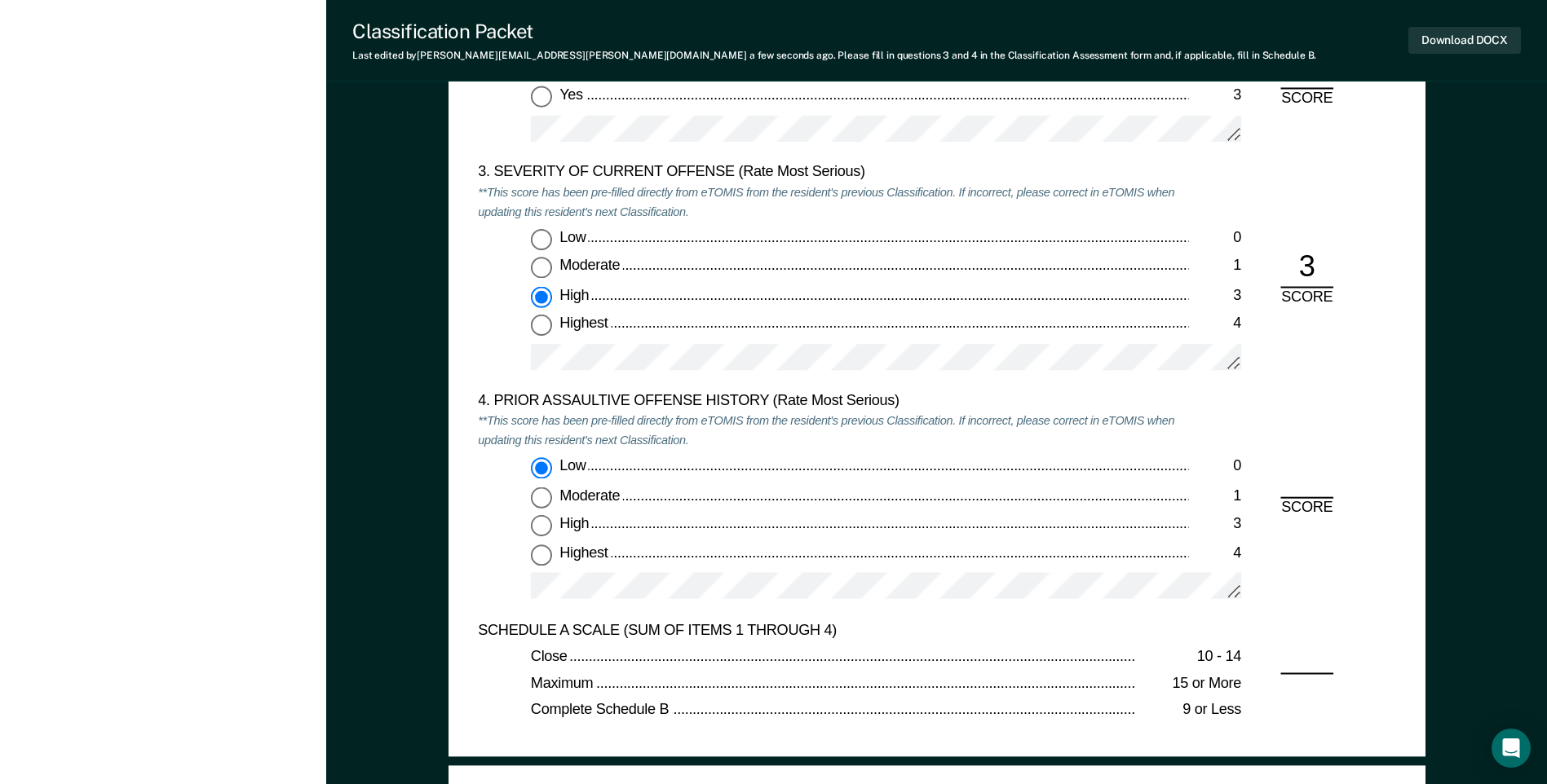
radio input "true"
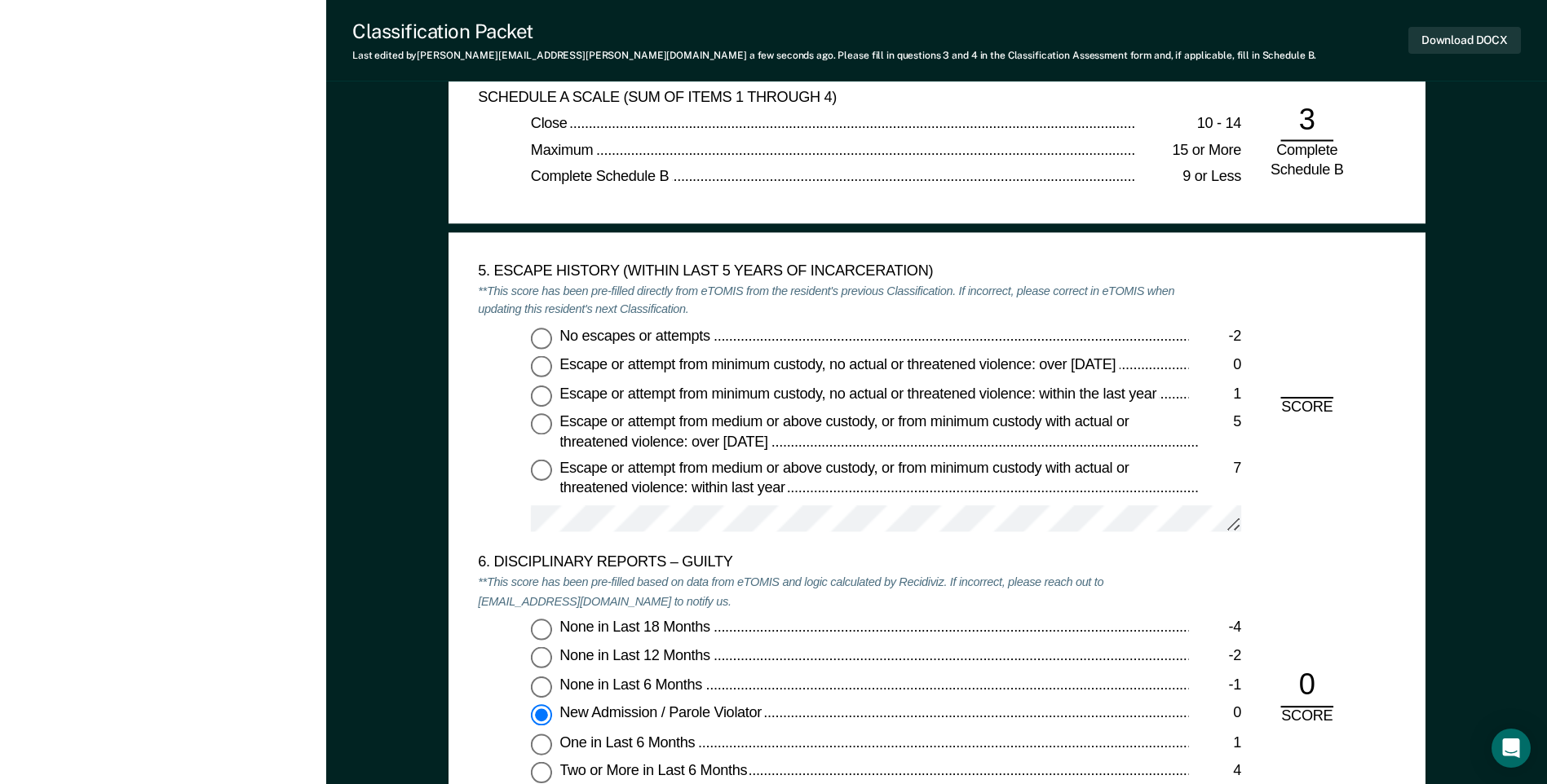
scroll to position [2527, 0]
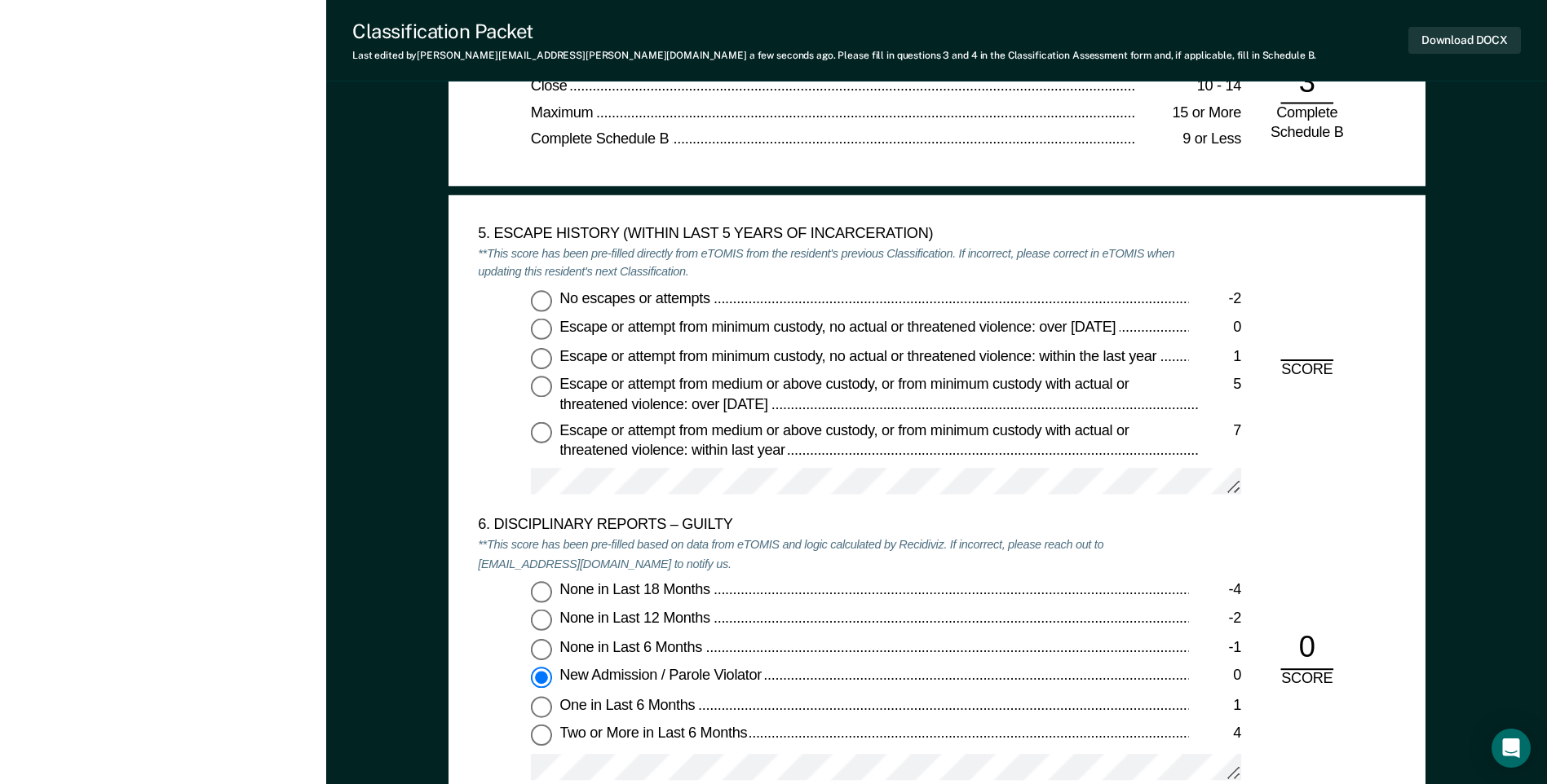
click at [550, 302] on input "No escapes or attempts -2" at bounding box center [541, 301] width 22 height 22
type textarea "x"
radio input "true"
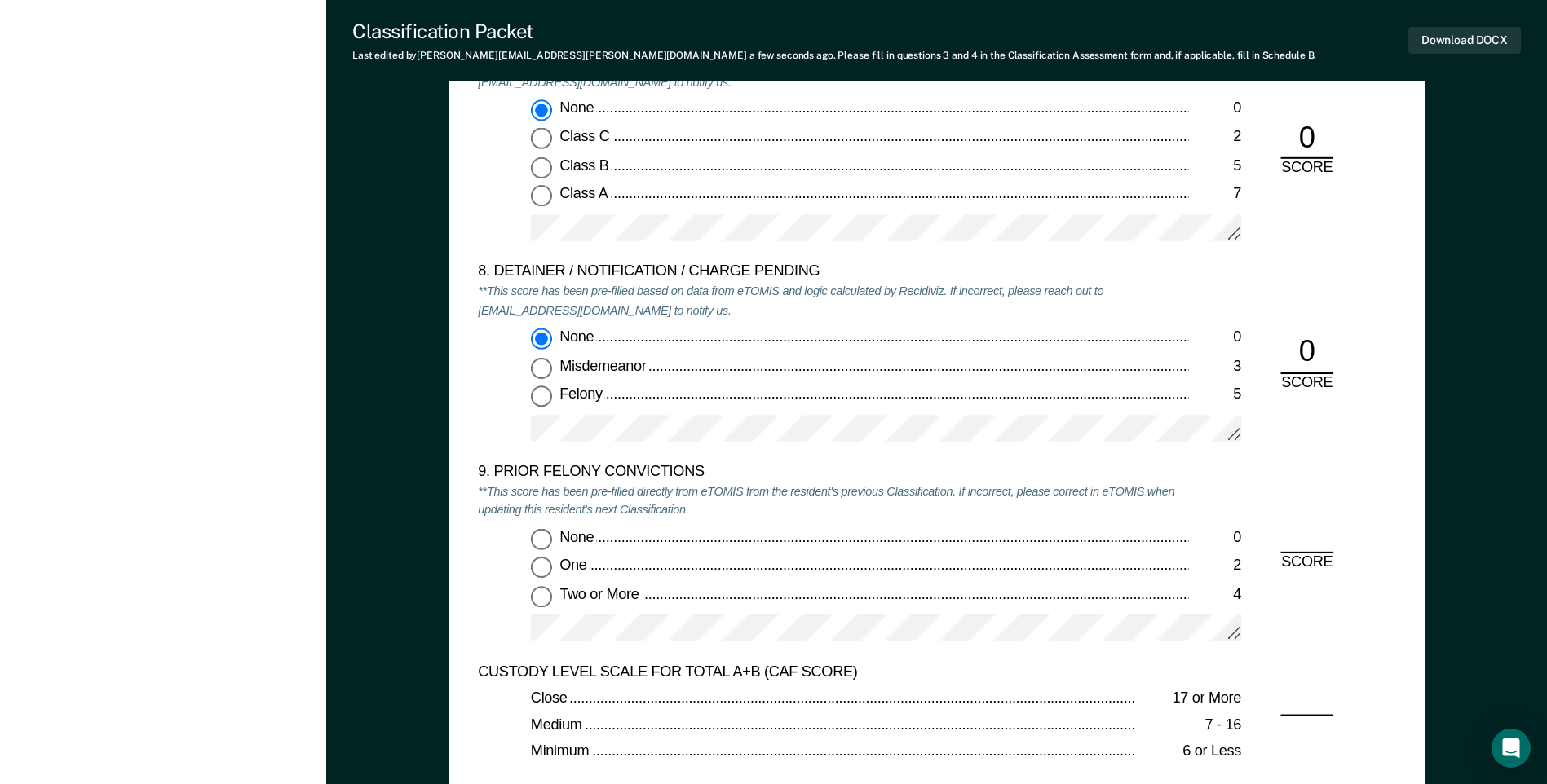
scroll to position [3505, 0]
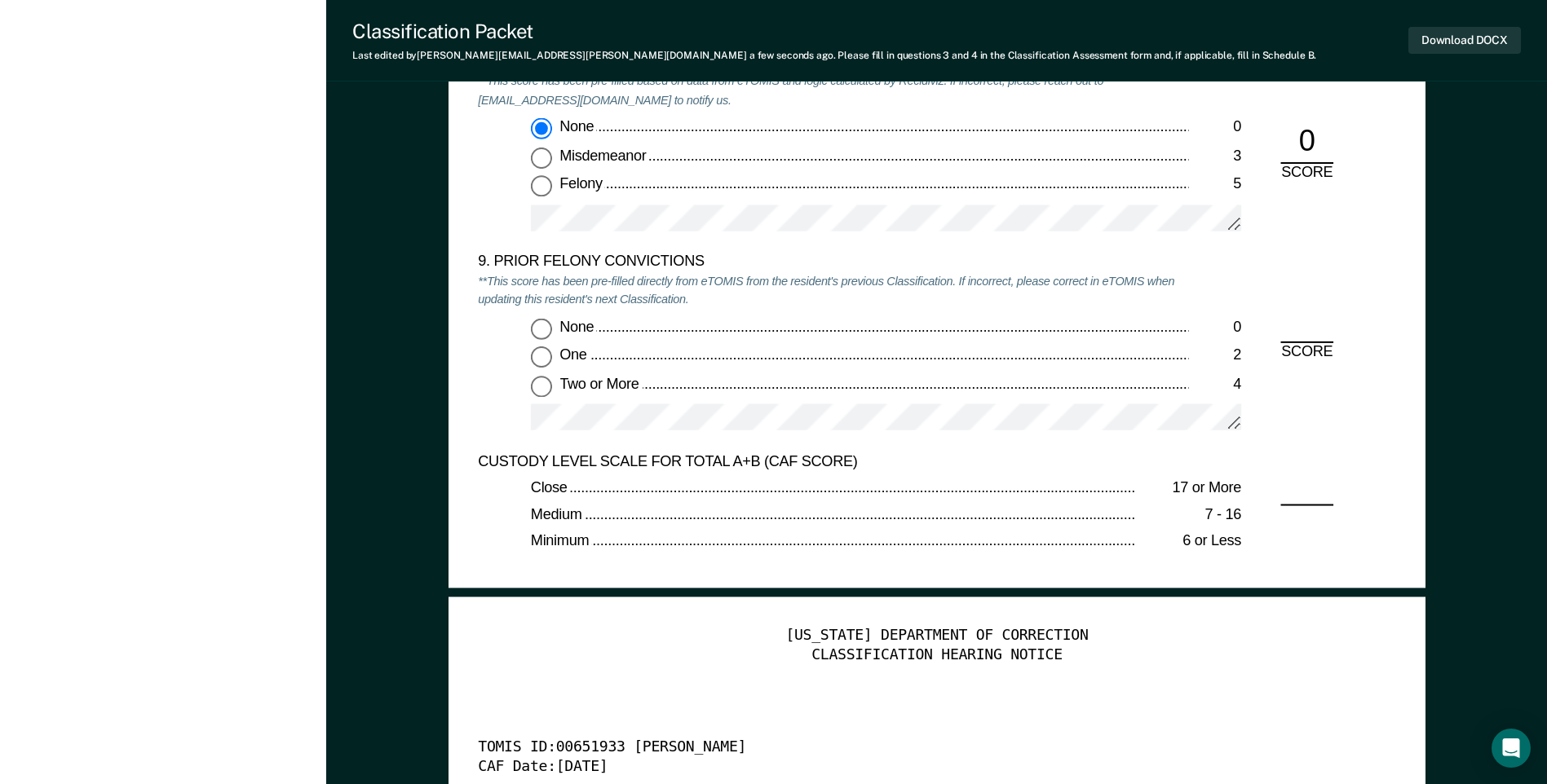
click at [534, 387] on input "Two or More 4" at bounding box center [541, 387] width 22 height 22
type textarea "x"
radio input "true"
click at [1442, 43] on button "Download DOCX" at bounding box center [1464, 39] width 112 height 27
click at [959, 260] on div "9. PRIOR FELONY CONVICTIONS" at bounding box center [834, 263] width 711 height 20
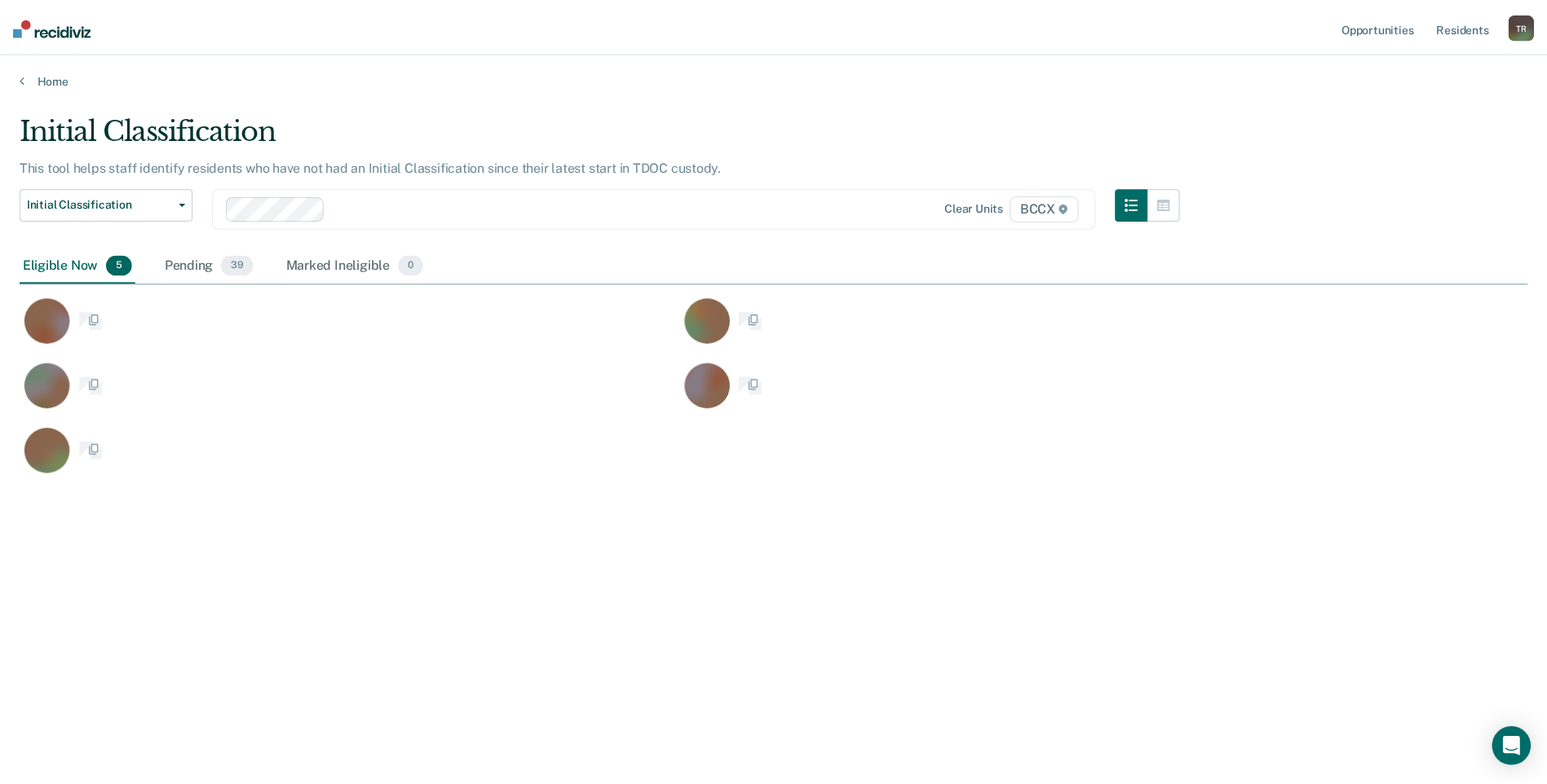
scroll to position [537, 1508]
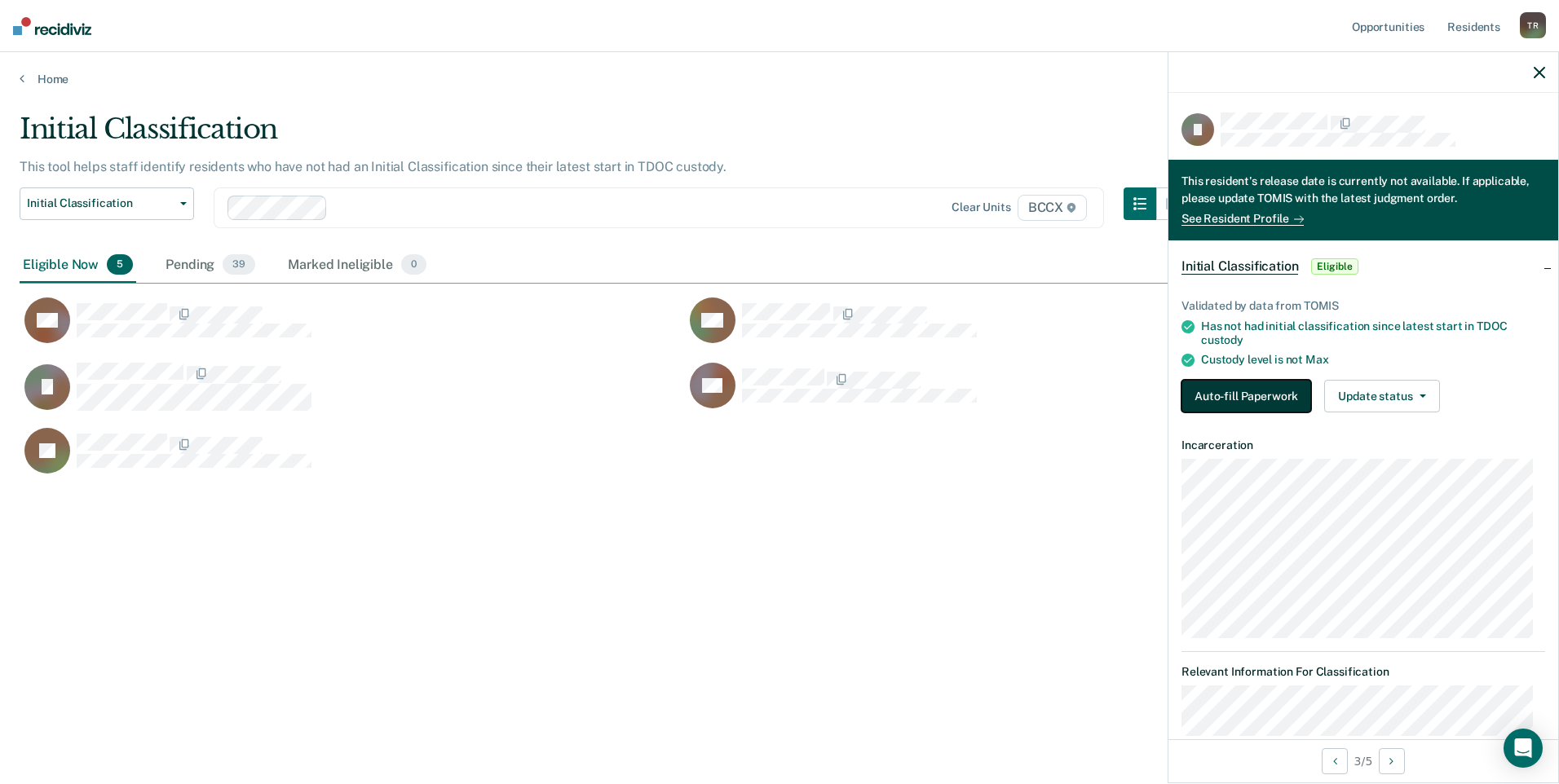
click at [1216, 380] on button "Auto-fill Paperwork" at bounding box center [1247, 395] width 130 height 32
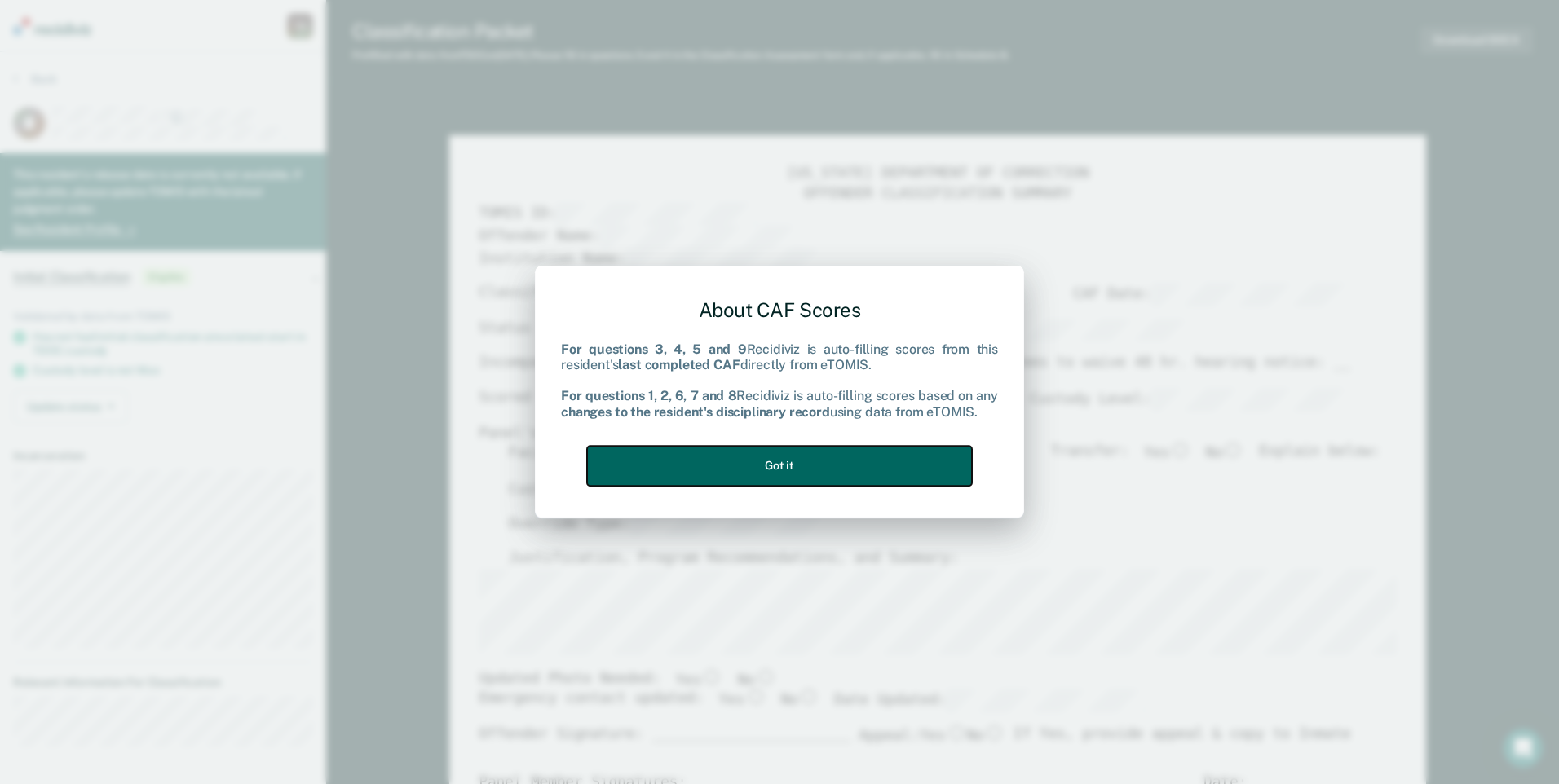
click at [861, 462] on button "Got it" at bounding box center [780, 465] width 385 height 40
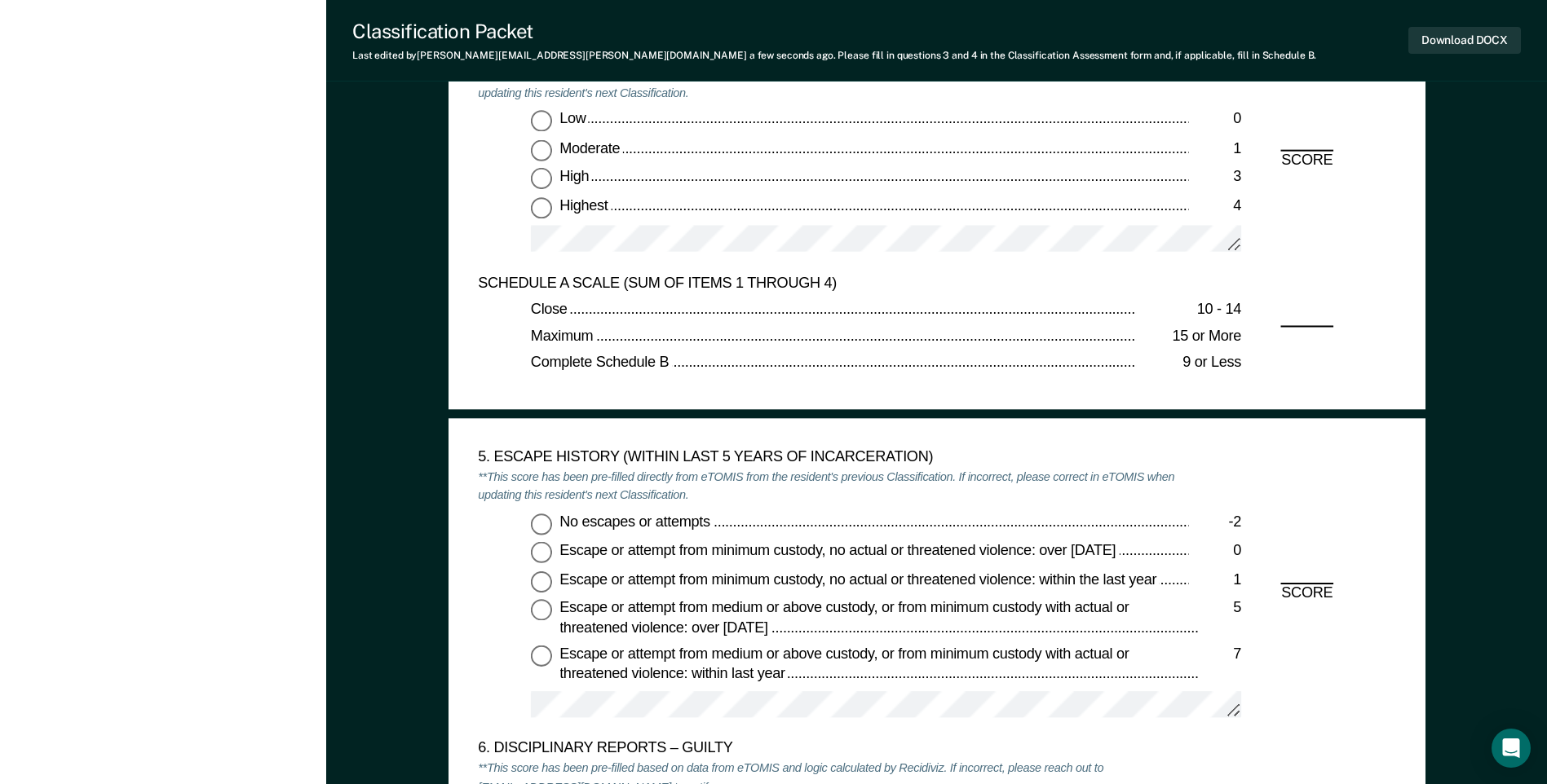
scroll to position [2364, 0]
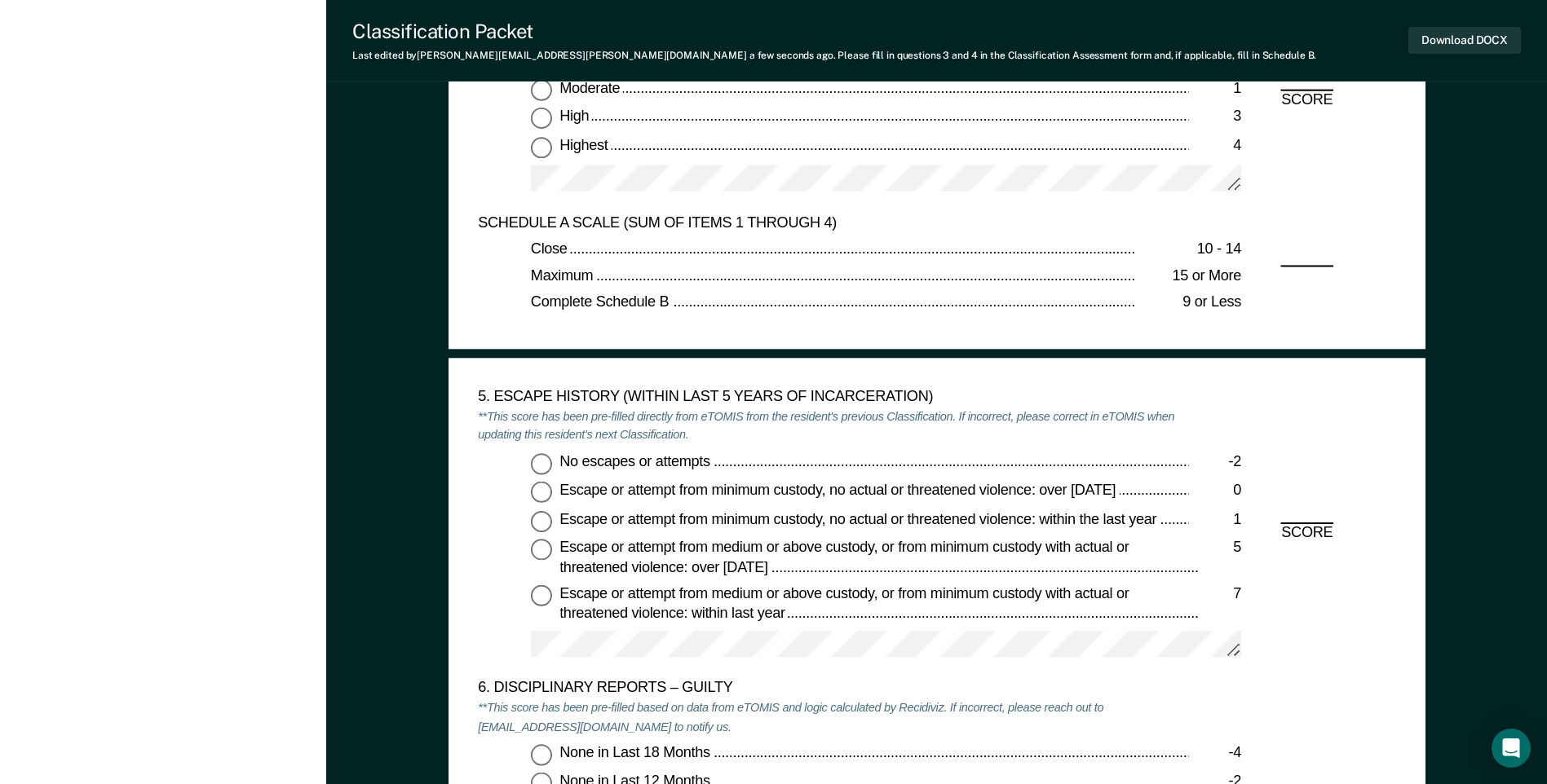
click at [544, 467] on input "No escapes or attempts -2" at bounding box center [541, 464] width 22 height 22
type textarea "x"
radio input "true"
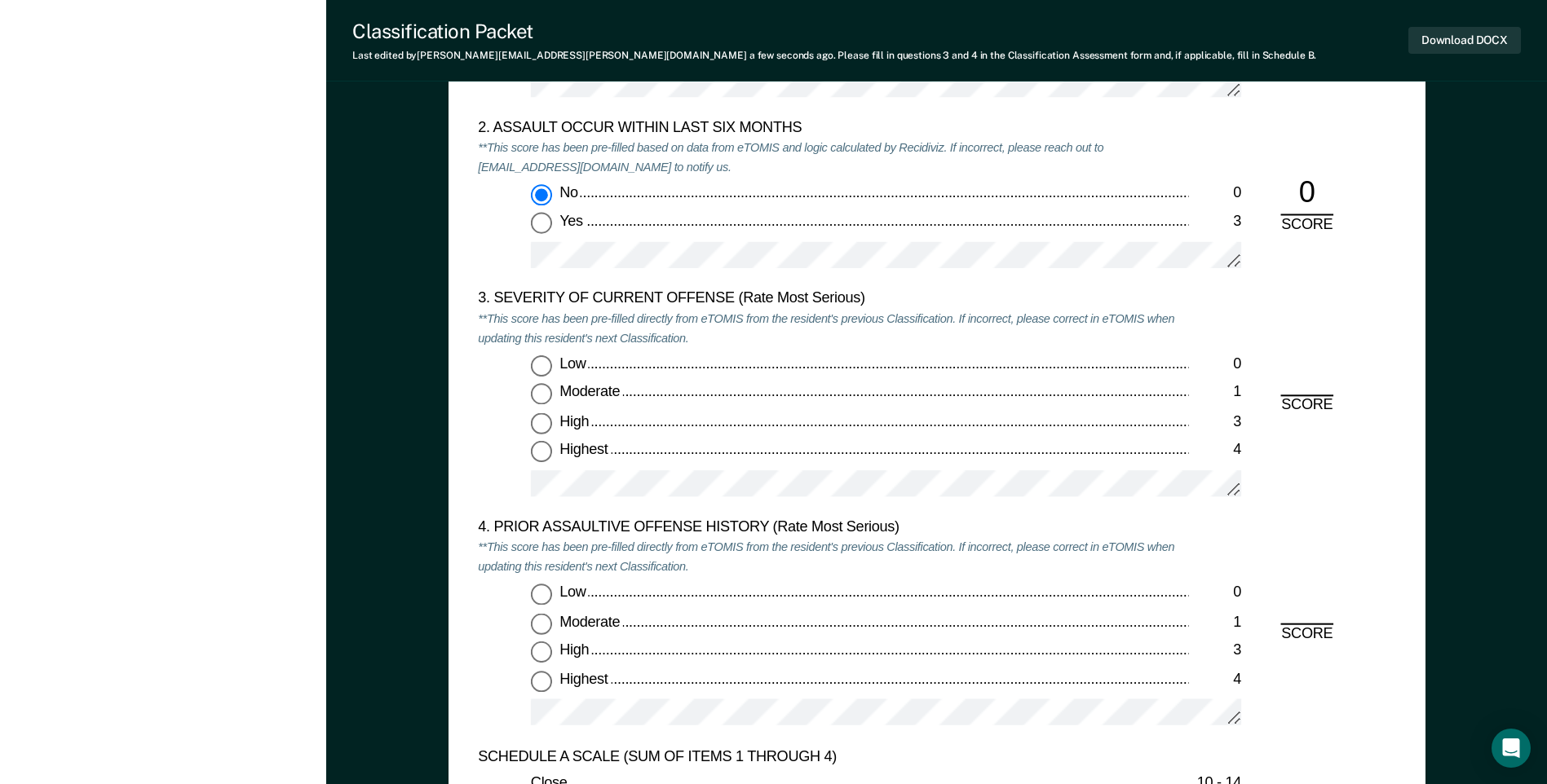
scroll to position [1875, 0]
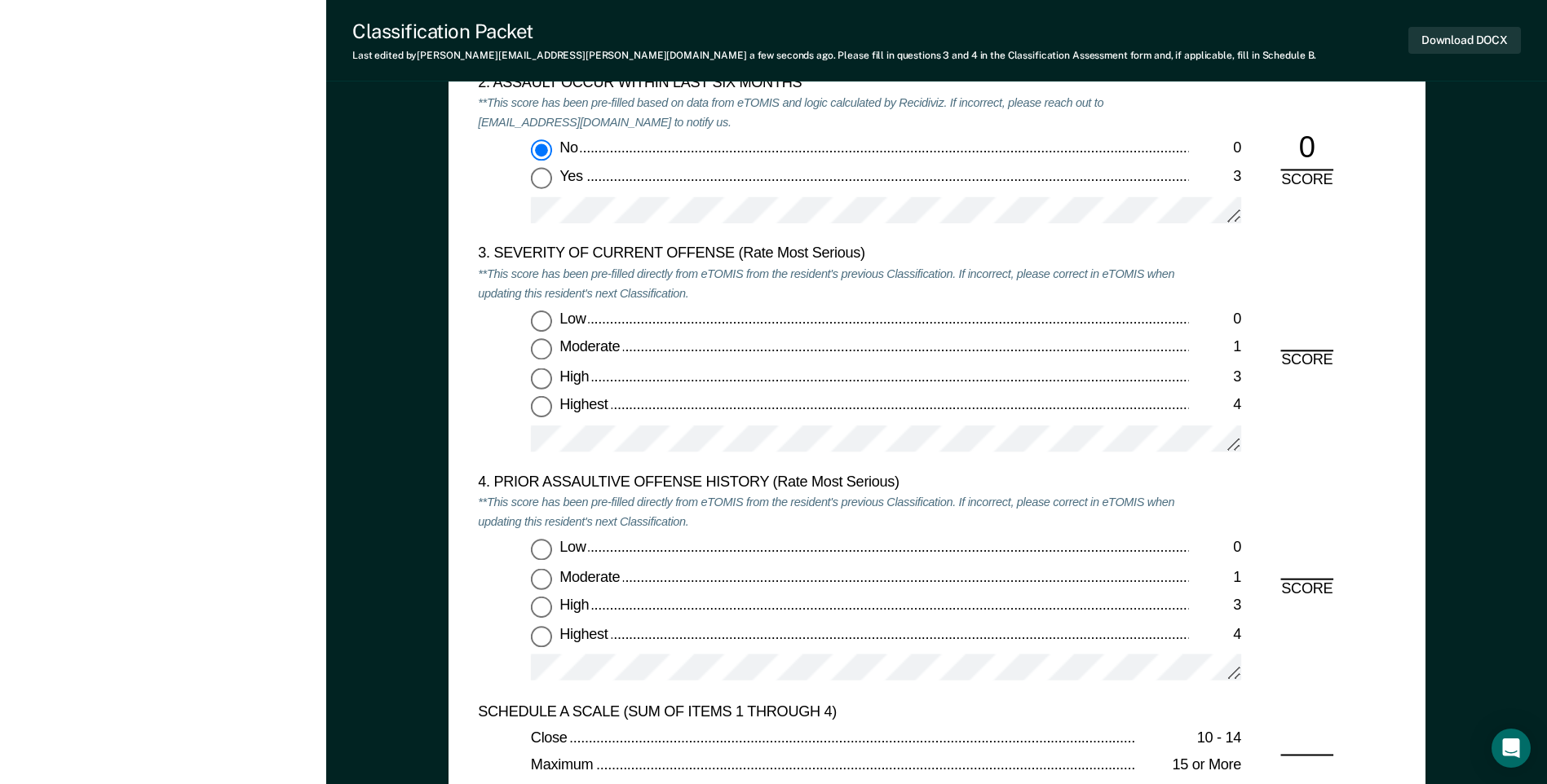
click at [542, 402] on input "Highest 4" at bounding box center [541, 408] width 22 height 22
type textarea "x"
radio input "true"
click at [542, 556] on input "Low 0" at bounding box center [541, 551] width 22 height 22
type textarea "x"
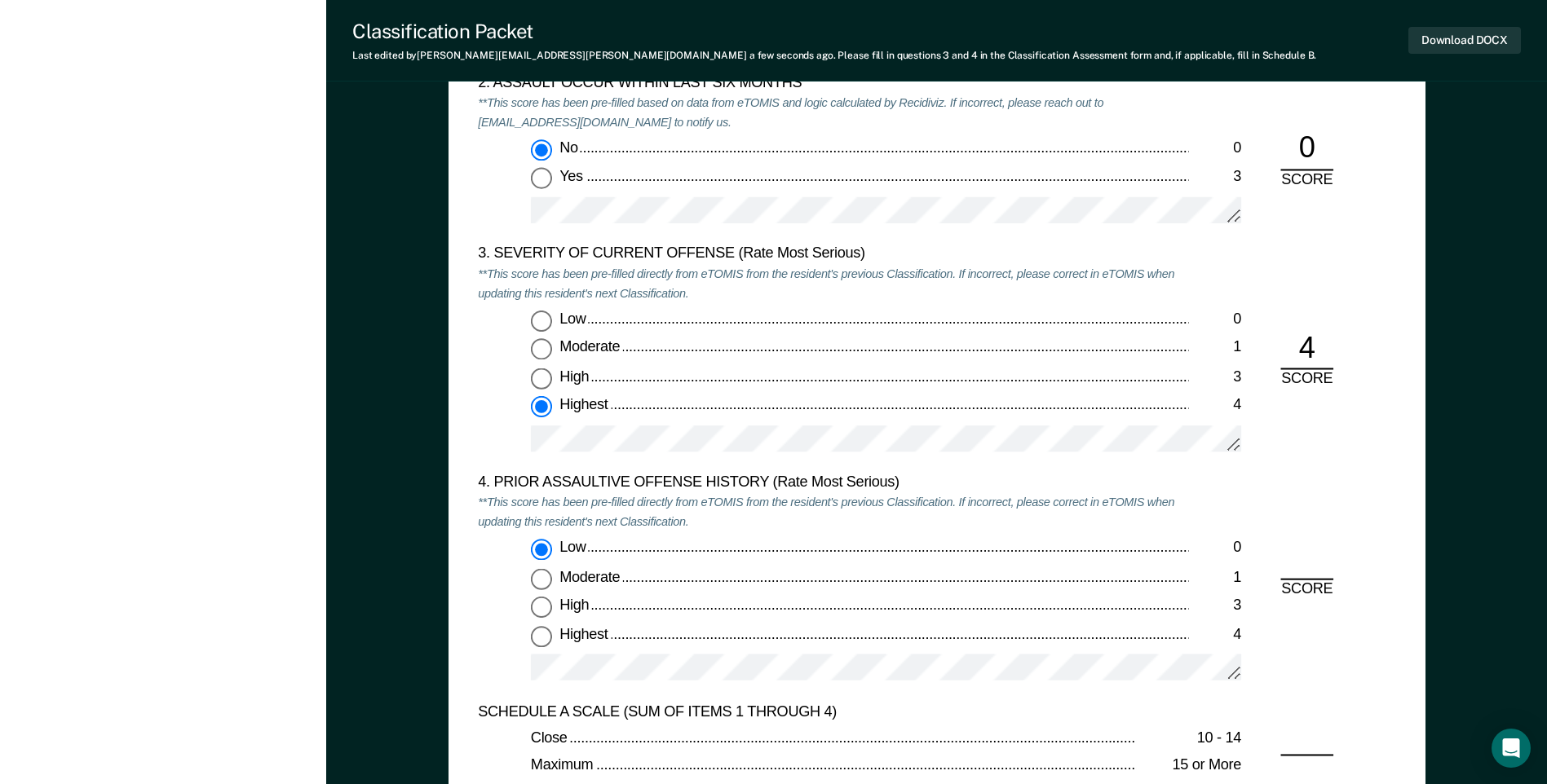
radio input "true"
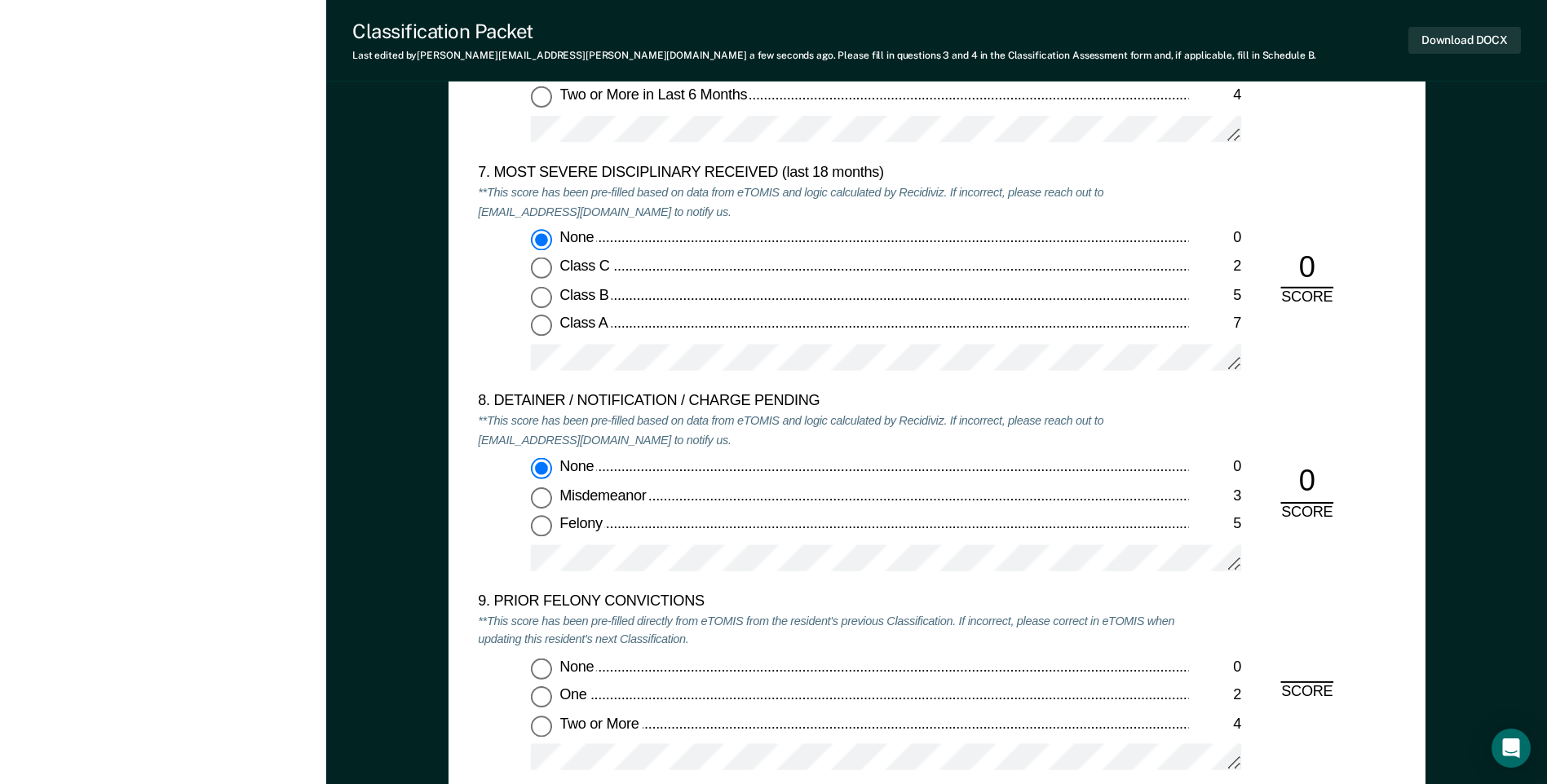
scroll to position [3424, 0]
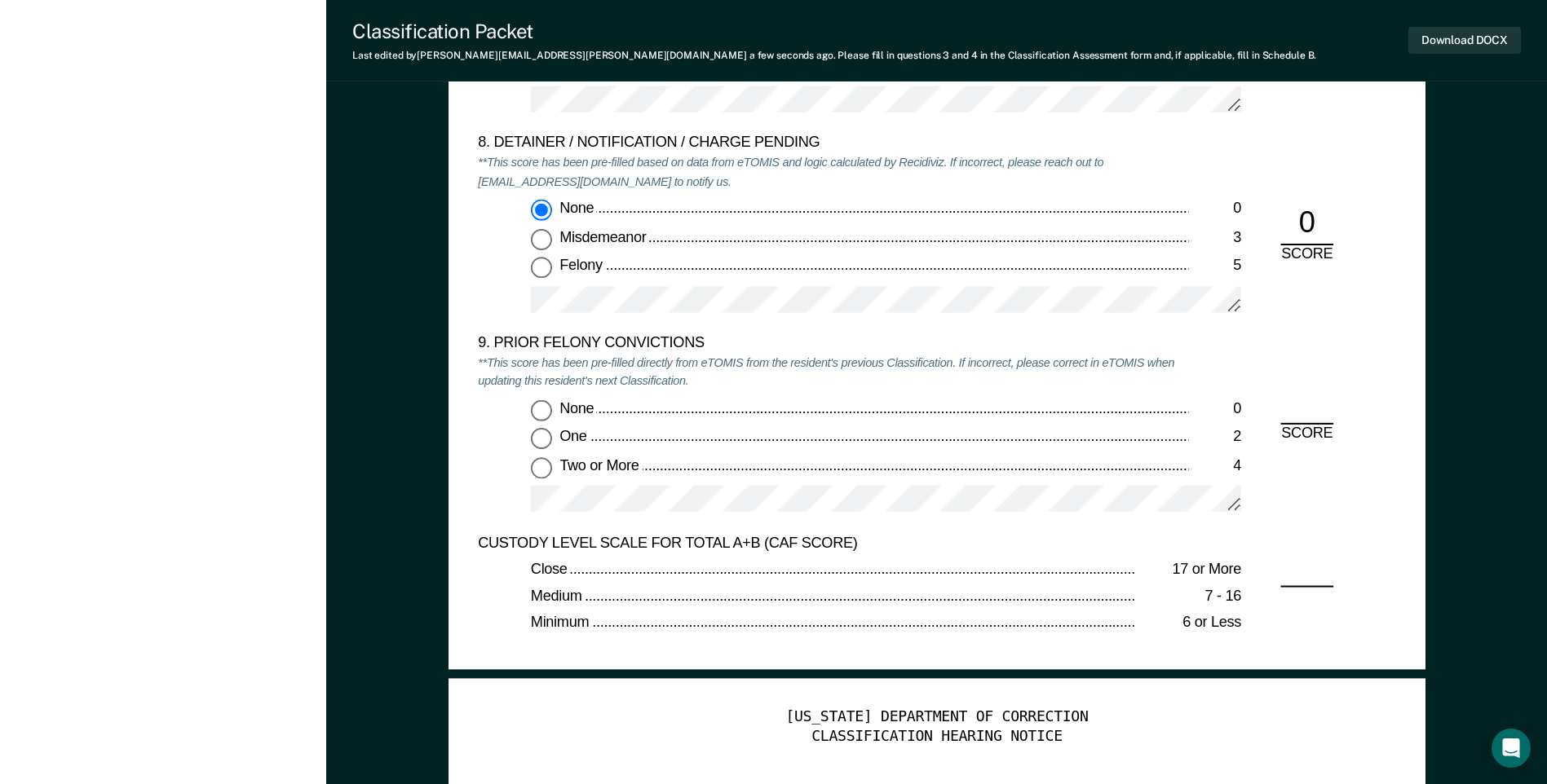
click at [535, 404] on input "None 0" at bounding box center [541, 410] width 22 height 22
type textarea "x"
radio input "true"
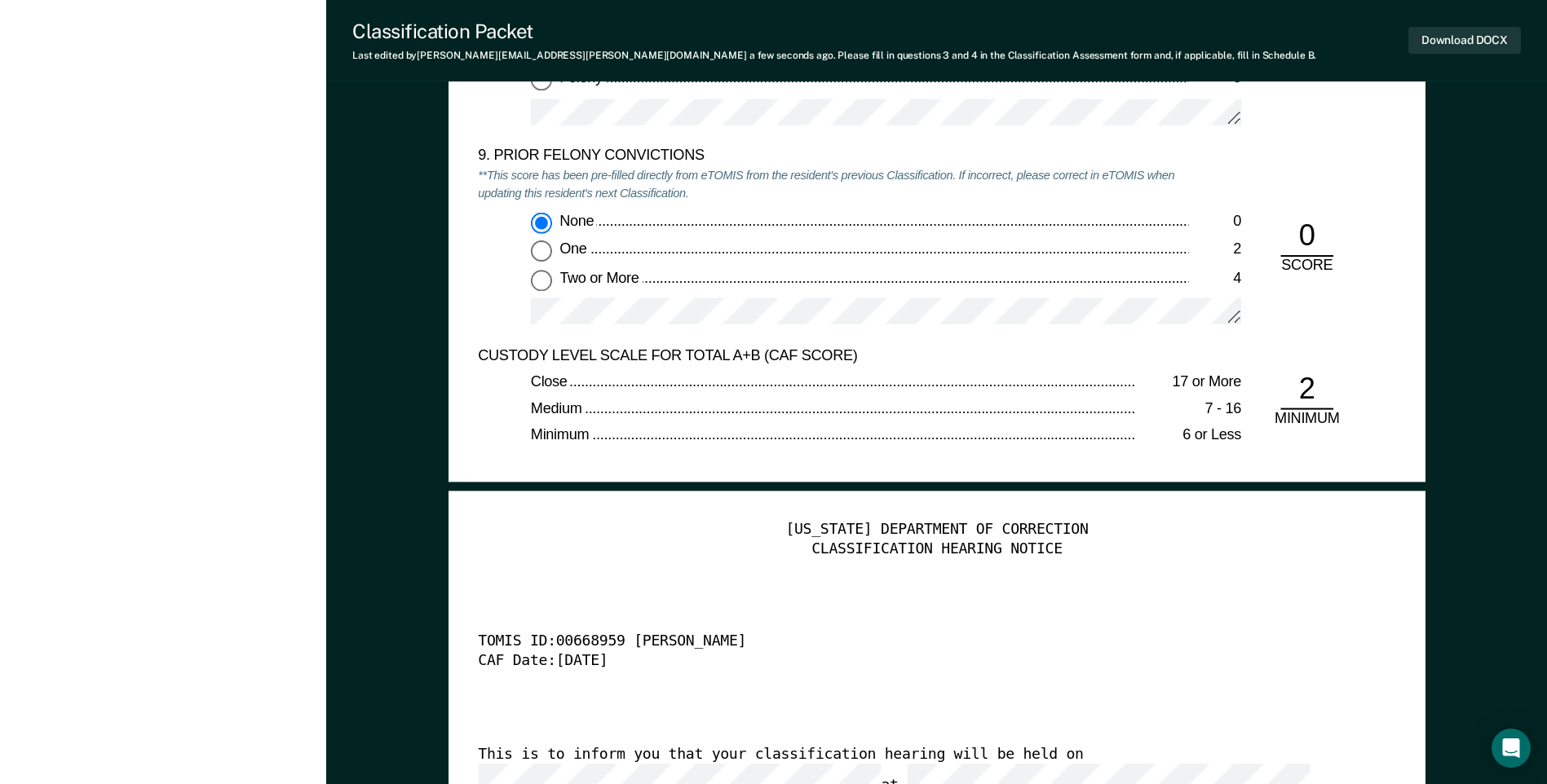
scroll to position [3750, 0]
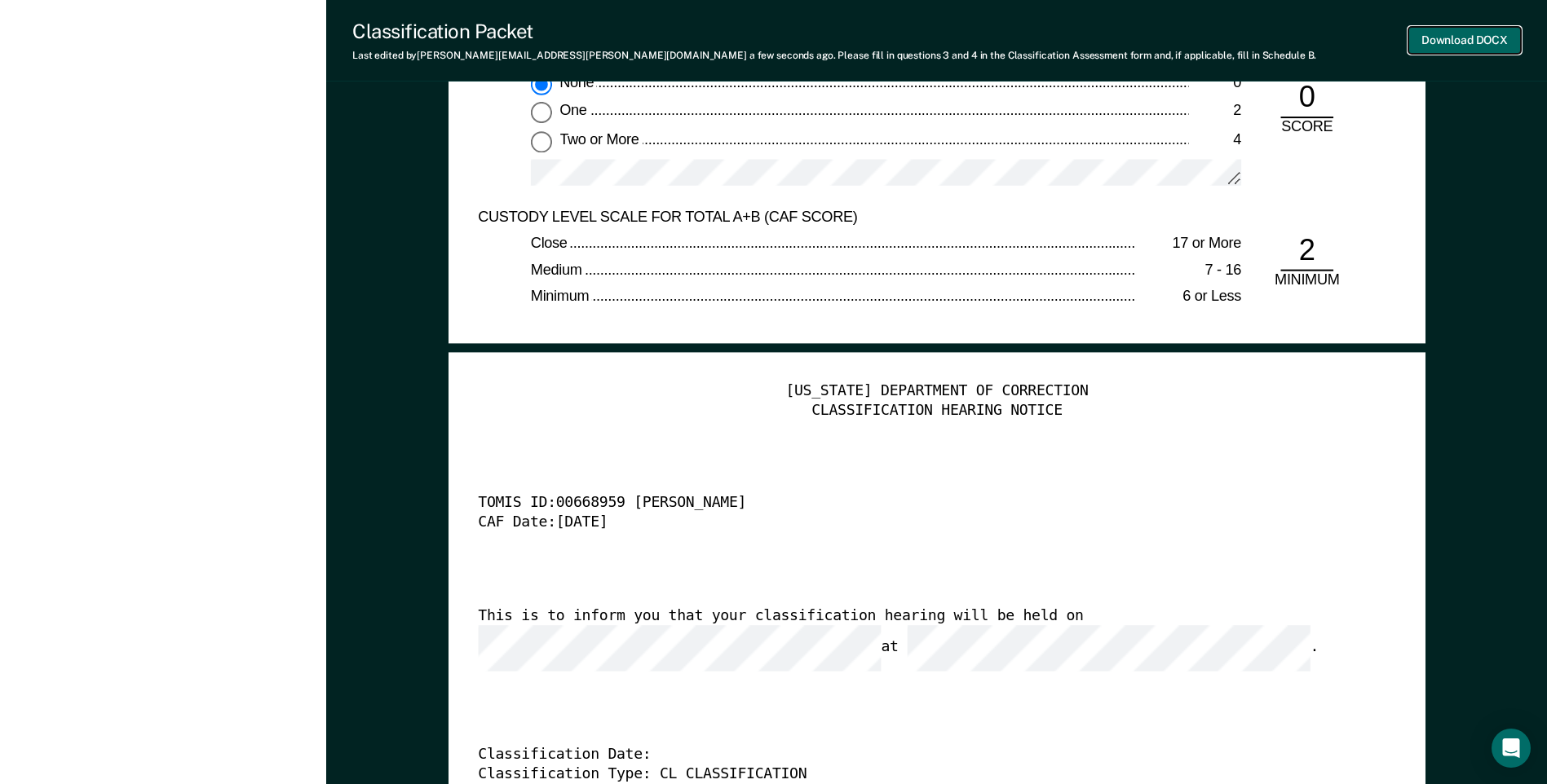
click at [1437, 40] on button "Download DOCX" at bounding box center [1464, 39] width 112 height 27
click at [837, 303] on div "Minimum" at bounding box center [833, 298] width 605 height 20
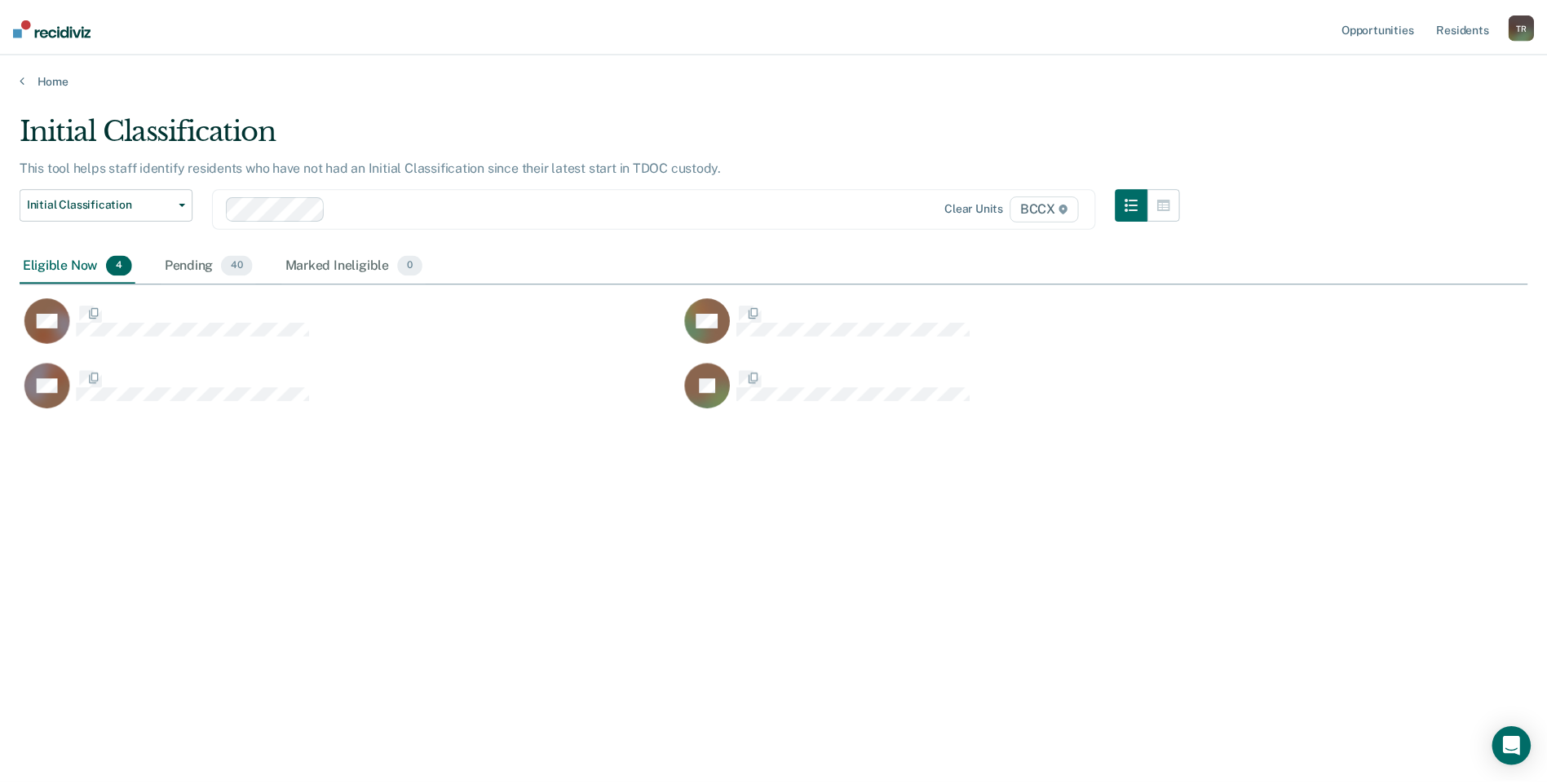
scroll to position [537, 1508]
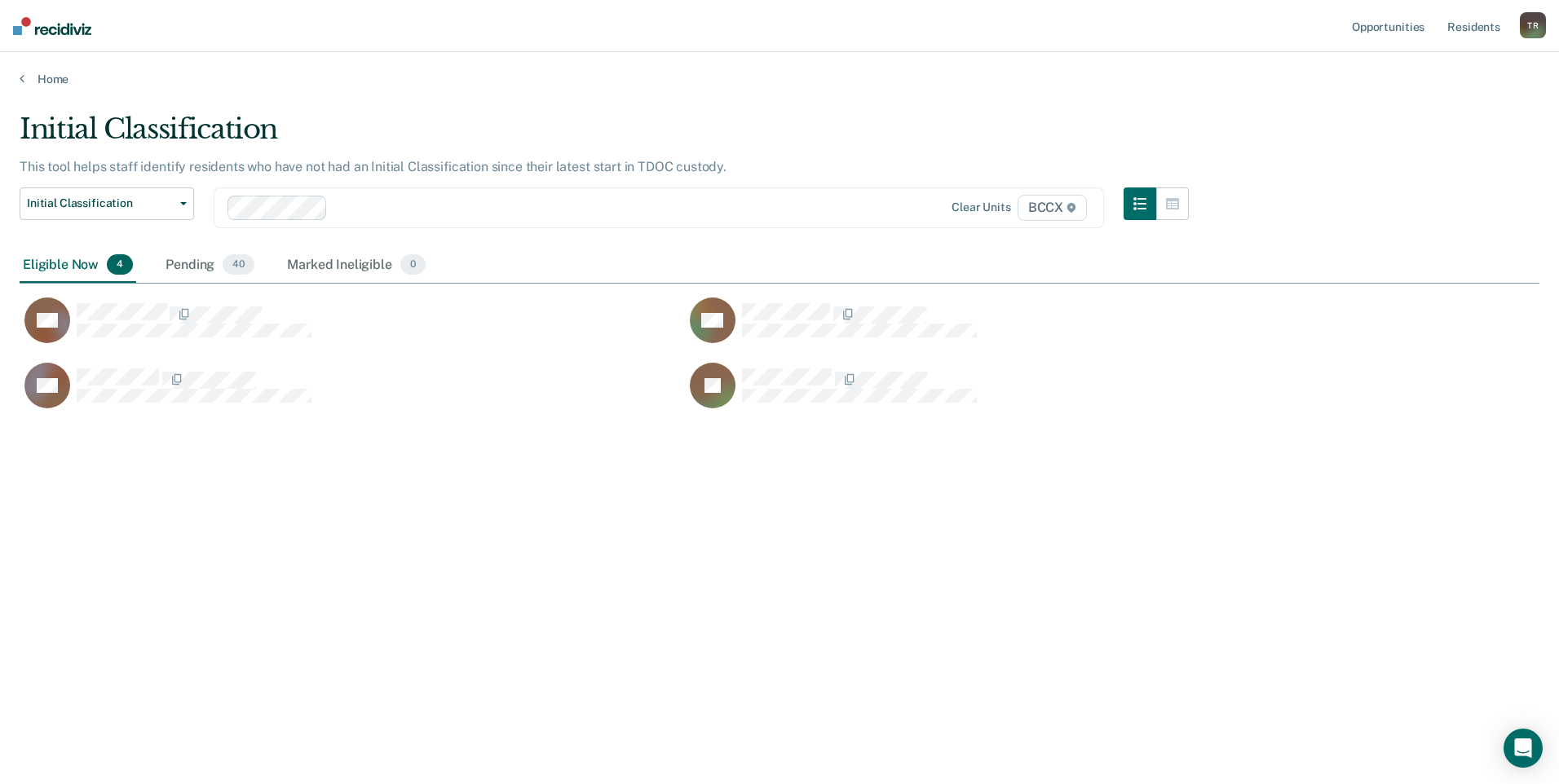
click at [240, 517] on div "Initial Classification This tool helps staff identify residents who have not ha…" at bounding box center [780, 387] width 1521 height 550
click at [888, 507] on div "Initial Classification This tool helps staff identify residents who have not ha…" at bounding box center [780, 387] width 1521 height 550
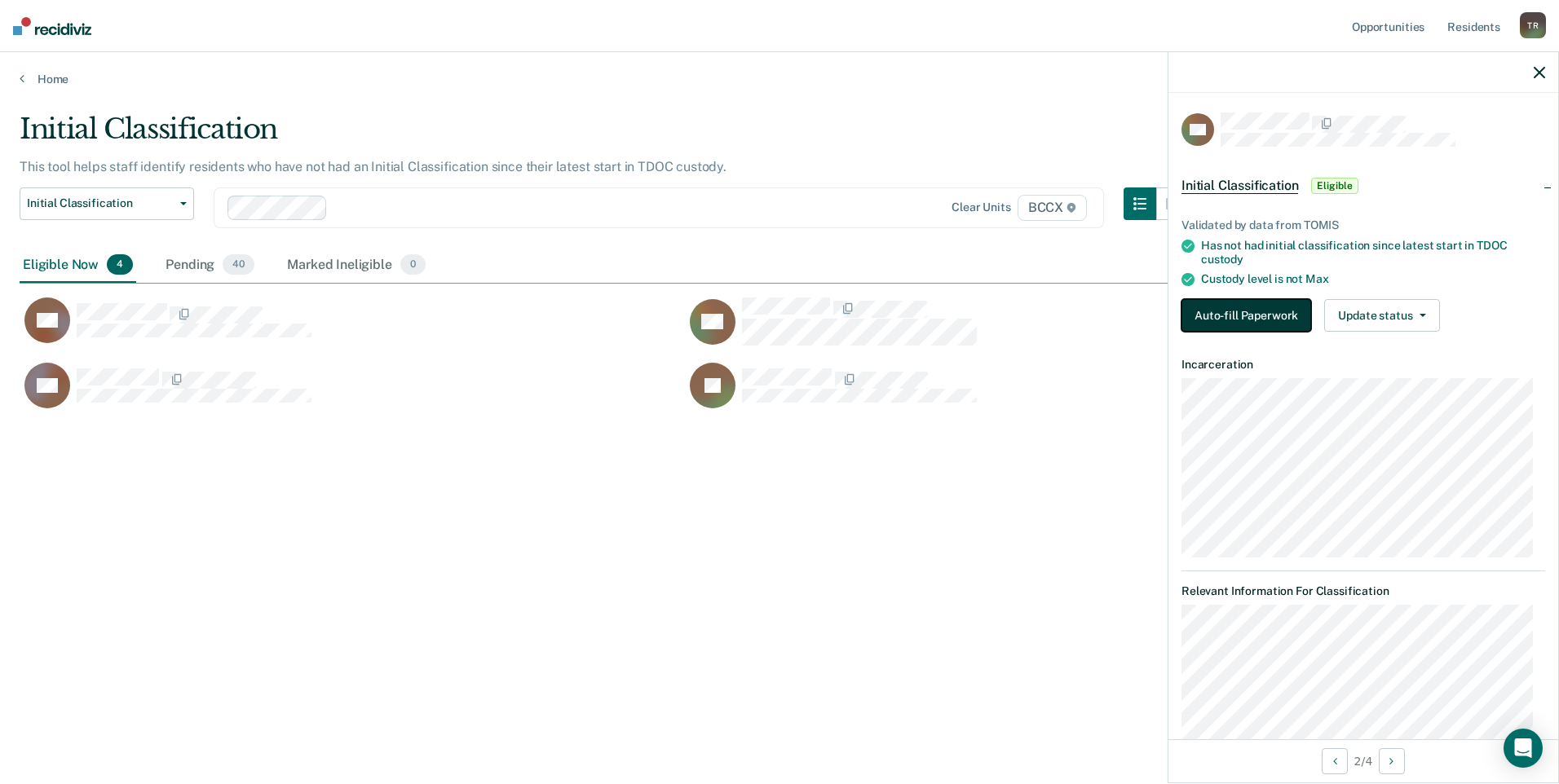
click at [1248, 310] on button "Auto-fill Paperwork" at bounding box center [1247, 315] width 130 height 32
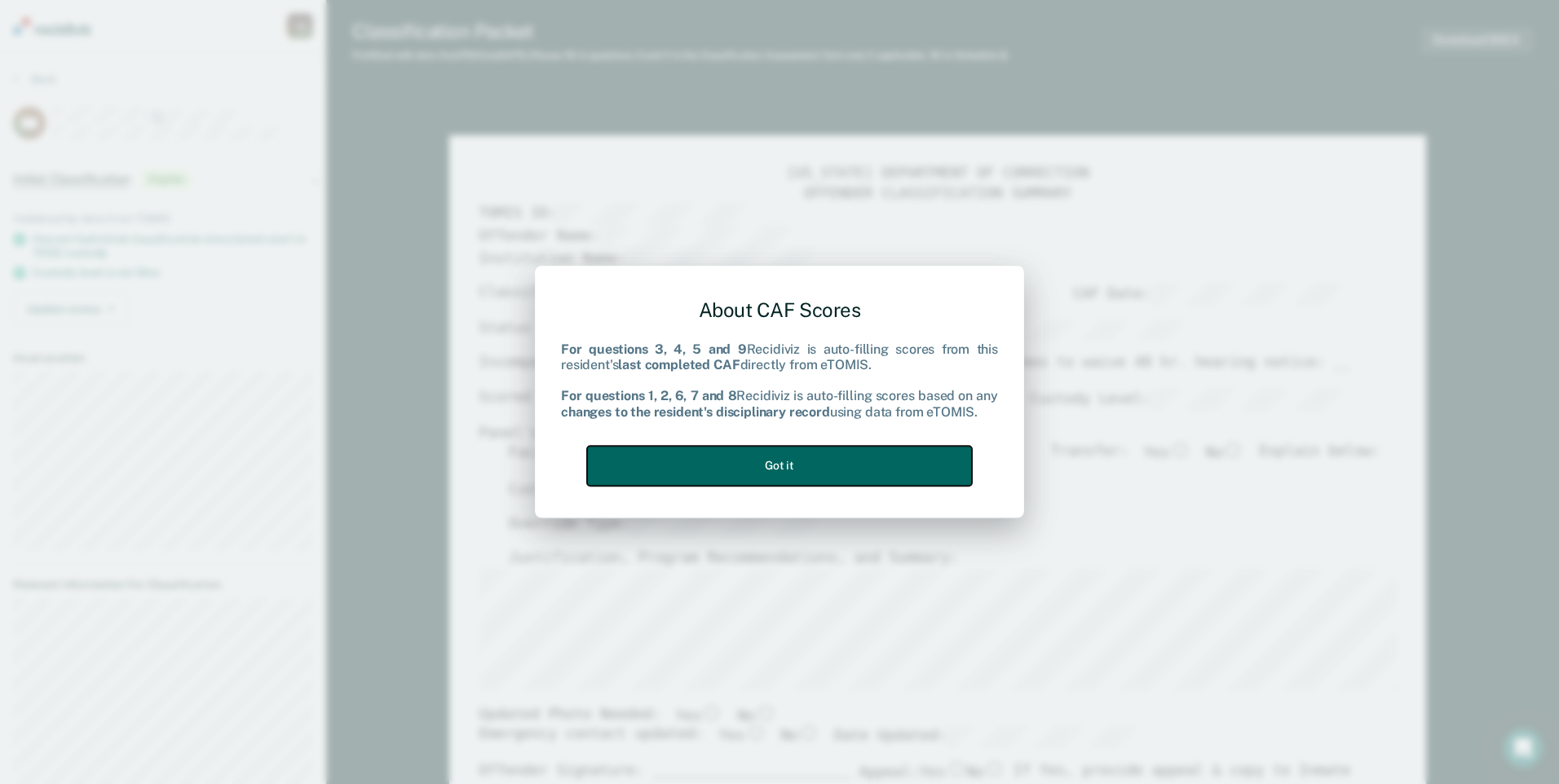
click at [918, 464] on button "Got it" at bounding box center [780, 465] width 385 height 40
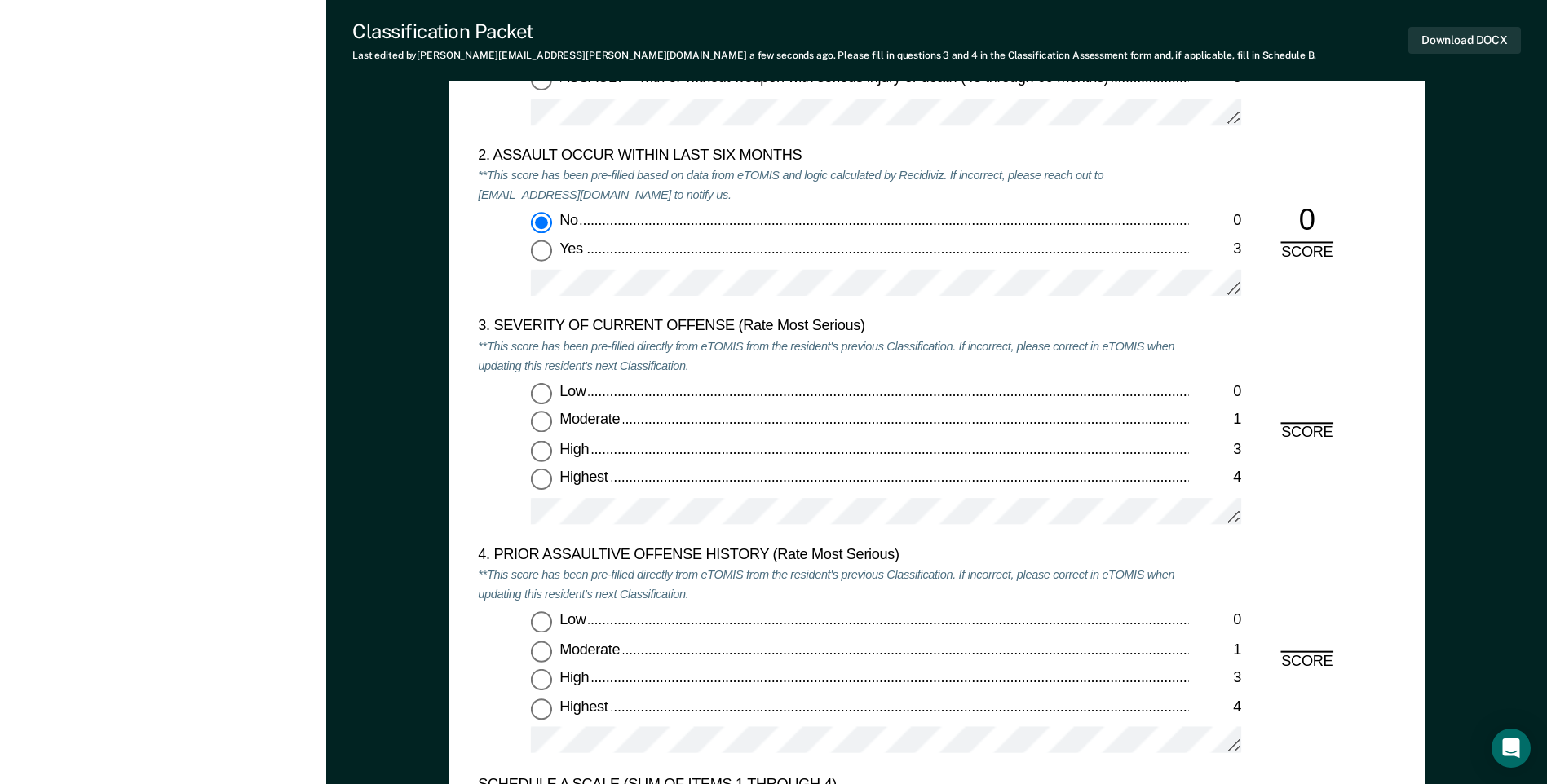
scroll to position [1957, 0]
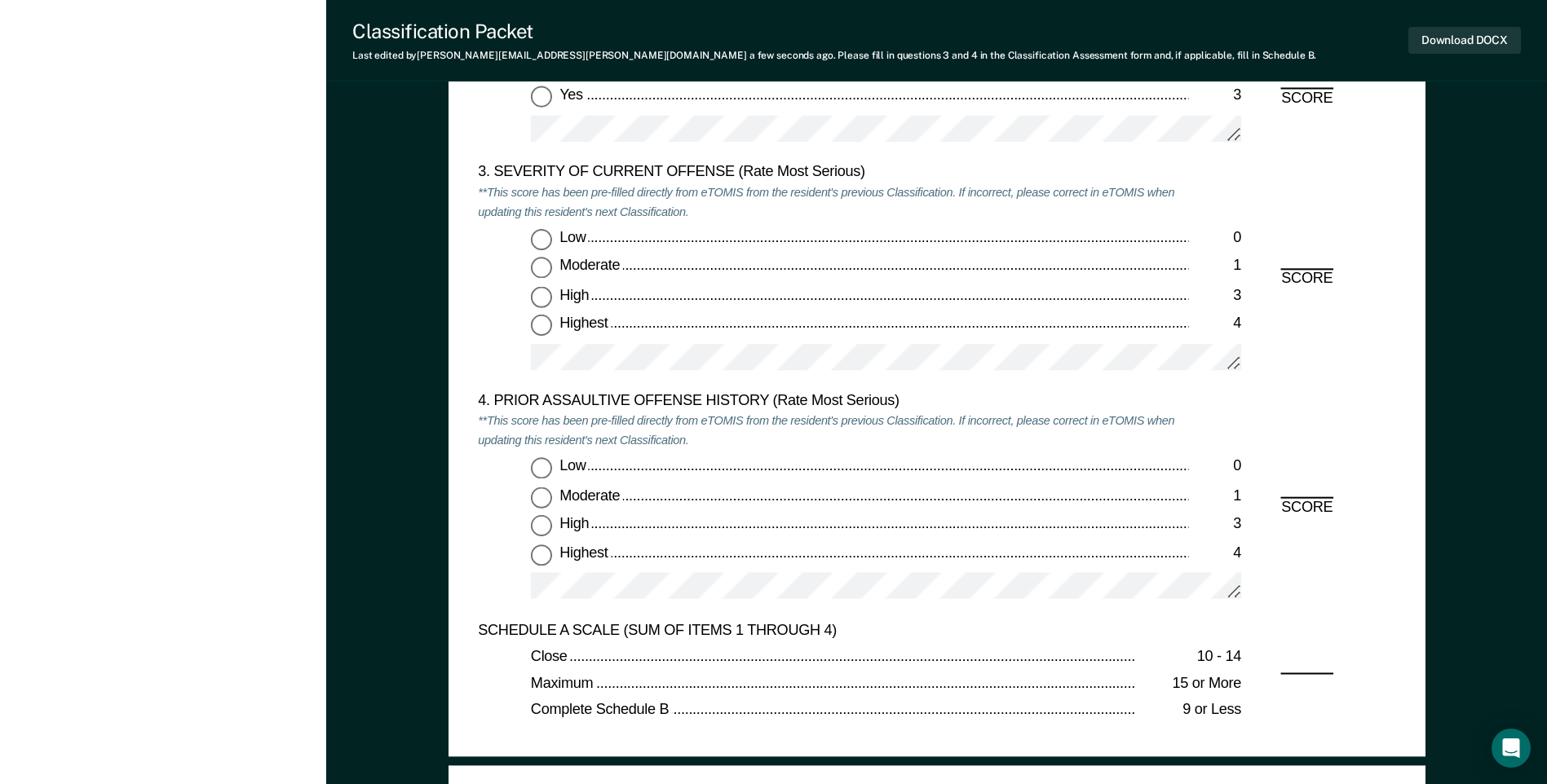
click at [543, 277] on input "Moderate 1" at bounding box center [541, 269] width 22 height 22
type textarea "x"
radio input "true"
click at [540, 473] on input "Low 0" at bounding box center [541, 469] width 22 height 22
type textarea "x"
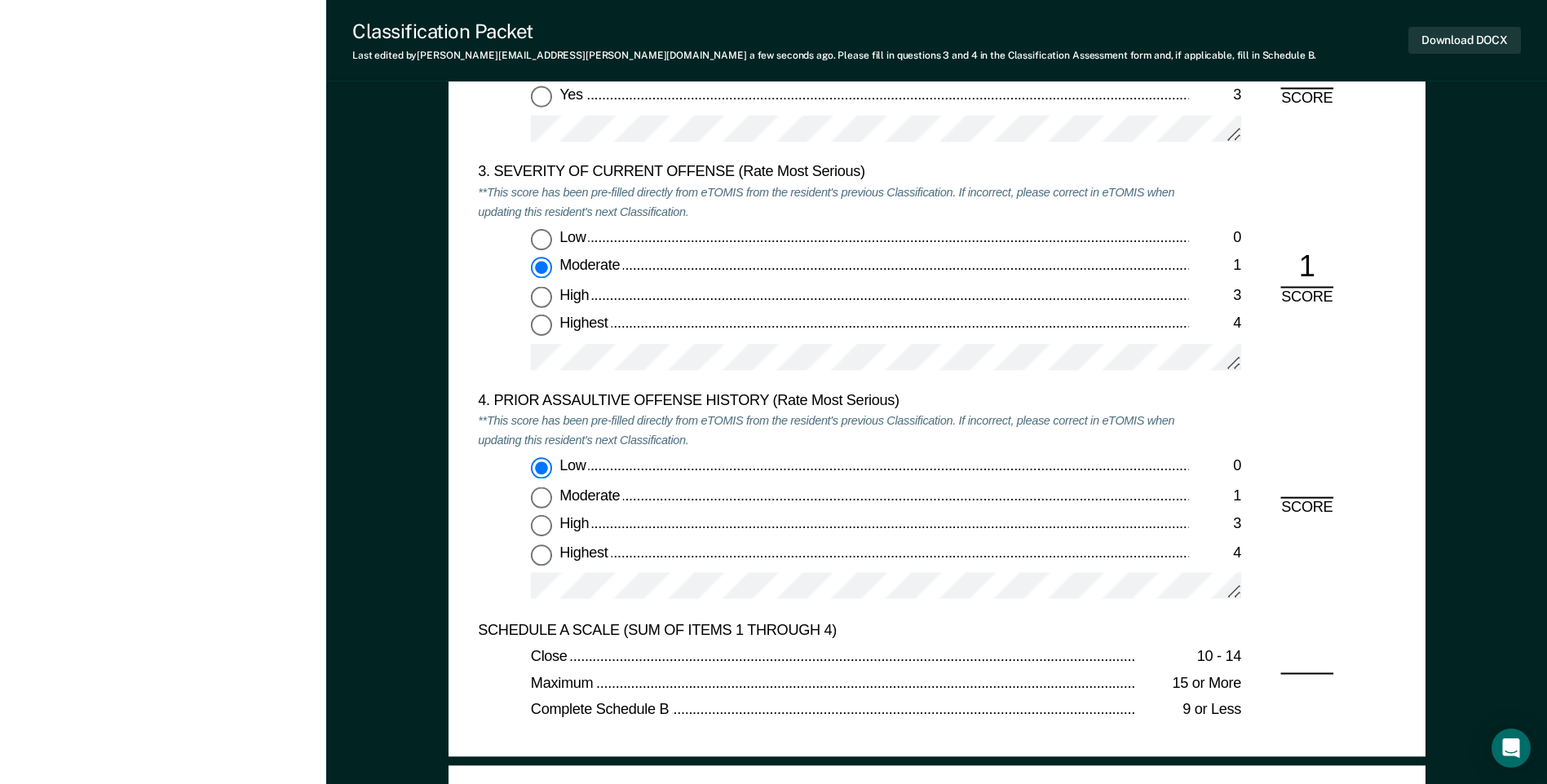
radio input "true"
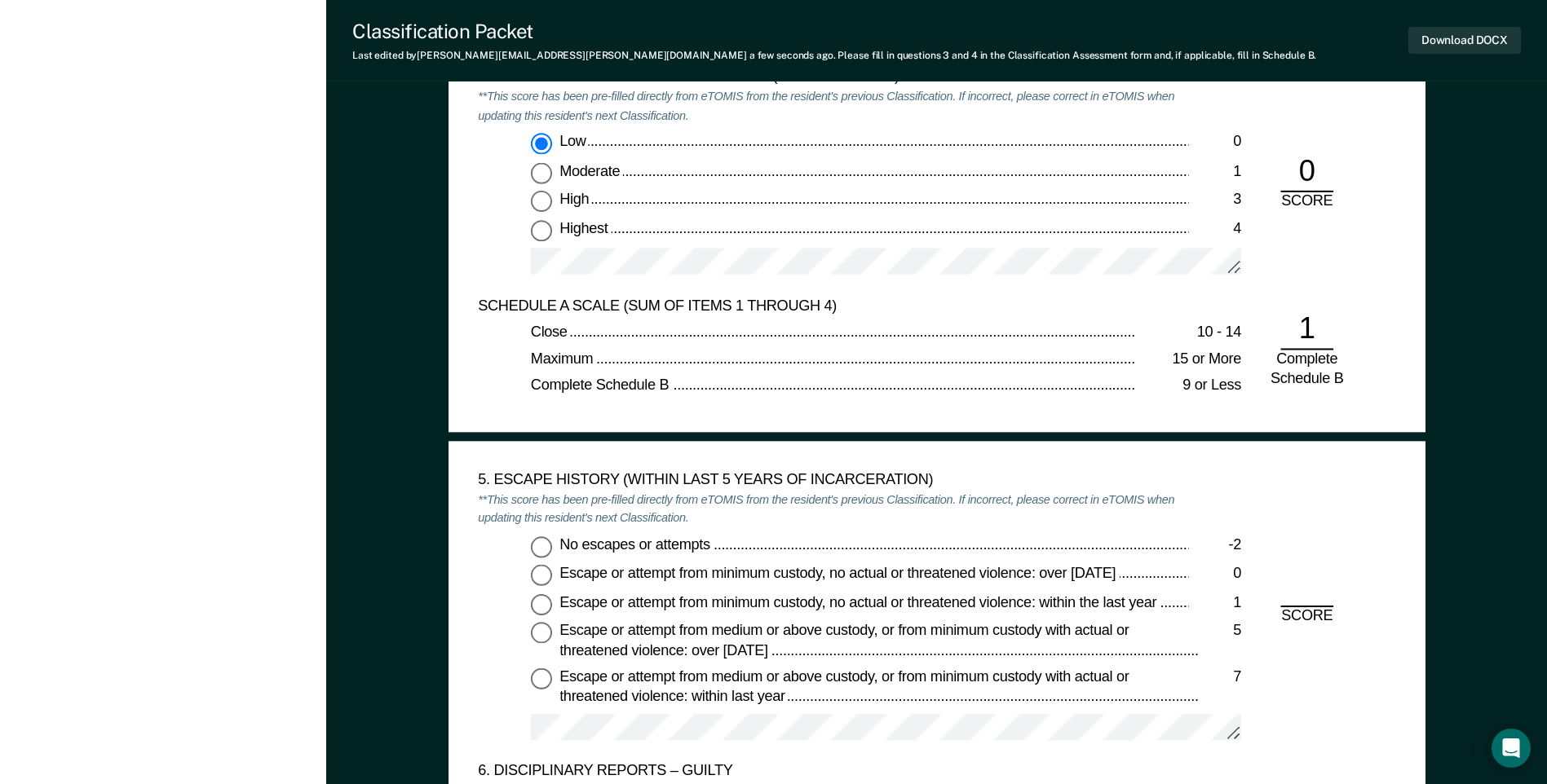
scroll to position [2364, 0]
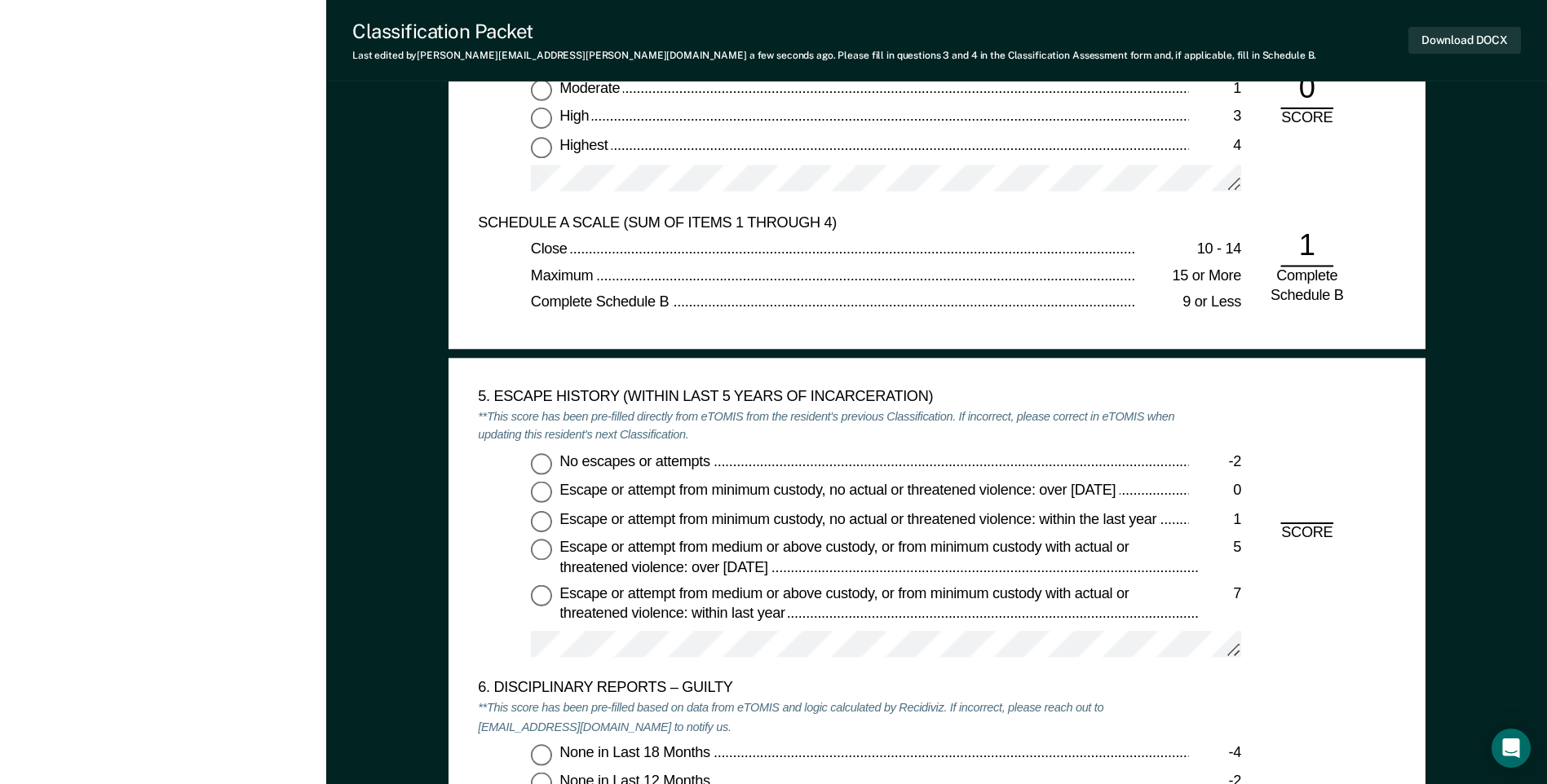
click at [543, 463] on input "No escapes or attempts -2" at bounding box center [541, 464] width 22 height 22
type textarea "x"
radio input "true"
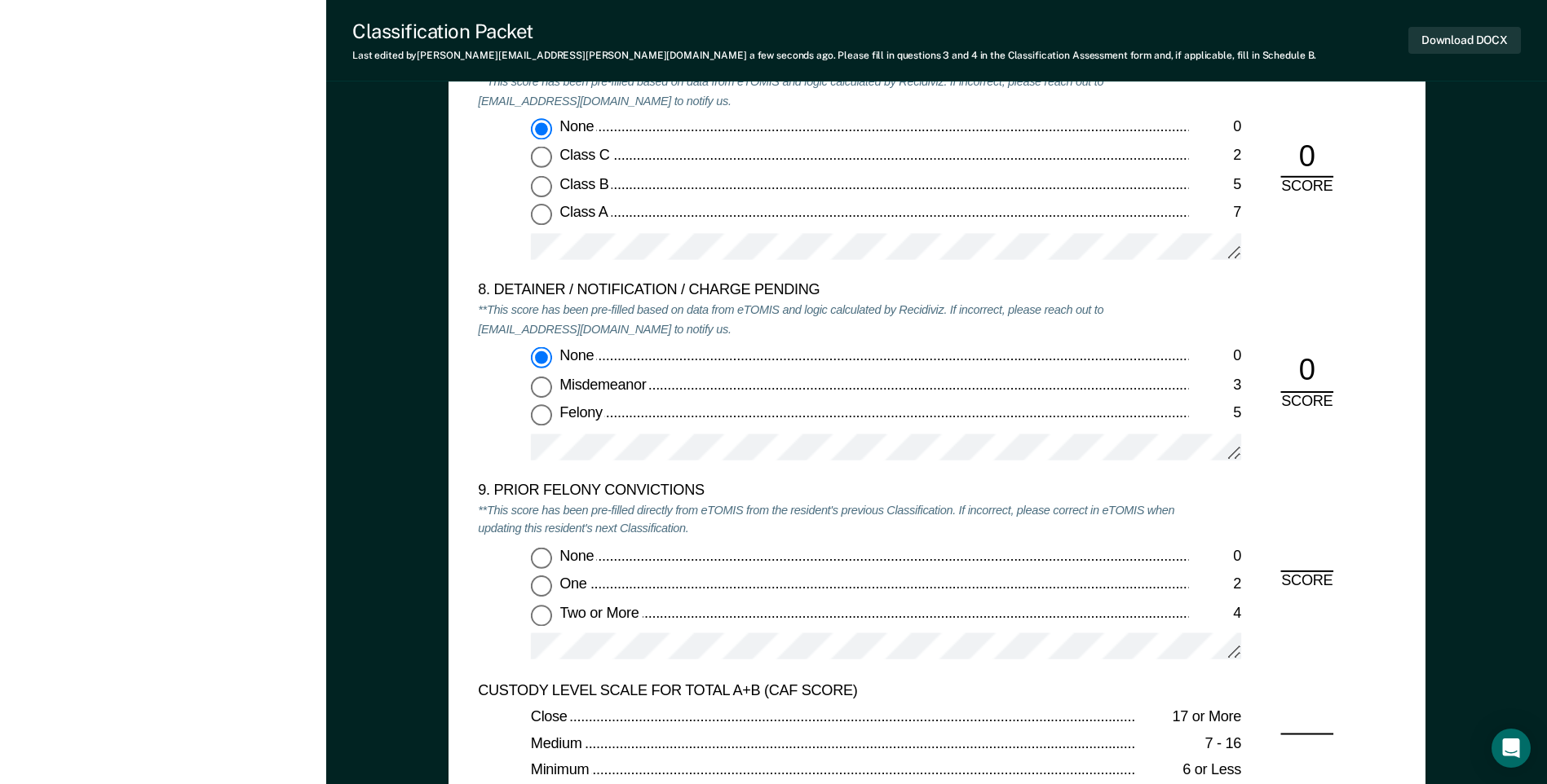
scroll to position [3505, 0]
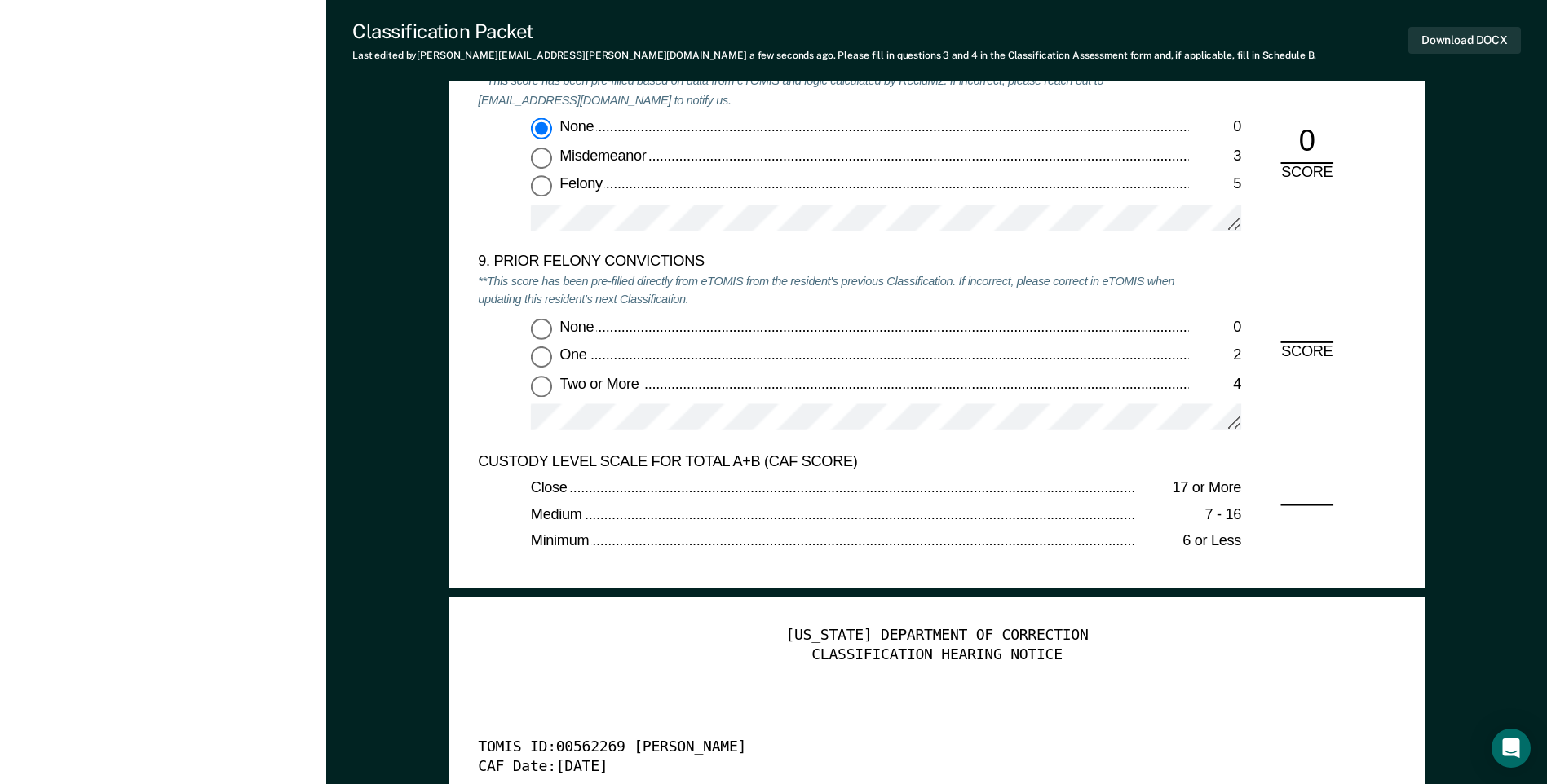
click at [534, 391] on input "Two or More 4" at bounding box center [541, 387] width 22 height 22
type textarea "x"
radio input "true"
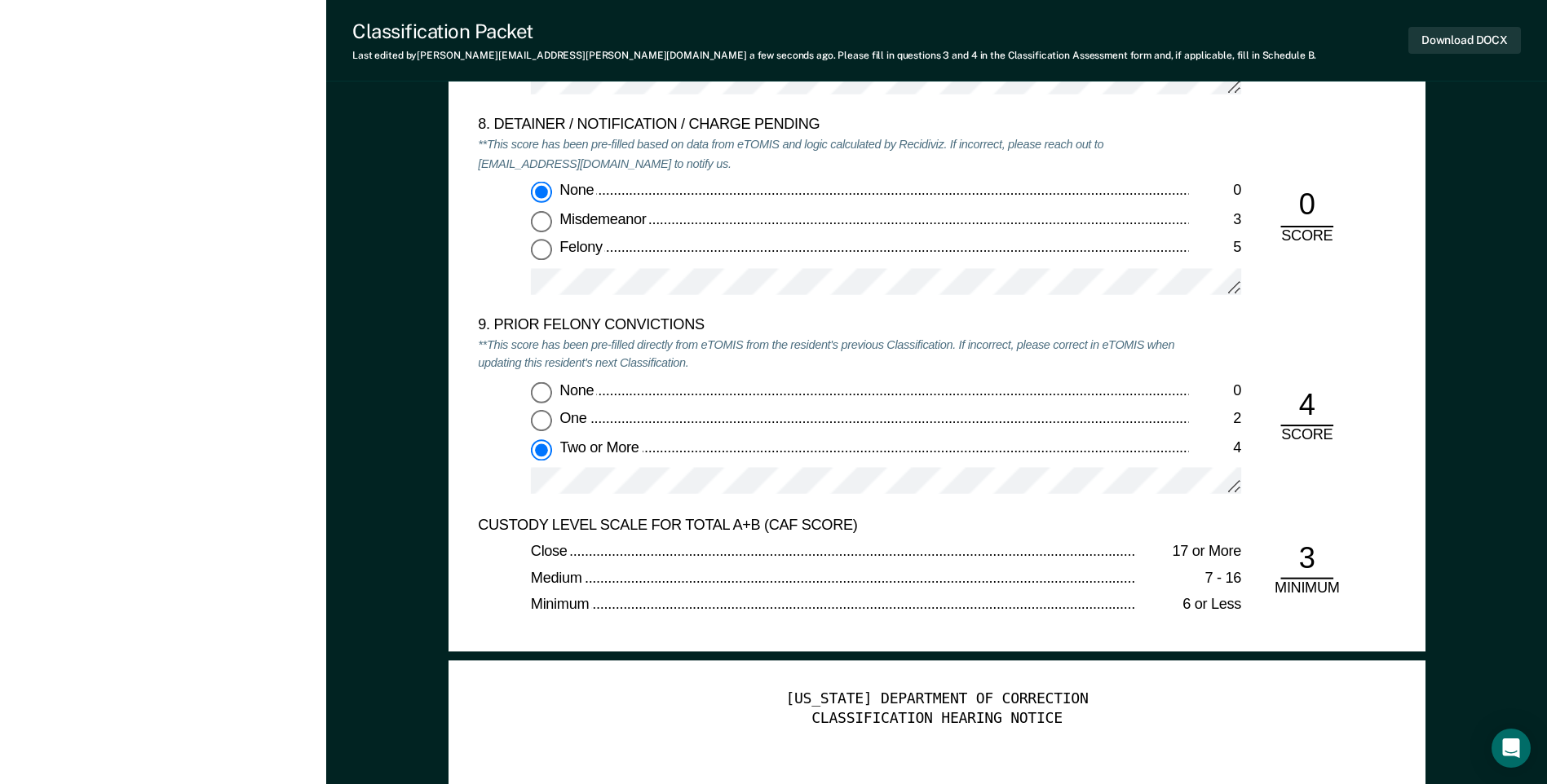
scroll to position [3424, 0]
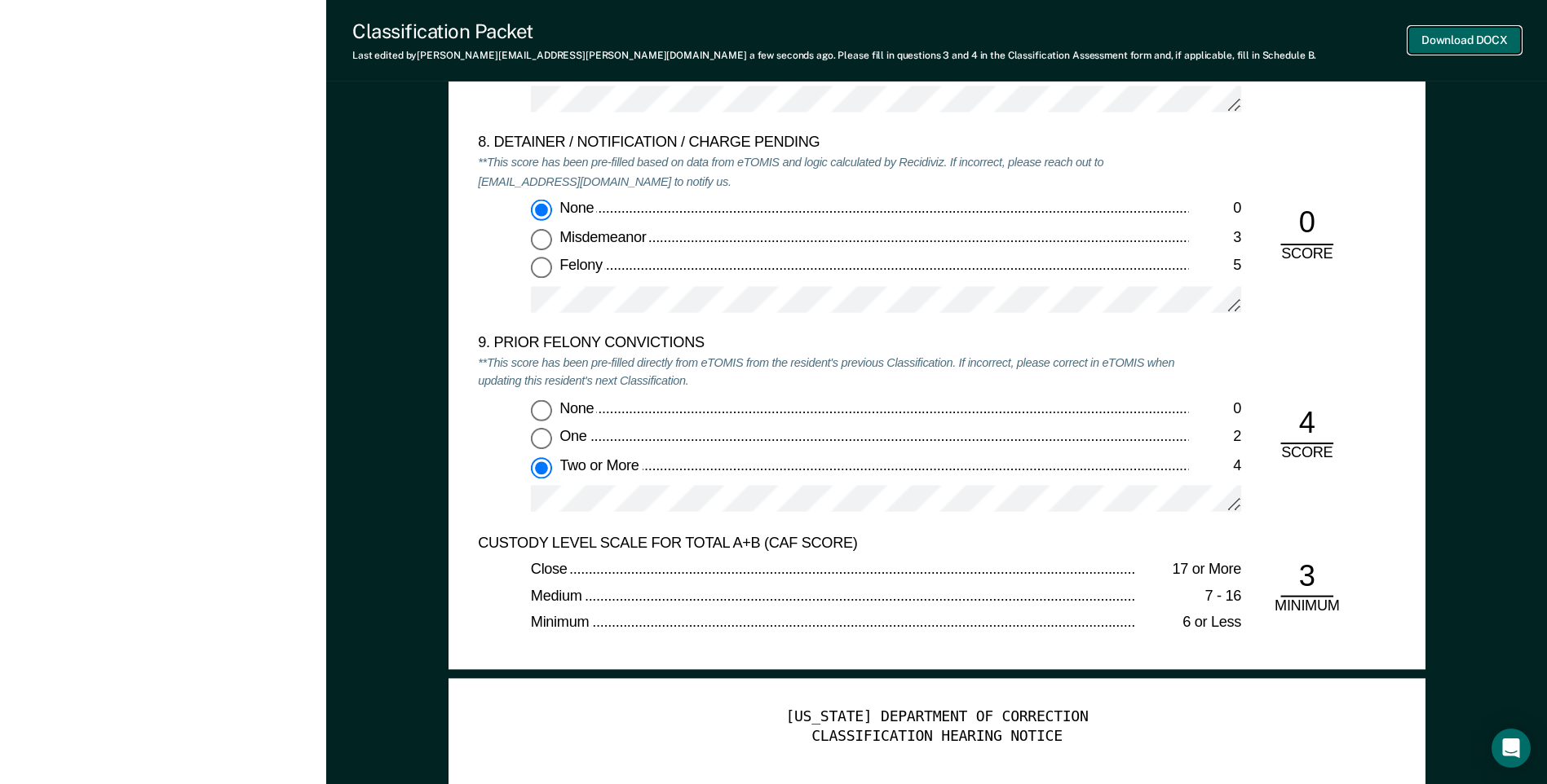
click at [1450, 45] on button "Download DOCX" at bounding box center [1464, 39] width 112 height 27
click at [955, 199] on div "8. DETAINER / NOTIFICATION / CHARGE PENDING **This score has been pre-filled ba…" at bounding box center [834, 234] width 711 height 200
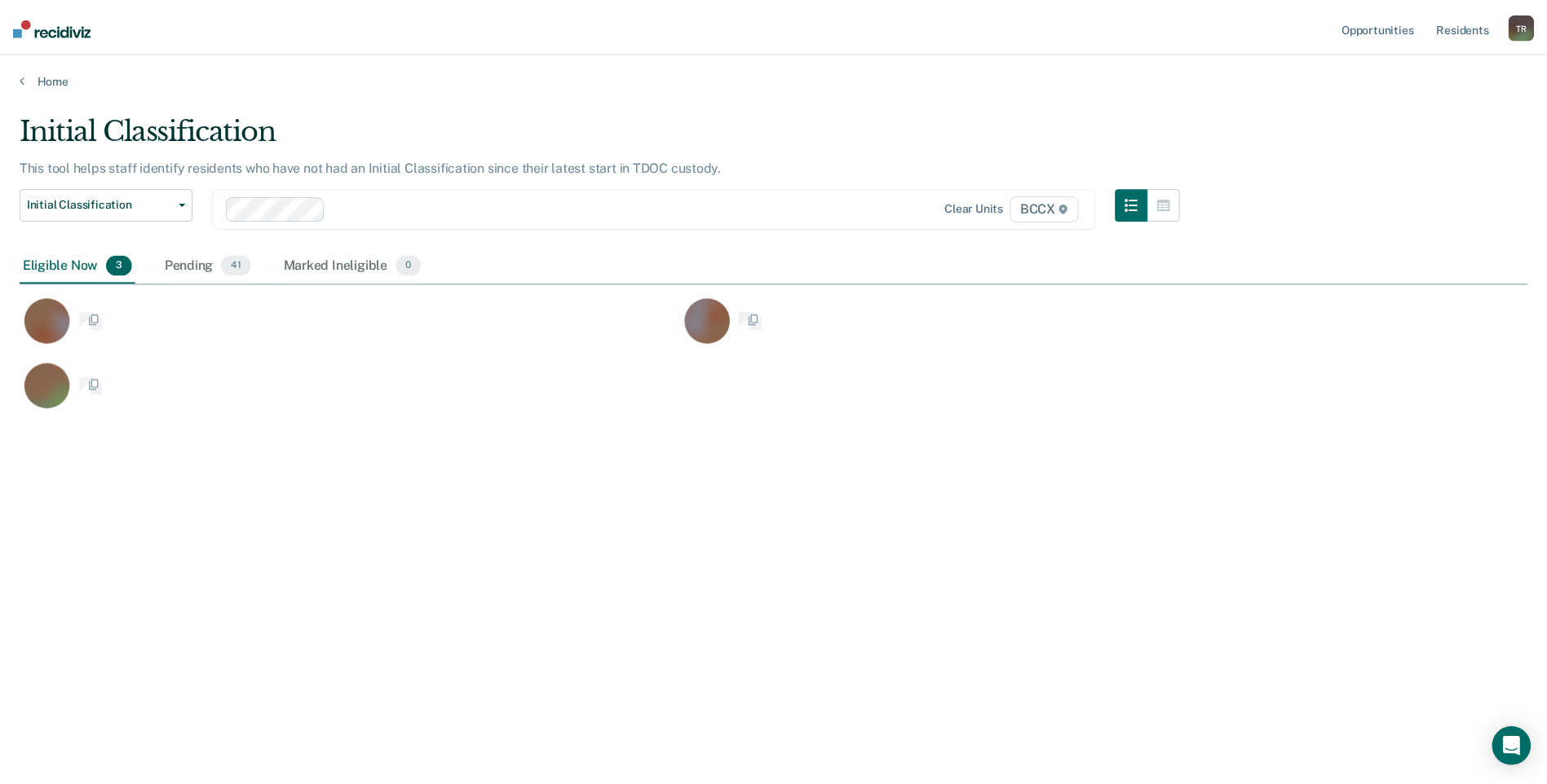
scroll to position [537, 1508]
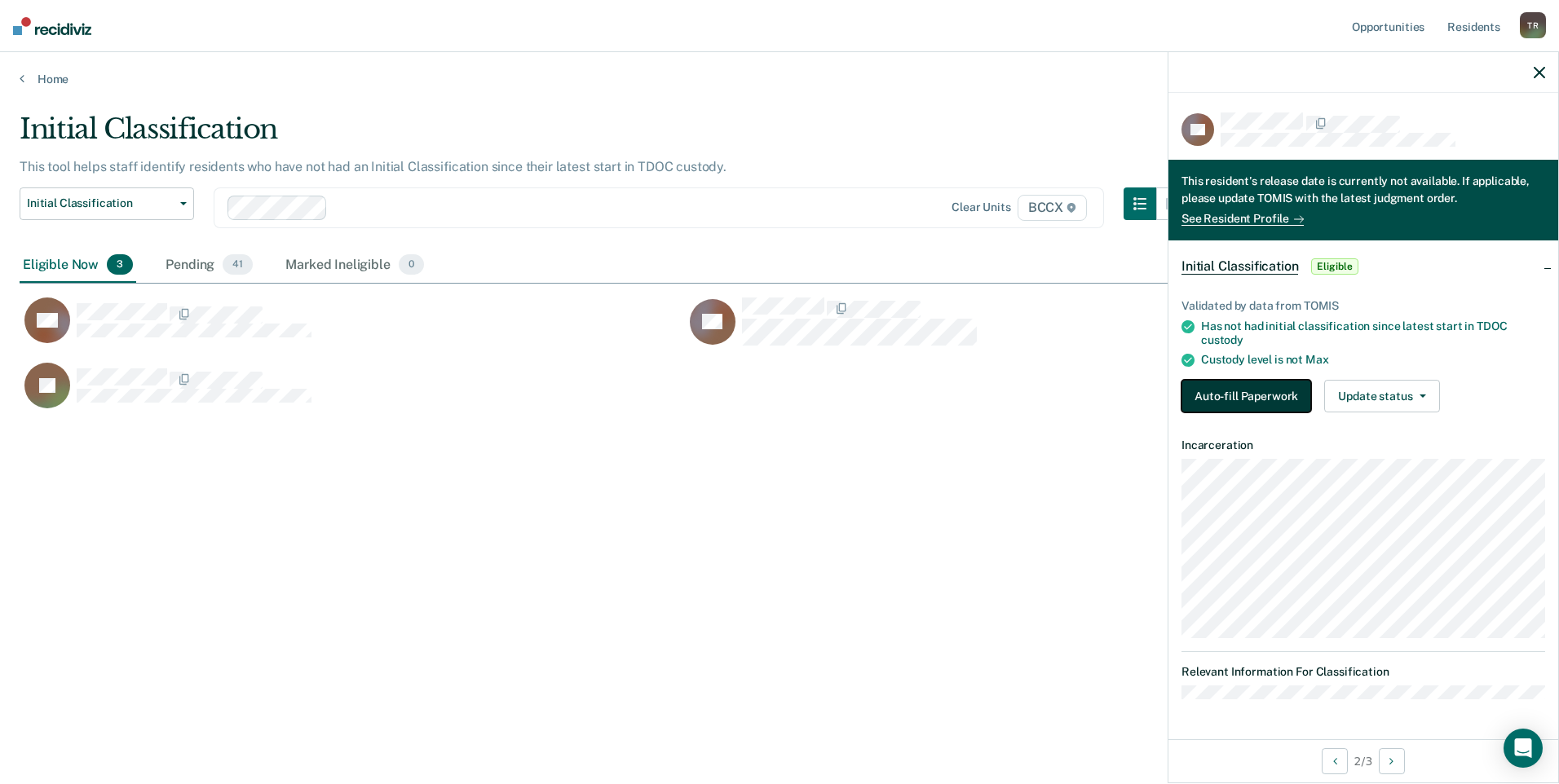
click at [1217, 390] on button "Auto-fill Paperwork" at bounding box center [1247, 395] width 130 height 32
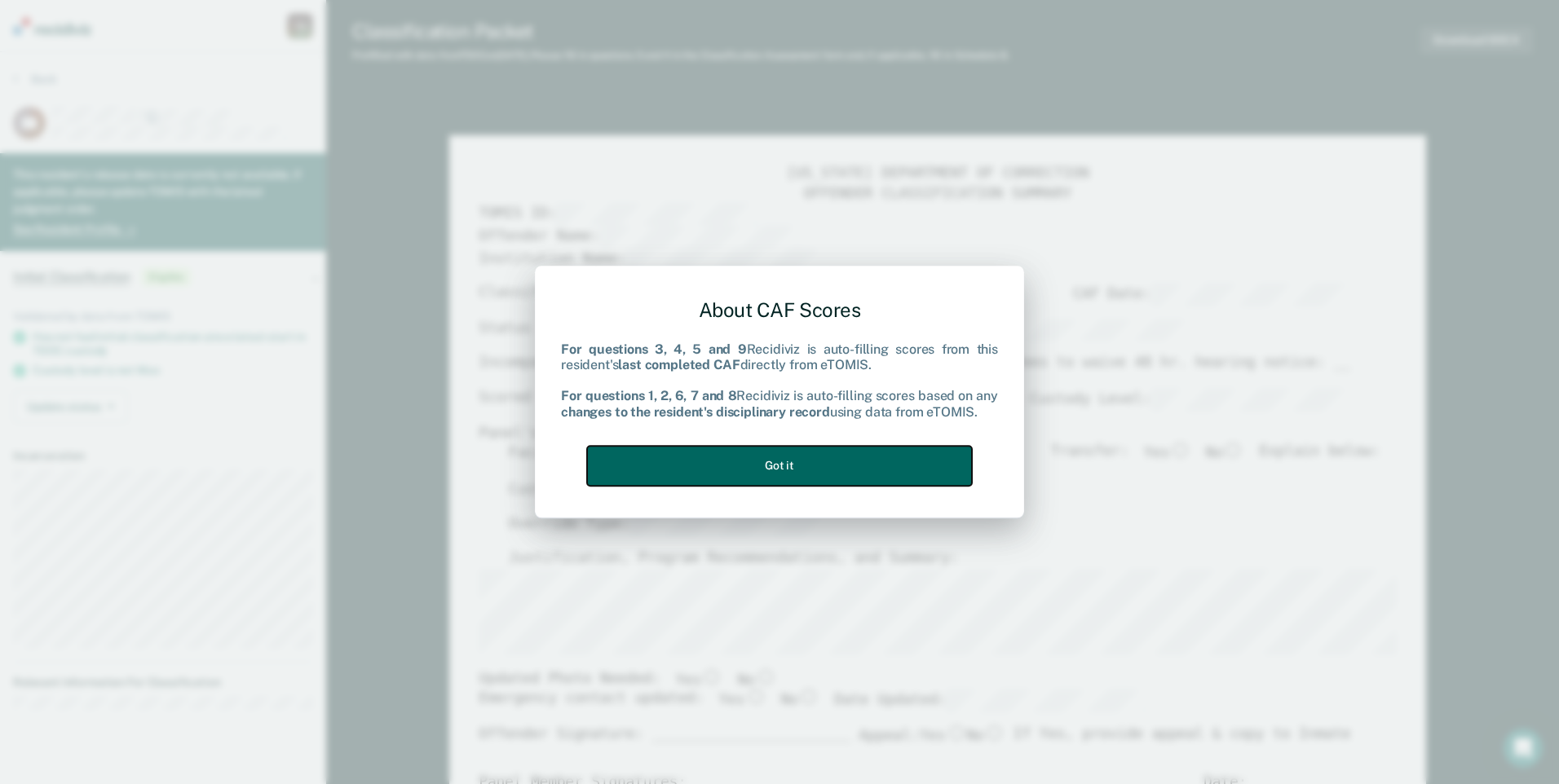
click at [923, 457] on button "Got it" at bounding box center [780, 465] width 385 height 40
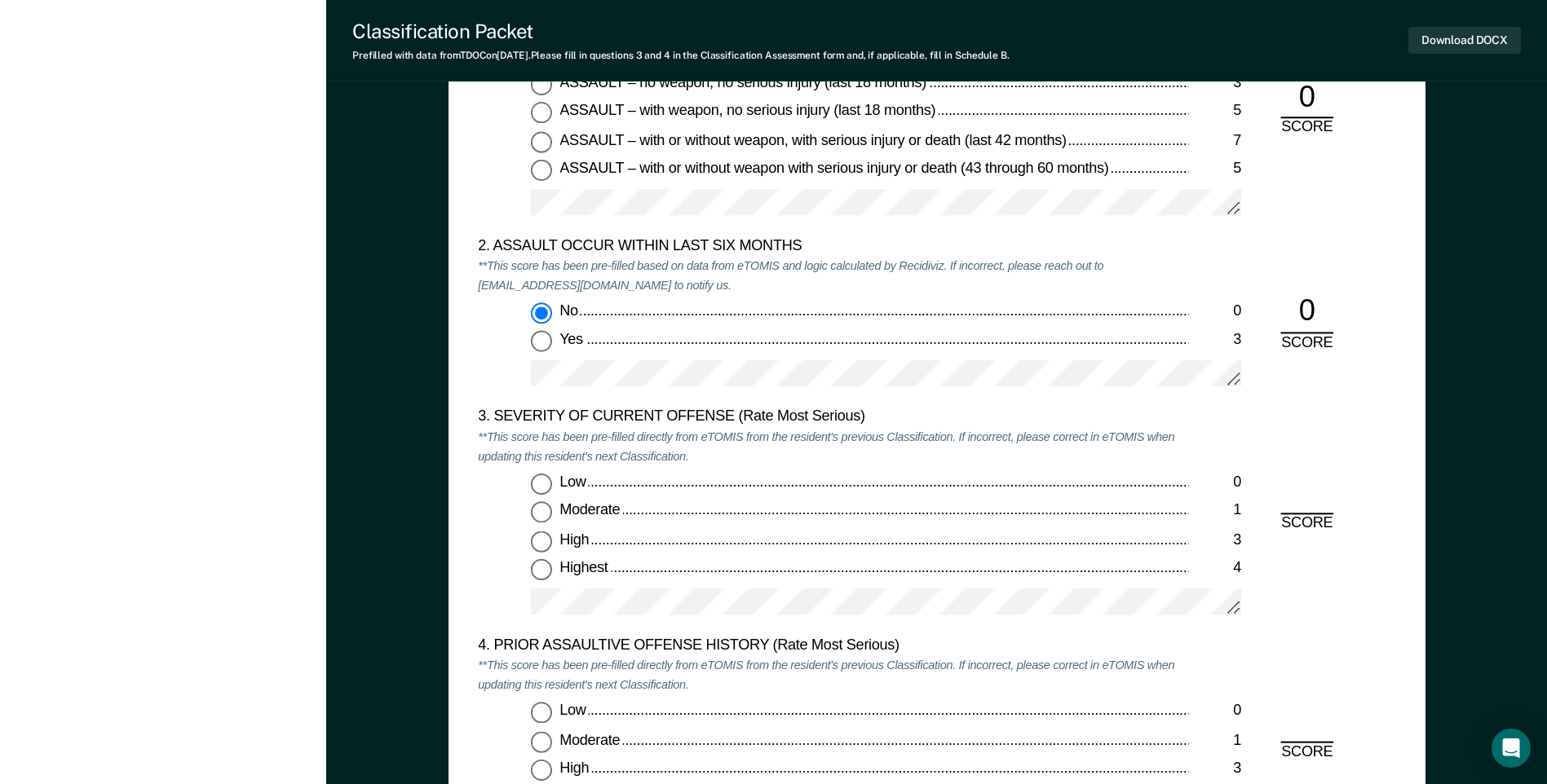
scroll to position [1793, 0]
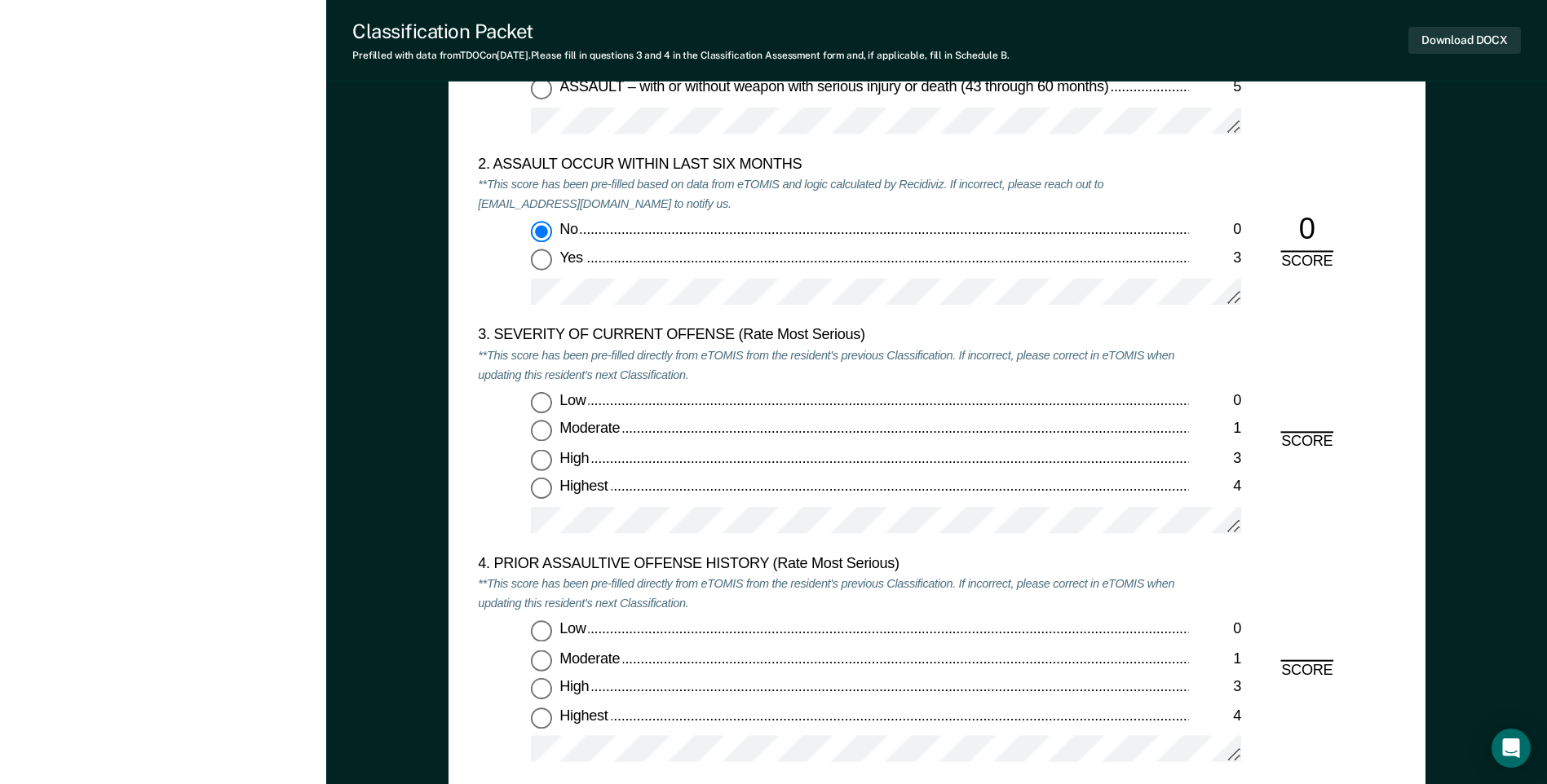
click at [540, 402] on input "Low 0" at bounding box center [541, 403] width 22 height 22
type textarea "x"
radio input "true"
click at [537, 626] on input "Low 0" at bounding box center [541, 632] width 22 height 22
type textarea "x"
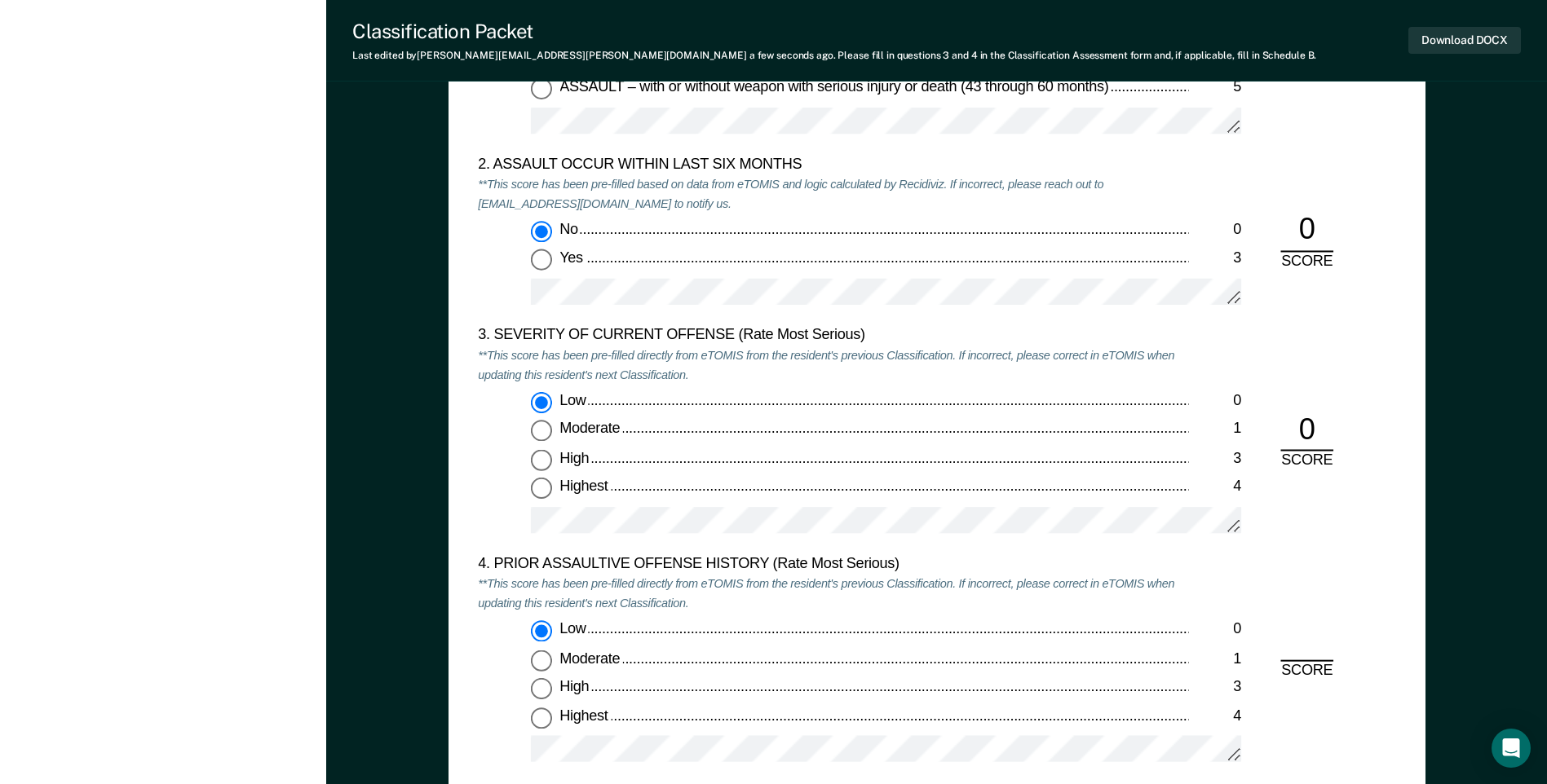
radio input "true"
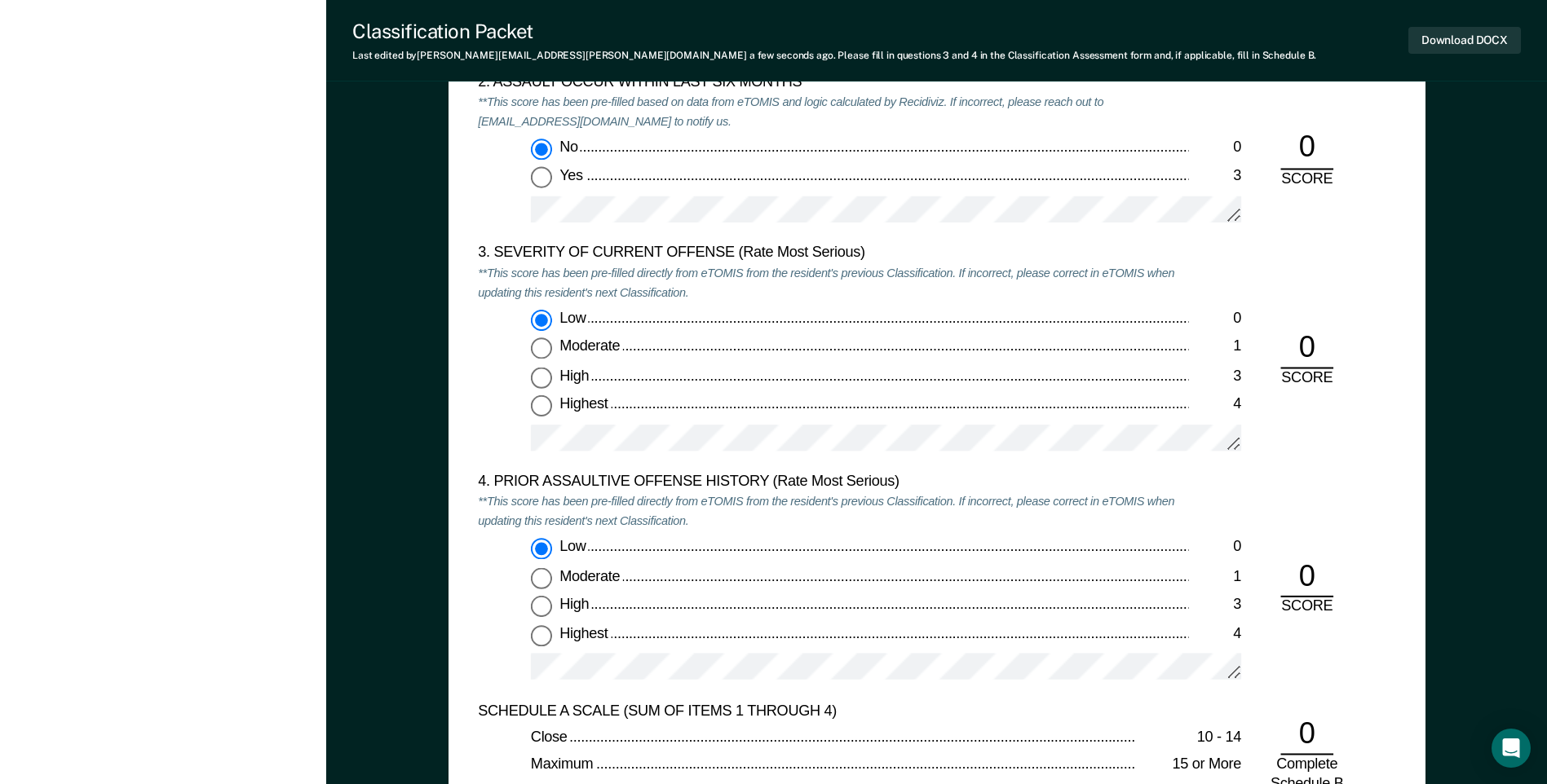
scroll to position [2282, 0]
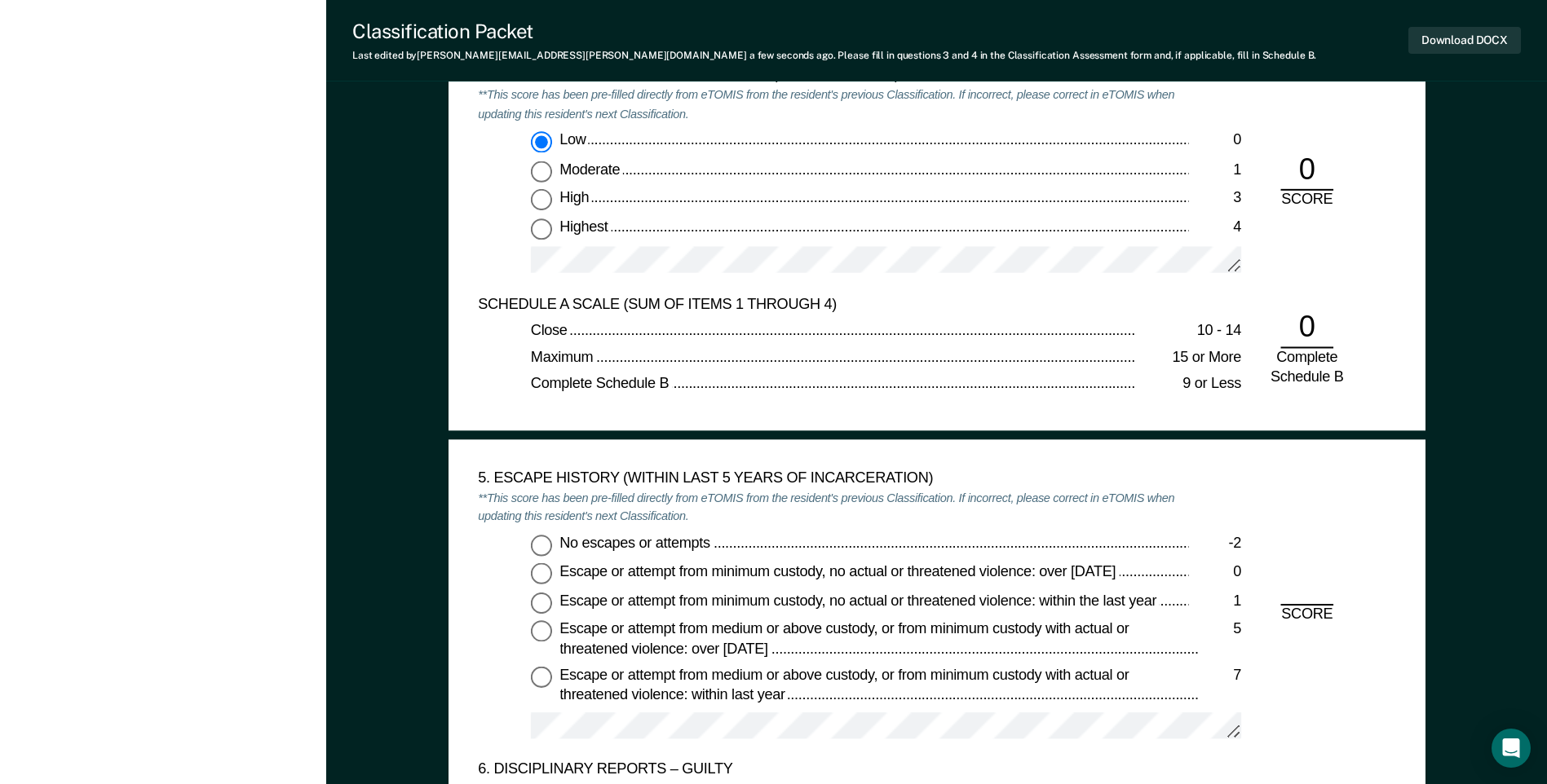
click at [545, 552] on input "No escapes or attempts -2" at bounding box center [541, 546] width 22 height 22
type textarea "x"
radio input "true"
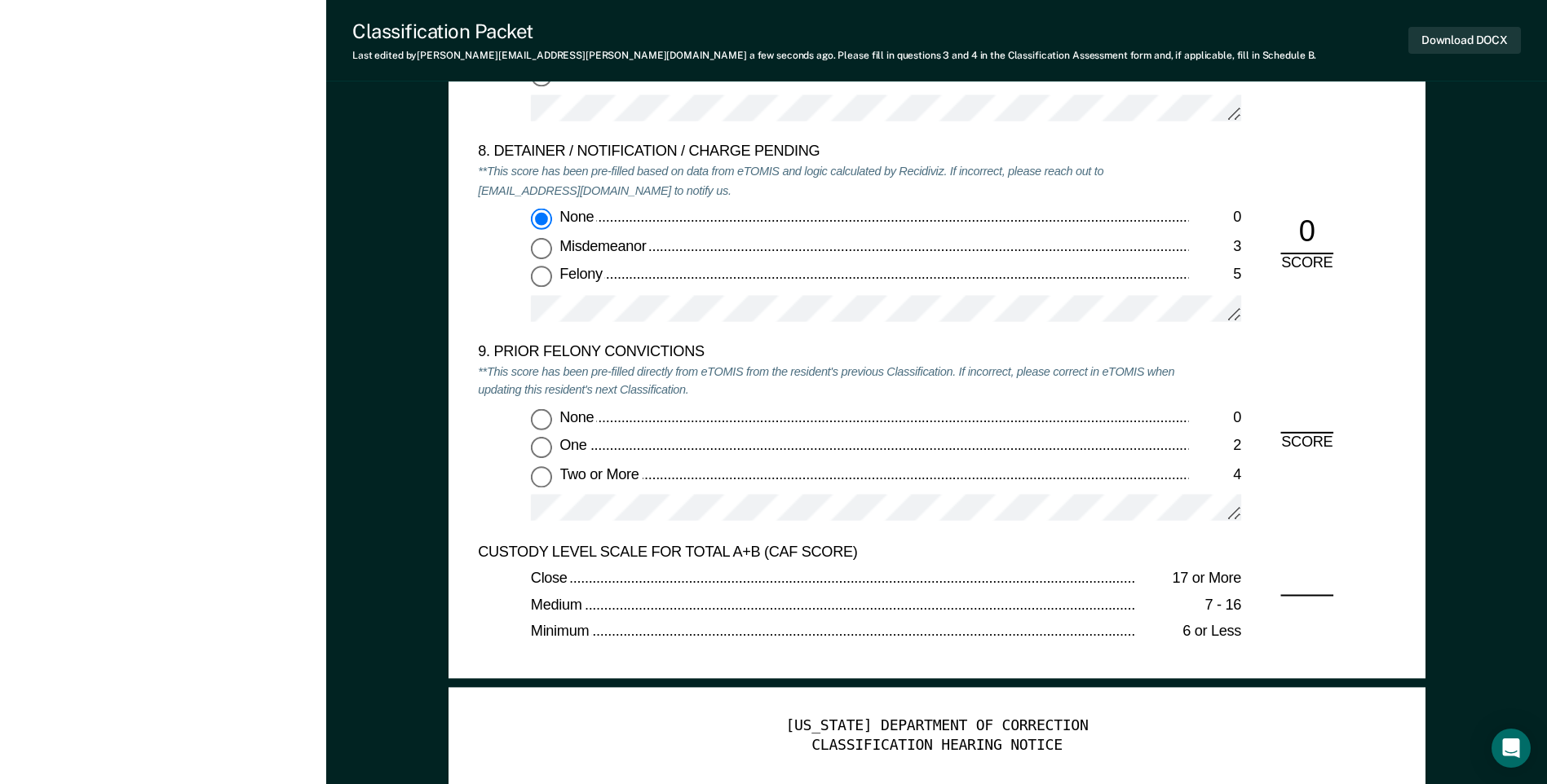
scroll to position [3424, 0]
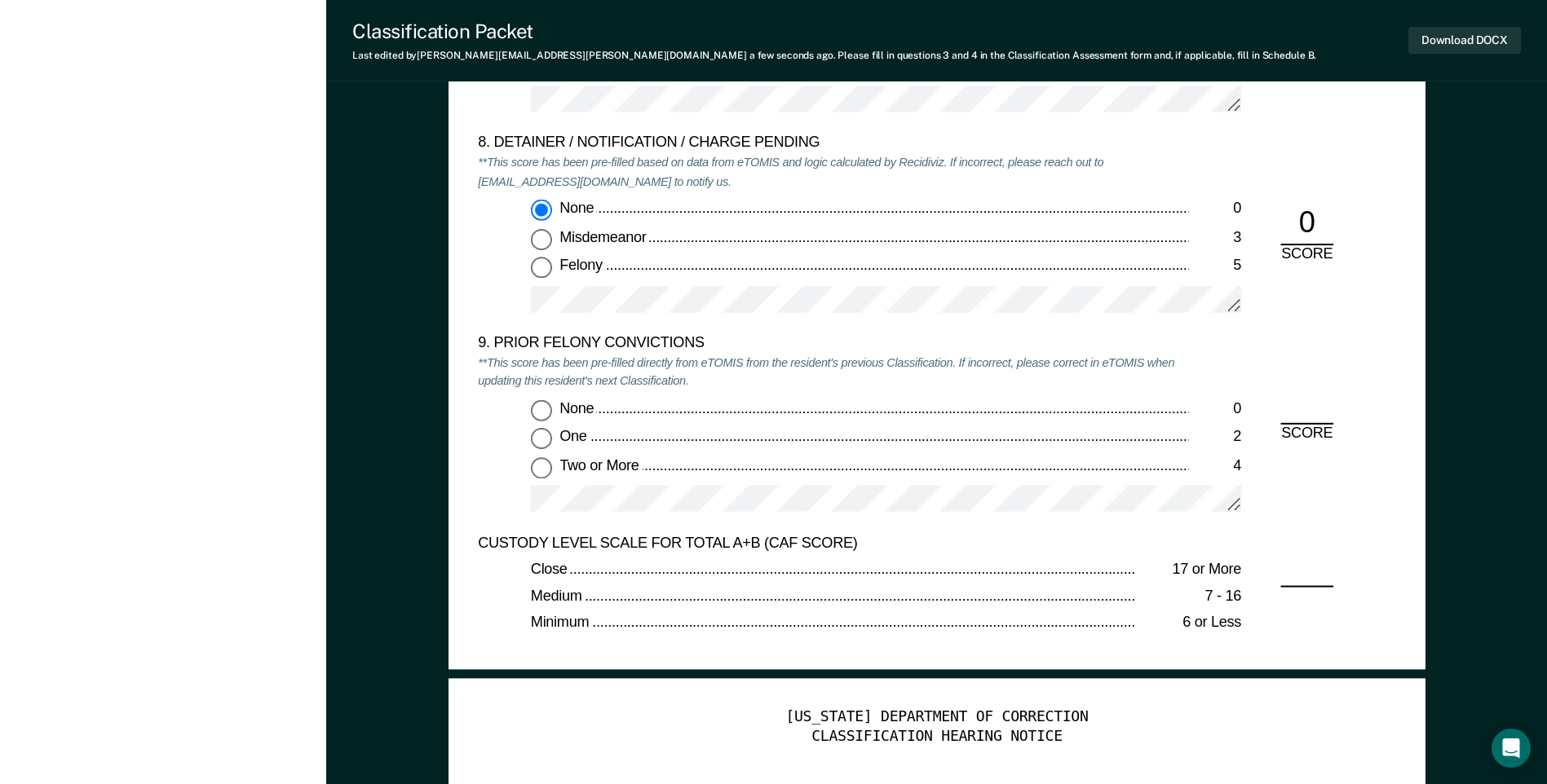
click at [533, 413] on input "None 0" at bounding box center [541, 410] width 22 height 22
type textarea "x"
radio input "true"
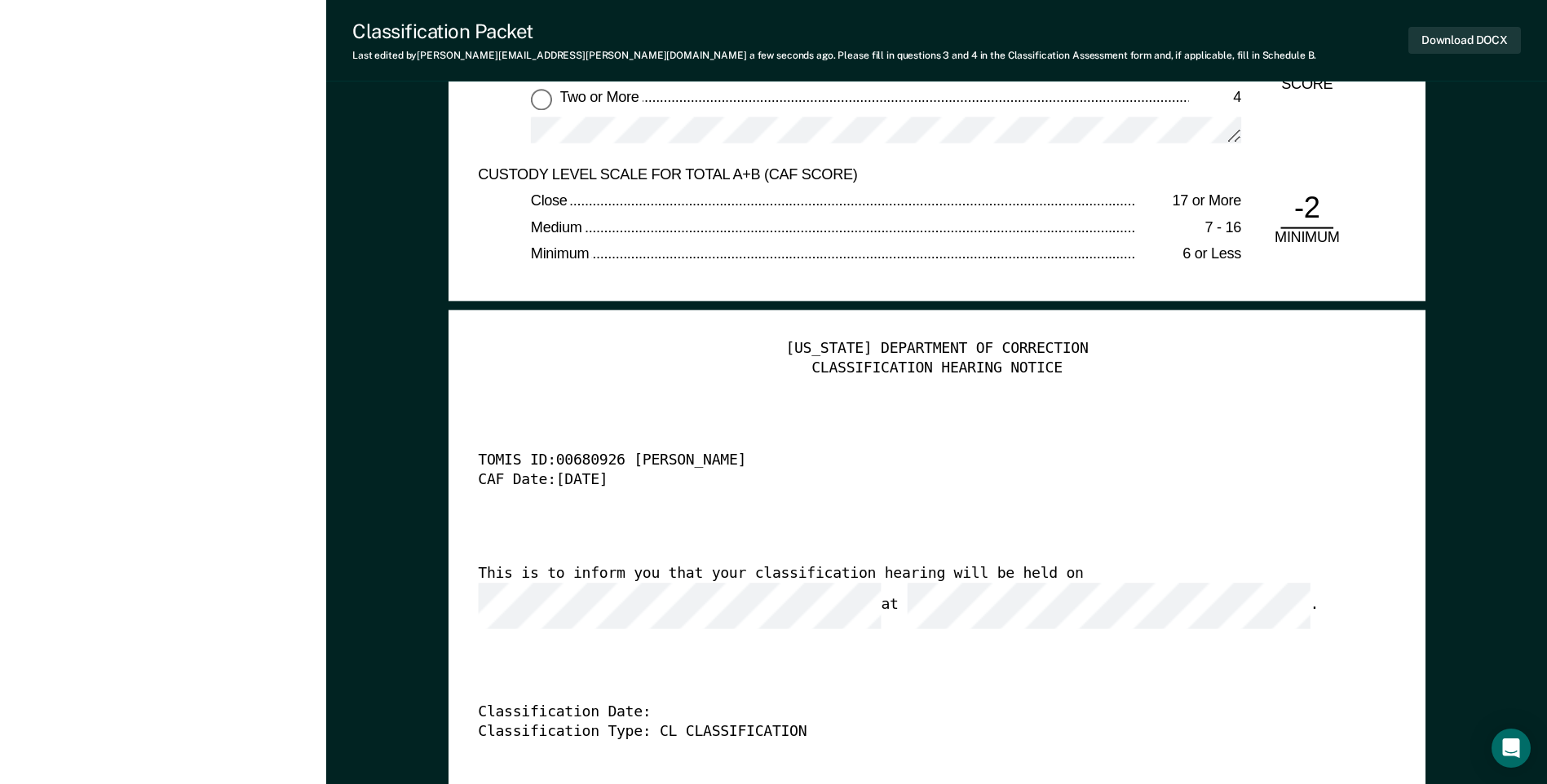
scroll to position [3831, 0]
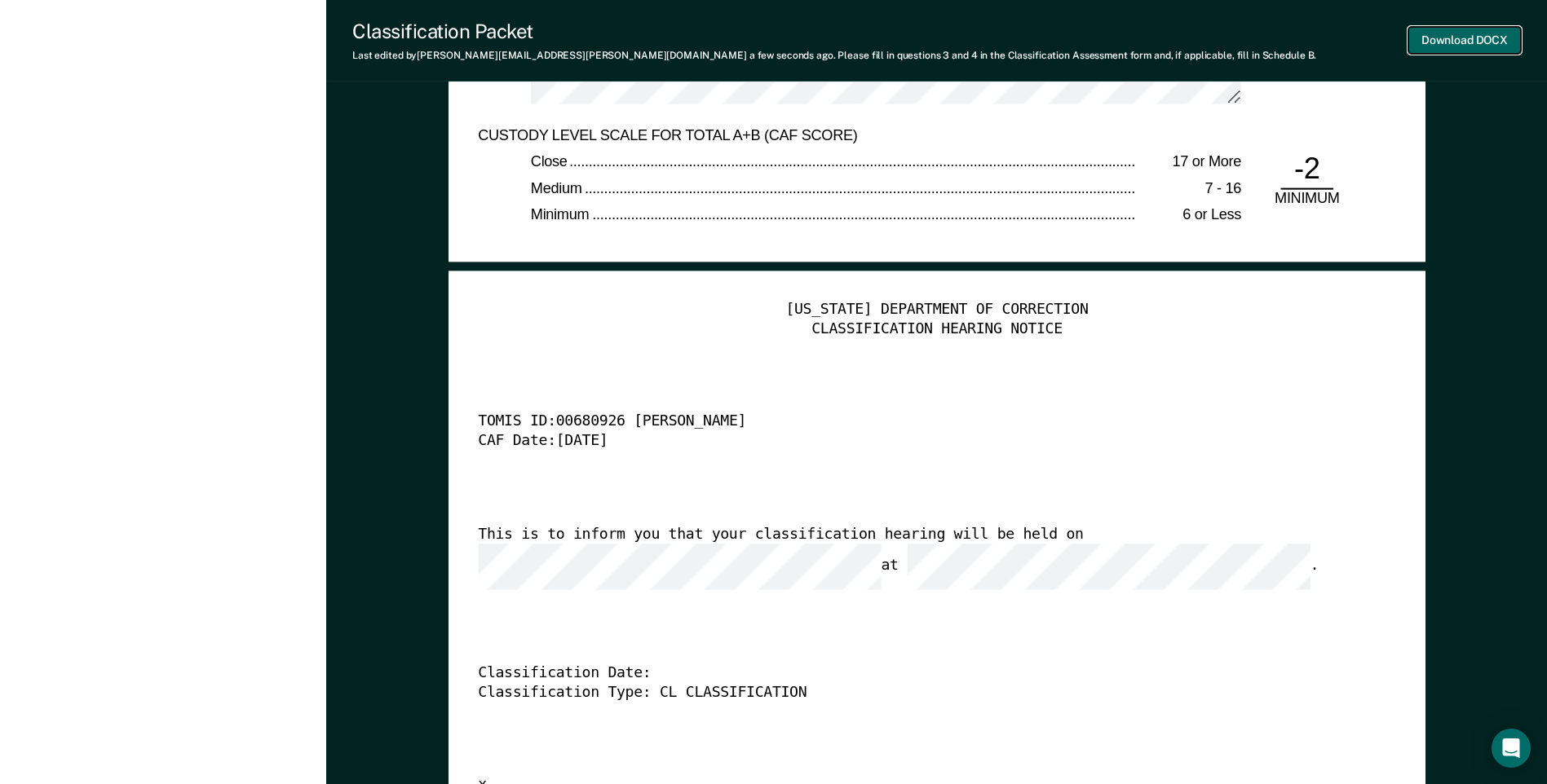
click at [1460, 40] on button "Download DOCX" at bounding box center [1464, 39] width 112 height 27
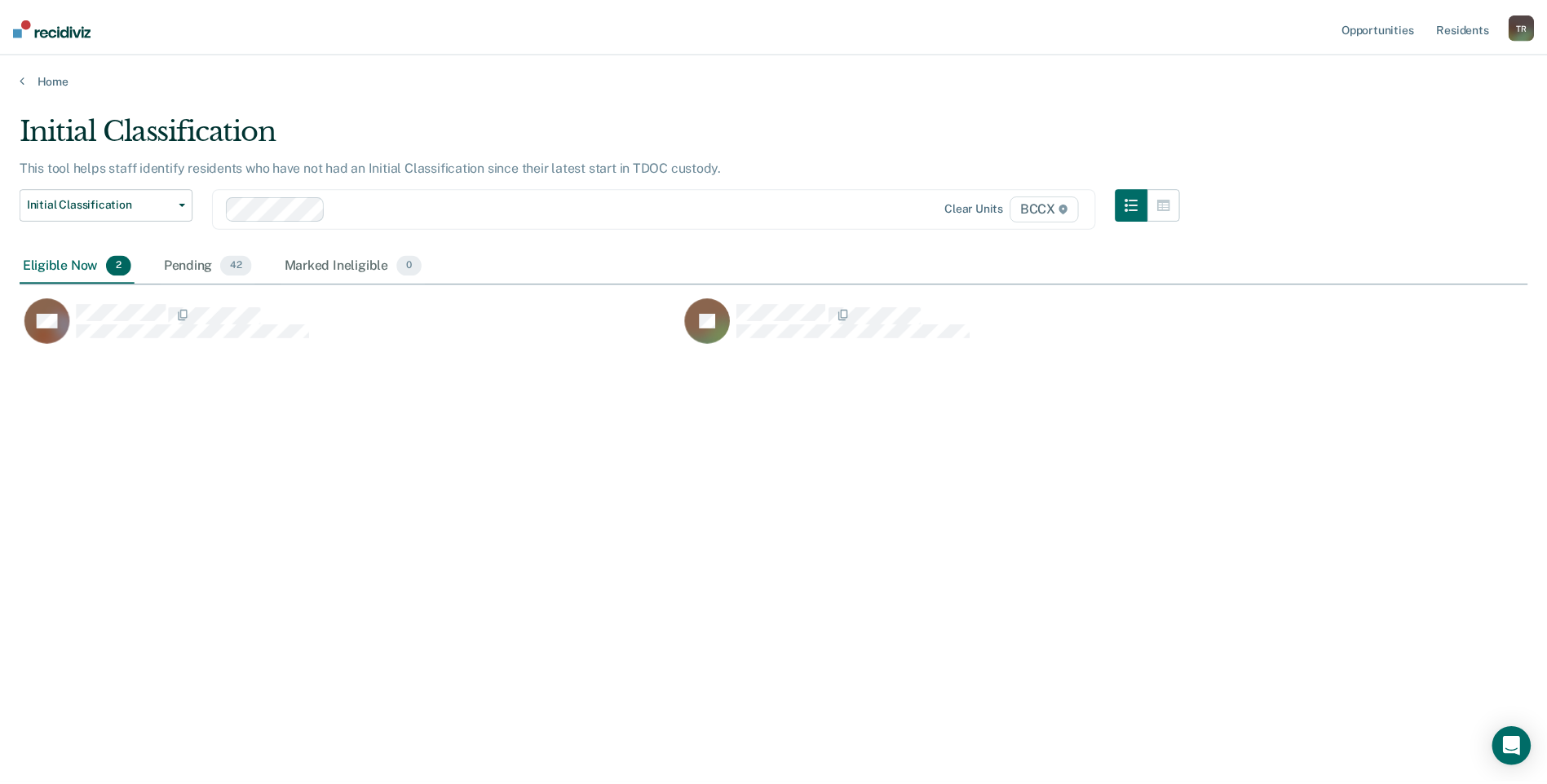
scroll to position [537, 1508]
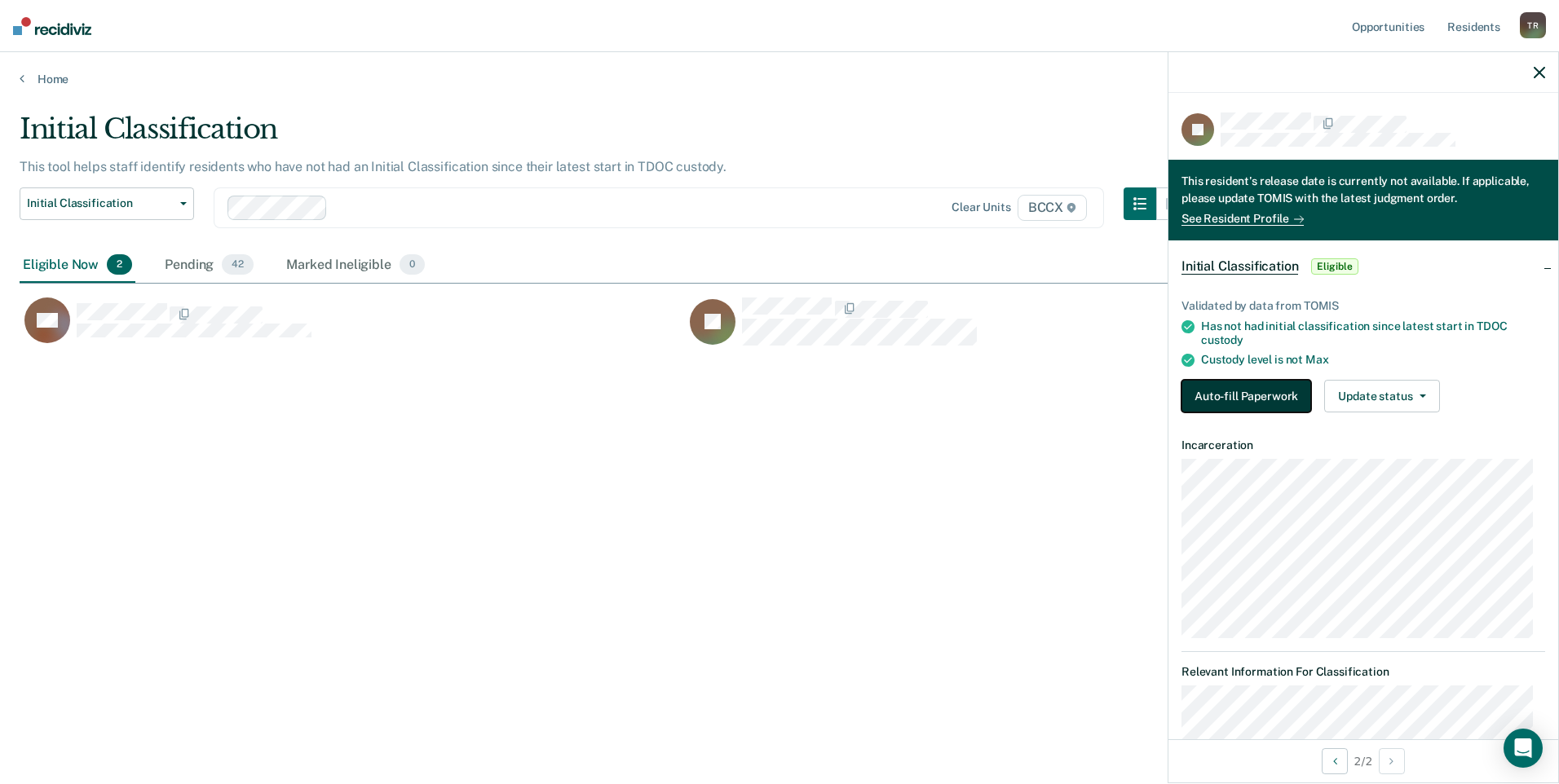
click at [1209, 397] on button "Auto-fill Paperwork" at bounding box center [1247, 395] width 130 height 32
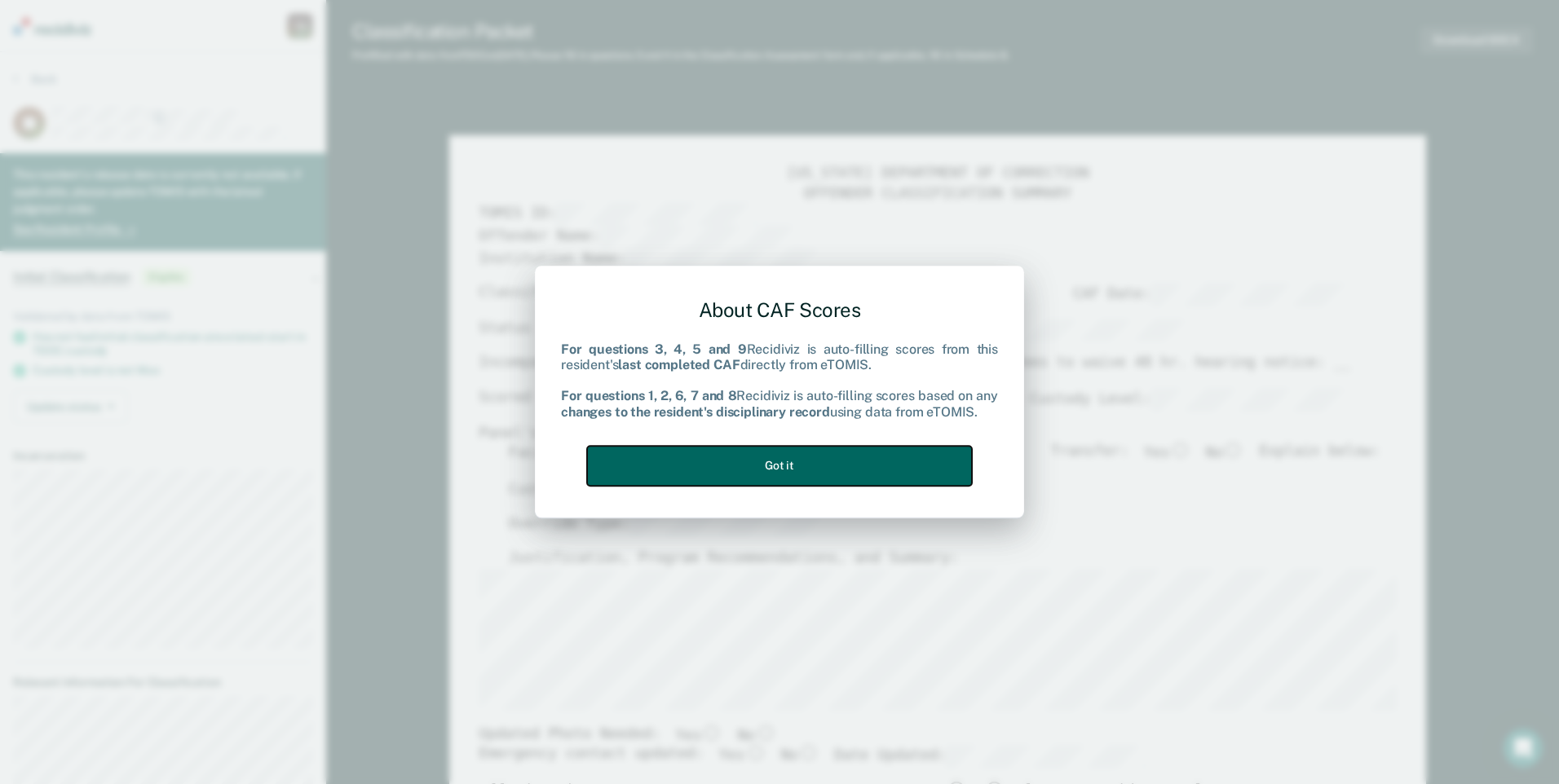
click at [914, 454] on button "Got it" at bounding box center [780, 465] width 385 height 40
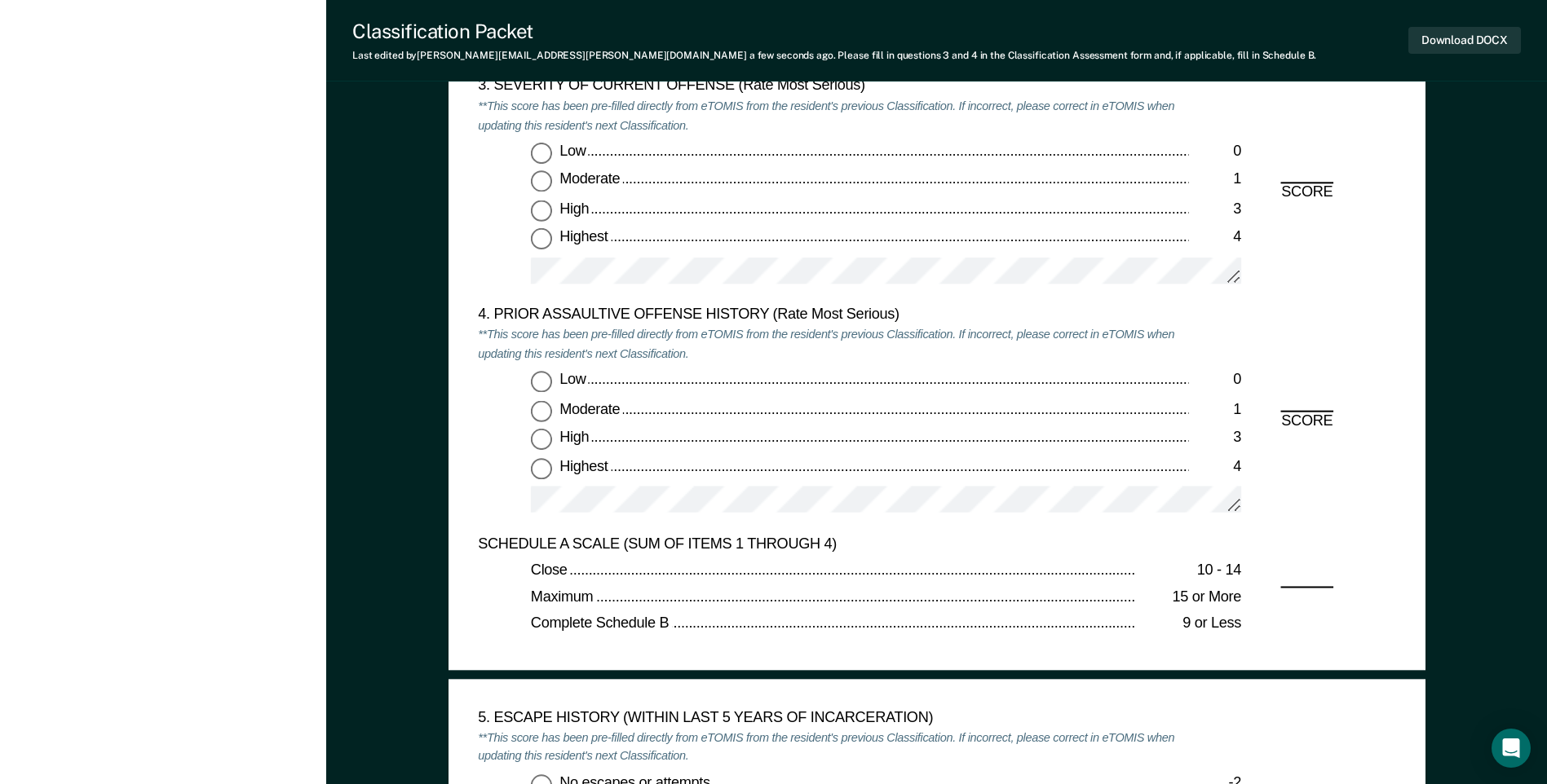
scroll to position [1712, 0]
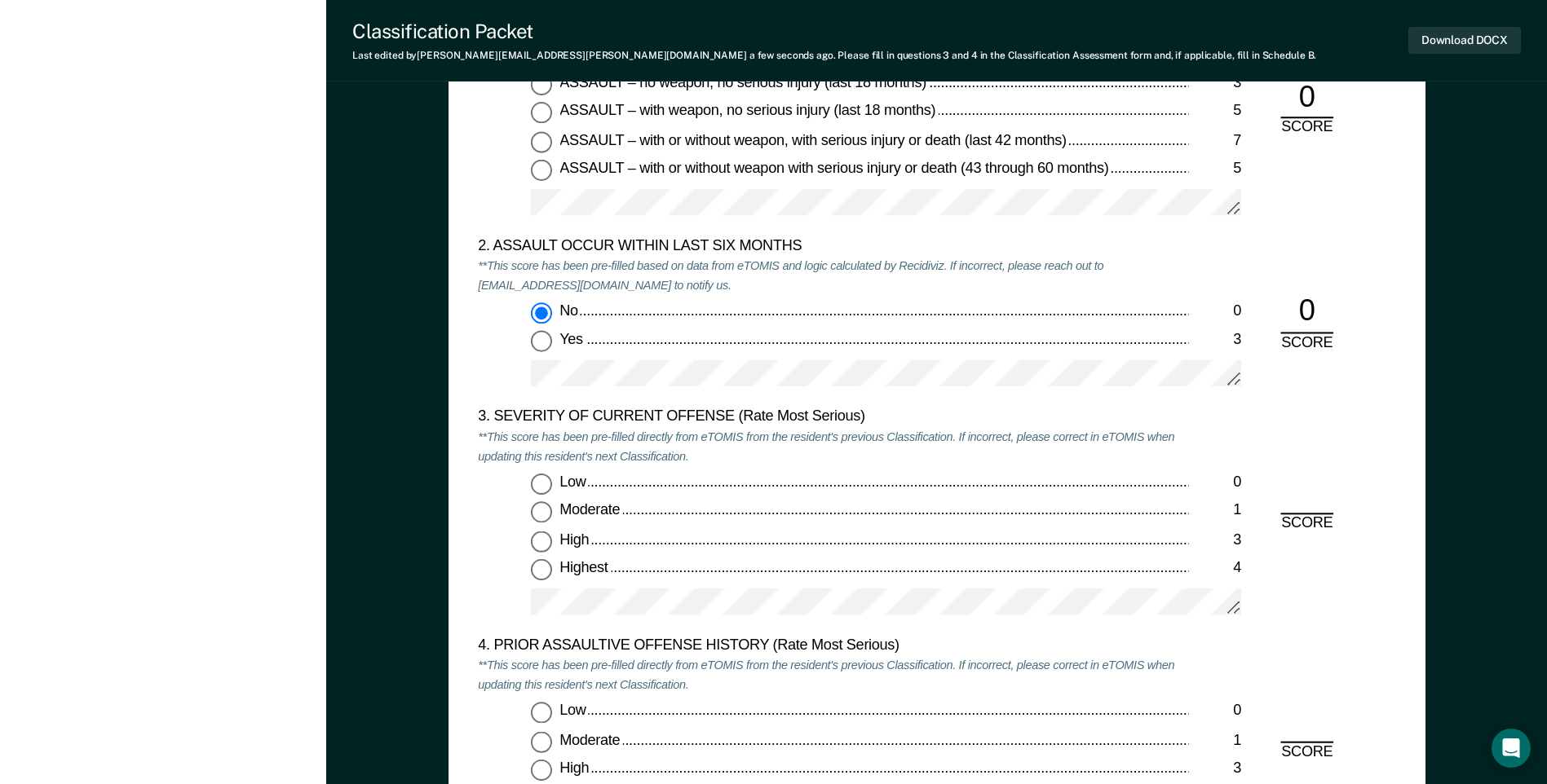
click at [540, 513] on input "Moderate 1" at bounding box center [541, 513] width 22 height 22
type textarea "x"
radio input "true"
click at [545, 716] on input "Low 0" at bounding box center [541, 713] width 22 height 22
type textarea "x"
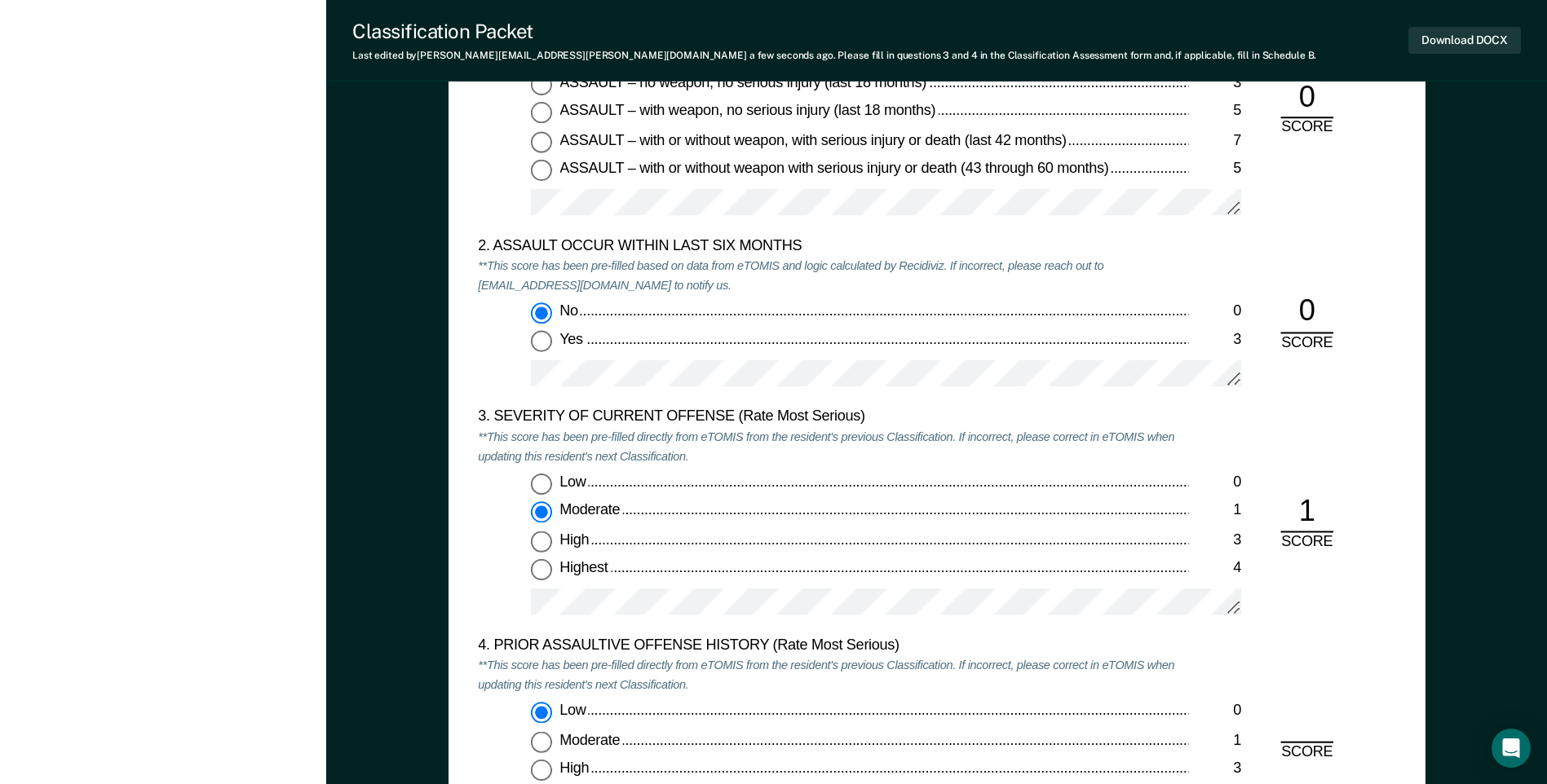
radio input "true"
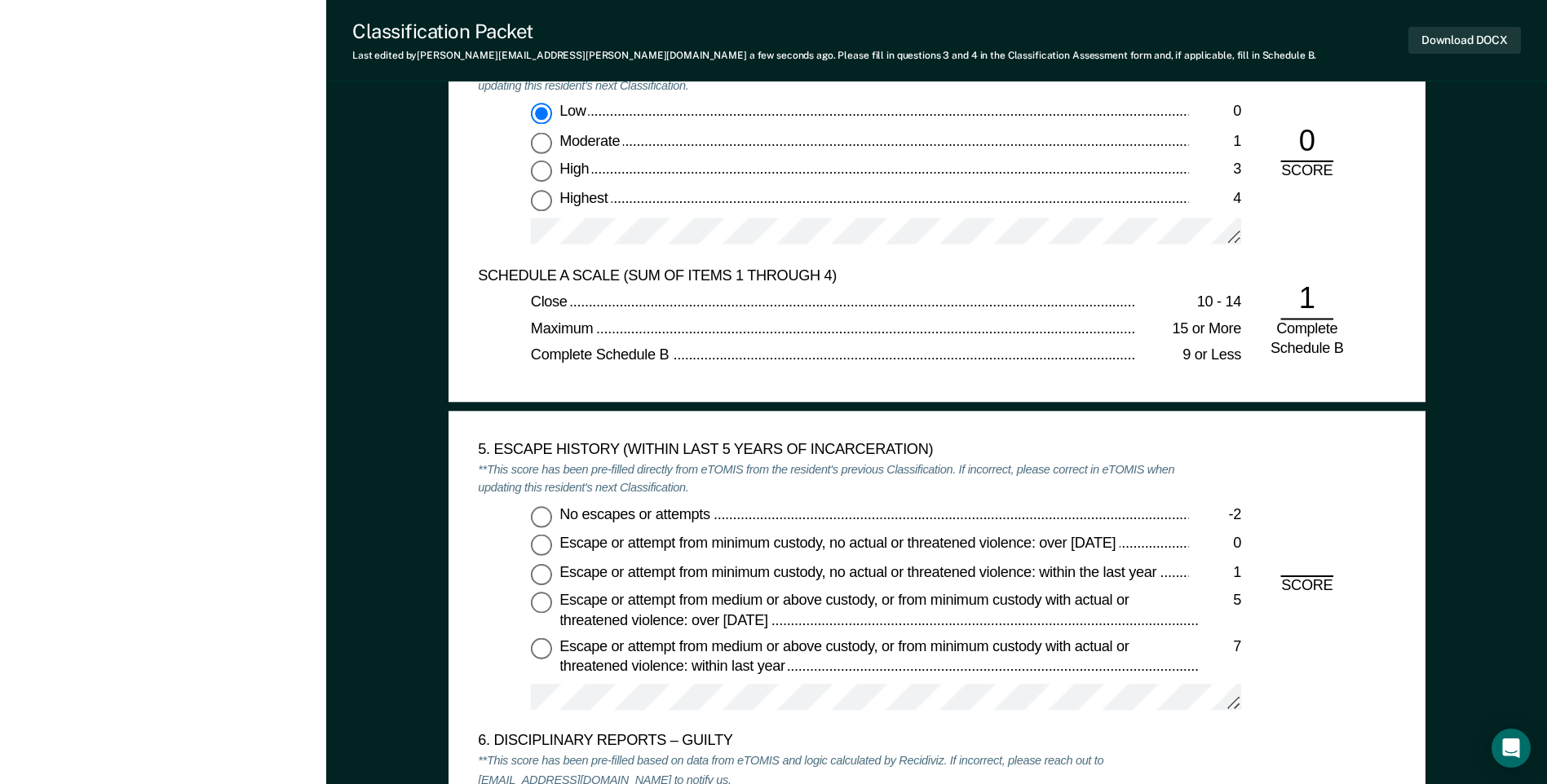
scroll to position [2364, 0]
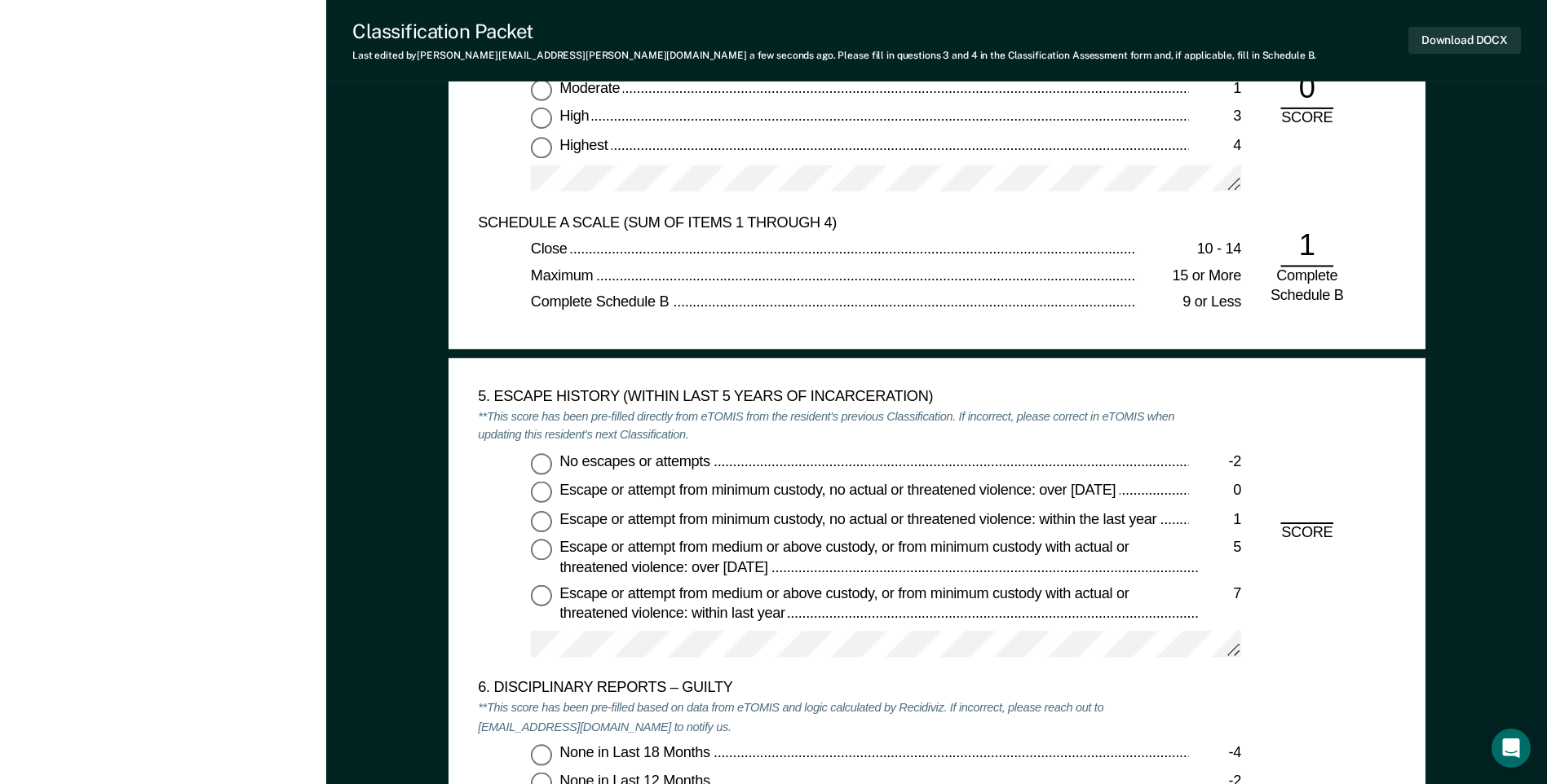
click at [546, 469] on input "No escapes or attempts -2" at bounding box center [541, 464] width 22 height 22
type textarea "x"
radio input "true"
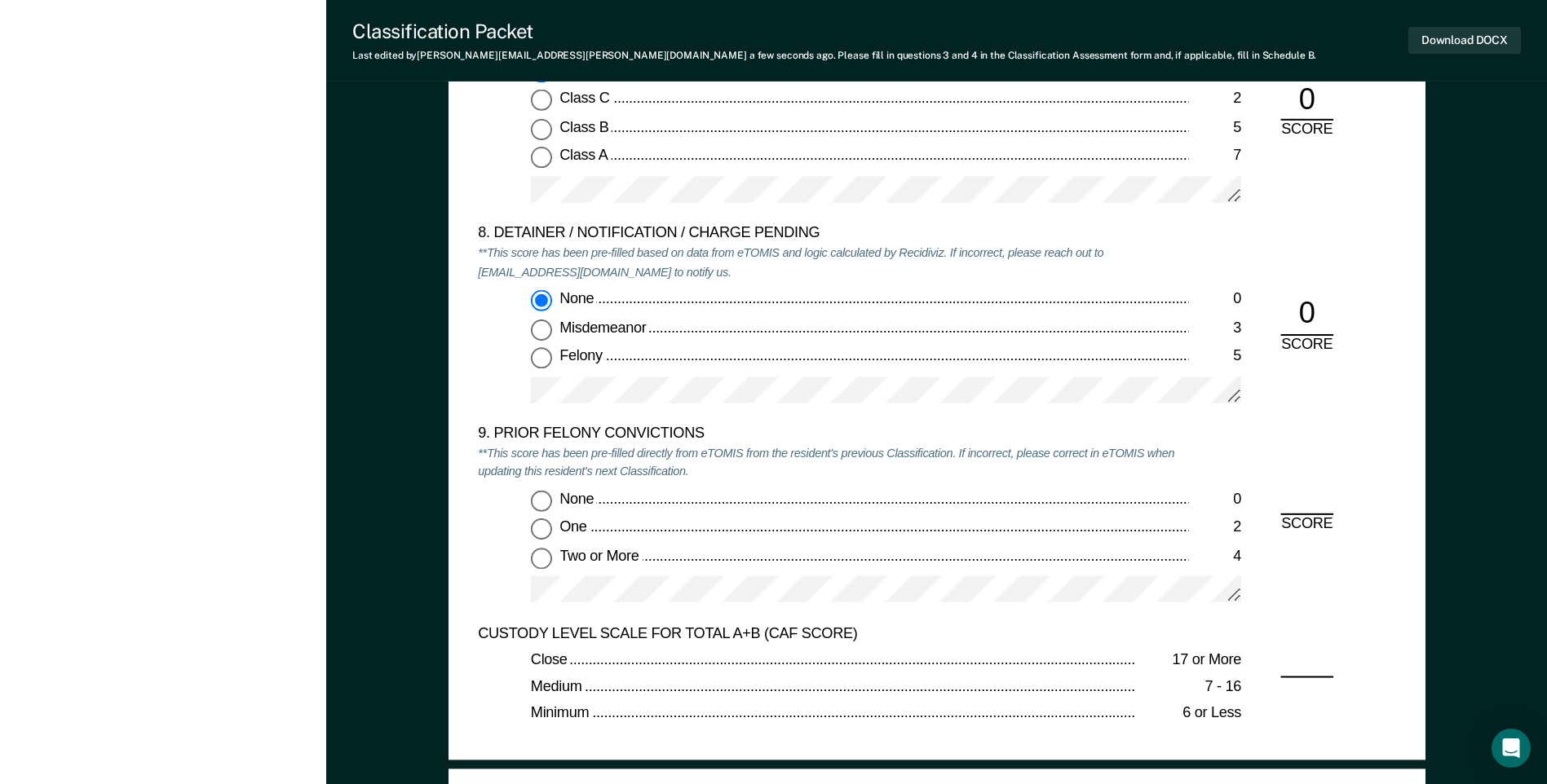
scroll to position [3343, 0]
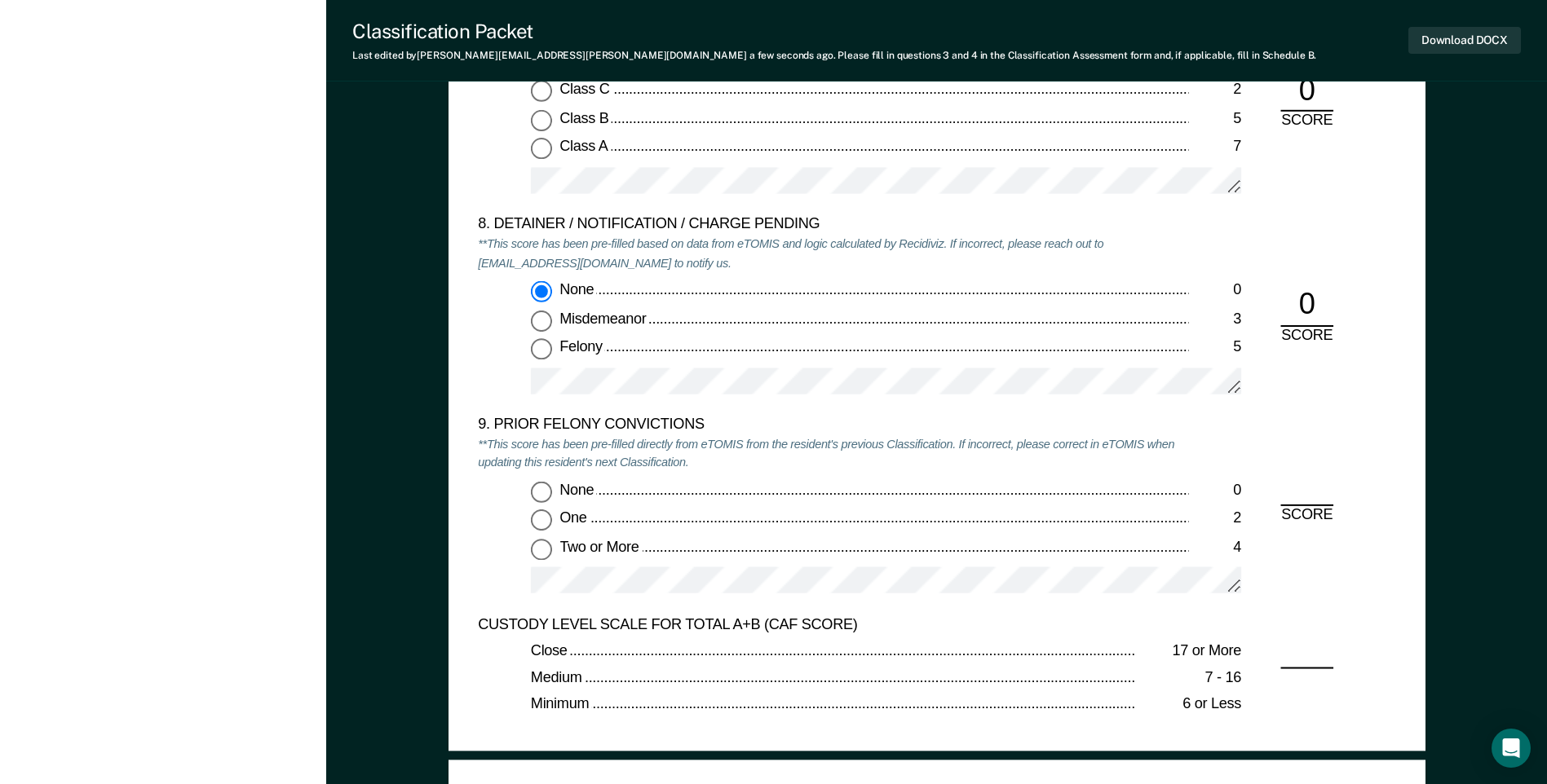
click at [543, 552] on input "Two or More 4" at bounding box center [541, 550] width 22 height 22
type textarea "x"
radio input "true"
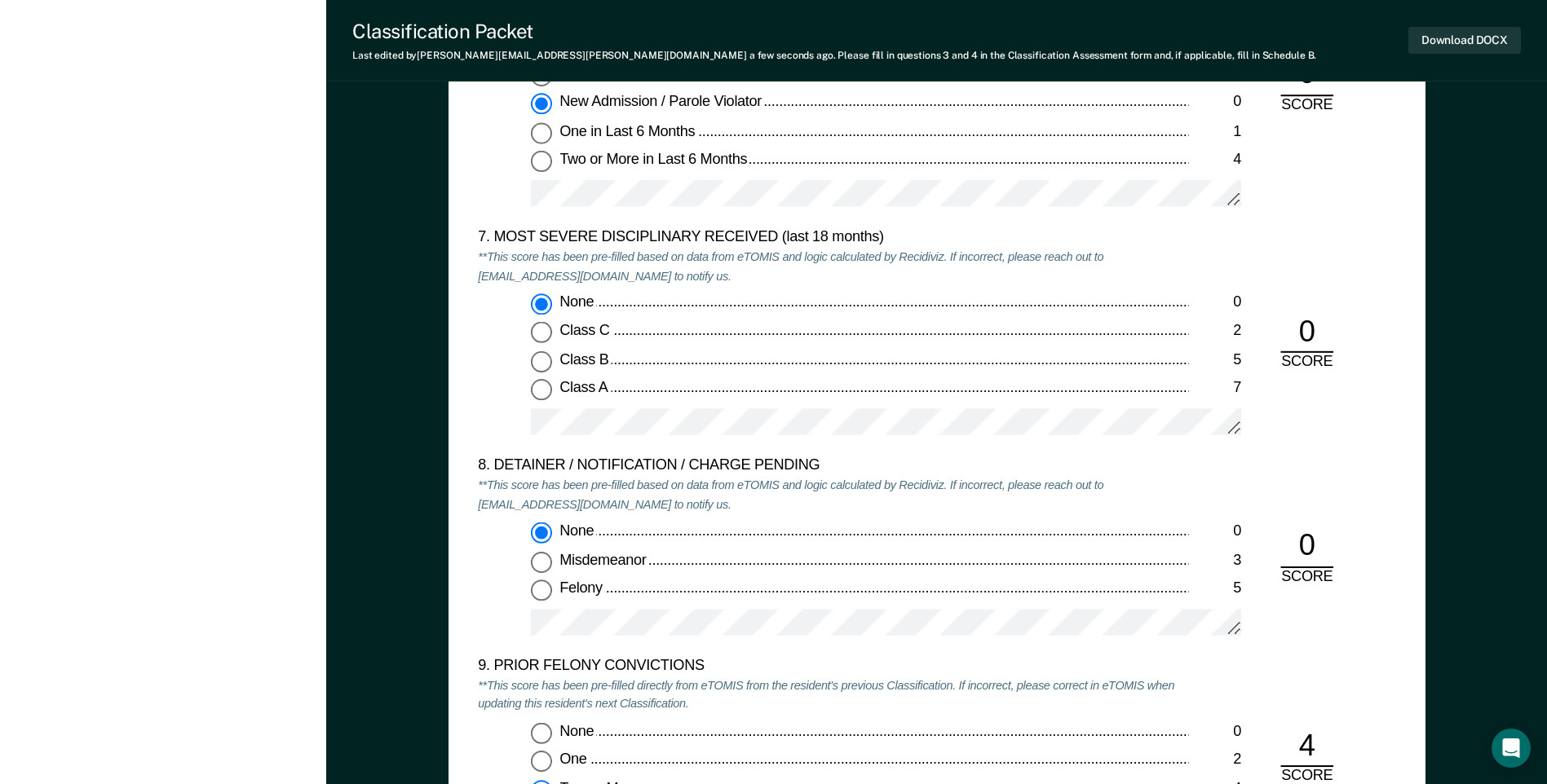
scroll to position [2934, 0]
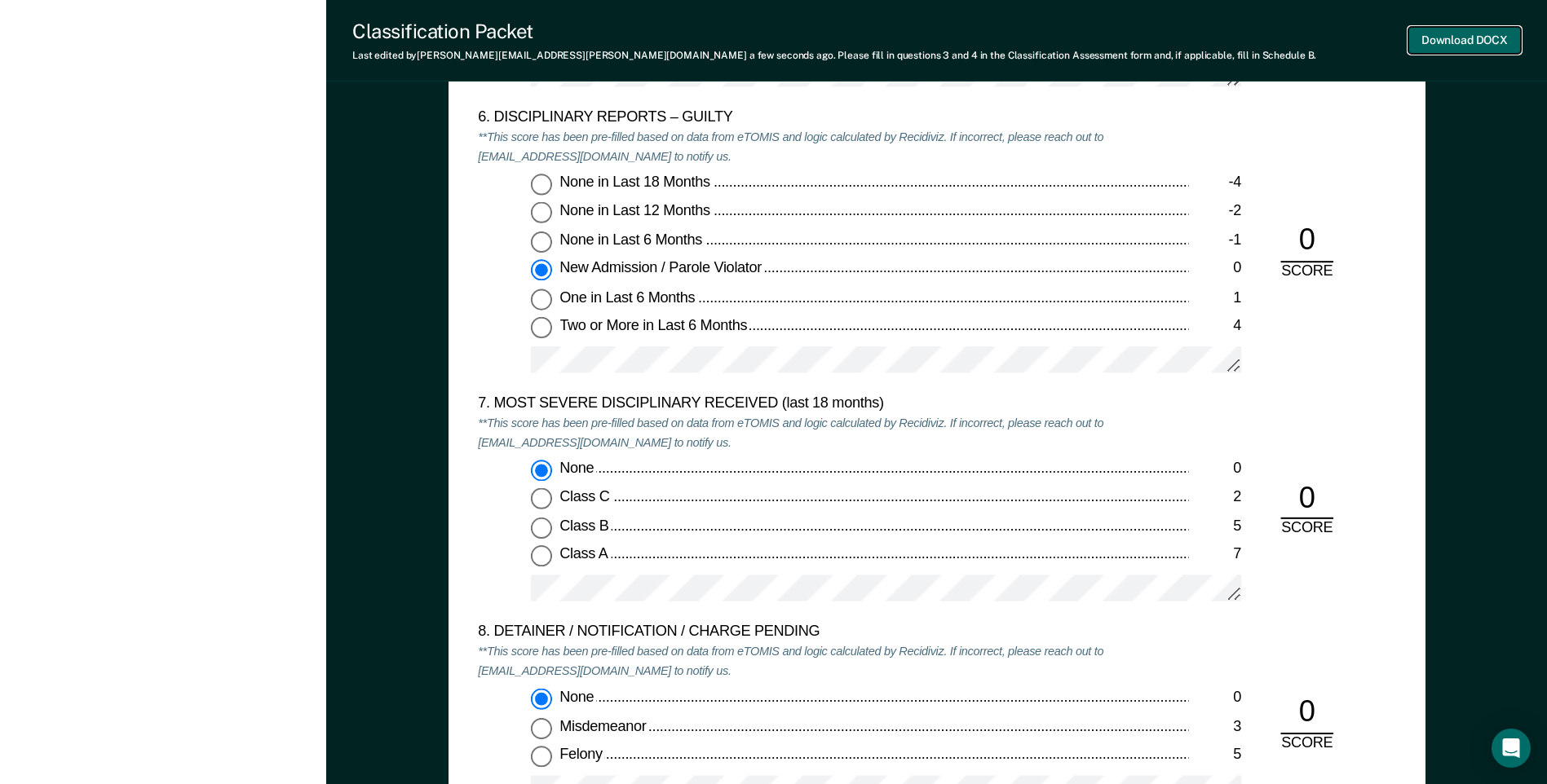
click at [1437, 47] on button "Download DOCX" at bounding box center [1464, 39] width 112 height 27
drag, startPoint x: 928, startPoint y: 183, endPoint x: 708, endPoint y: 131, distance: 226.1
click at [927, 184] on div "None in Last 18 Months" at bounding box center [873, 184] width 629 height 20
click at [552, 184] on input "None in Last 18 Months -4" at bounding box center [541, 185] width 22 height 22
type textarea "x"
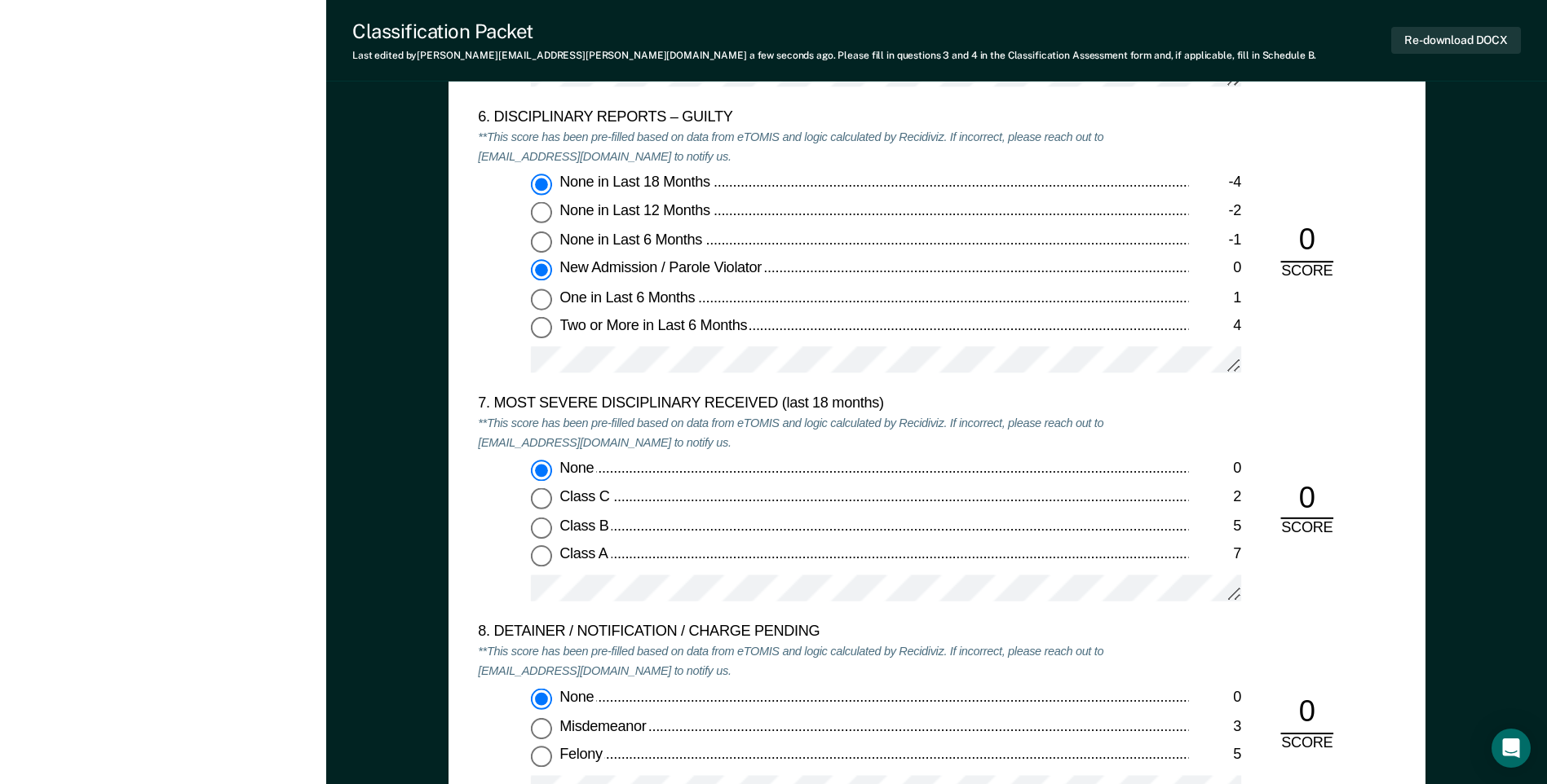
radio input "true"
radio input "false"
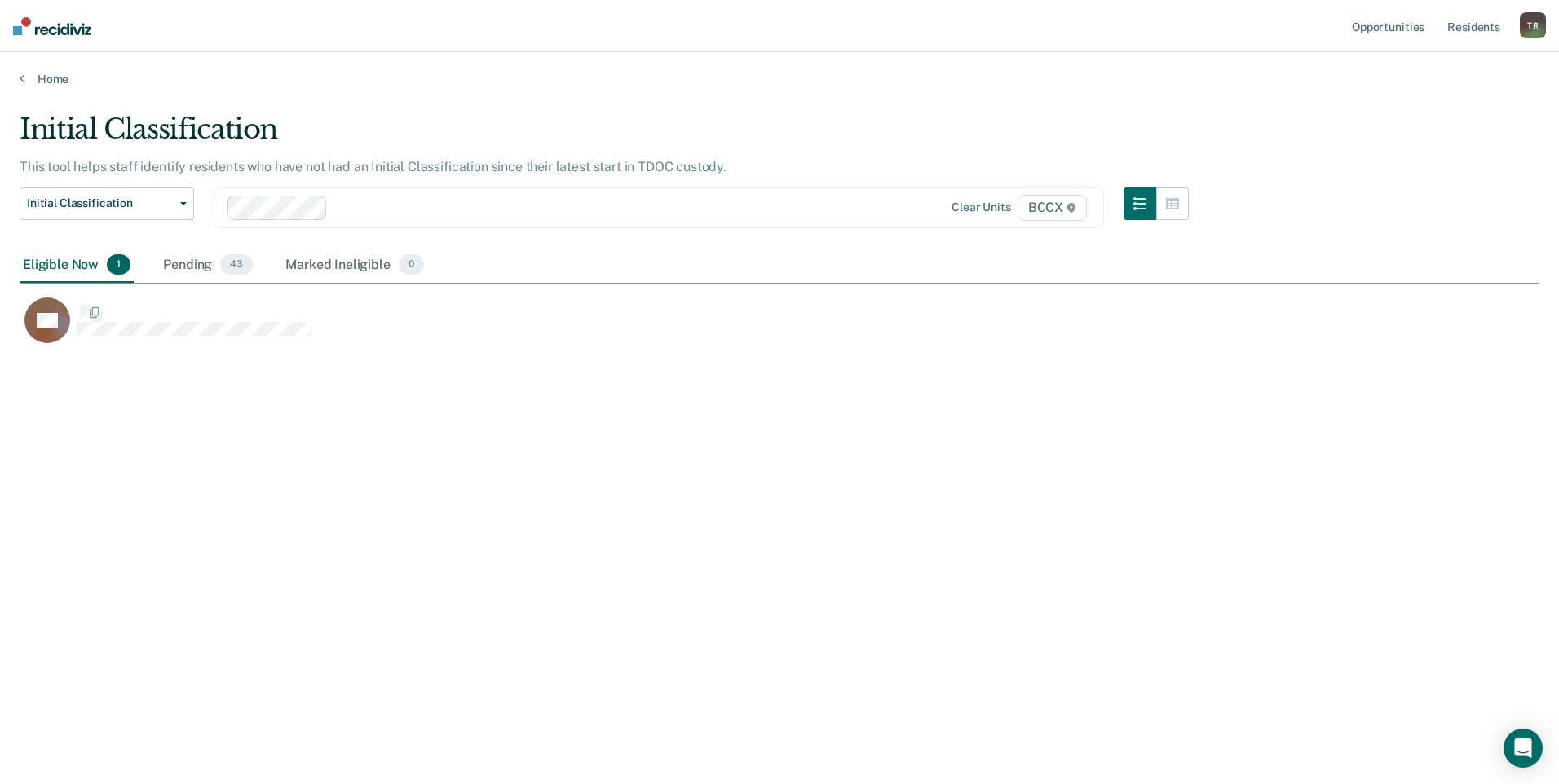
scroll to position [537, 1508]
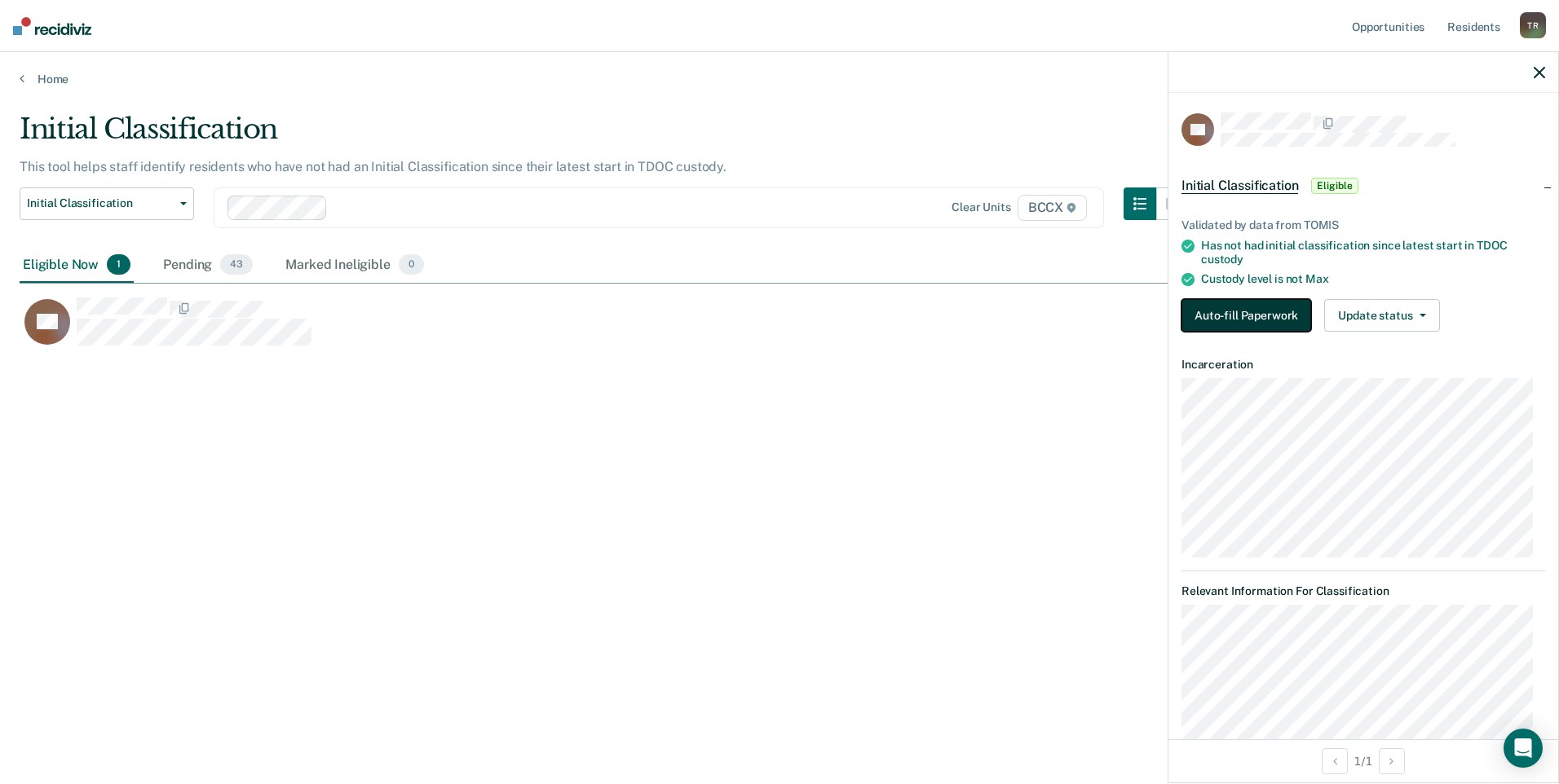
click at [1247, 311] on button "Auto-fill Paperwork" at bounding box center [1247, 315] width 130 height 32
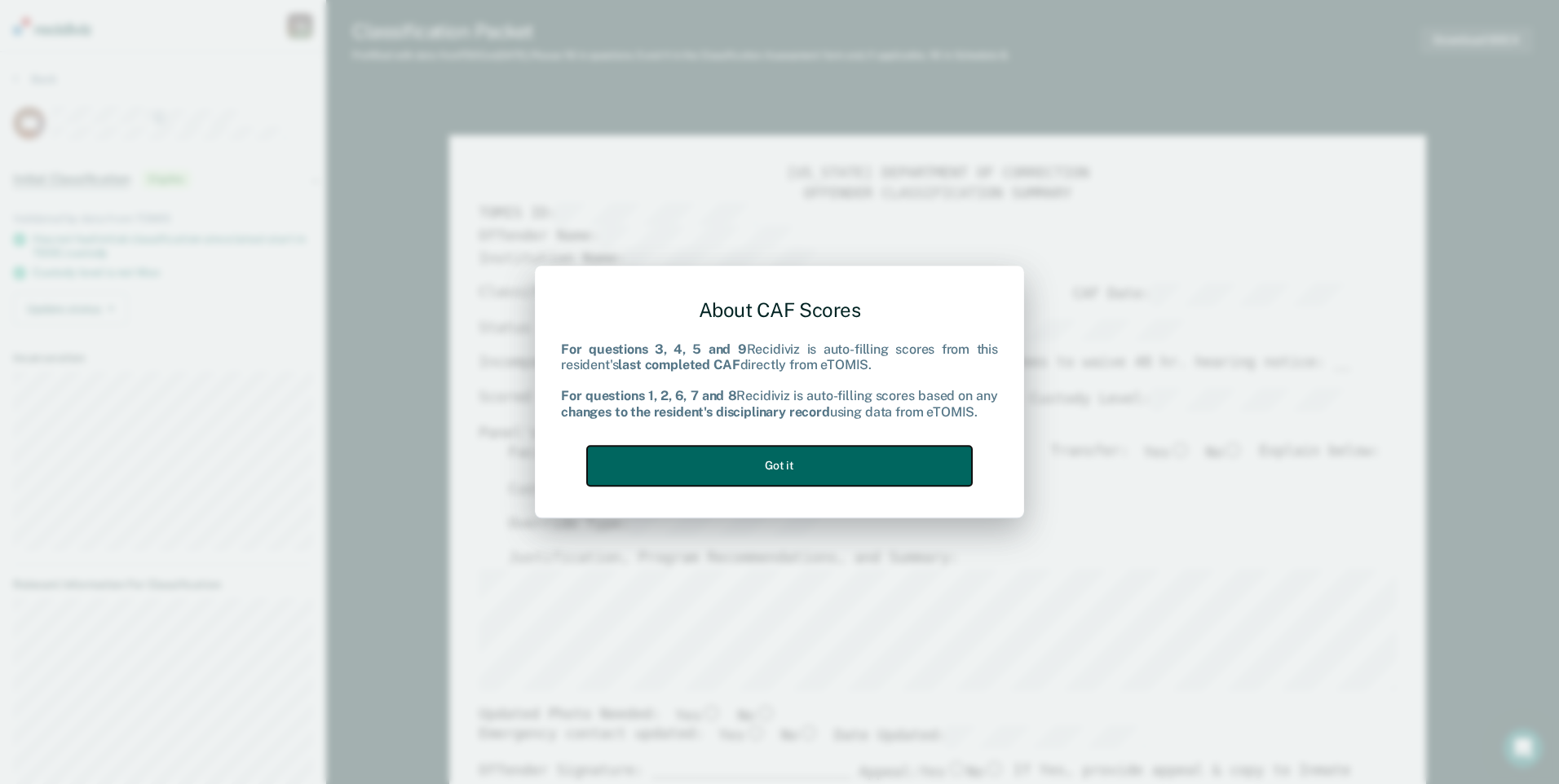
click at [843, 456] on button "Got it" at bounding box center [780, 465] width 385 height 40
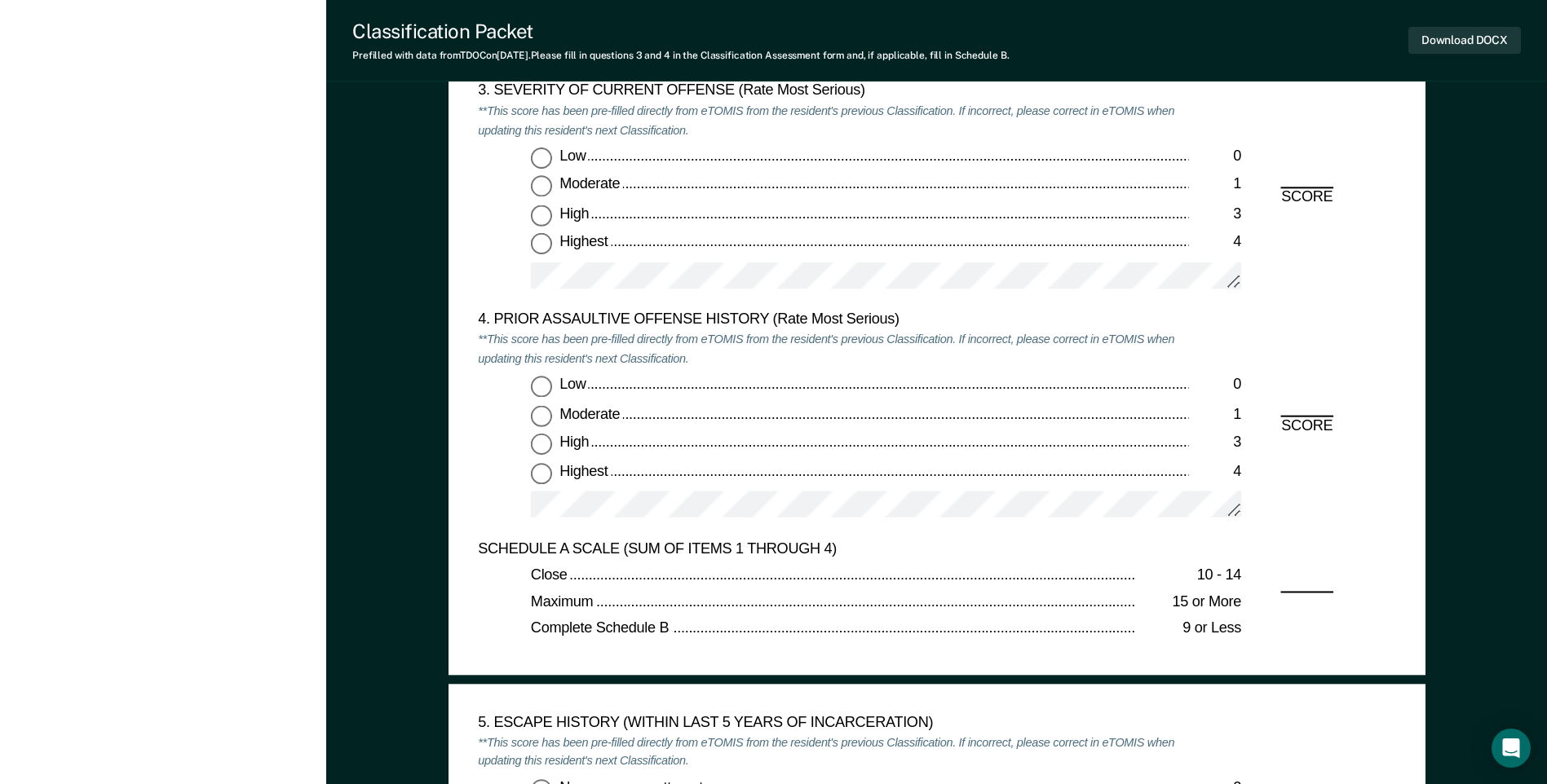
scroll to position [1957, 0]
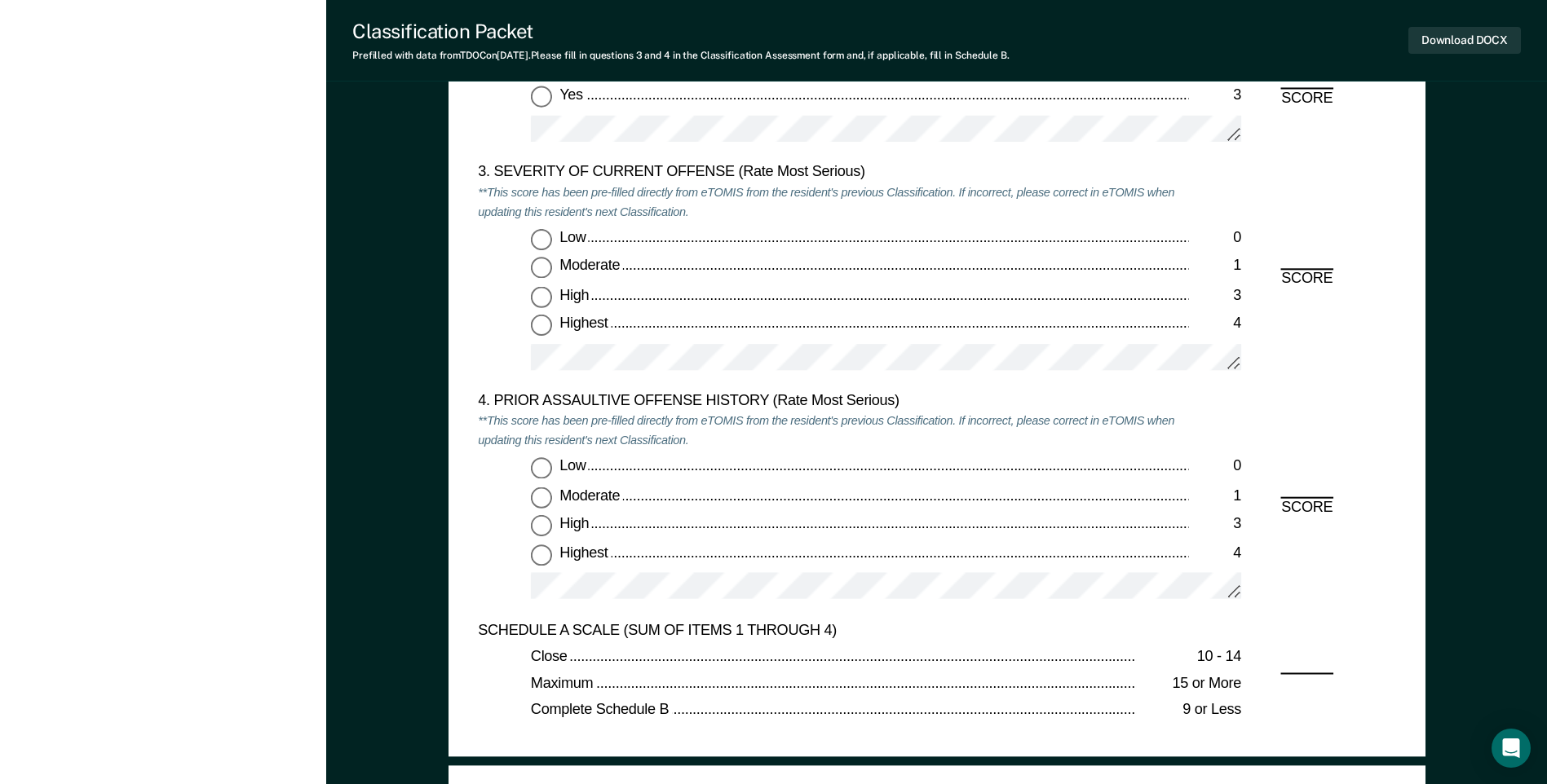
click at [535, 302] on input "High 3" at bounding box center [541, 298] width 22 height 22
type textarea "x"
radio input "true"
click at [552, 466] on input "Low 0" at bounding box center [541, 469] width 22 height 22
type textarea "x"
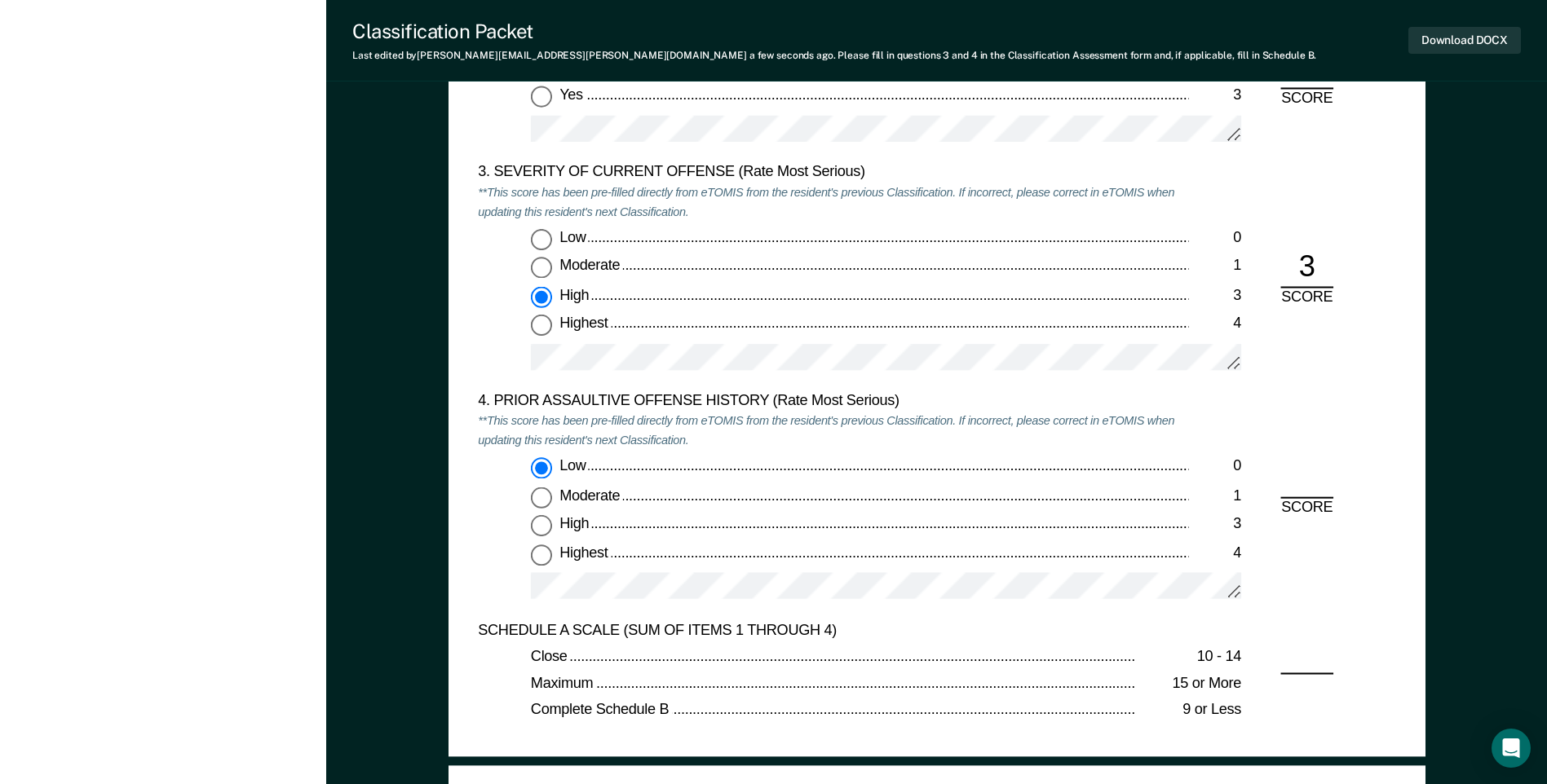
radio input "true"
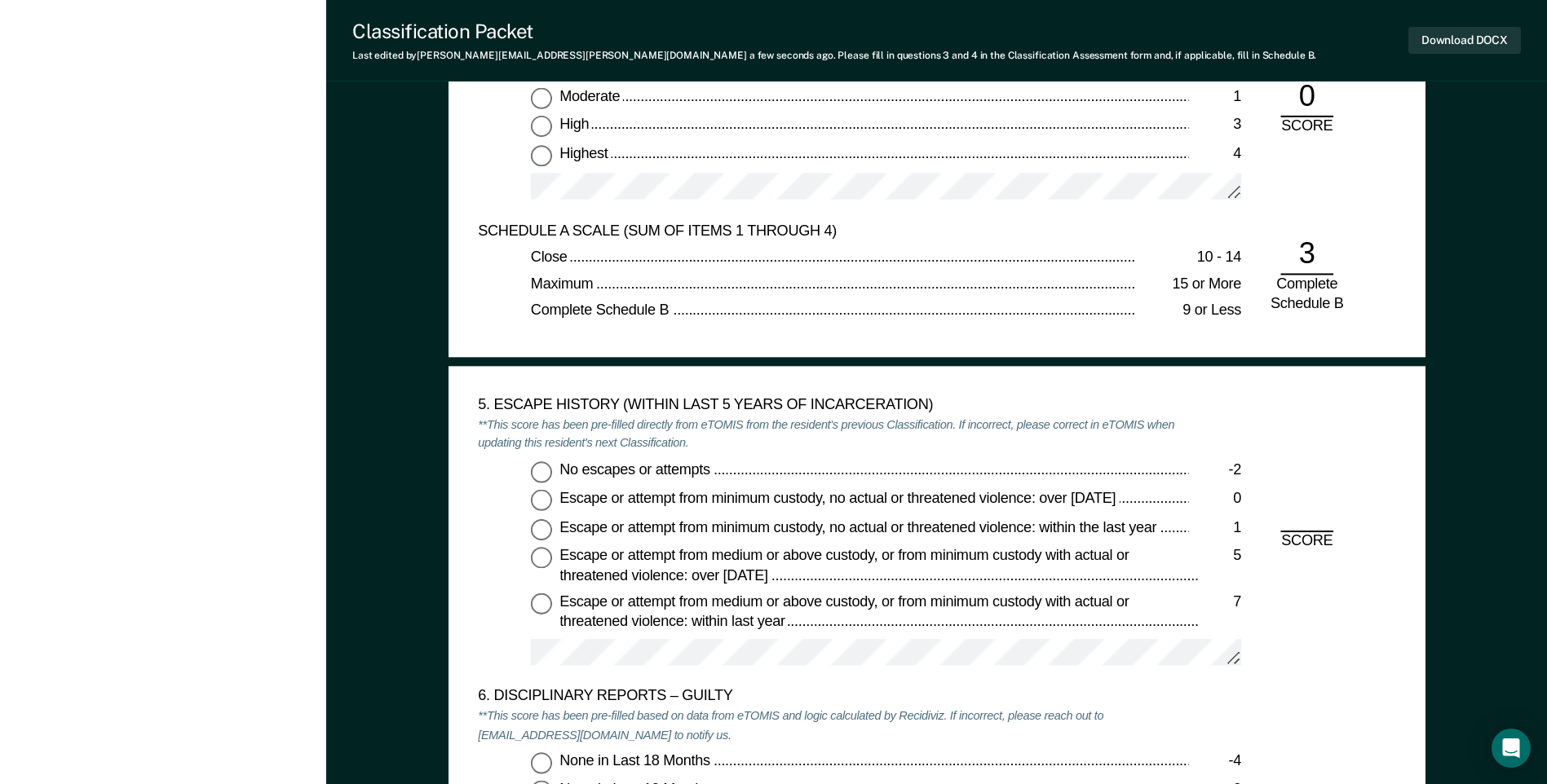
scroll to position [2364, 0]
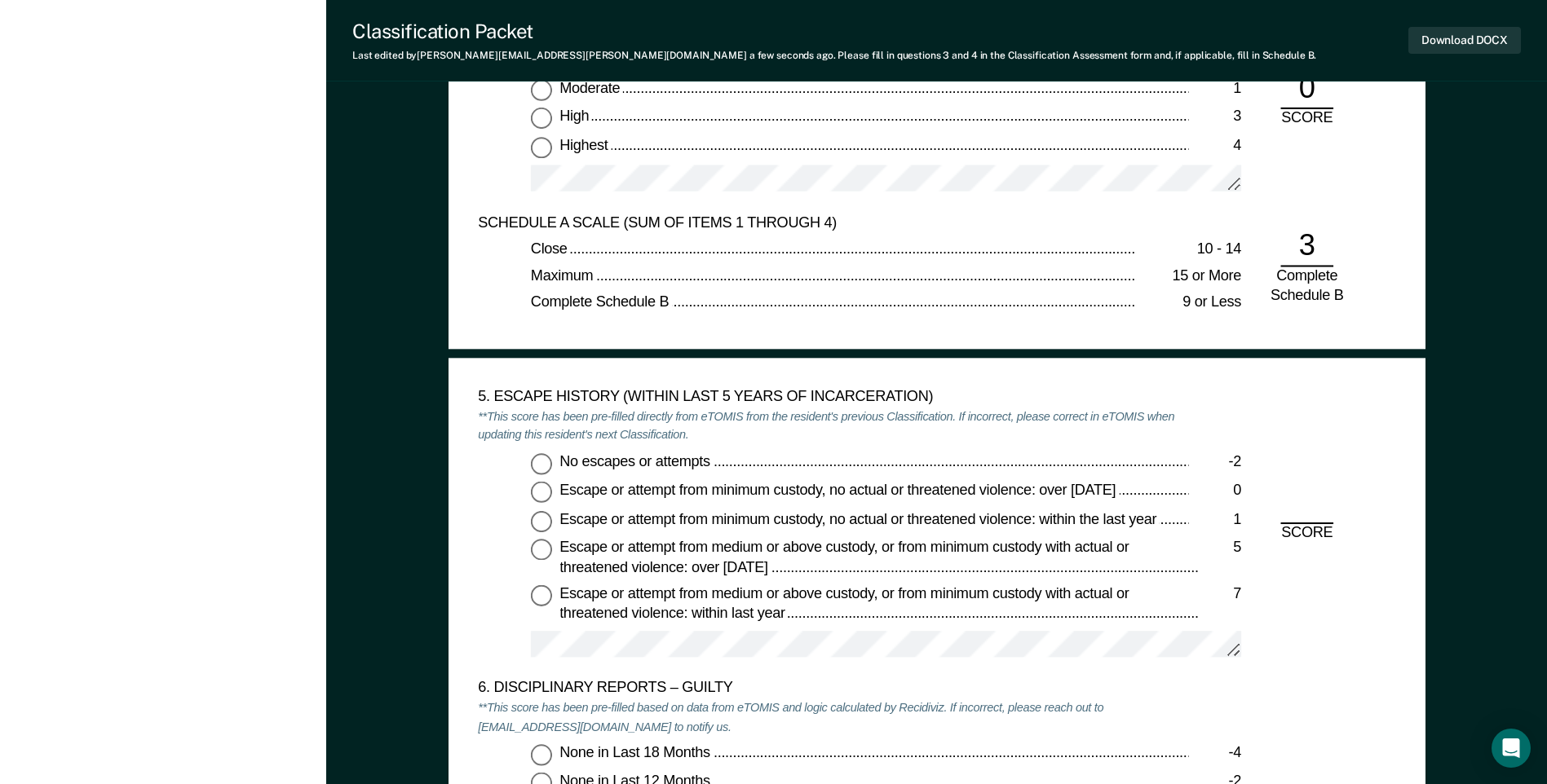
click at [533, 457] on input "No escapes or attempts -2" at bounding box center [541, 464] width 22 height 22
type textarea "x"
radio input "true"
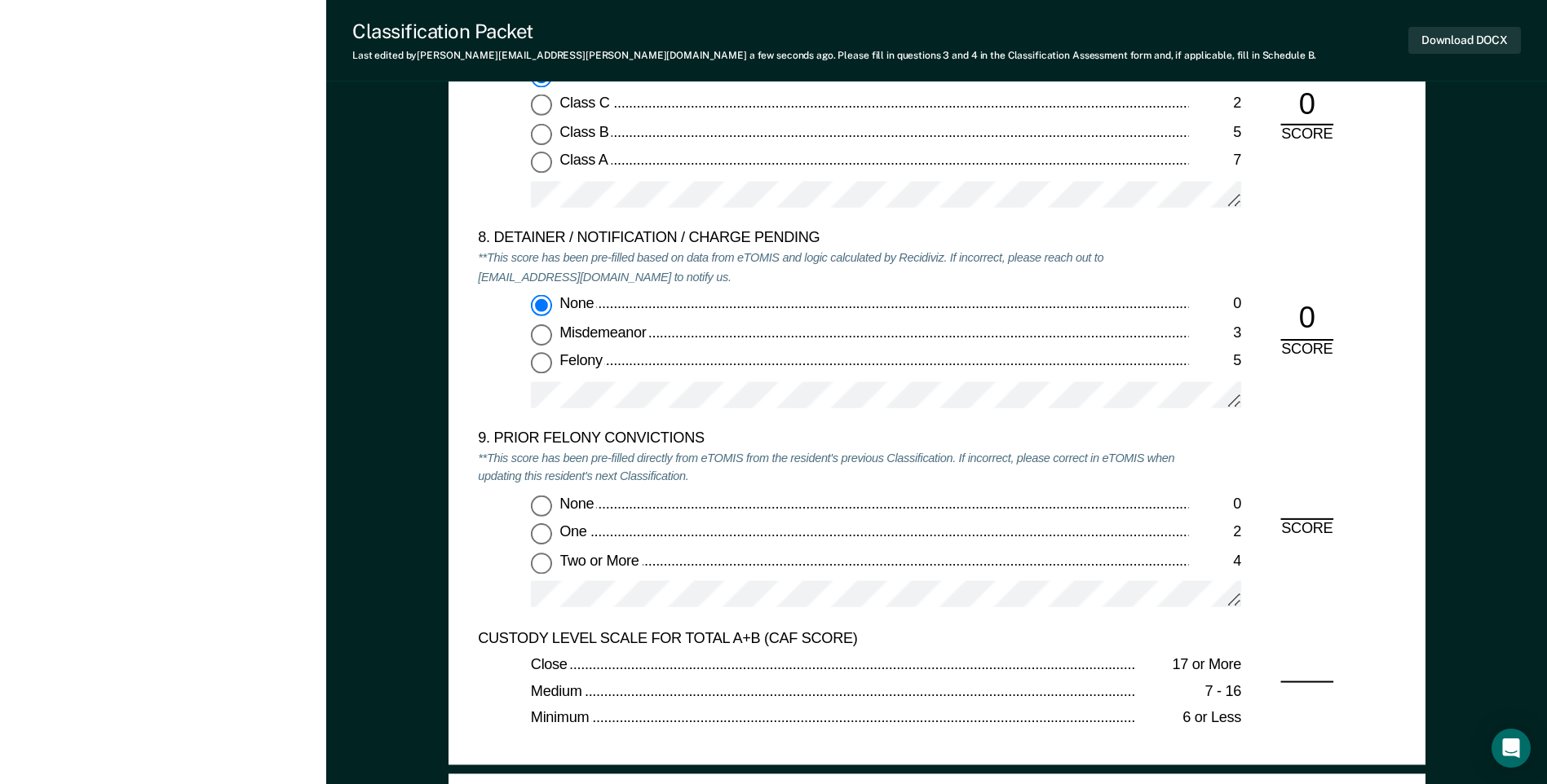
scroll to position [3343, 0]
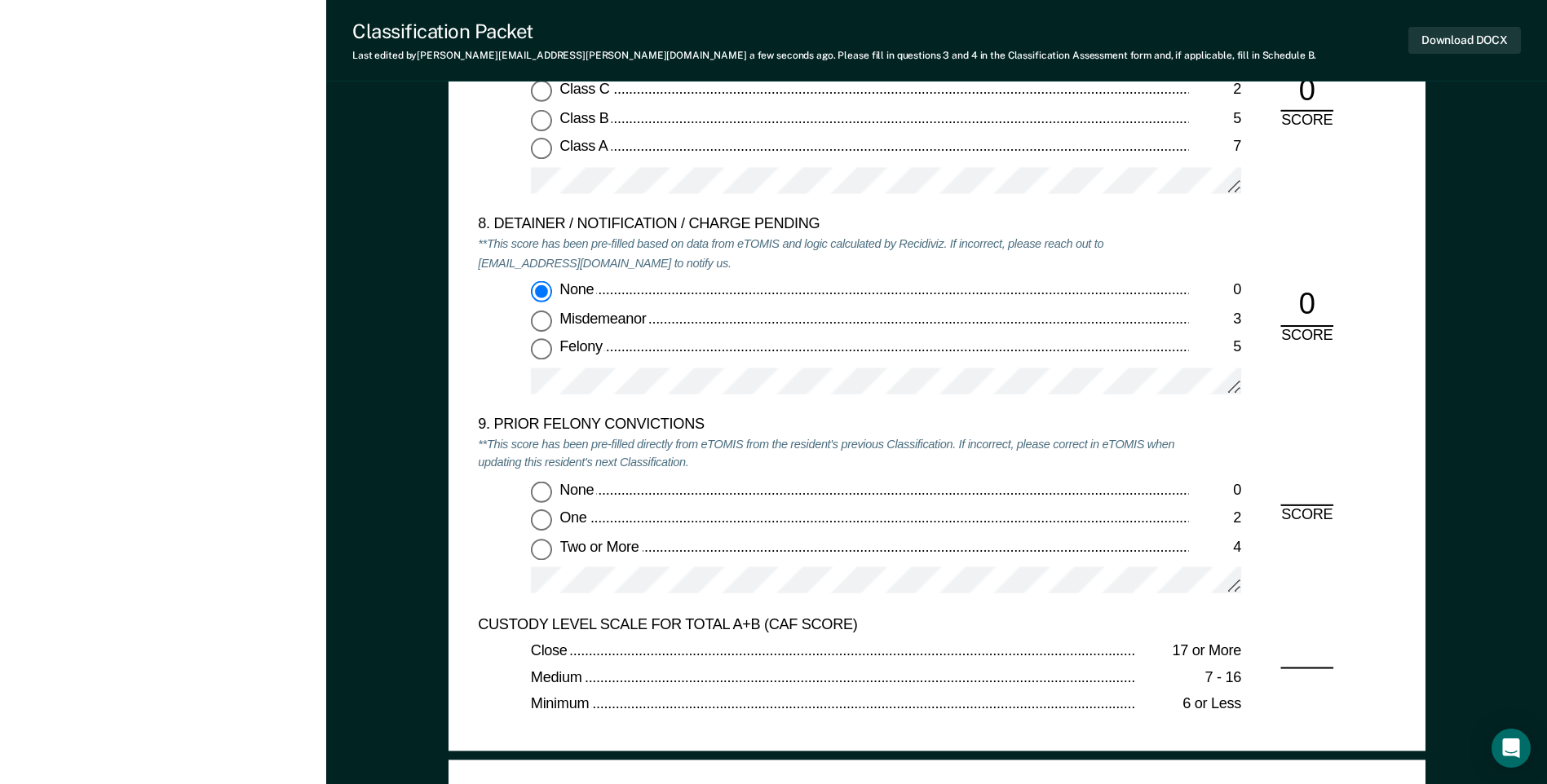
click at [547, 493] on input "None 0" at bounding box center [541, 492] width 22 height 22
type textarea "x"
radio input "true"
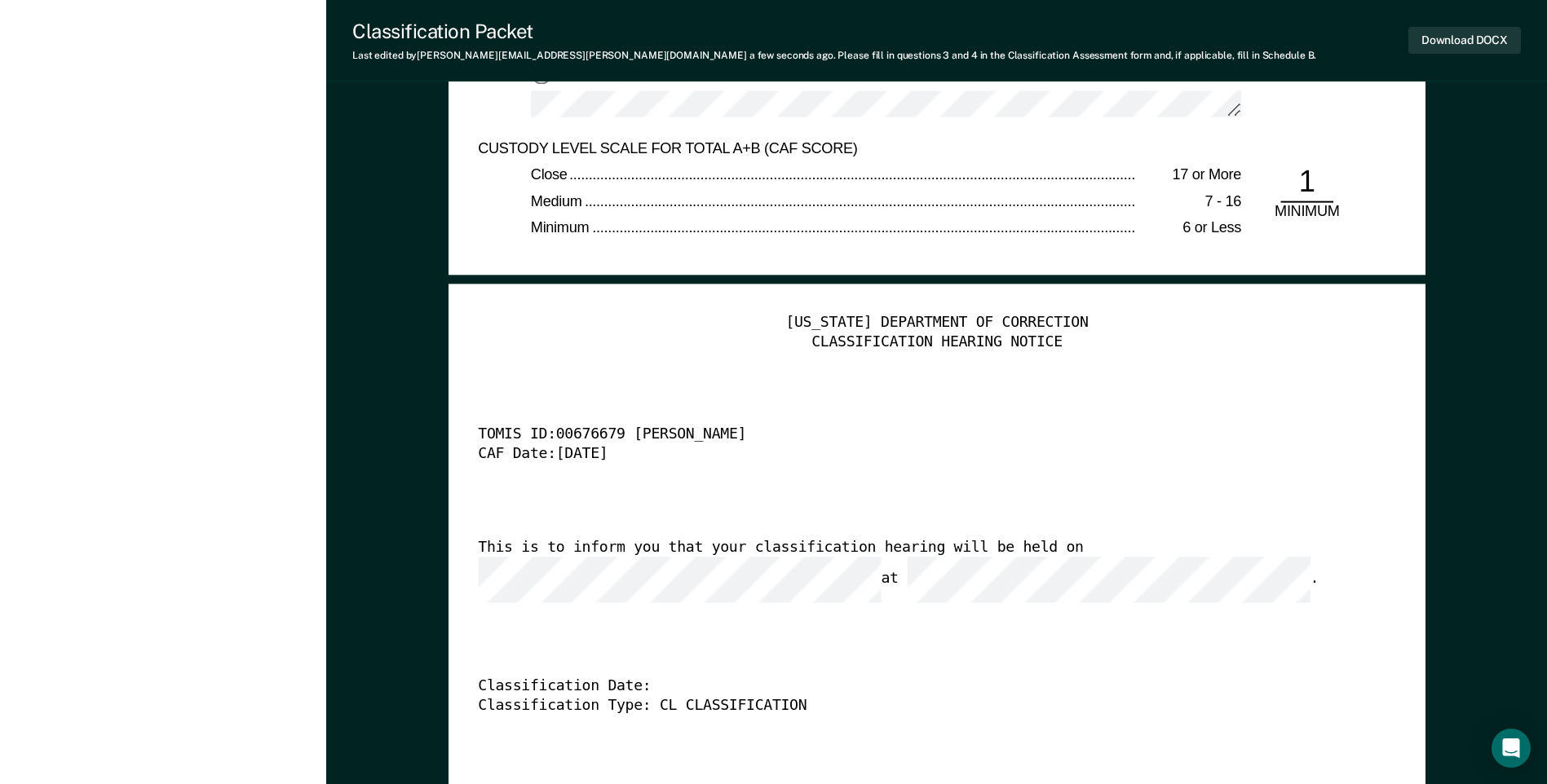
scroll to position [3831, 0]
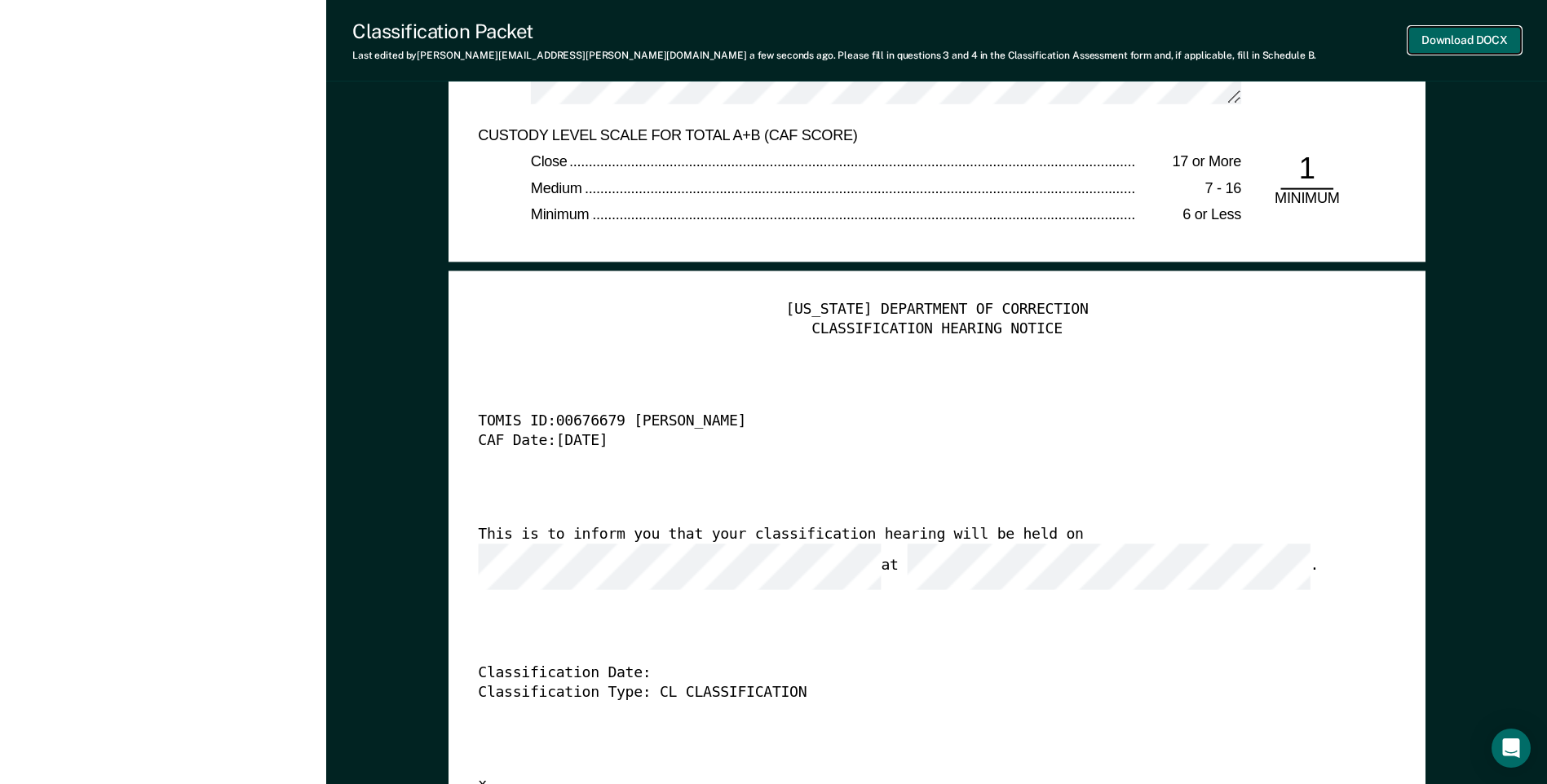
click at [1454, 45] on button "Download DOCX" at bounding box center [1464, 39] width 112 height 27
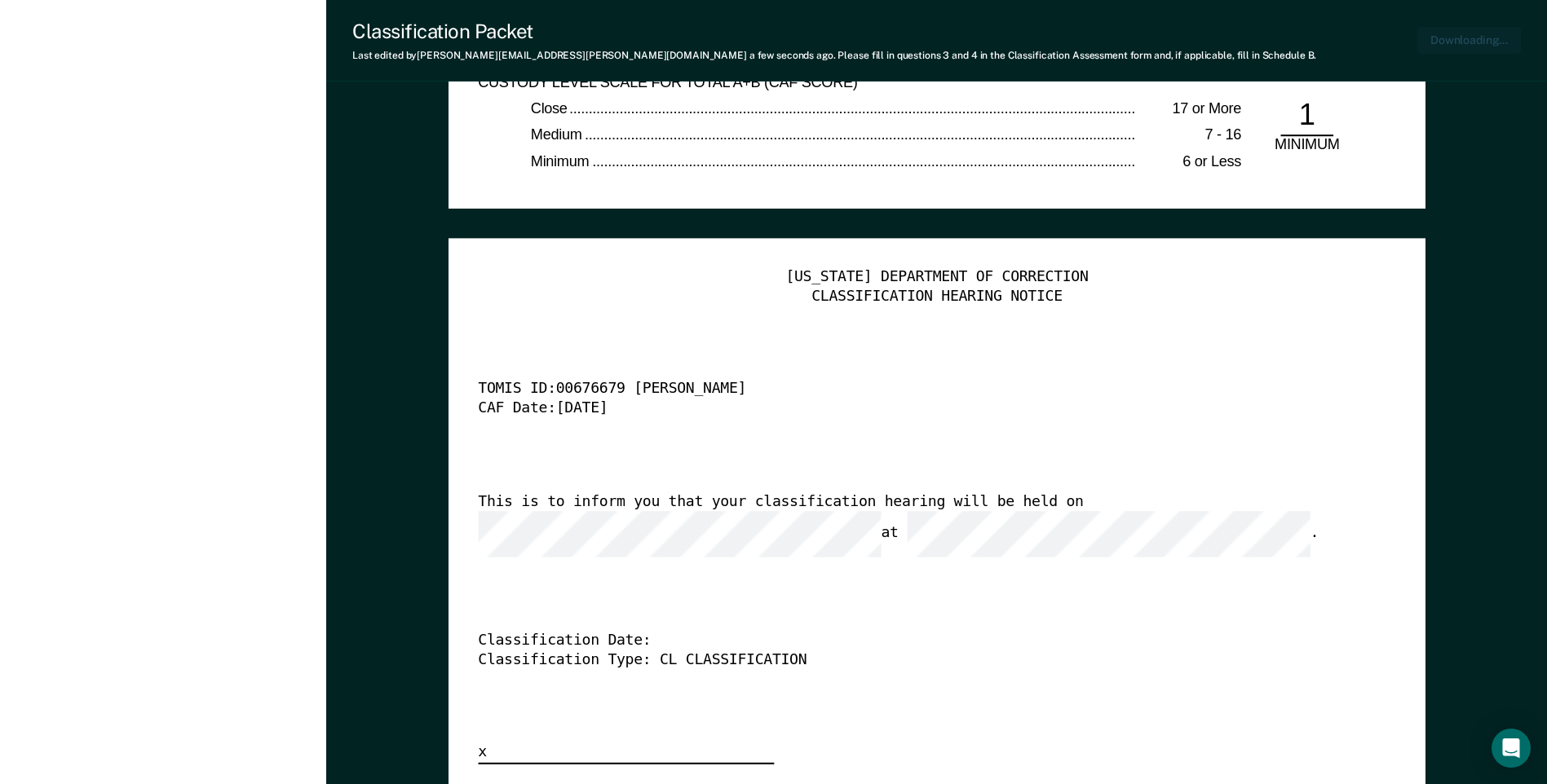
type textarea "x"
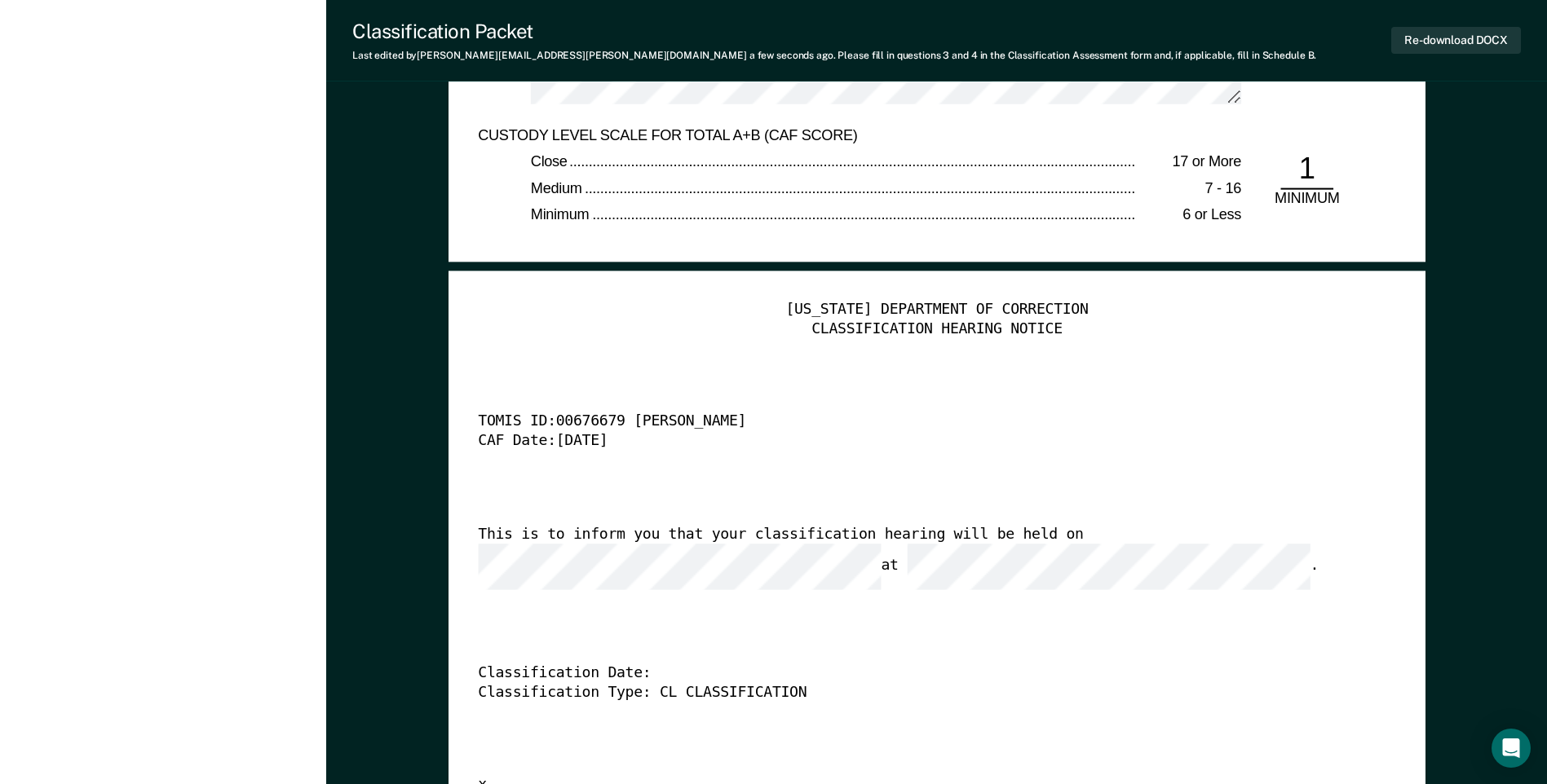
drag, startPoint x: 1075, startPoint y: 255, endPoint x: 1021, endPoint y: 247, distance: 54.6
